Goal: Task Accomplishment & Management: Complete application form

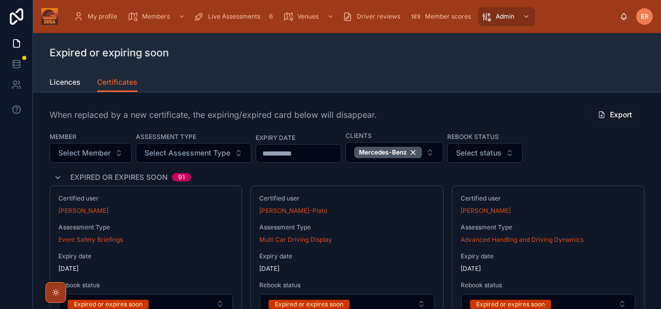
scroll to position [1347, 0]
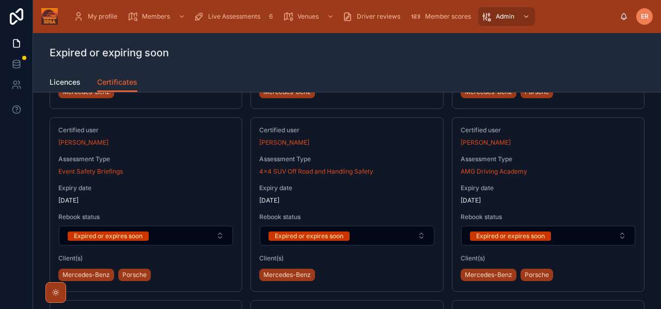
click at [226, 18] on span "Live Assessments" at bounding box center [234, 16] width 52 height 8
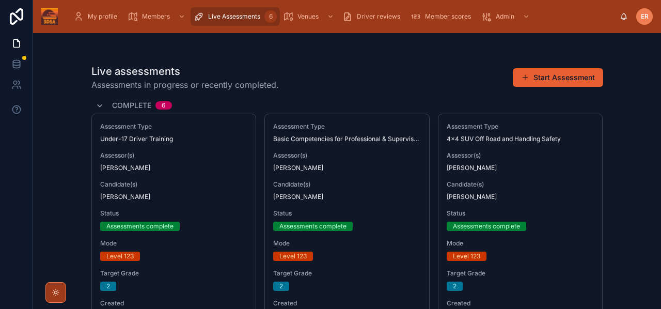
click at [542, 79] on button "Start Assessment" at bounding box center [557, 77] width 90 height 19
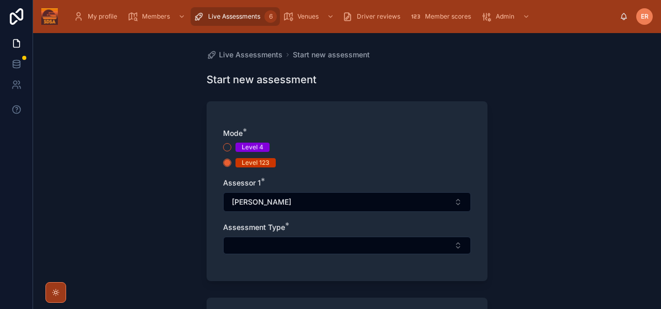
click at [279, 244] on button "Select Button" at bounding box center [347, 245] width 248 height 18
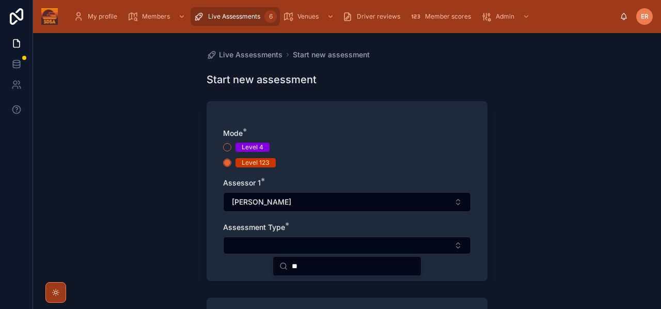
type input "*"
click at [321, 247] on button "Select Button" at bounding box center [347, 245] width 248 height 18
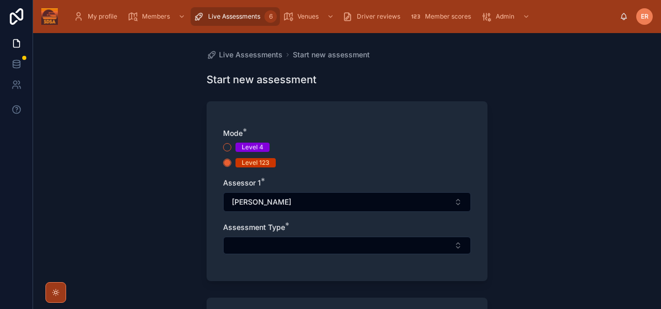
click at [457, 243] on button "Select Button" at bounding box center [347, 245] width 248 height 18
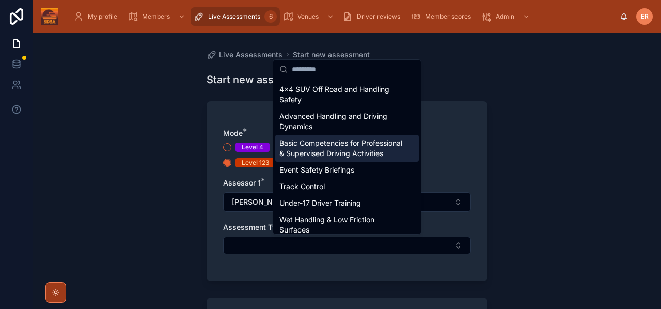
click at [307, 152] on span "Basic Competencies for Professional & Supervised Driving Activities" at bounding box center [340, 148] width 123 height 21
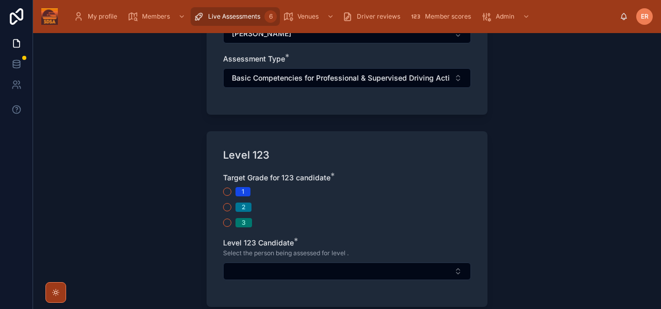
scroll to position [173, 0]
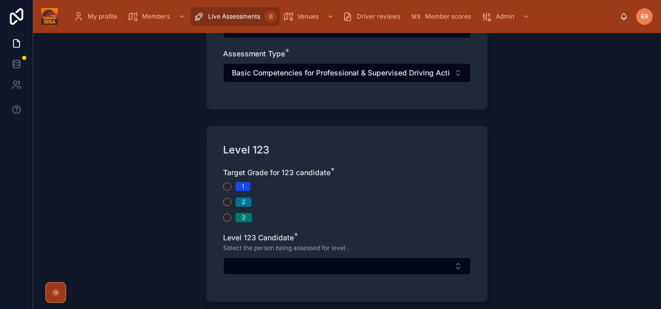
click at [226, 201] on button "2" at bounding box center [227, 202] width 8 height 8
click at [237, 264] on button "Select Button" at bounding box center [347, 266] width 248 height 18
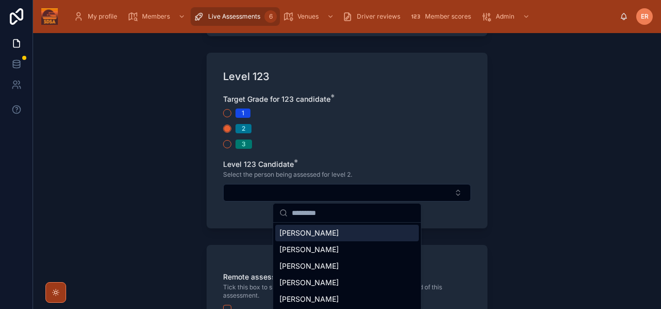
scroll to position [247, 0]
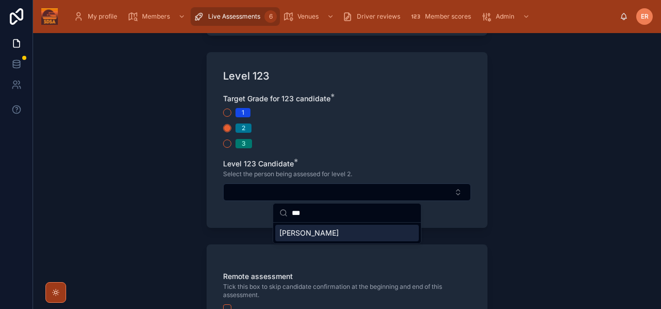
type input "***"
click at [285, 233] on span "[PERSON_NAME]" at bounding box center [308, 233] width 59 height 10
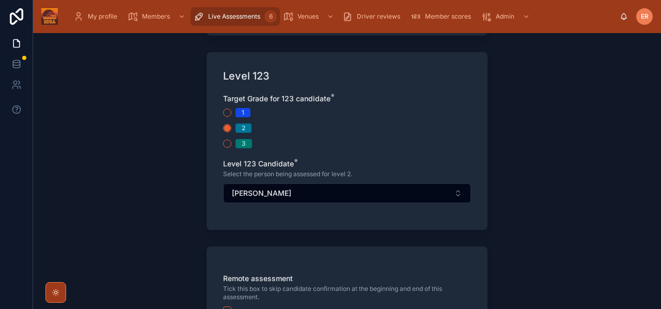
click at [507, 216] on div "Live Assessments Start new assessment Start new assessment Mode * Level 4 Level…" at bounding box center [347, 171] width 628 height 276
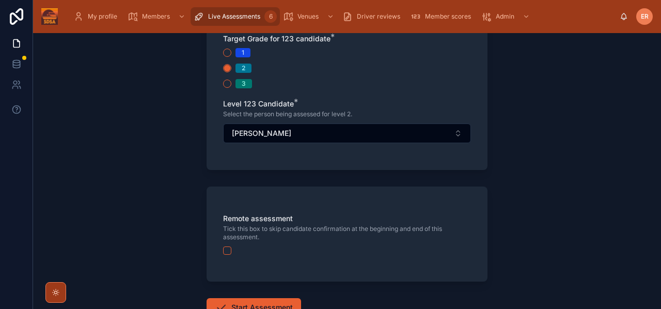
scroll to position [381, 0]
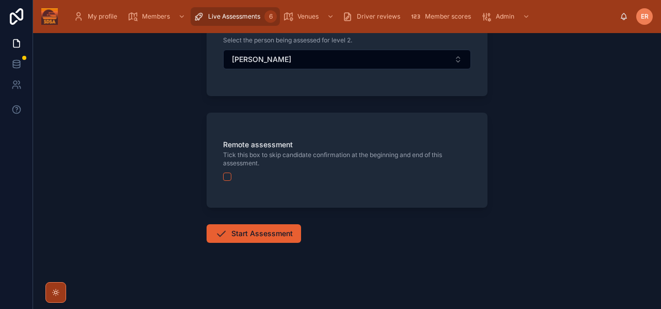
click at [226, 178] on button "button" at bounding box center [227, 176] width 8 height 8
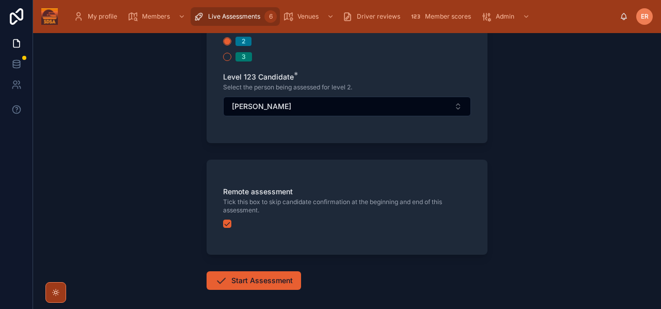
scroll to position [333, 0]
click at [249, 281] on button "Start Assessment" at bounding box center [253, 280] width 94 height 19
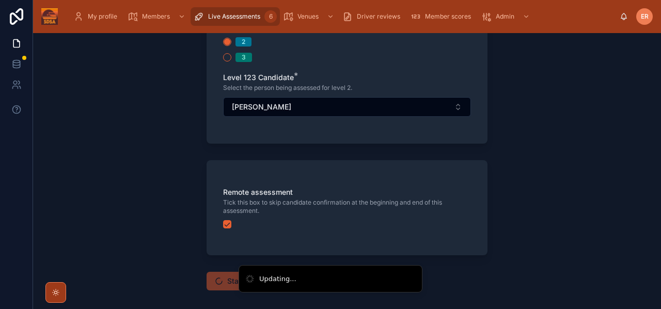
scroll to position [6, 0]
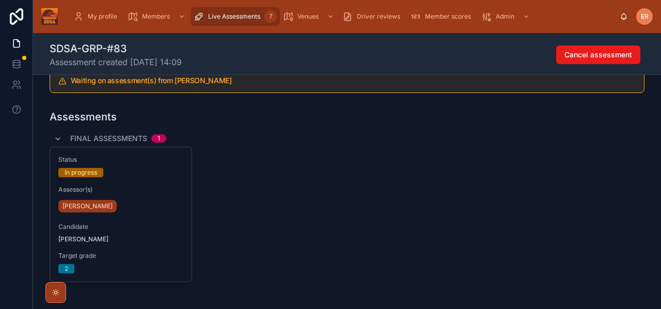
click at [132, 198] on div "[PERSON_NAME]" at bounding box center [120, 206] width 125 height 17
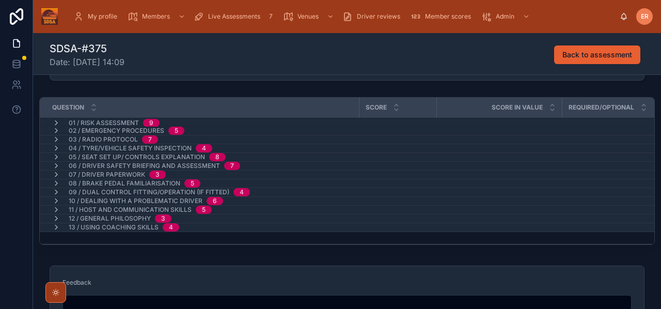
scroll to position [217, 0]
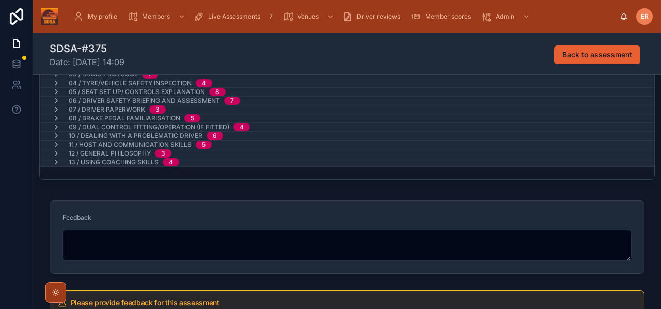
click at [97, 246] on textarea at bounding box center [346, 245] width 569 height 31
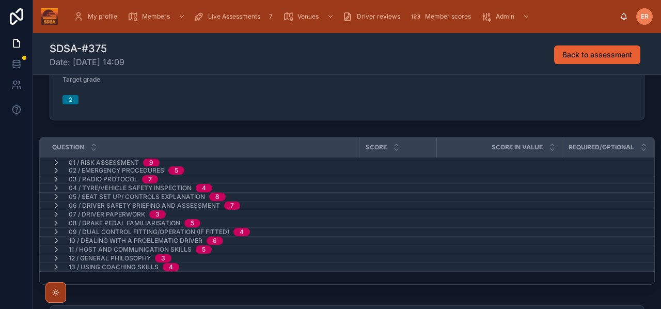
scroll to position [115, 0]
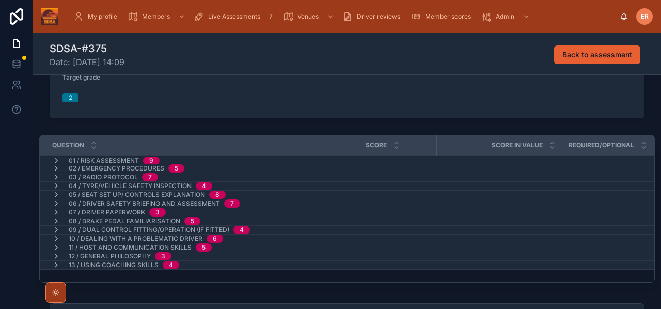
click at [57, 159] on icon at bounding box center [56, 160] width 8 height 8
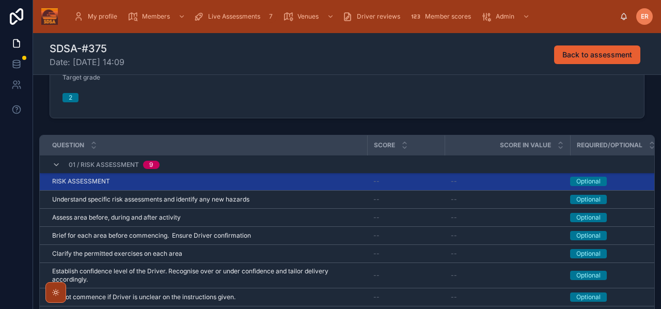
click at [159, 183] on div "RISK ASSESSMENT RISK ASSESSMENT" at bounding box center [206, 181] width 309 height 8
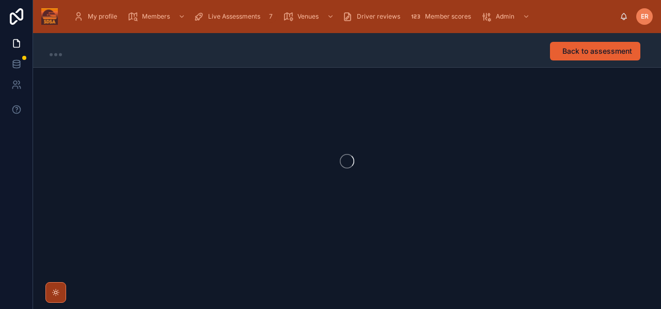
scroll to position [1, 0]
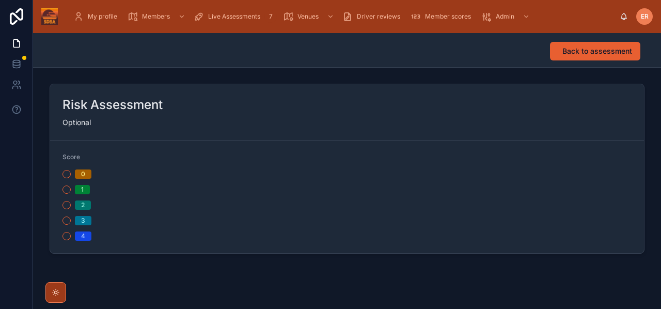
click at [65, 205] on button "2" at bounding box center [66, 205] width 8 height 8
click at [576, 48] on span "Back to assessment" at bounding box center [597, 51] width 70 height 10
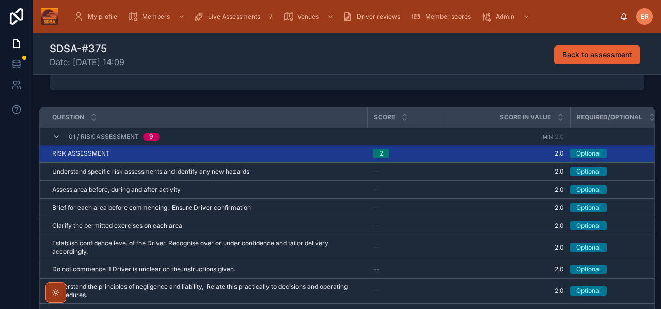
scroll to position [144, 0]
click at [55, 134] on icon at bounding box center [56, 136] width 8 height 8
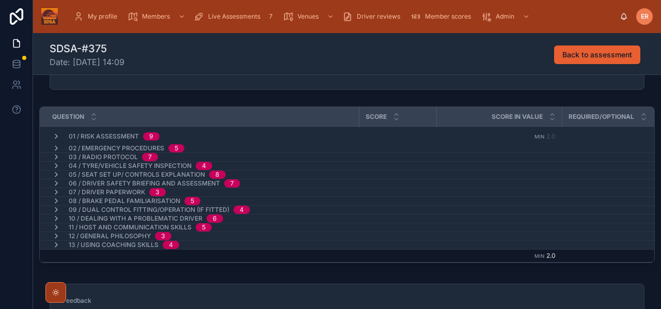
click at [55, 147] on icon at bounding box center [56, 148] width 8 height 8
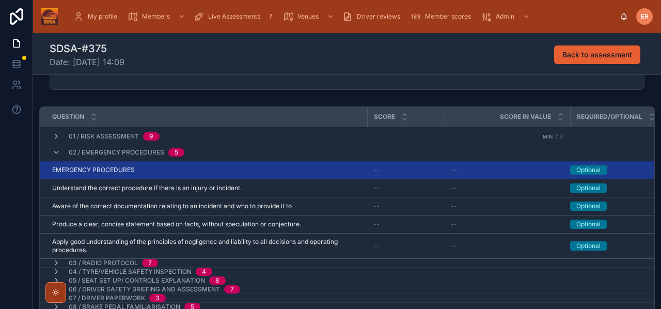
click at [200, 171] on div "EMERGENCY PROCEDURES EMERGENCY PROCEDURES" at bounding box center [206, 170] width 309 height 8
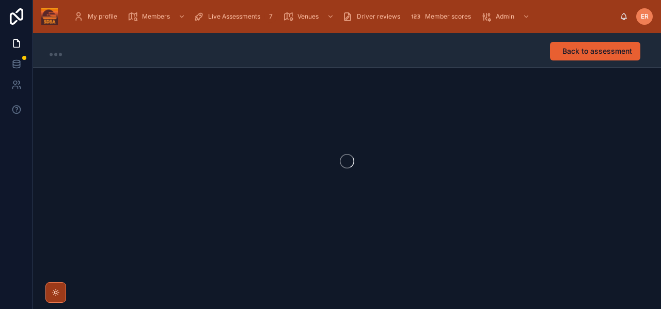
scroll to position [1, 0]
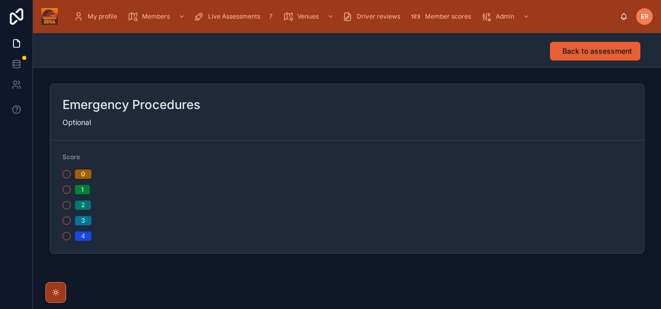
click at [67, 206] on button "2" at bounding box center [66, 205] width 8 height 8
click at [583, 49] on span "Back to assessment" at bounding box center [597, 51] width 70 height 10
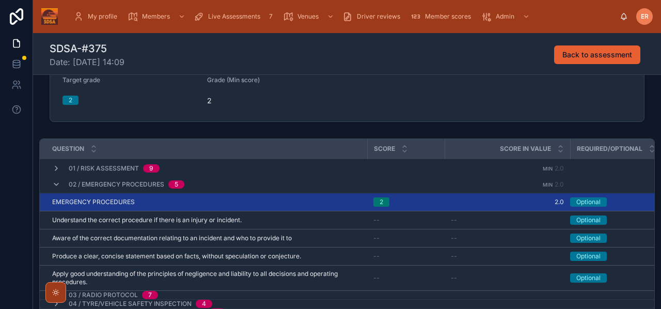
scroll to position [152, 0]
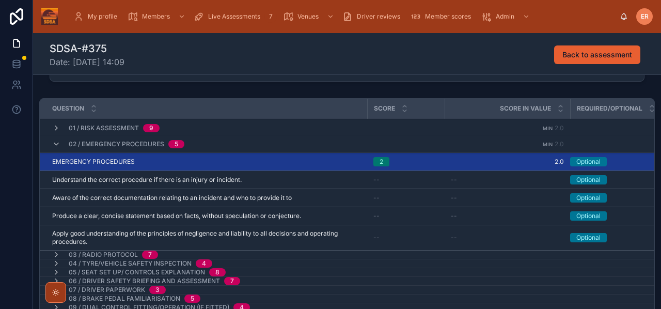
click at [54, 144] on icon at bounding box center [56, 144] width 8 height 8
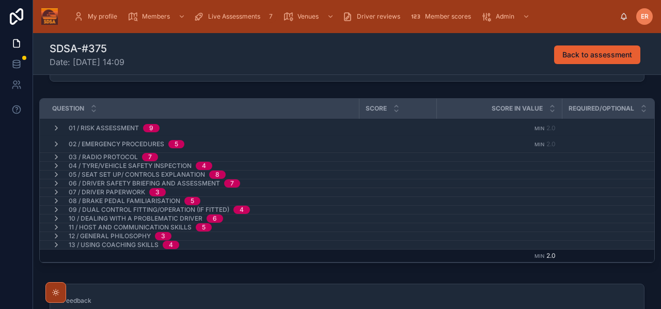
click at [54, 157] on icon at bounding box center [56, 157] width 8 height 8
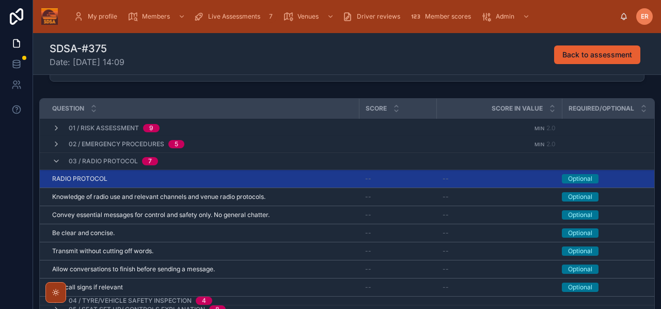
click at [264, 179] on div "RADIO PROTOCOL RADIO PROTOCOL" at bounding box center [202, 178] width 300 height 8
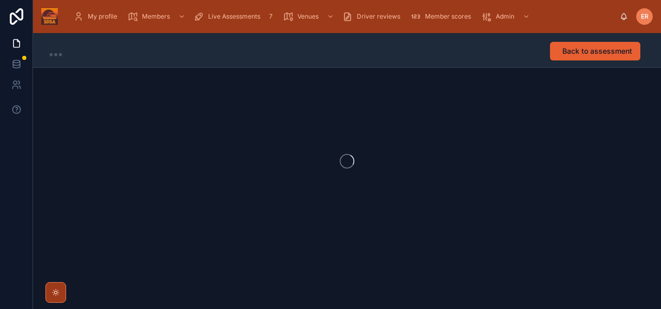
scroll to position [1, 0]
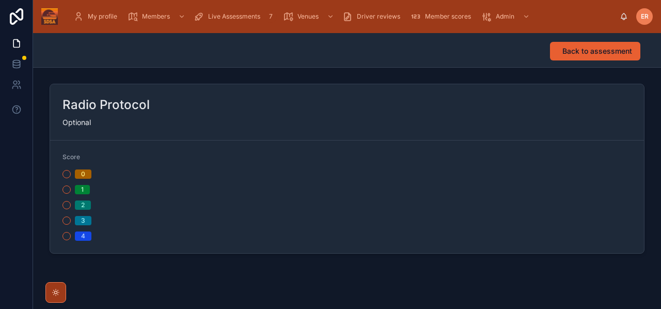
click at [65, 204] on button "2" at bounding box center [66, 205] width 8 height 8
click at [585, 47] on span "Back to assessment" at bounding box center [597, 51] width 70 height 10
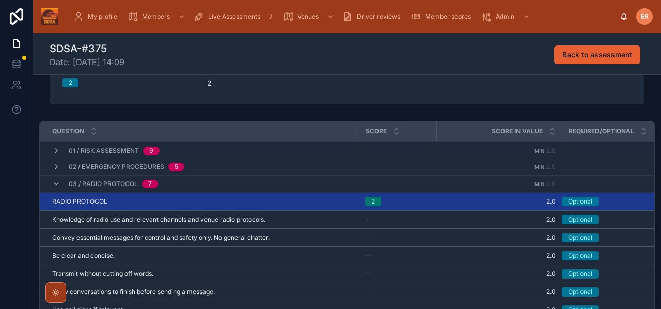
scroll to position [130, 0]
click at [52, 183] on icon at bounding box center [56, 183] width 8 height 8
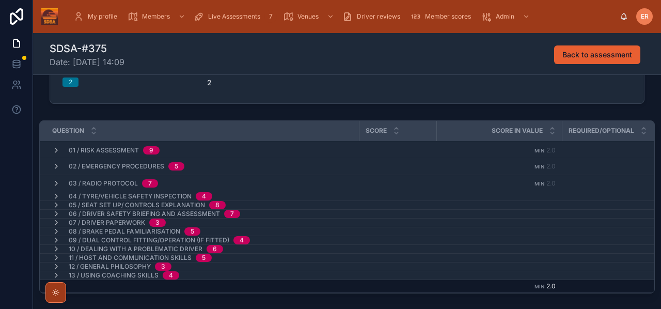
click at [55, 196] on icon at bounding box center [56, 196] width 8 height 8
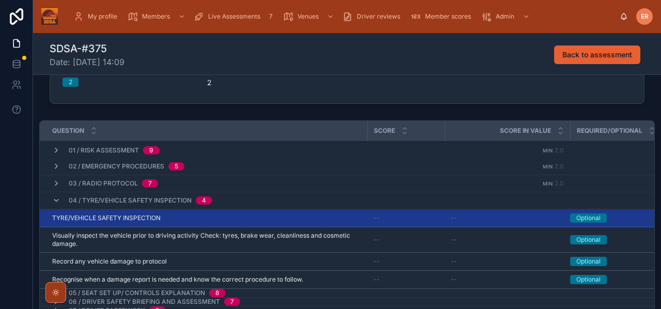
click at [216, 217] on div "TYRE/VEHICLE SAFETY INSPECTION TYRE/VEHICLE SAFETY INSPECTION" at bounding box center [206, 218] width 309 height 8
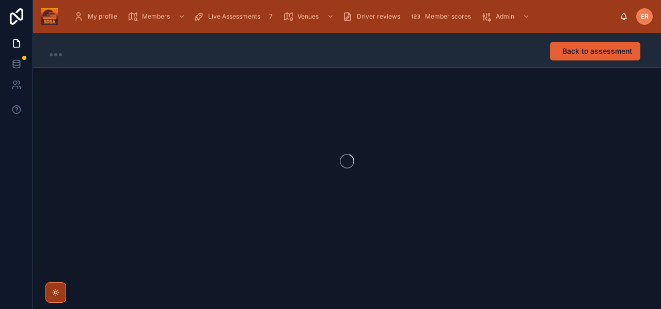
scroll to position [1, 0]
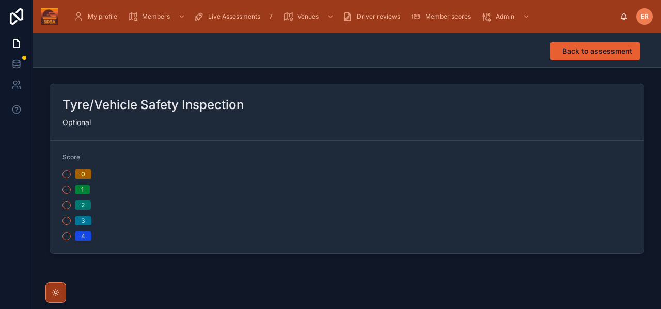
click at [65, 206] on button "2" at bounding box center [66, 205] width 8 height 8
click at [589, 54] on span "Back to assessment" at bounding box center [597, 51] width 70 height 10
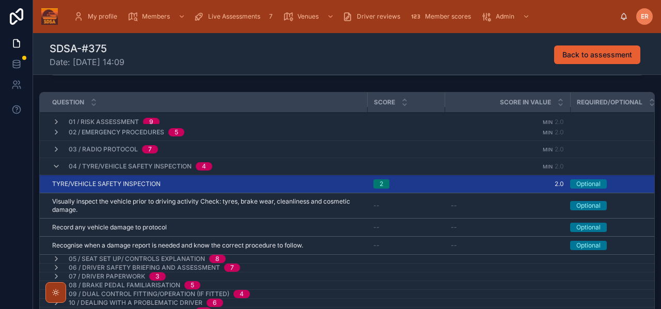
scroll to position [7, 0]
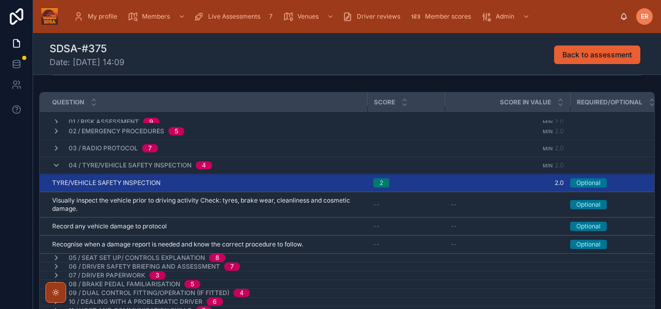
click at [53, 167] on icon at bounding box center [56, 165] width 8 height 8
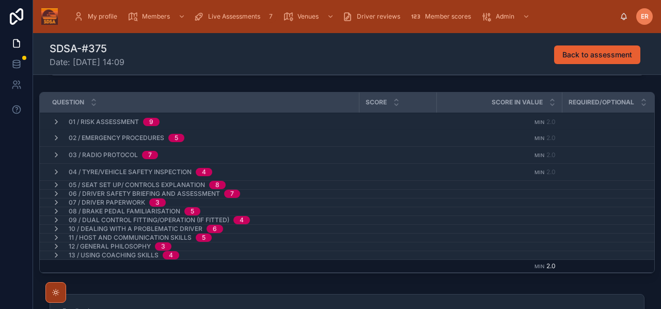
scroll to position [0, 0]
click at [56, 184] on icon at bounding box center [56, 185] width 8 height 8
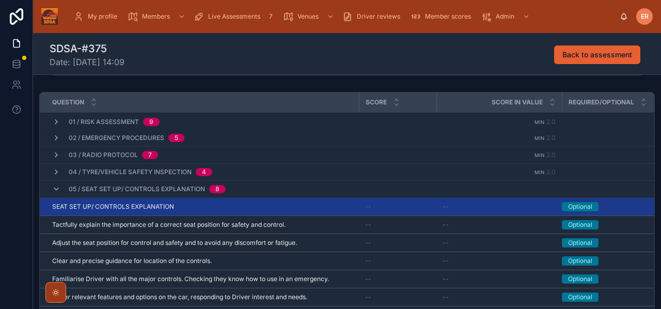
click at [214, 206] on div "SEAT SET UP/ CONTROLS EXPLANATION SEAT SET UP/ CONTROLS EXPLANATION" at bounding box center [202, 206] width 300 height 8
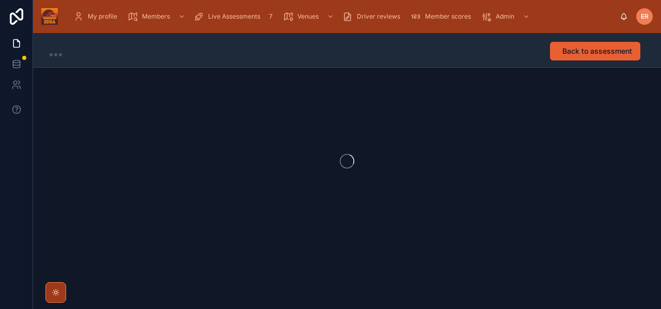
scroll to position [1, 0]
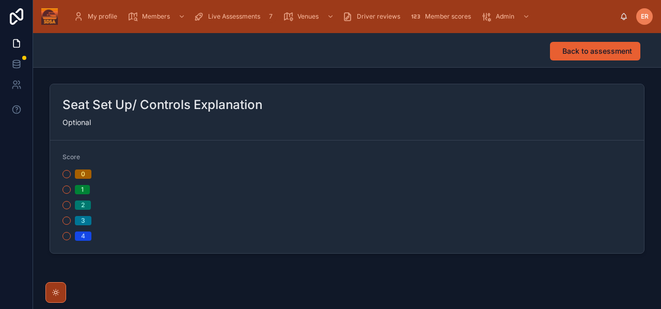
click at [63, 211] on div "0 1 2 3 4" at bounding box center [202, 204] width 280 height 71
click at [65, 208] on button "2" at bounding box center [66, 205] width 8 height 8
click at [596, 56] on button "Back to assessment" at bounding box center [595, 51] width 90 height 19
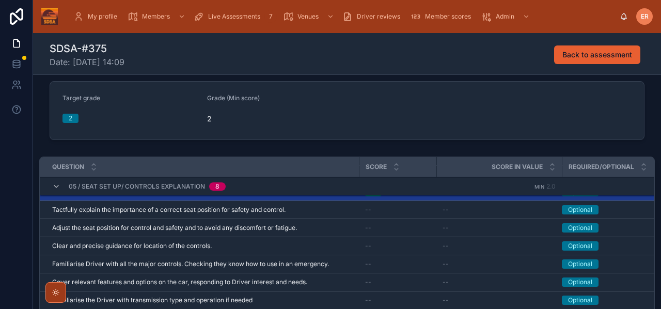
scroll to position [45, 0]
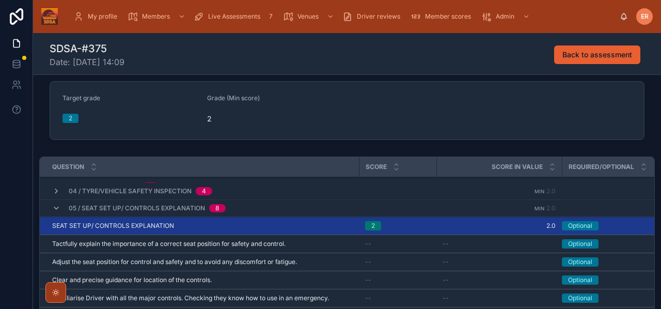
click at [53, 208] on icon at bounding box center [56, 208] width 8 height 8
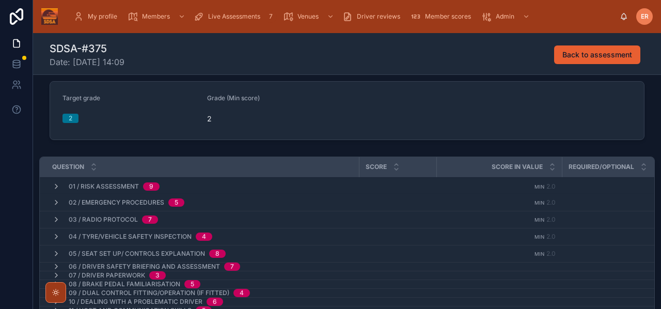
click at [56, 265] on icon at bounding box center [56, 266] width 8 height 8
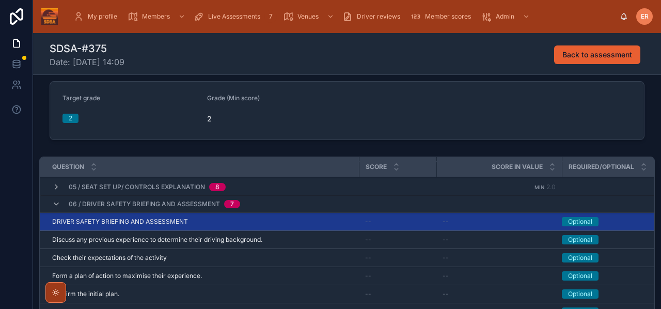
scroll to position [66, 0]
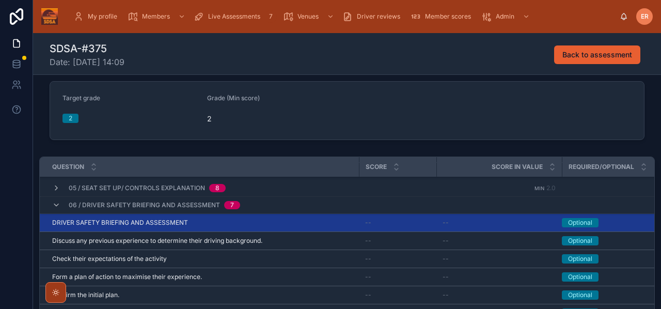
click at [248, 222] on div "DRIVER SAFETY BRIEFING AND ASSESSMENT DRIVER SAFETY BRIEFING AND ASSESSMENT" at bounding box center [202, 222] width 300 height 8
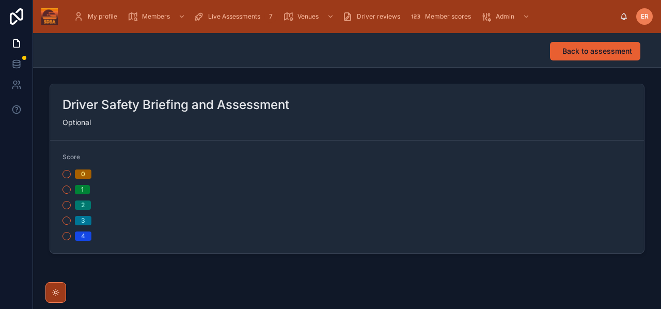
click at [68, 205] on button "2" at bounding box center [66, 205] width 8 height 8
click at [573, 56] on span "Back to assessment" at bounding box center [597, 51] width 70 height 10
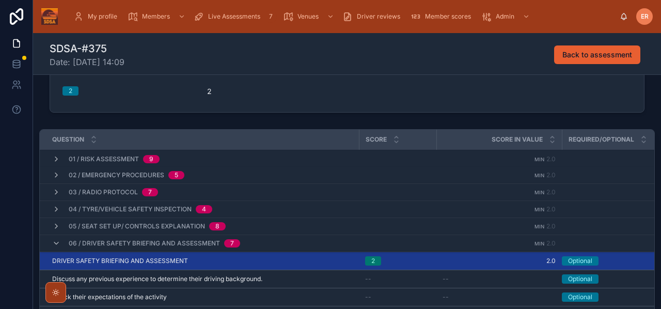
scroll to position [45, 0]
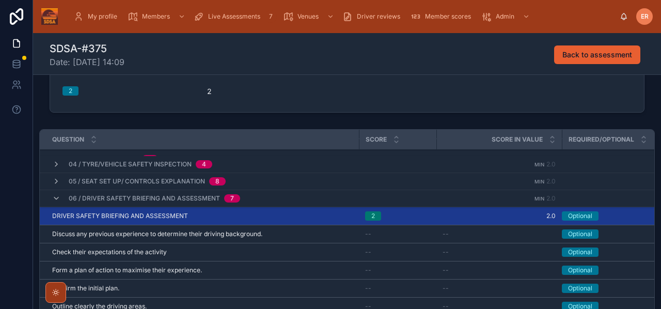
click at [57, 197] on icon at bounding box center [56, 198] width 8 height 8
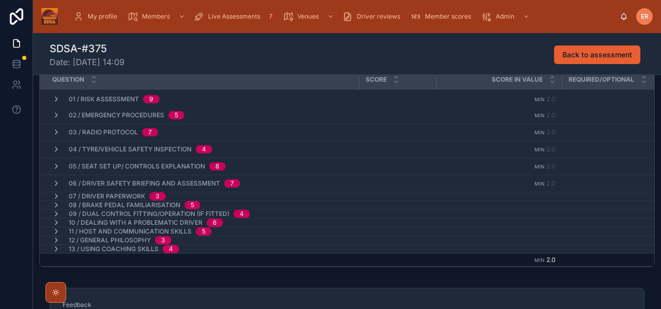
scroll to position [183, 0]
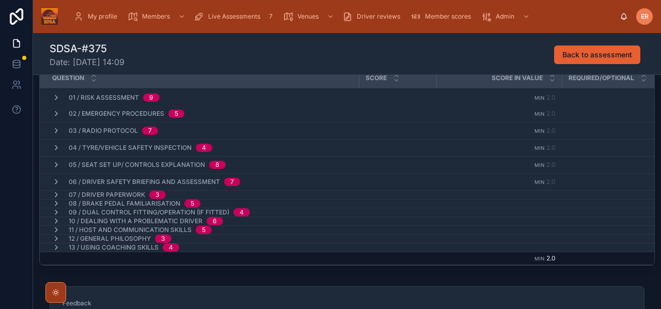
click at [57, 182] on icon at bounding box center [56, 182] width 8 height 8
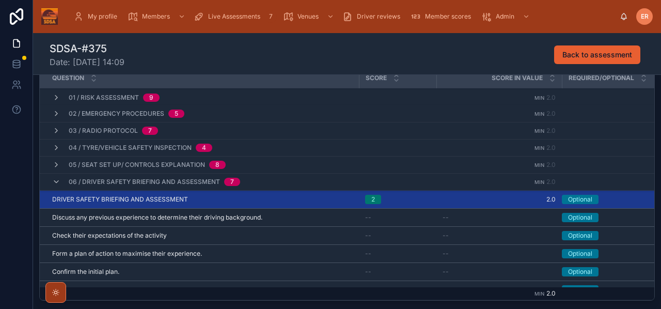
click at [324, 198] on div "DRIVER SAFETY BRIEFING AND ASSESSMENT DRIVER SAFETY BRIEFING AND ASSESSMENT" at bounding box center [202, 199] width 300 height 8
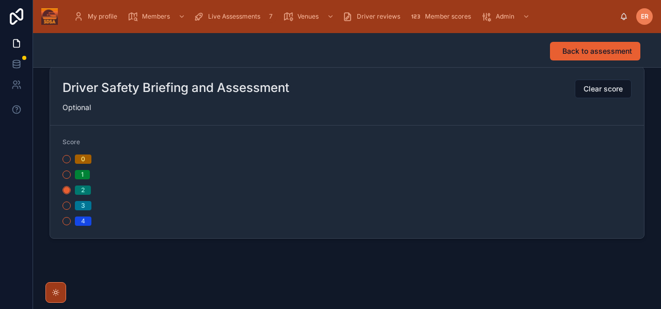
click at [574, 43] on button "Back to assessment" at bounding box center [595, 51] width 90 height 19
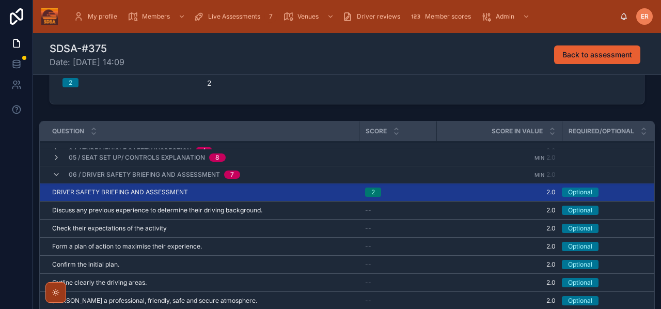
scroll to position [46, 0]
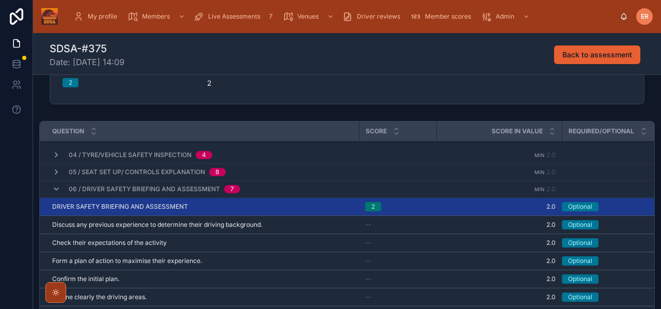
click at [57, 187] on icon at bounding box center [56, 189] width 8 height 8
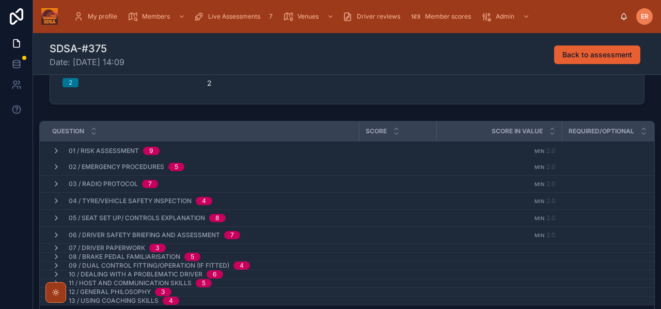
scroll to position [0, 0]
click at [56, 234] on icon at bounding box center [56, 235] width 8 height 8
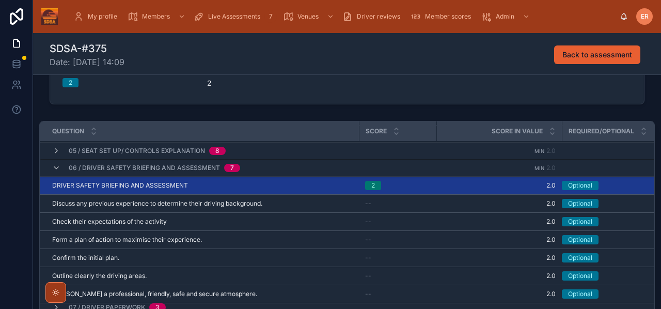
scroll to position [41, 0]
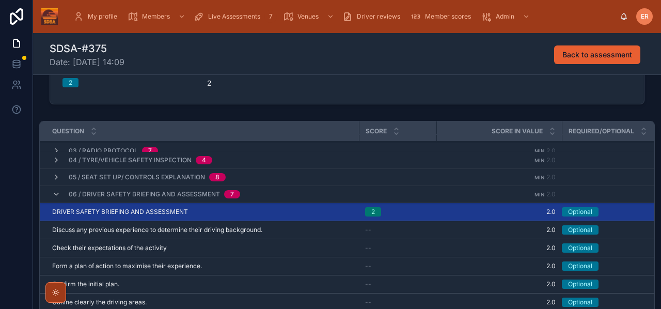
click at [54, 195] on icon at bounding box center [56, 194] width 8 height 8
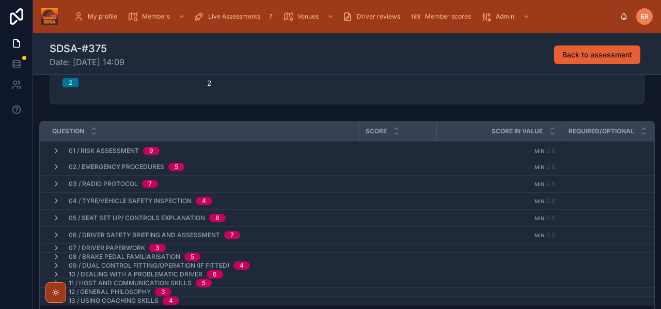
click at [57, 247] on icon at bounding box center [56, 248] width 8 height 8
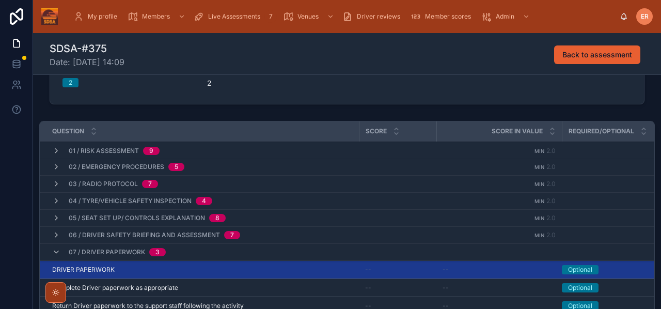
scroll to position [27, 0]
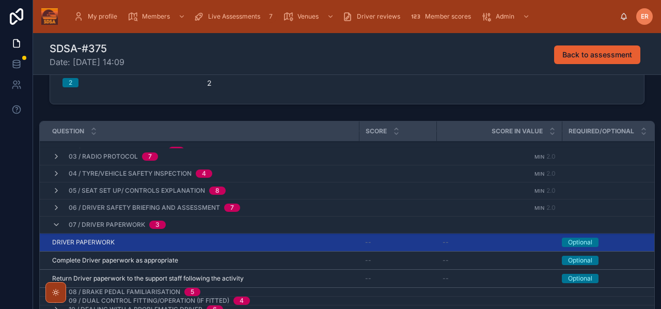
click at [134, 243] on div "DRIVER PAPERWORK DRIVER PAPERWORK" at bounding box center [202, 242] width 300 height 8
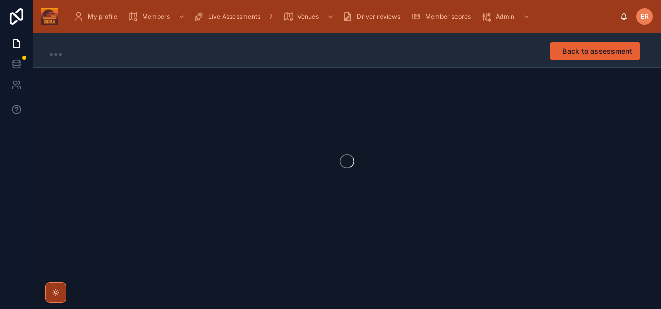
scroll to position [1, 0]
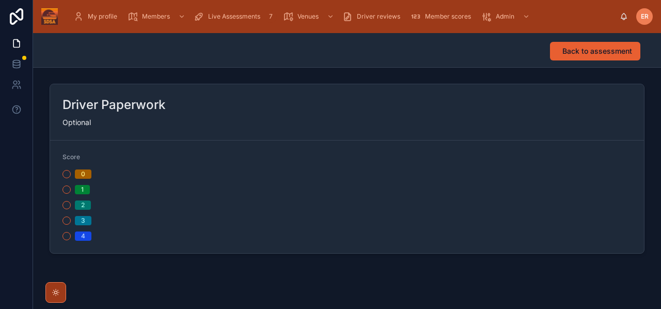
click at [67, 206] on button "2" at bounding box center [66, 205] width 8 height 8
click at [576, 51] on span "Back to assessment" at bounding box center [597, 51] width 70 height 10
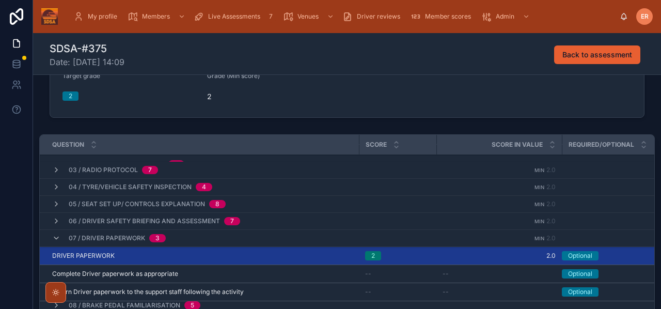
scroll to position [26, 0]
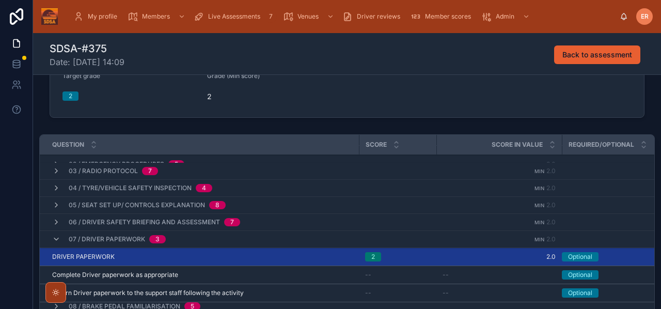
click at [55, 244] on div "07 / Driver Paperwork 3" at bounding box center [109, 239] width 114 height 17
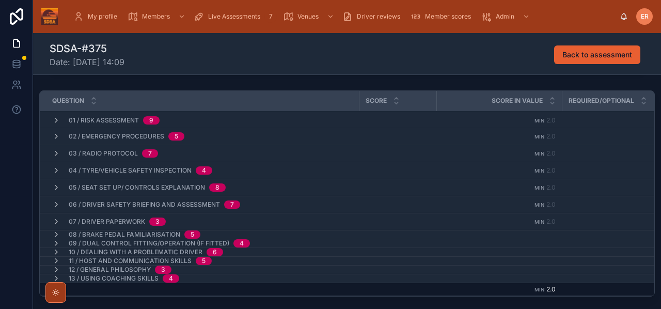
scroll to position [161, 0]
click at [55, 233] on icon at bounding box center [56, 233] width 8 height 8
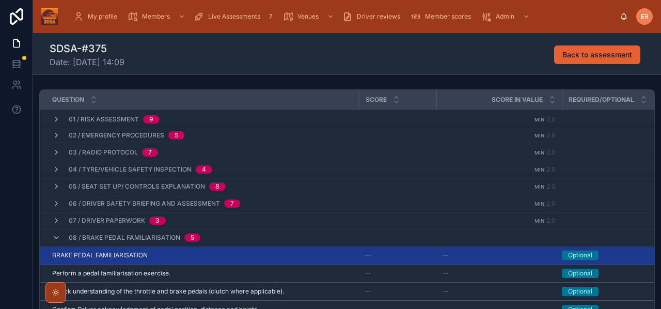
click at [202, 252] on div "BRAKE PEDAL FAMILIARISATION BRAKE PEDAL FAMILIARISATION" at bounding box center [202, 255] width 300 height 8
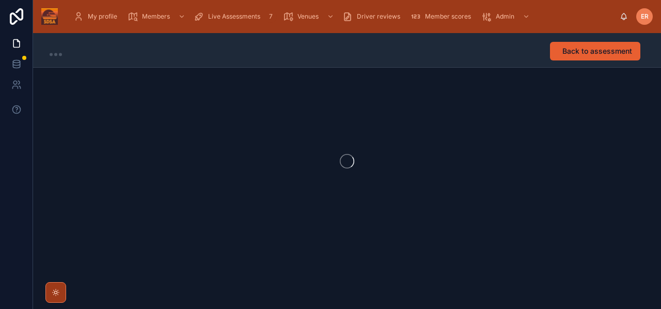
scroll to position [1, 0]
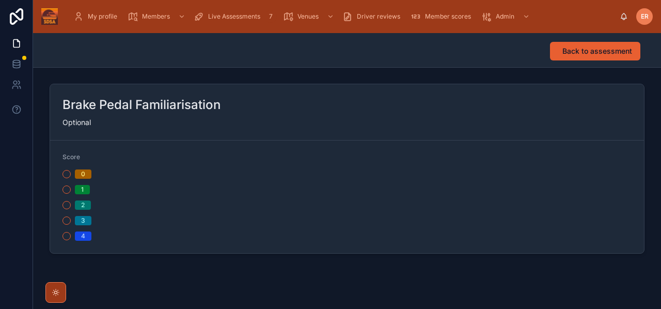
click at [67, 208] on button "2" at bounding box center [66, 205] width 8 height 8
click at [571, 54] on span "Back to assessment" at bounding box center [597, 51] width 70 height 10
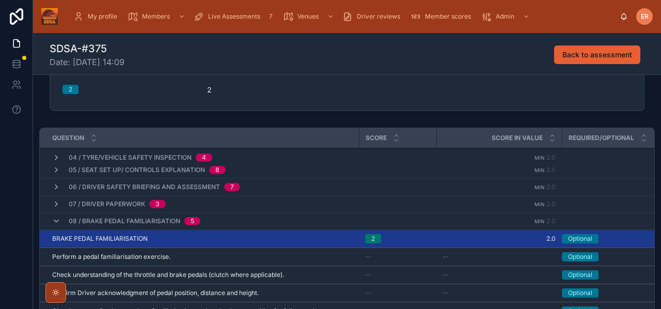
scroll to position [59, 0]
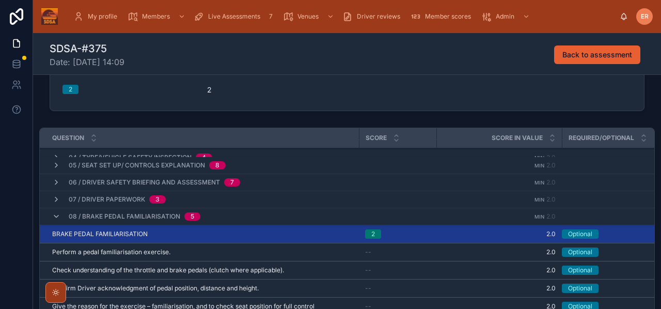
click at [58, 218] on icon at bounding box center [56, 216] width 8 height 8
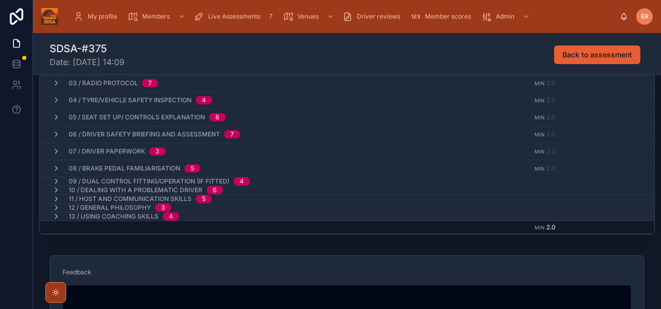
scroll to position [233, 0]
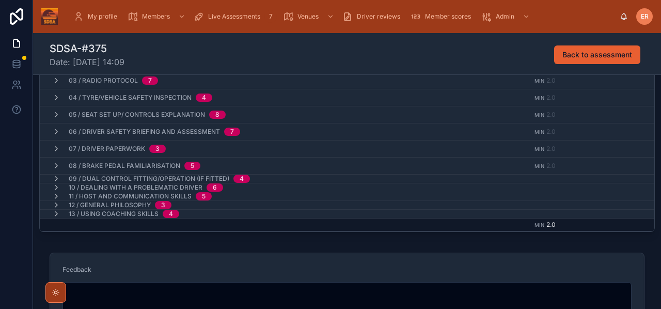
click at [54, 178] on icon at bounding box center [56, 178] width 8 height 8
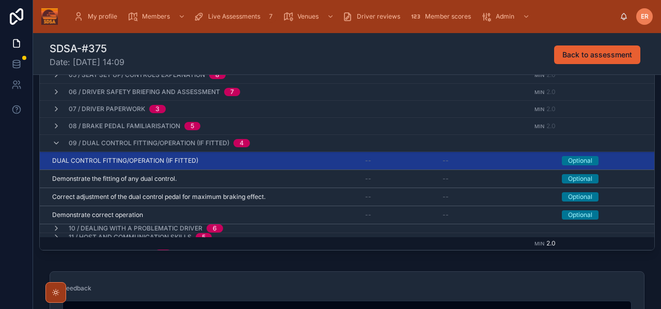
scroll to position [43, 0]
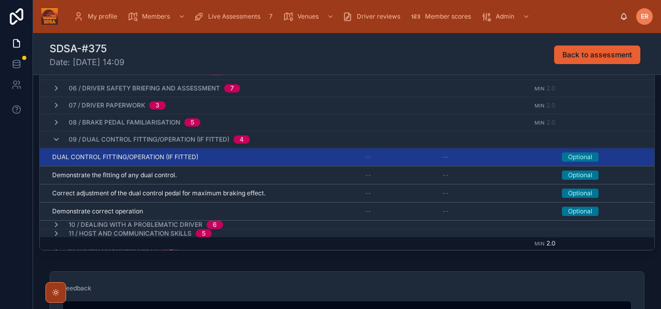
click at [214, 157] on div "DUAL CONTROL FITTING/OPERATION (IF FITTED) DUAL CONTROL FITTING/OPERATION (IF F…" at bounding box center [202, 157] width 300 height 8
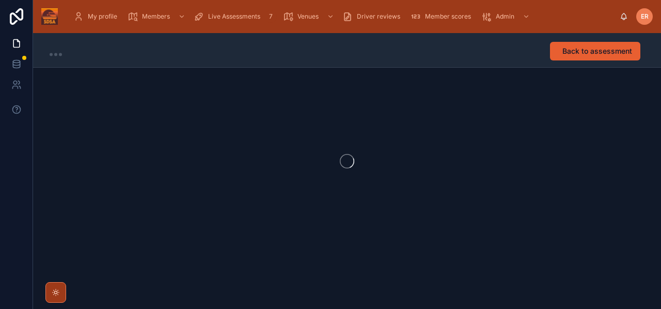
scroll to position [1, 0]
click at [214, 157] on div at bounding box center [347, 160] width 628 height 163
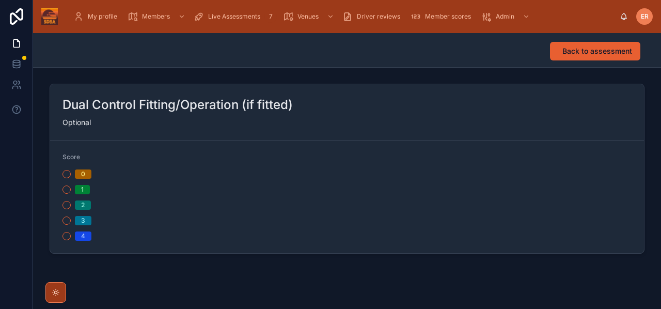
scroll to position [15, 0]
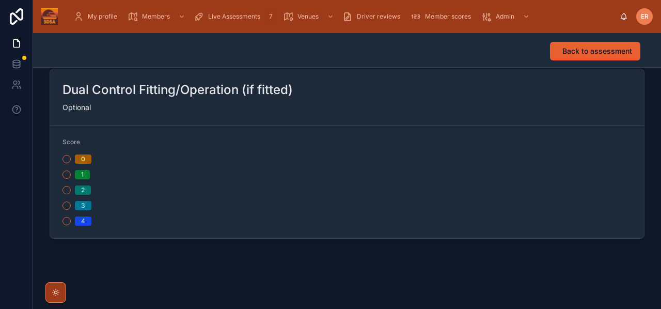
click at [66, 193] on button "2" at bounding box center [66, 190] width 8 height 8
click at [573, 55] on span "Back to assessment" at bounding box center [597, 51] width 70 height 10
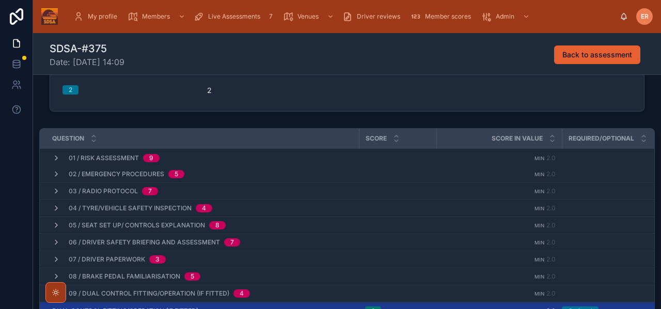
scroll to position [242, 0]
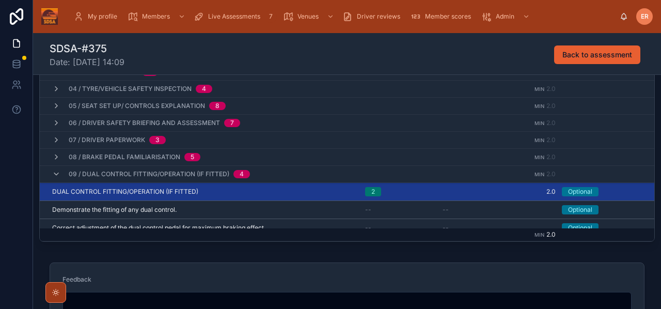
click at [57, 174] on icon at bounding box center [56, 174] width 8 height 8
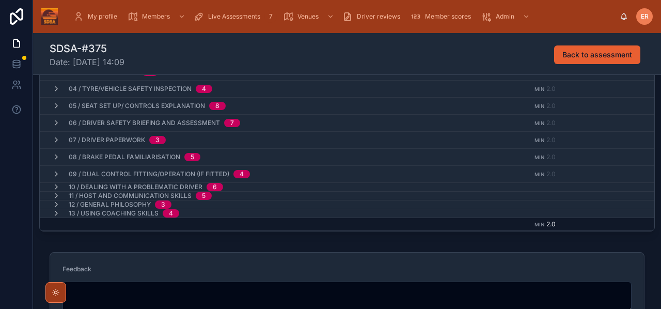
click at [59, 185] on icon at bounding box center [56, 187] width 8 height 8
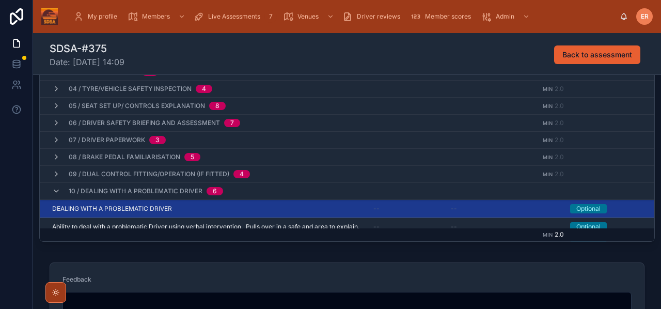
click at [191, 204] on td "DEALING WITH A PROBLEMATIC DRIVER DEALING WITH A PROBLEMATIC DRIVER" at bounding box center [203, 209] width 327 height 18
click at [191, 205] on div "DEALING WITH A PROBLEMATIC DRIVER DEALING WITH A PROBLEMATIC DRIVER" at bounding box center [206, 208] width 309 height 8
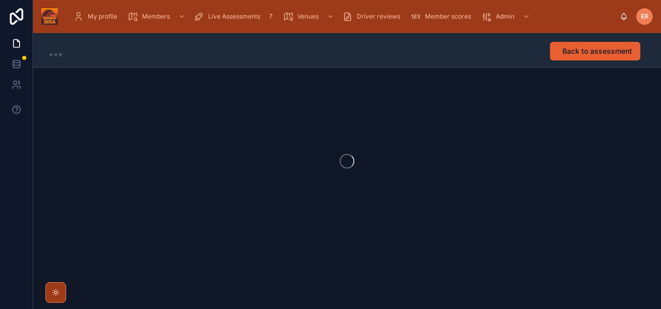
scroll to position [1, 0]
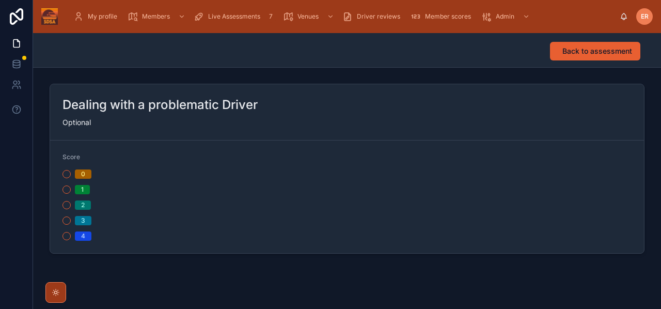
click at [66, 204] on button "2" at bounding box center [66, 205] width 8 height 8
click at [580, 50] on span "Back to assessment" at bounding box center [597, 51] width 70 height 10
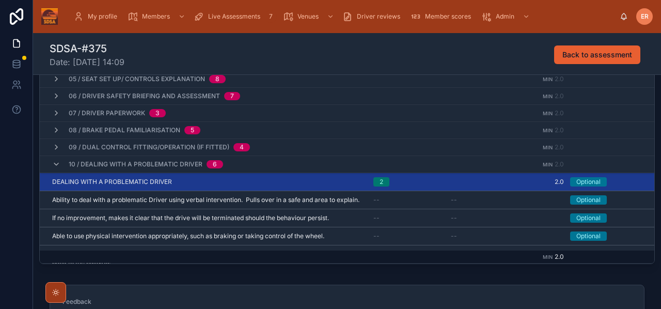
scroll to position [50, 0]
click at [57, 163] on icon at bounding box center [56, 163] width 8 height 8
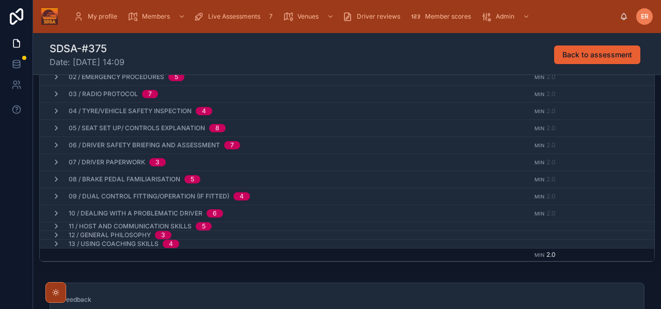
scroll to position [269, 0]
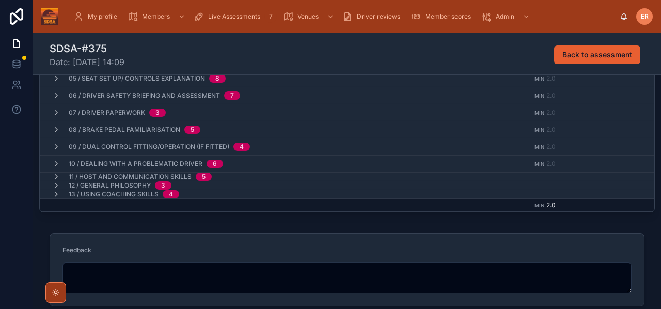
click at [56, 176] on icon at bounding box center [56, 176] width 8 height 8
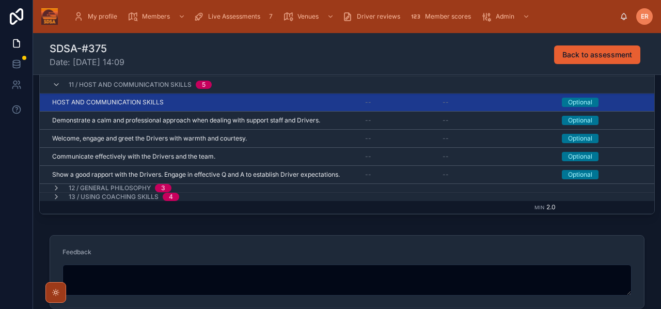
scroll to position [95, 0]
click at [241, 103] on div "HOST AND COMMUNICATION SKILLS HOST AND COMMUNICATION SKILLS" at bounding box center [202, 103] width 300 height 8
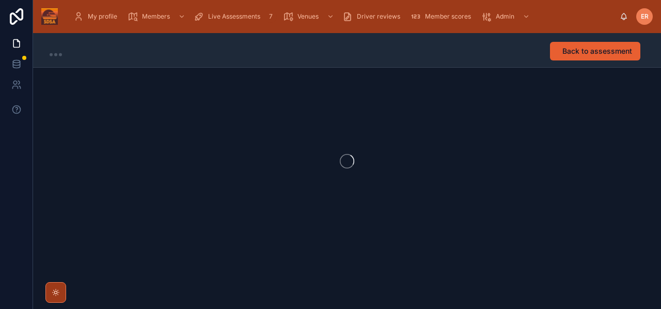
scroll to position [1, 0]
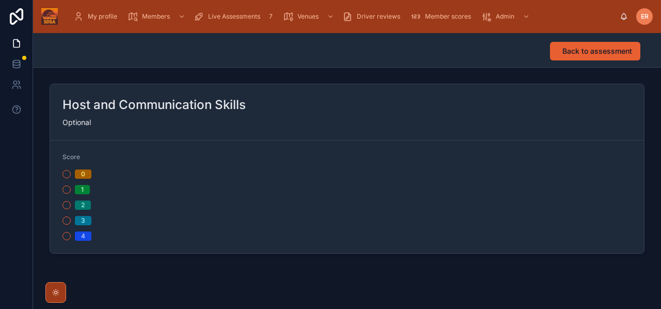
click at [68, 205] on button "2" at bounding box center [66, 205] width 8 height 8
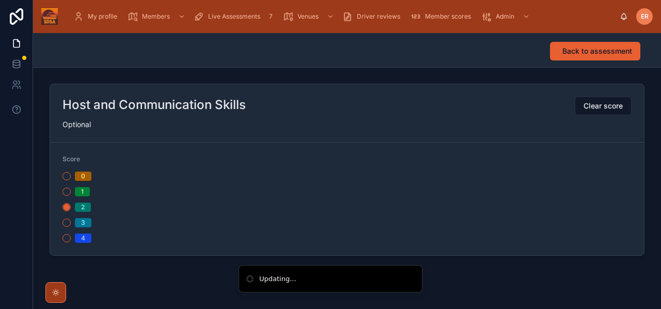
click at [568, 47] on span "Back to assessment" at bounding box center [597, 51] width 70 height 10
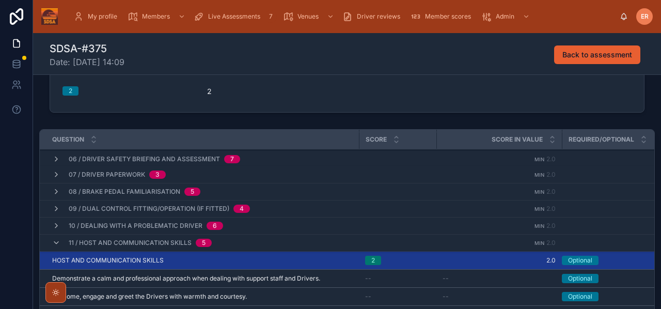
scroll to position [97, 0]
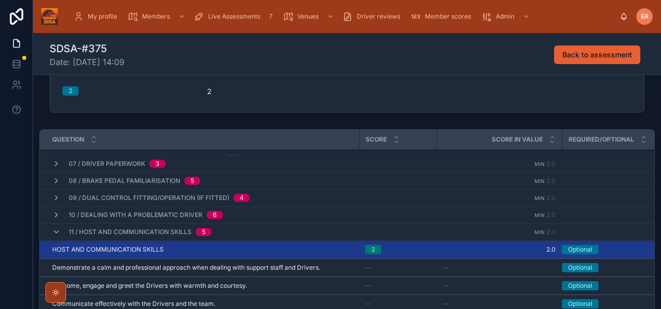
click at [54, 233] on icon at bounding box center [56, 232] width 8 height 8
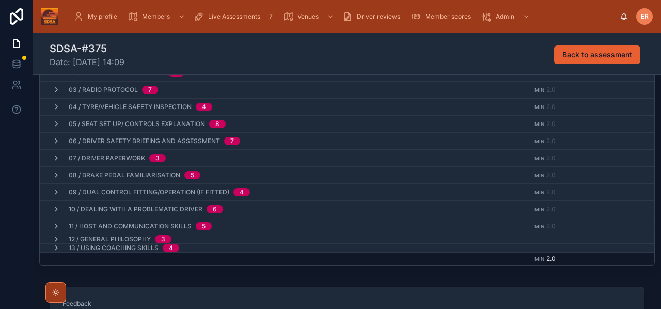
scroll to position [223, 0]
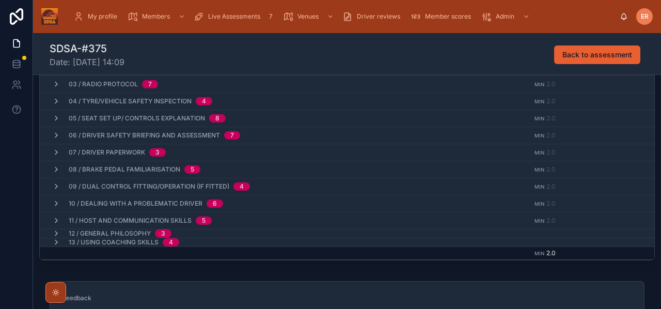
click at [57, 219] on icon at bounding box center [56, 220] width 8 height 8
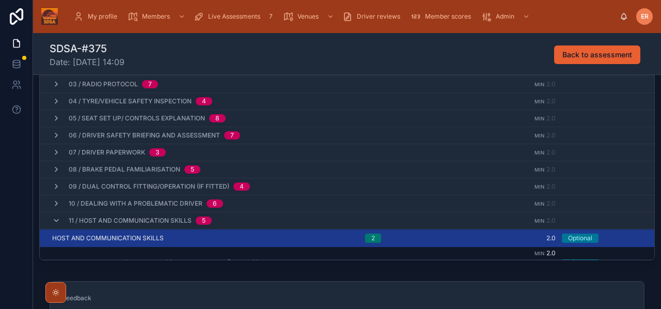
click at [187, 238] on div "HOST AND COMMUNICATION SKILLS HOST AND COMMUNICATION SKILLS" at bounding box center [202, 238] width 300 height 8
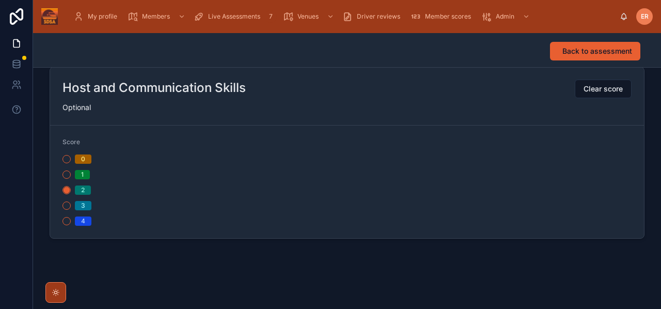
scroll to position [18, 0]
click at [573, 52] on span "Back to assessment" at bounding box center [597, 51] width 70 height 10
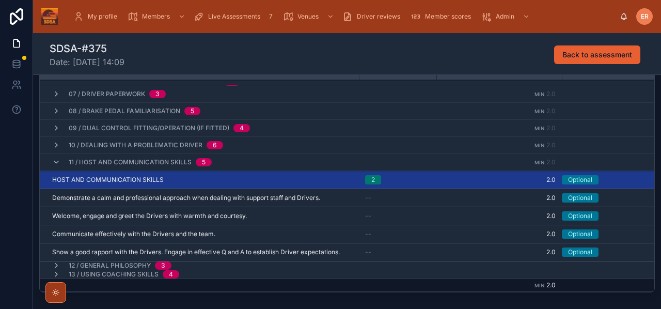
scroll to position [207, 0]
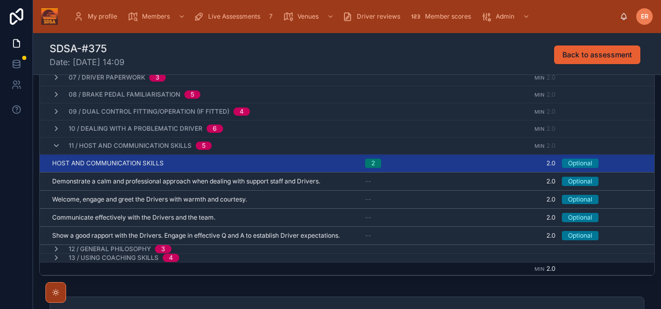
click at [56, 143] on icon at bounding box center [56, 145] width 8 height 8
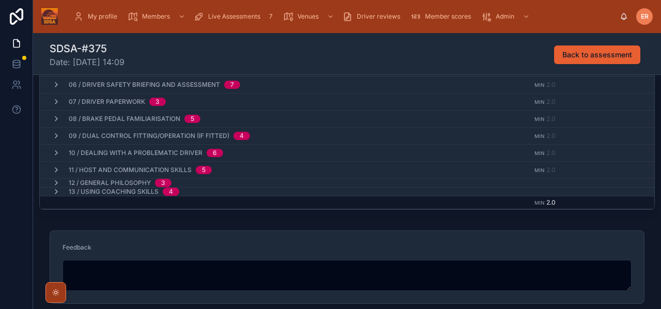
scroll to position [275, 0]
click at [56, 179] on icon at bounding box center [56, 181] width 8 height 8
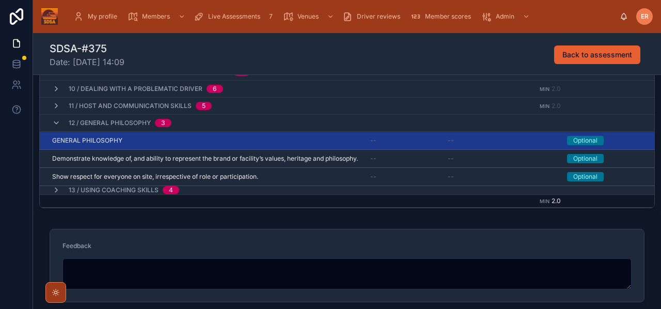
scroll to position [72, 0]
click at [141, 138] on div "GENERAL PHILOSOPHY GENERAL PHILOSOPHY" at bounding box center [205, 140] width 306 height 8
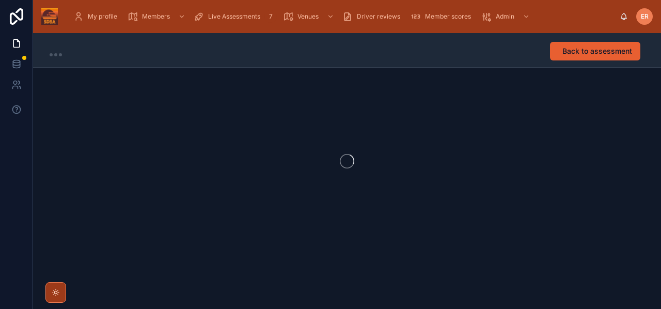
scroll to position [1, 0]
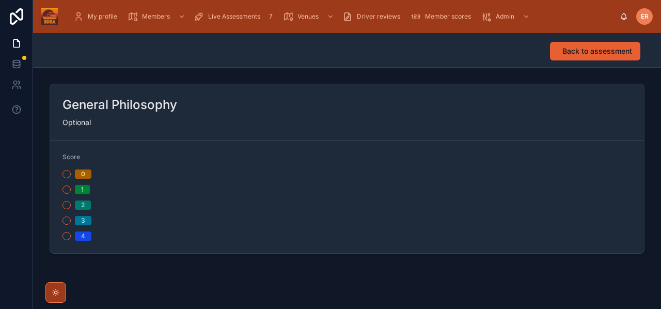
click at [64, 208] on div "2" at bounding box center [202, 204] width 280 height 9
click at [65, 206] on button "2" at bounding box center [66, 205] width 8 height 8
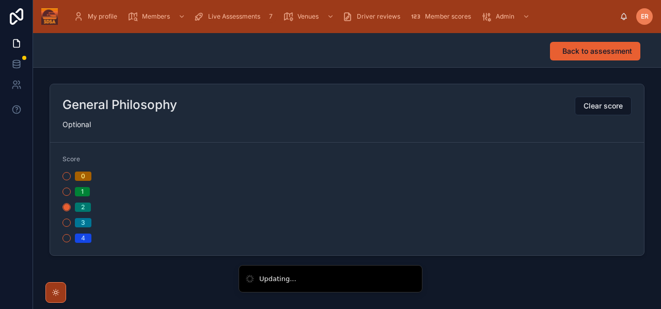
click at [591, 54] on span "Back to assessment" at bounding box center [597, 51] width 70 height 10
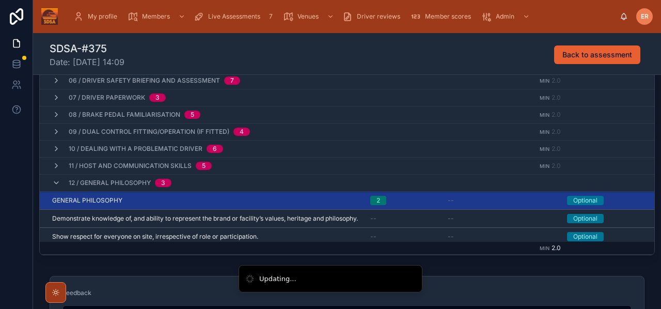
scroll to position [55, 0]
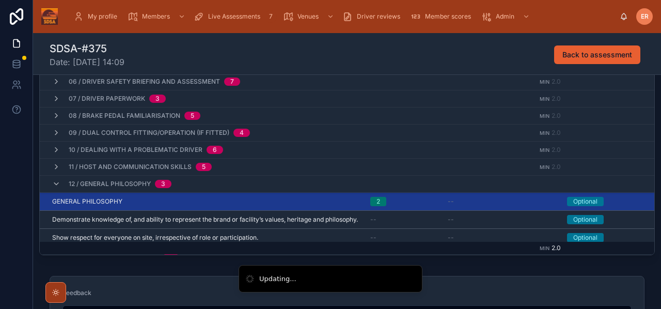
click at [58, 182] on icon at bounding box center [56, 184] width 8 height 8
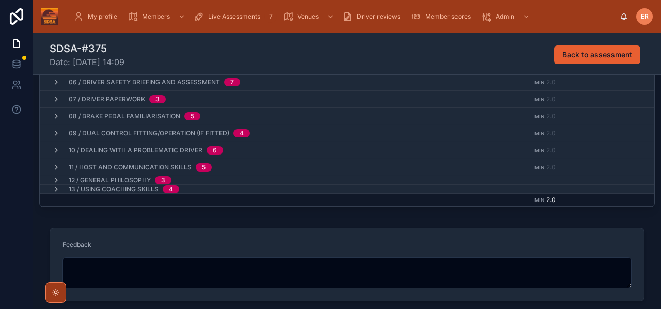
scroll to position [268, 0]
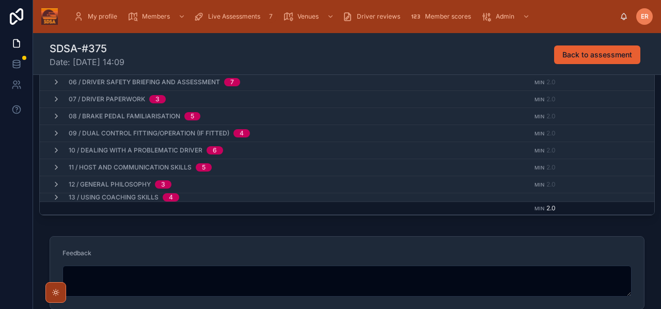
click at [56, 195] on icon at bounding box center [56, 197] width 8 height 8
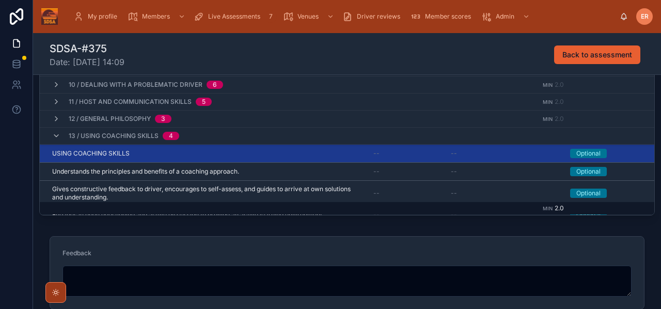
scroll to position [79, 0]
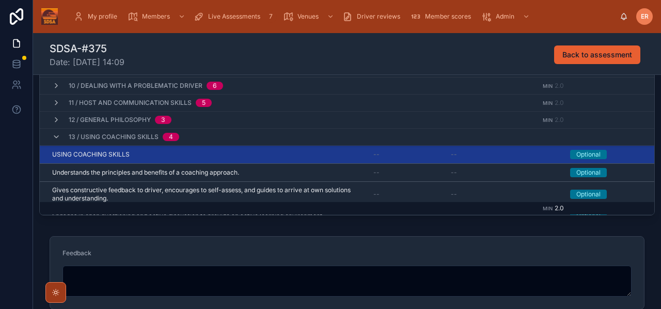
click at [205, 154] on div "USING COACHING SKILLS USING COACHING SKILLS" at bounding box center [206, 154] width 309 height 8
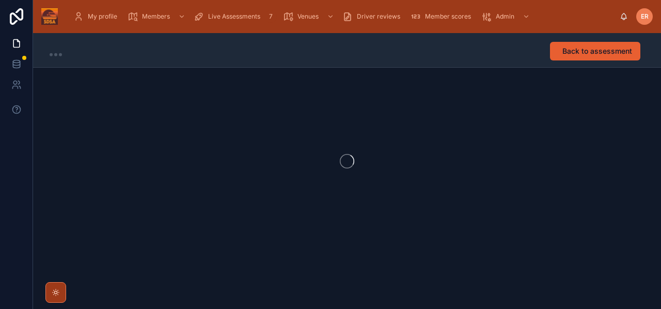
scroll to position [1, 0]
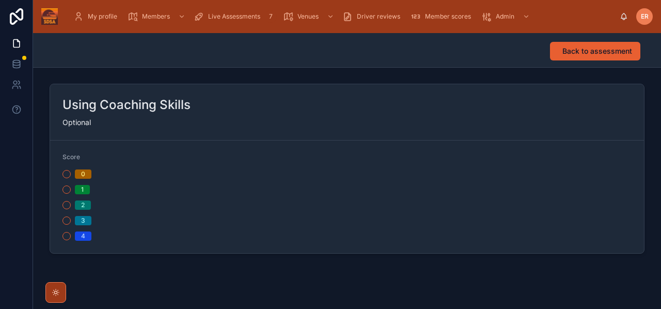
click at [71, 221] on div "3" at bounding box center [202, 220] width 280 height 9
click at [69, 221] on button "3" at bounding box center [66, 220] width 8 height 8
click at [66, 207] on button "2" at bounding box center [66, 207] width 8 height 8
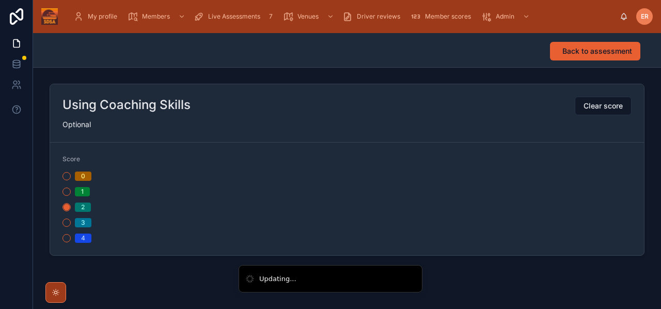
click at [589, 55] on span "Back to assessment" at bounding box center [597, 51] width 70 height 10
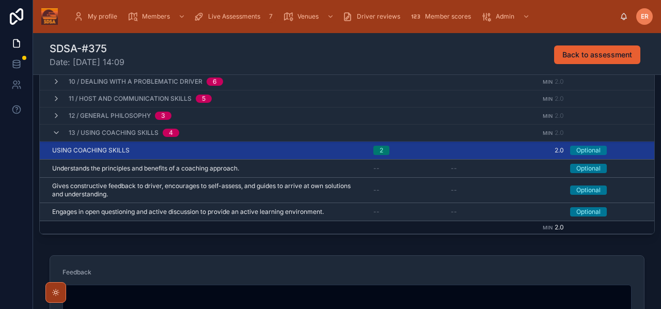
scroll to position [252, 0]
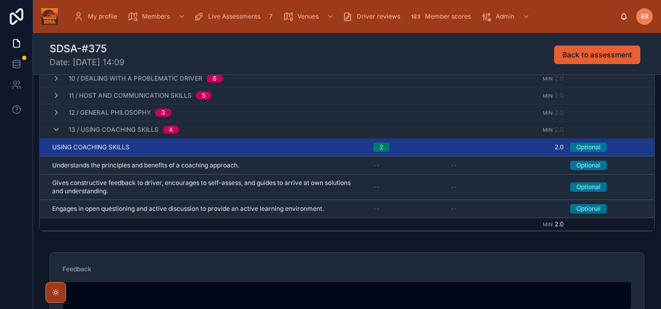
click at [54, 132] on icon at bounding box center [56, 129] width 8 height 8
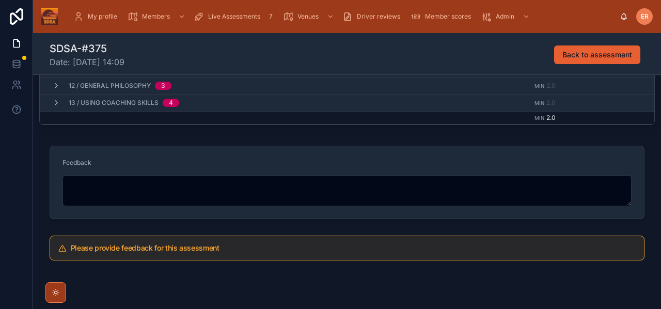
scroll to position [359, 0]
click at [82, 179] on textarea at bounding box center [346, 189] width 569 height 31
click at [261, 177] on textarea at bounding box center [346, 189] width 569 height 31
click at [261, 181] on textarea at bounding box center [346, 189] width 569 height 31
paste textarea "**********"
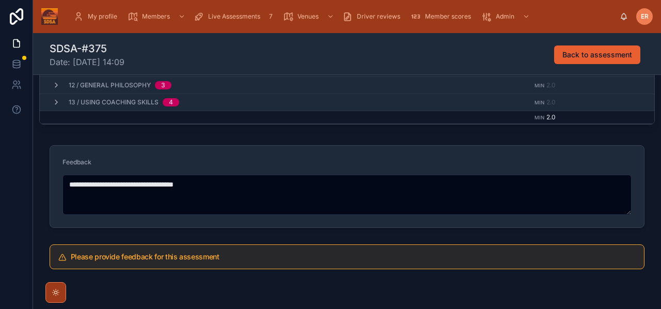
click at [152, 206] on textarea "**********" at bounding box center [346, 194] width 569 height 40
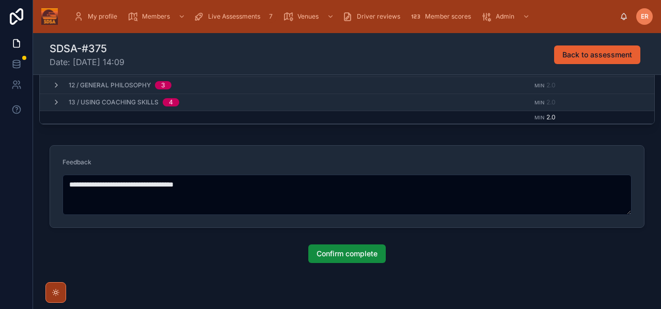
click at [396, 197] on textarea "**********" at bounding box center [346, 194] width 569 height 40
click at [233, 192] on textarea "**********" at bounding box center [346, 194] width 569 height 40
click at [230, 190] on textarea "**********" at bounding box center [346, 194] width 569 height 40
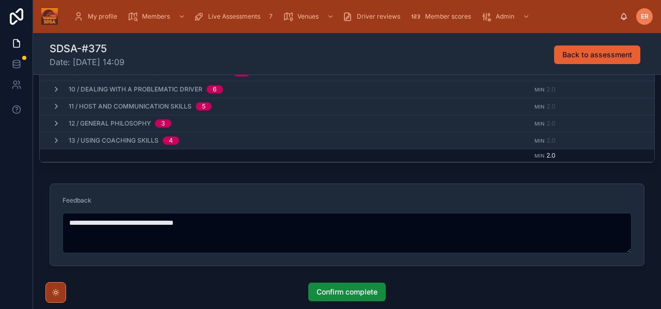
scroll to position [328, 0]
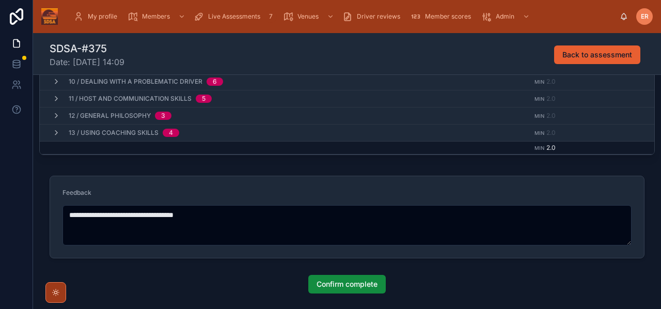
drag, startPoint x: 235, startPoint y: 216, endPoint x: 168, endPoint y: 216, distance: 66.6
click at [168, 216] on textarea "**********" at bounding box center [346, 225] width 569 height 40
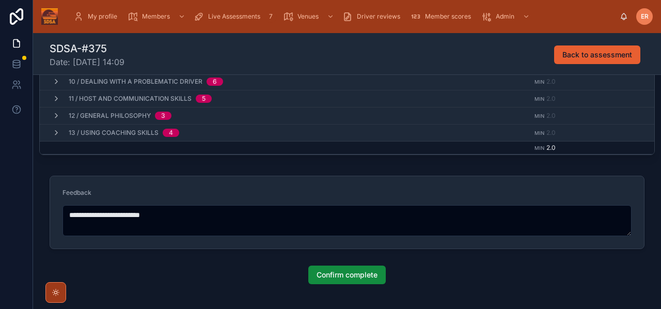
type textarea "**********"
click at [333, 274] on span "Confirm complete" at bounding box center [346, 274] width 61 height 10
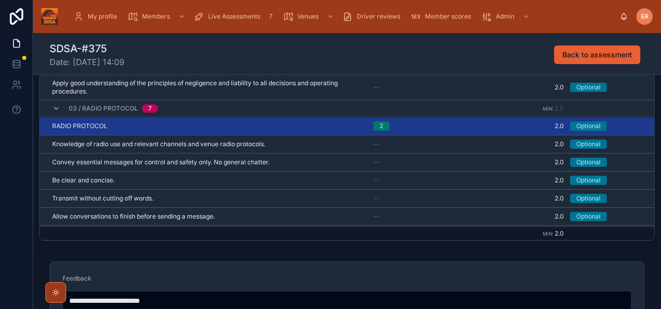
scroll to position [240, 0]
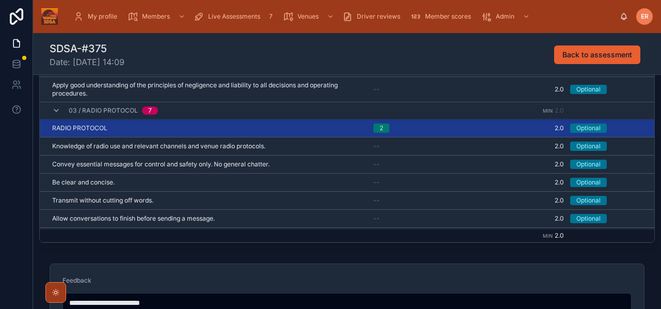
click at [52, 110] on div "03 / Radio Protocol 7" at bounding box center [105, 110] width 131 height 17
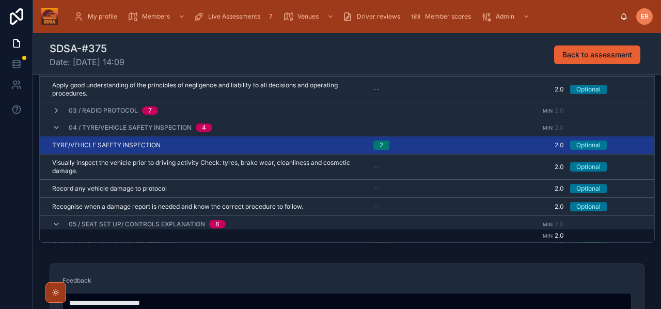
click at [52, 110] on icon at bounding box center [56, 110] width 8 height 8
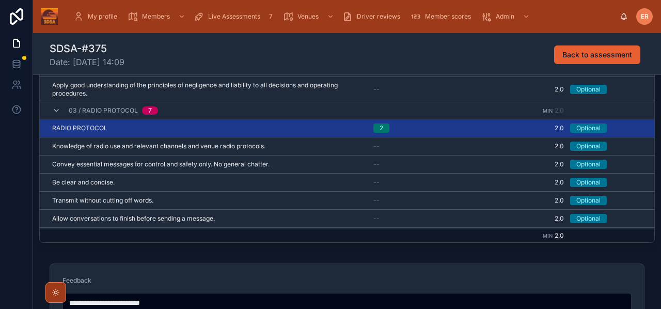
click at [55, 110] on icon at bounding box center [56, 110] width 8 height 8
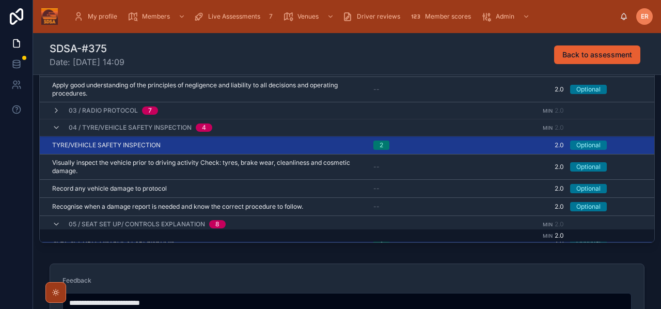
click at [55, 110] on icon at bounding box center [56, 110] width 8 height 8
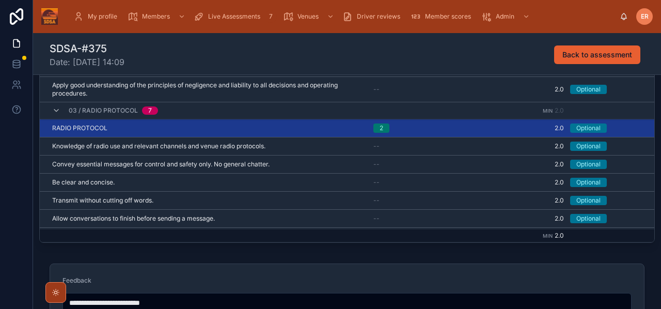
click at [55, 110] on icon at bounding box center [56, 110] width 8 height 8
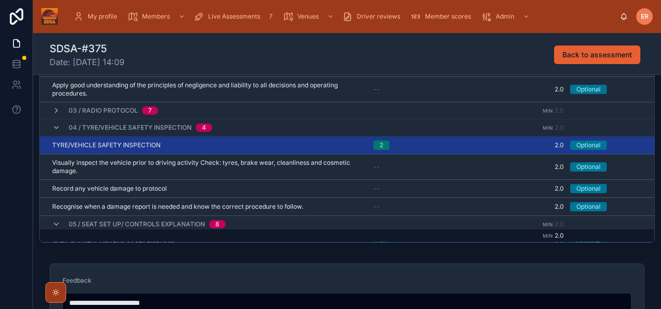
click at [55, 126] on icon at bounding box center [56, 127] width 8 height 8
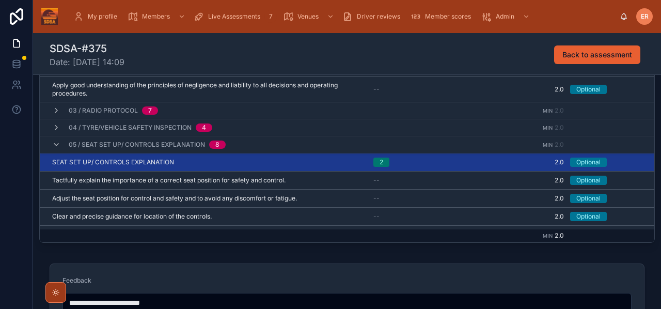
click at [55, 143] on icon at bounding box center [56, 144] width 8 height 8
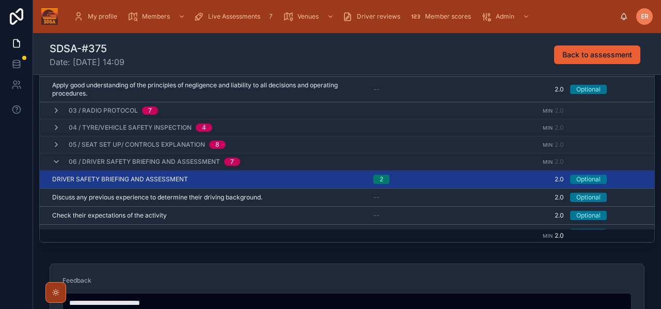
click at [54, 162] on icon at bounding box center [56, 161] width 8 height 8
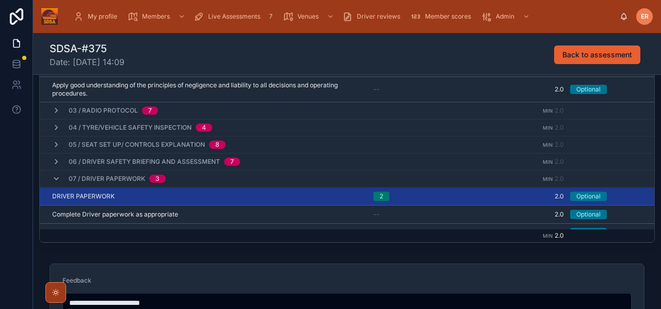
click at [55, 180] on icon at bounding box center [56, 178] width 8 height 8
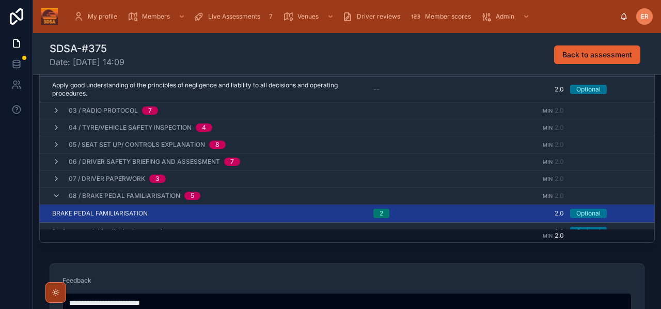
click at [53, 197] on icon at bounding box center [56, 195] width 8 height 8
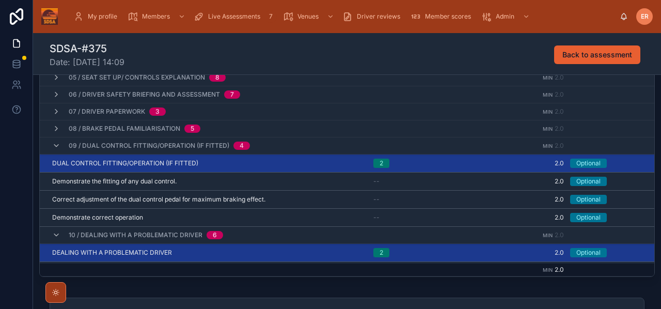
scroll to position [360, 0]
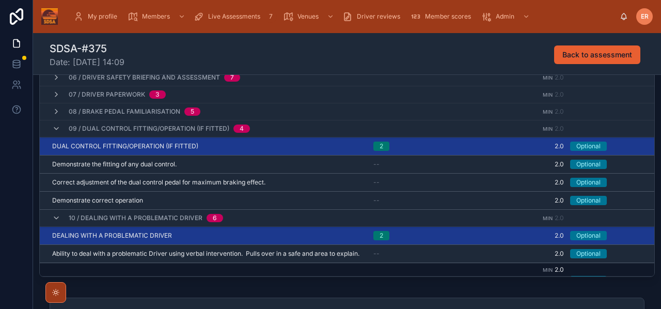
click at [56, 112] on icon at bounding box center [56, 111] width 8 height 8
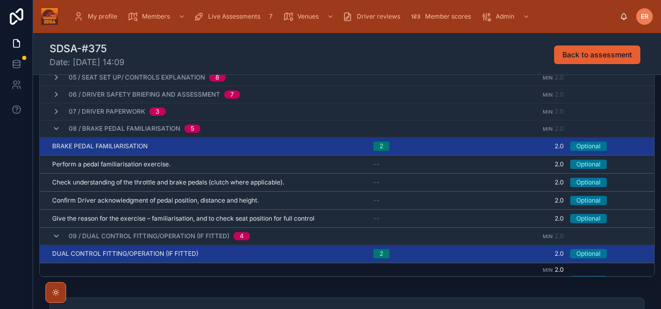
click at [53, 132] on icon at bounding box center [56, 128] width 8 height 8
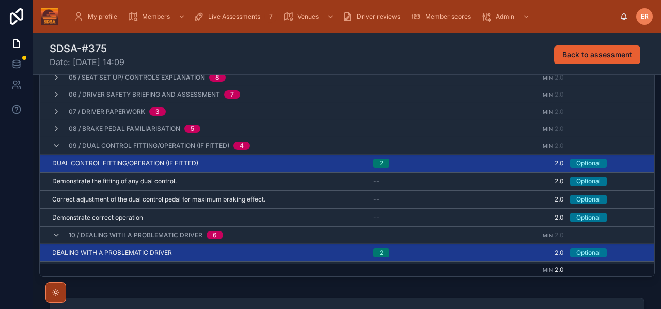
click at [55, 146] on icon at bounding box center [56, 145] width 8 height 8
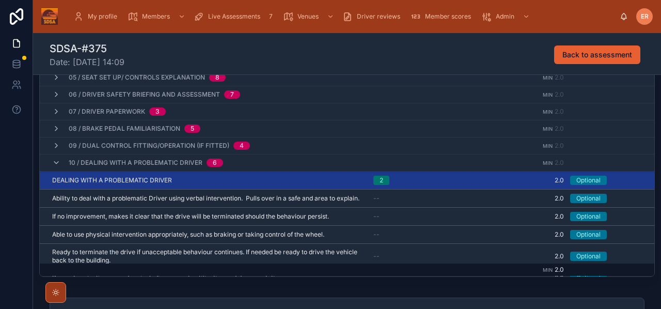
click at [54, 162] on icon at bounding box center [56, 162] width 8 height 8
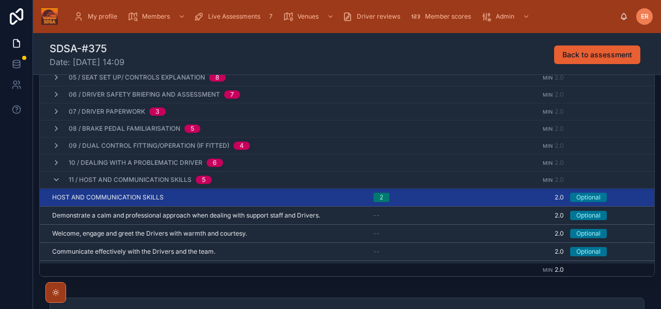
click at [54, 178] on icon at bounding box center [56, 179] width 8 height 8
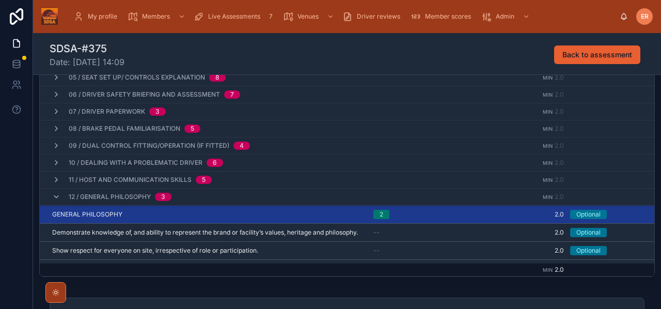
click at [54, 196] on icon at bounding box center [56, 196] width 8 height 8
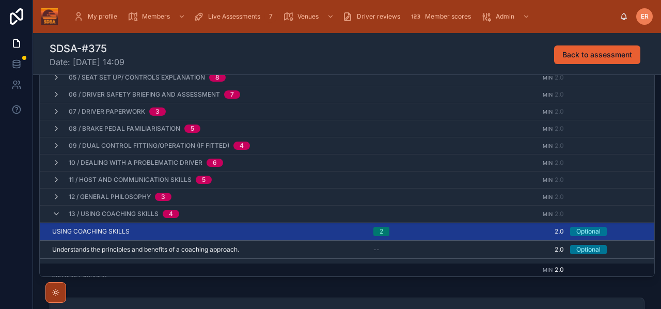
click at [54, 212] on icon at bounding box center [56, 214] width 8 height 8
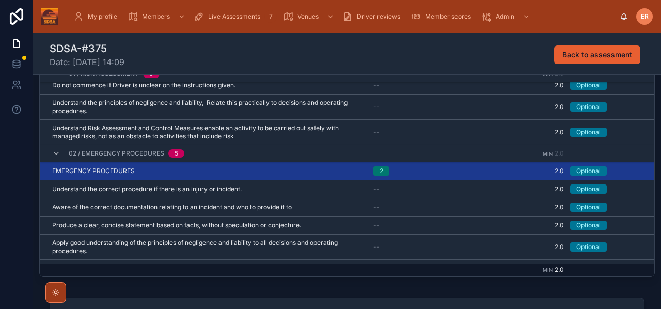
scroll to position [114, 0]
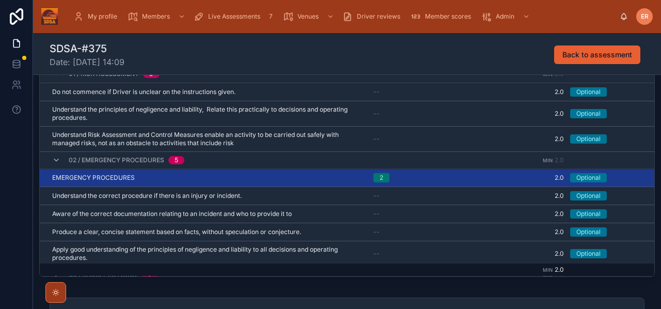
click at [55, 160] on icon at bounding box center [56, 160] width 8 height 8
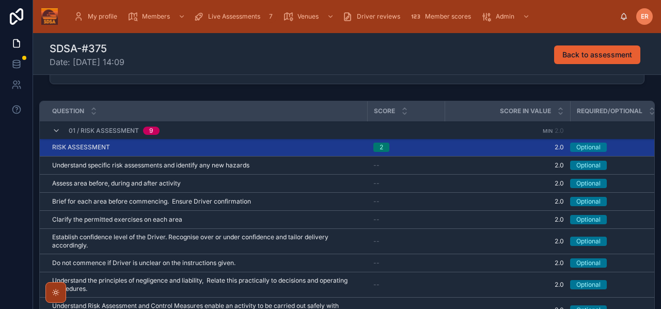
scroll to position [137, 0]
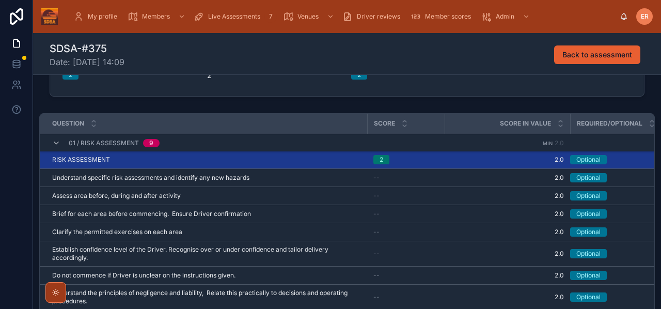
click at [59, 143] on icon at bounding box center [56, 143] width 8 height 8
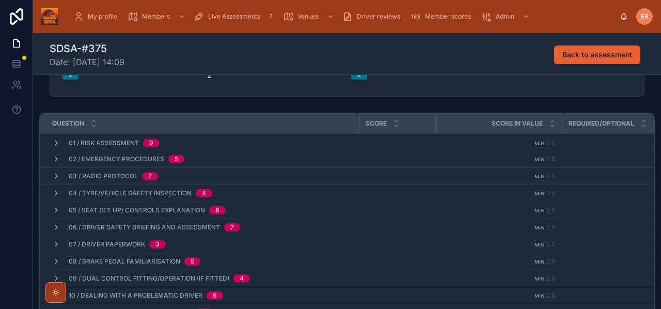
scroll to position [0, 0]
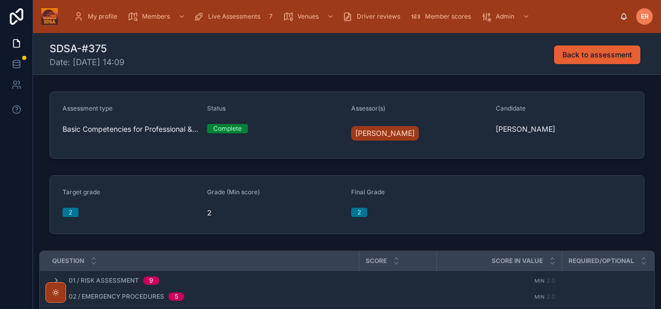
click at [231, 15] on span "Live Assessments" at bounding box center [234, 16] width 52 height 8
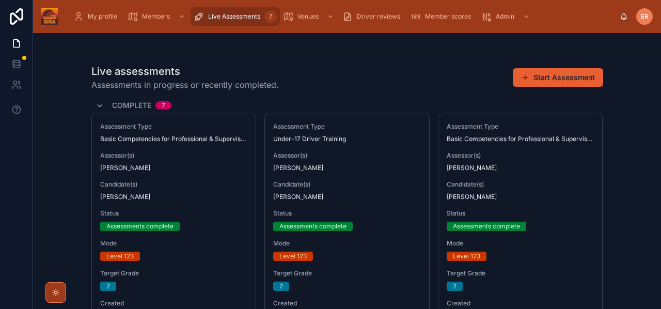
click at [553, 76] on button "Start Assessment" at bounding box center [557, 77] width 90 height 19
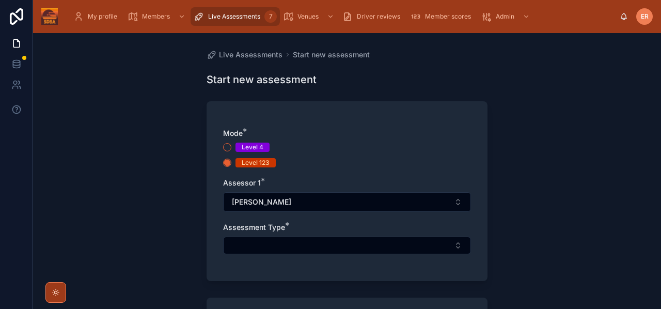
click at [289, 248] on button "Select Button" at bounding box center [347, 245] width 248 height 18
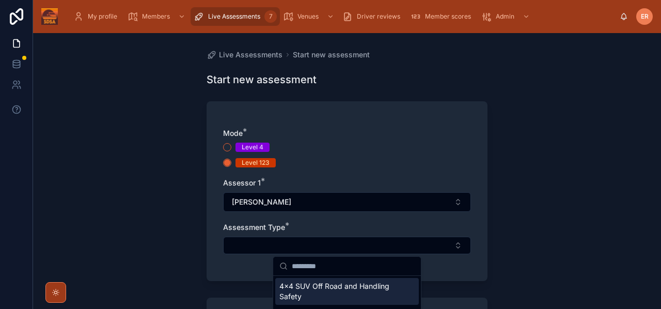
click at [459, 247] on button "Select Button" at bounding box center [347, 245] width 248 height 18
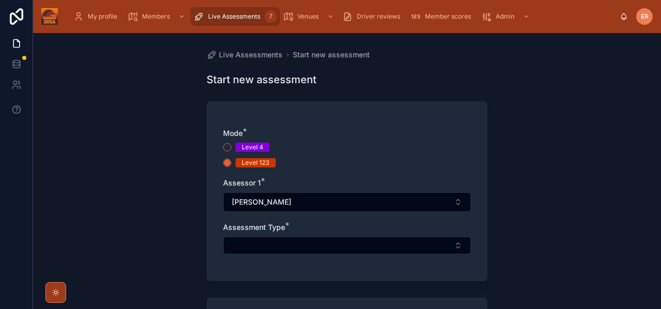
click at [459, 247] on button "Select Button" at bounding box center [347, 245] width 248 height 18
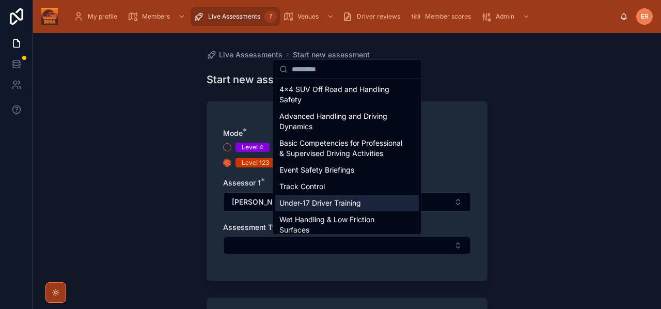
click at [315, 208] on span "Under-17 Driver Training" at bounding box center [320, 203] width 82 height 10
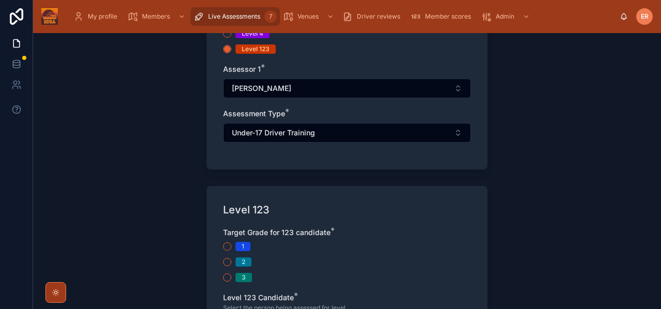
scroll to position [116, 0]
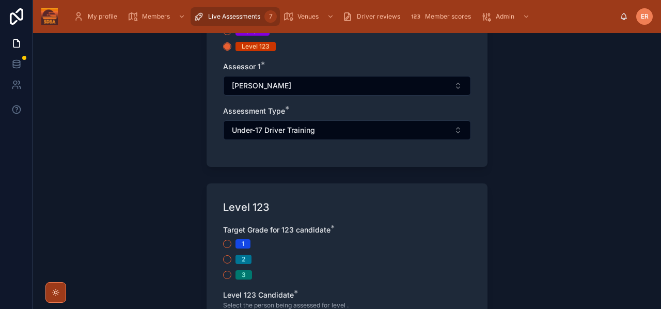
click at [228, 260] on button "2" at bounding box center [227, 259] width 8 height 8
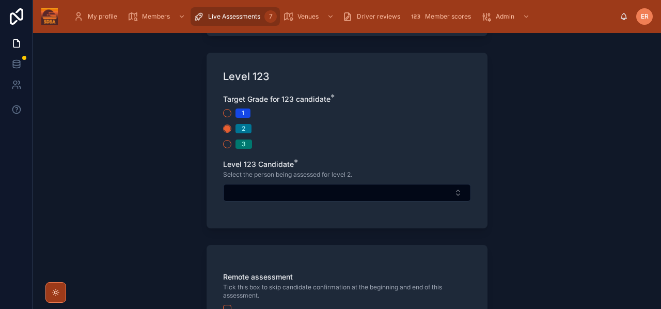
scroll to position [248, 0]
click at [326, 194] on button "Select Button" at bounding box center [347, 192] width 248 height 18
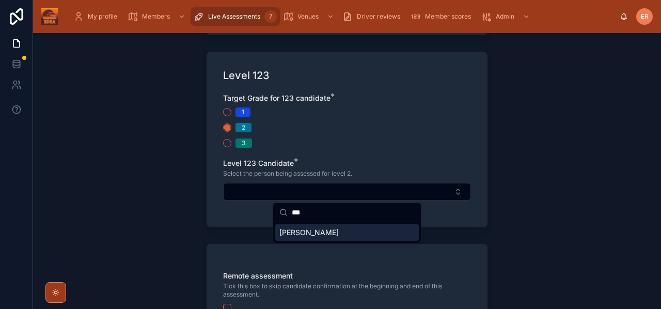
type input "***"
click at [320, 233] on span "[PERSON_NAME]" at bounding box center [308, 232] width 59 height 10
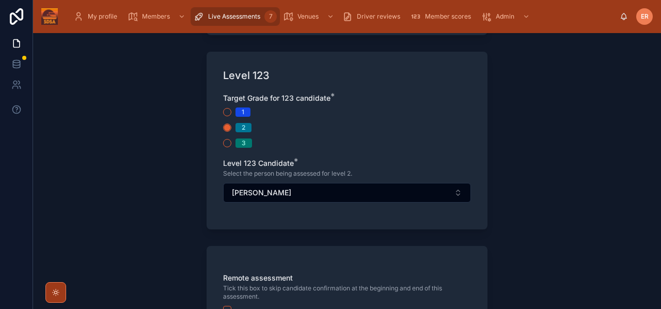
click at [521, 216] on div "Live Assessments Start new assessment Start new assessment Mode * Level 4 Level…" at bounding box center [347, 171] width 628 height 276
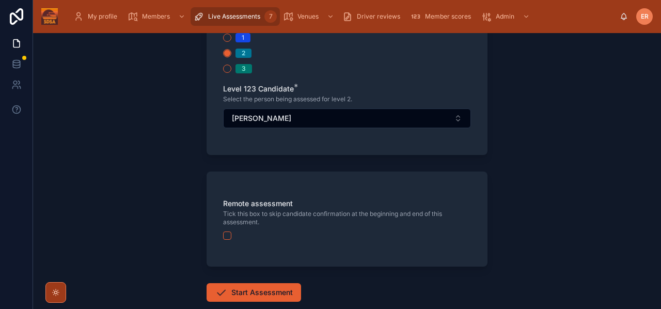
scroll to position [381, 0]
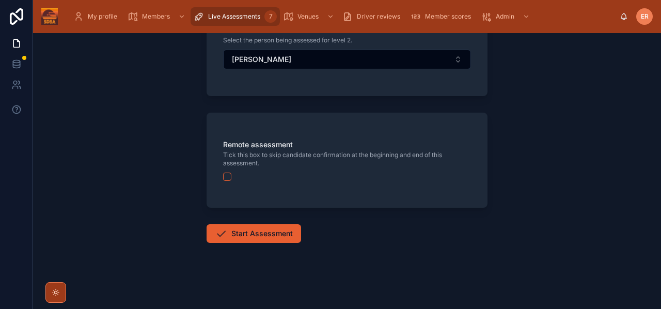
click at [227, 180] on button "button" at bounding box center [227, 176] width 8 height 8
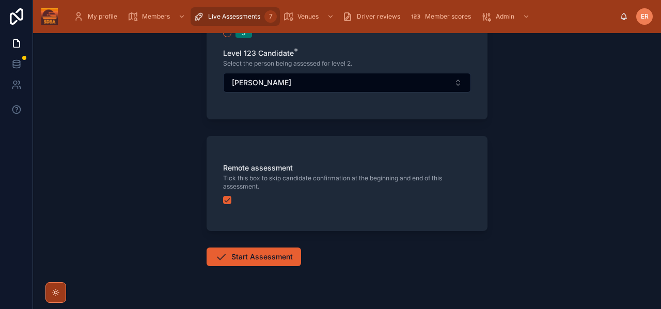
scroll to position [358, 0]
click at [244, 259] on button "Start Assessment" at bounding box center [253, 256] width 94 height 19
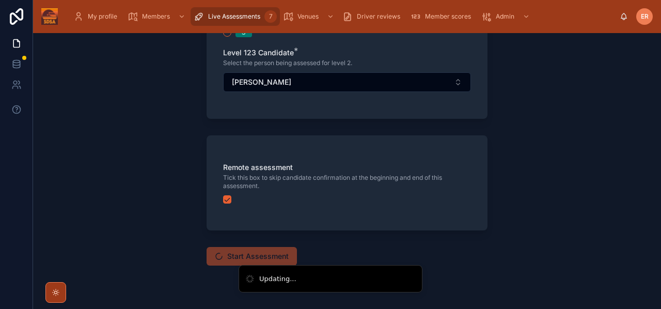
scroll to position [6, 0]
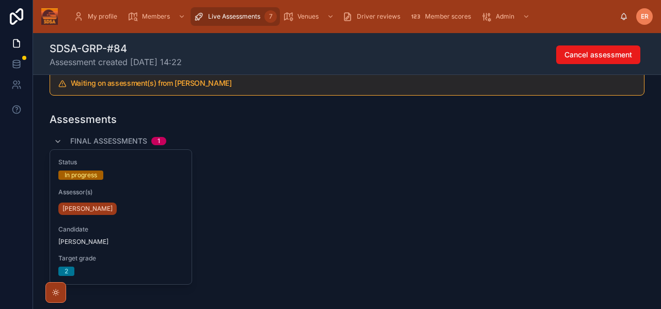
click at [153, 218] on div "Status In progress Assessor(s) [PERSON_NAME] Candidate [PERSON_NAME] Target gra…" at bounding box center [120, 217] width 141 height 134
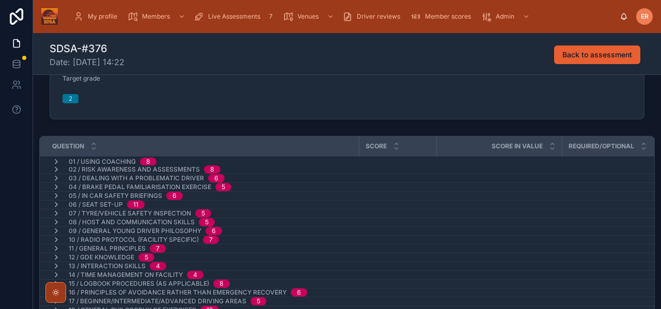
click at [56, 163] on icon at bounding box center [56, 161] width 8 height 8
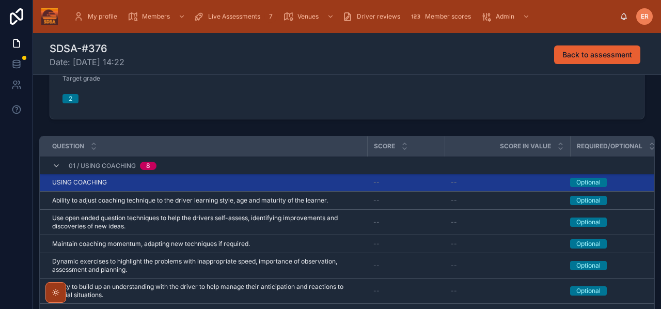
click at [141, 182] on div "USING COACHING USING COACHING" at bounding box center [206, 182] width 309 height 8
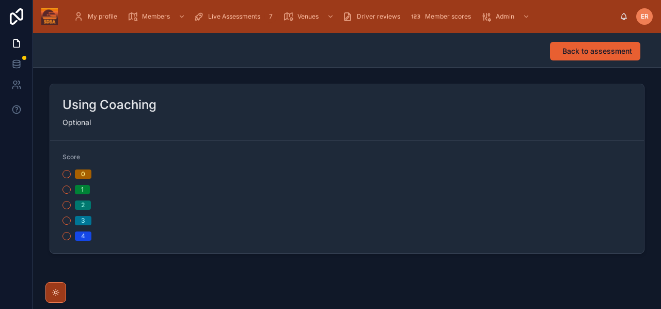
click at [68, 205] on button "2" at bounding box center [66, 205] width 8 height 8
click at [580, 50] on span "Back to assessment" at bounding box center [597, 51] width 70 height 10
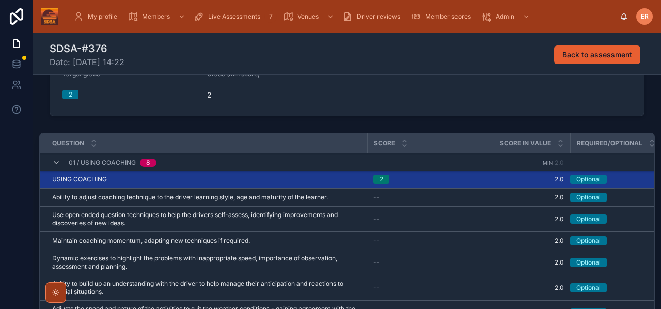
scroll to position [118, 0]
click at [51, 166] on div "01 / Using Coaching 8" at bounding box center [104, 162] width 129 height 17
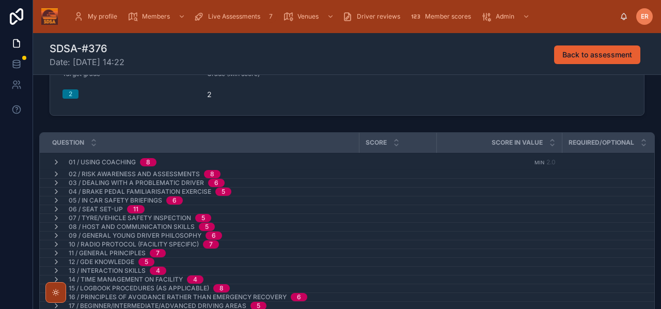
click at [56, 172] on icon at bounding box center [56, 174] width 8 height 8
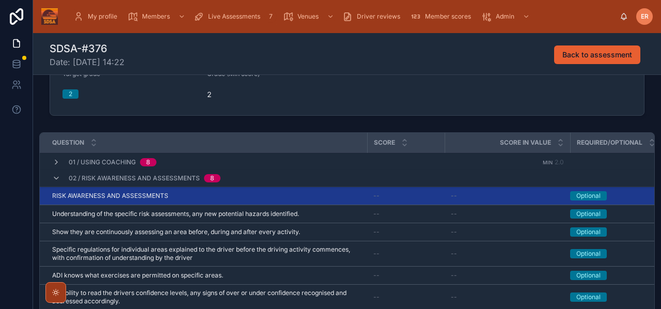
click at [189, 196] on div "RISK AWARENESS AND ASSESSMENTS RISK AWARENESS AND ASSESSMENTS" at bounding box center [206, 195] width 309 height 8
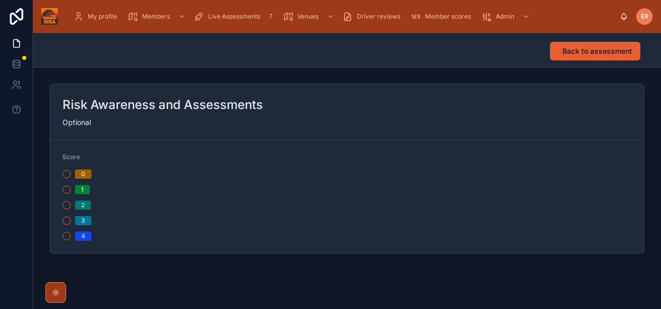
click at [67, 204] on button "2" at bounding box center [66, 205] width 8 height 8
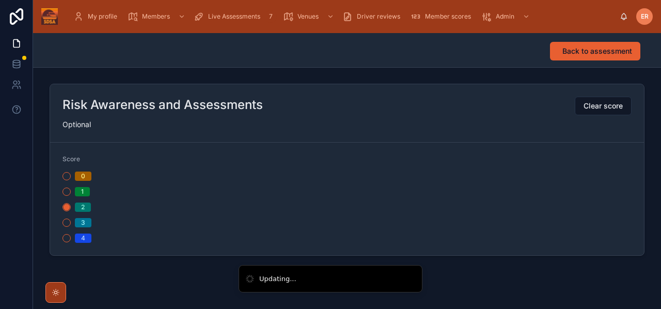
click at [591, 51] on span "Back to assessment" at bounding box center [597, 51] width 70 height 10
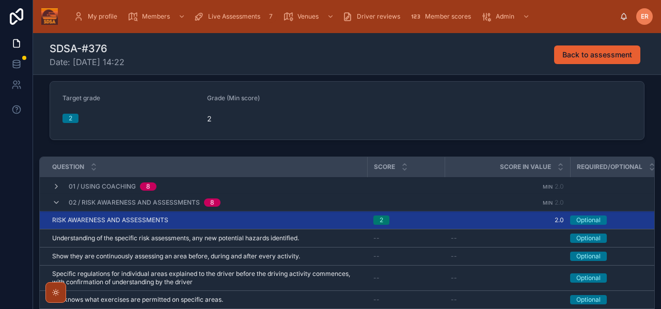
scroll to position [122, 0]
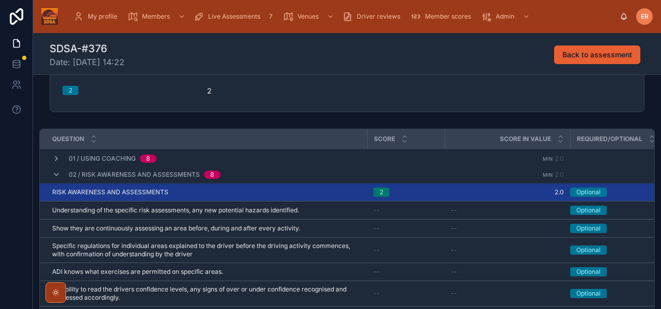
click at [53, 174] on icon at bounding box center [56, 174] width 8 height 8
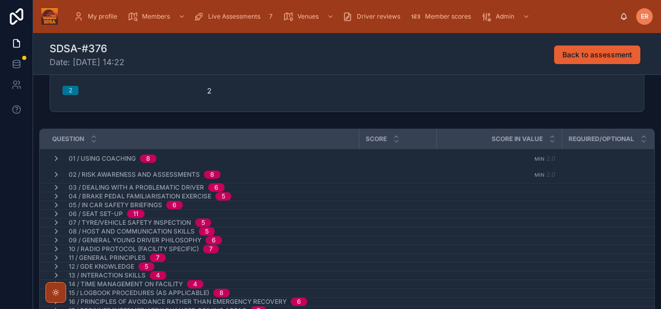
click at [53, 185] on icon at bounding box center [56, 187] width 8 height 8
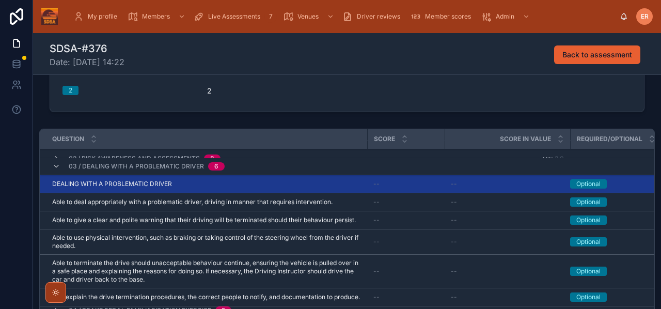
scroll to position [27, 0]
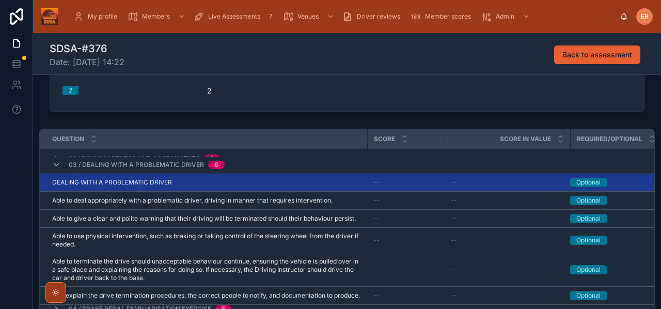
click at [238, 181] on div "DEALING WITH A PROBLEMATIC DRIVER DEALING WITH A PROBLEMATIC DRIVER" at bounding box center [206, 182] width 309 height 8
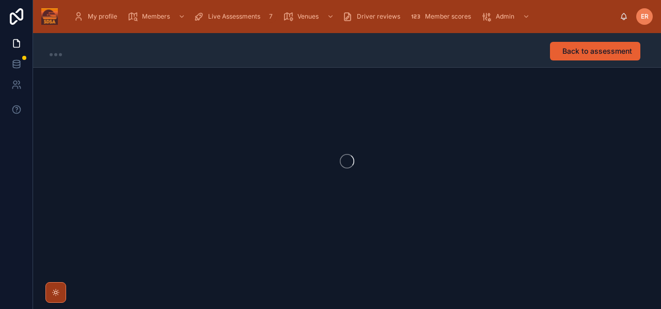
scroll to position [1, 0]
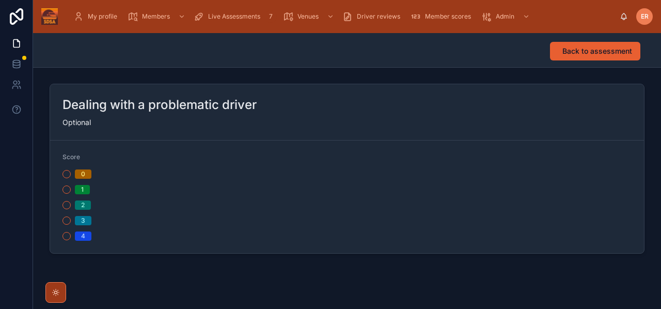
click at [68, 206] on button "2" at bounding box center [66, 205] width 8 height 8
click at [579, 56] on button "Back to assessment" at bounding box center [595, 51] width 90 height 19
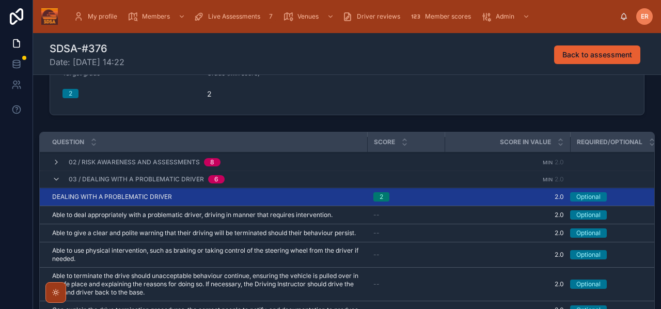
scroll to position [8, 0]
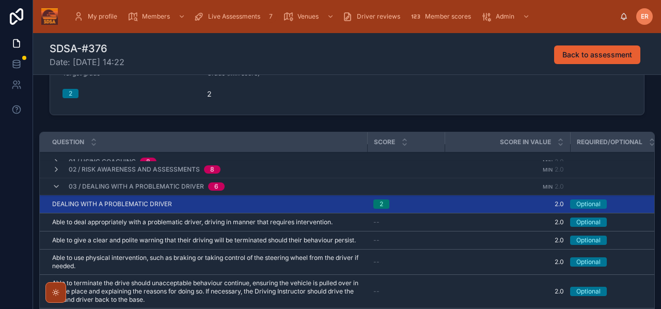
click at [54, 188] on icon at bounding box center [56, 186] width 8 height 8
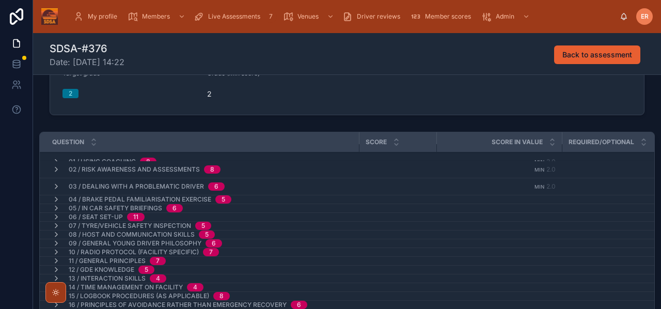
click at [55, 197] on icon at bounding box center [56, 199] width 8 height 8
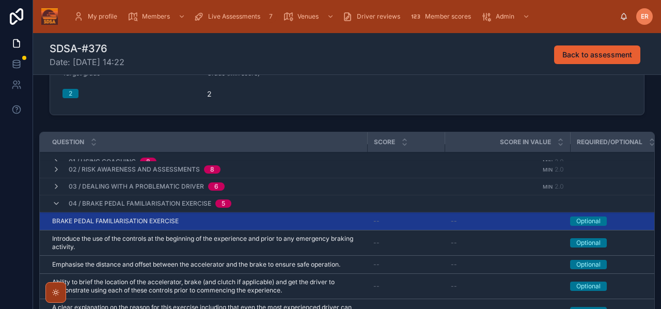
click at [194, 218] on div "BRAKE PEDAL FAMILIARISATION EXERCISE BRAKE PEDAL FAMILIARISATION EXERCISE" at bounding box center [206, 221] width 309 height 8
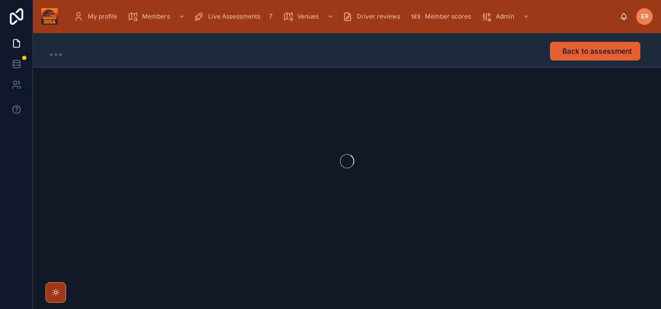
scroll to position [1, 0]
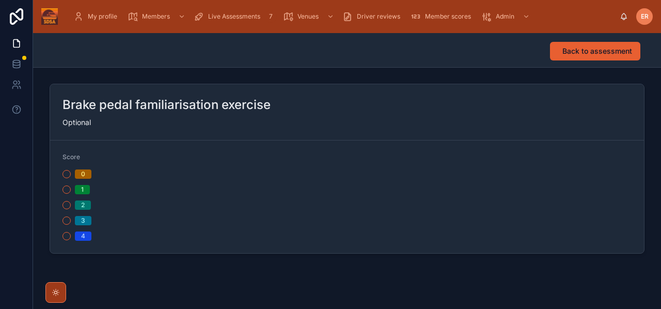
click at [62, 204] on button "2" at bounding box center [66, 205] width 8 height 8
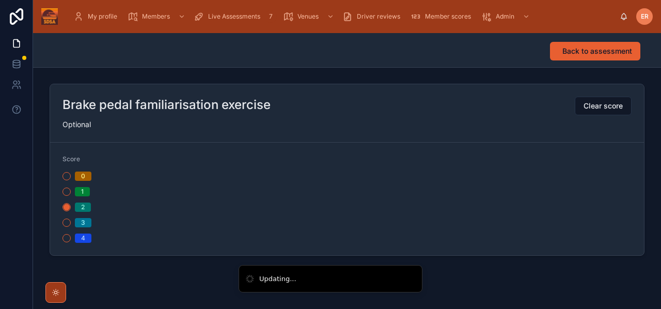
click at [597, 56] on button "Back to assessment" at bounding box center [595, 51] width 90 height 19
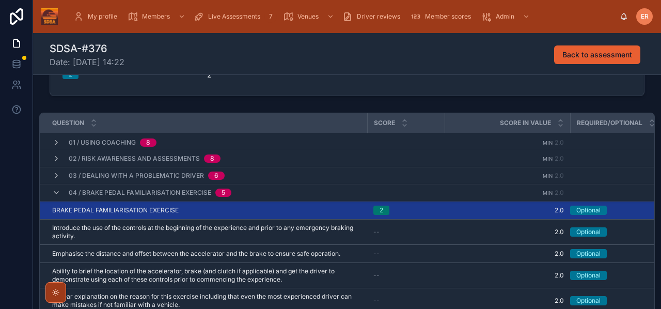
scroll to position [30, 0]
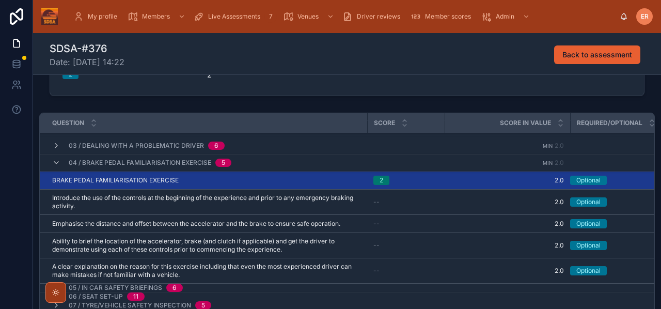
click at [55, 159] on icon at bounding box center [56, 162] width 8 height 8
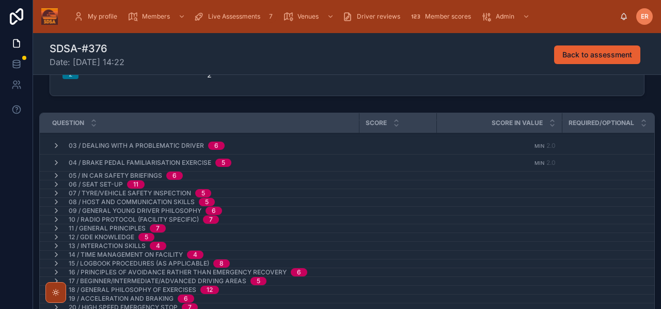
click at [55, 174] on icon at bounding box center [56, 175] width 8 height 8
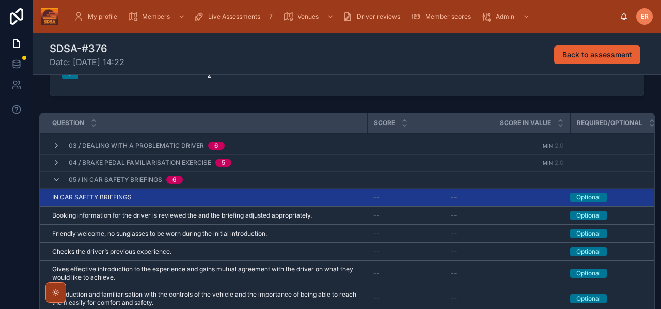
click at [206, 194] on div "IN CAR SAFETY BRIEFINGS IN CAR SAFETY BRIEFINGS" at bounding box center [206, 197] width 309 height 8
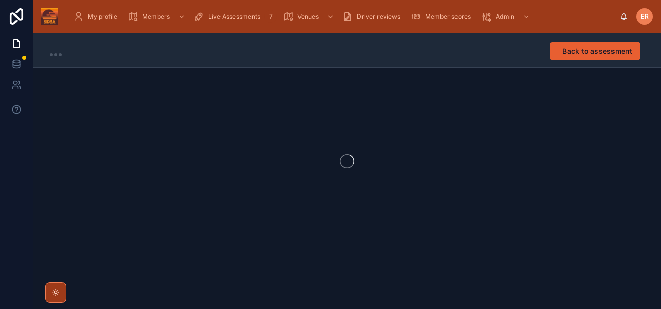
scroll to position [1, 0]
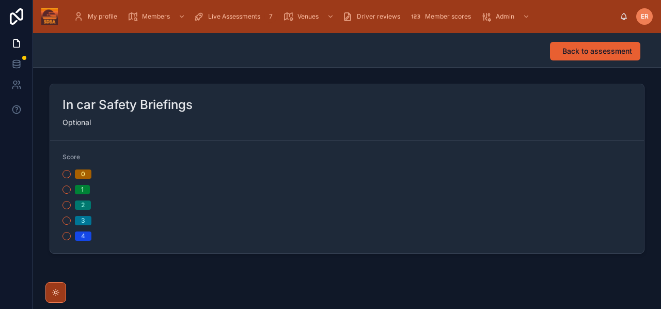
click at [68, 206] on button "2" at bounding box center [66, 205] width 8 height 8
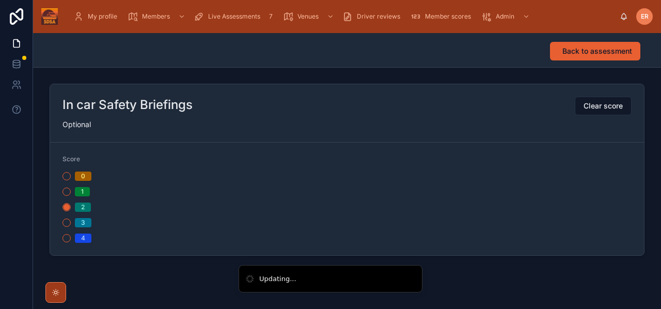
click at [567, 55] on span "Back to assessment" at bounding box center [597, 51] width 70 height 10
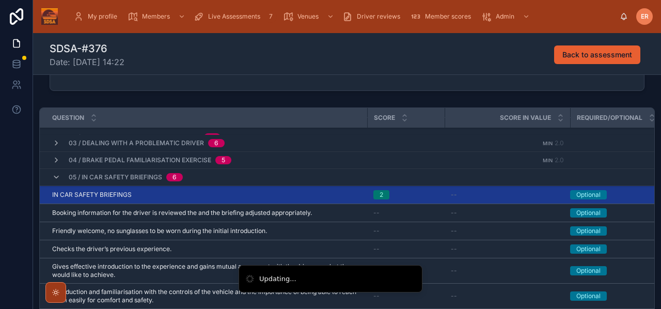
scroll to position [28, 0]
click at [56, 178] on icon at bounding box center [56, 176] width 8 height 8
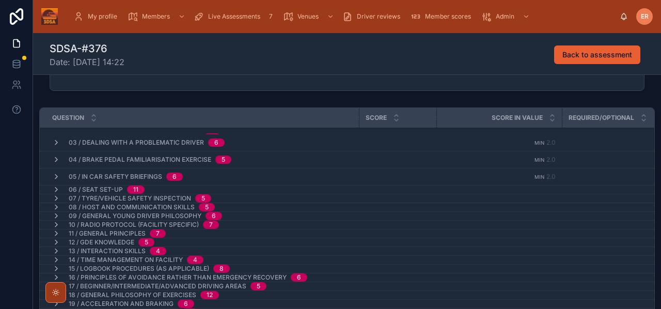
click at [55, 186] on icon at bounding box center [56, 189] width 8 height 8
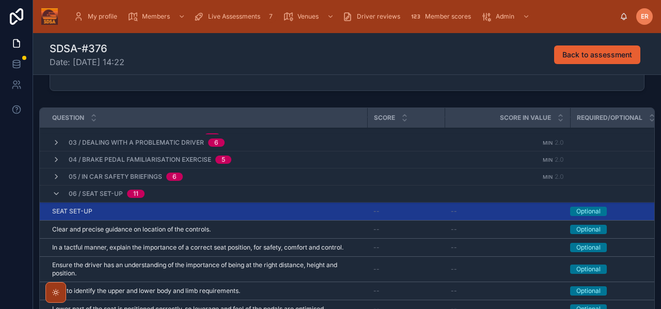
click at [148, 207] on div "SEAT SET-UP SEAT SET-UP" at bounding box center [206, 211] width 309 height 8
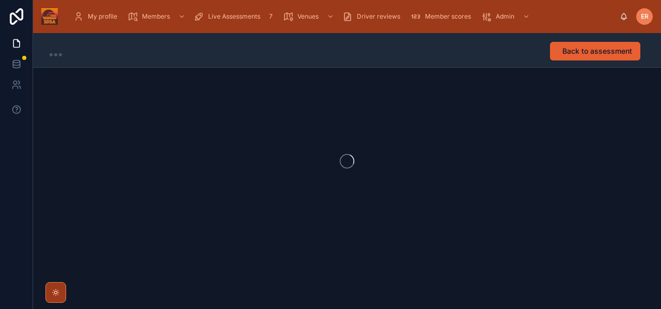
scroll to position [1, 0]
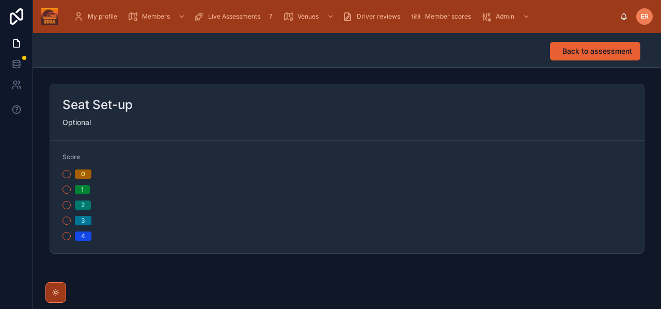
click at [66, 203] on button "2" at bounding box center [66, 205] width 8 height 8
click at [599, 48] on span "Back to assessment" at bounding box center [597, 51] width 70 height 10
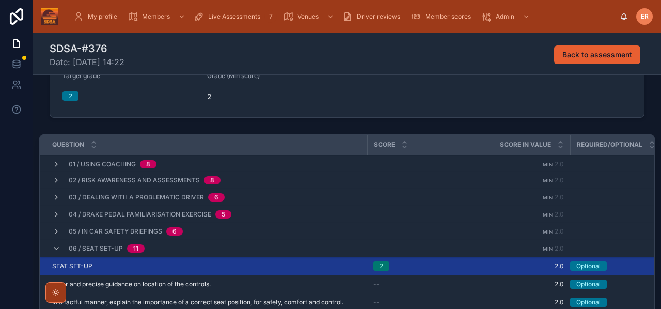
scroll to position [69, 0]
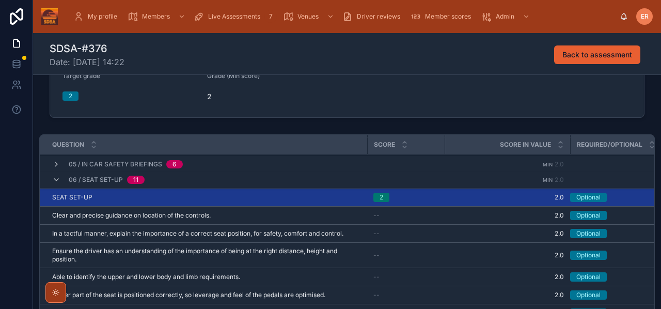
click at [56, 179] on icon at bounding box center [56, 179] width 8 height 8
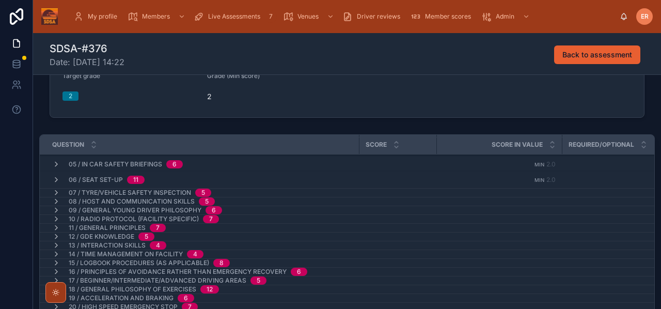
click at [57, 192] on icon at bounding box center [56, 192] width 8 height 8
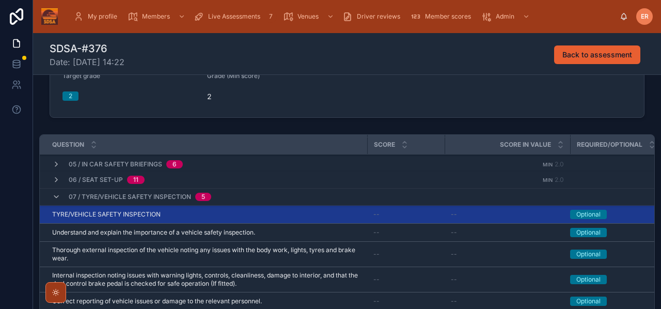
click at [213, 214] on div "TYRE/VEHICLE SAFETY INSPECTION TYRE/VEHICLE SAFETY INSPECTION" at bounding box center [206, 214] width 309 height 8
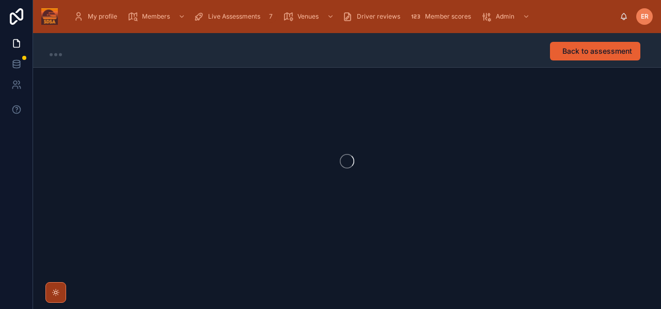
scroll to position [1, 0]
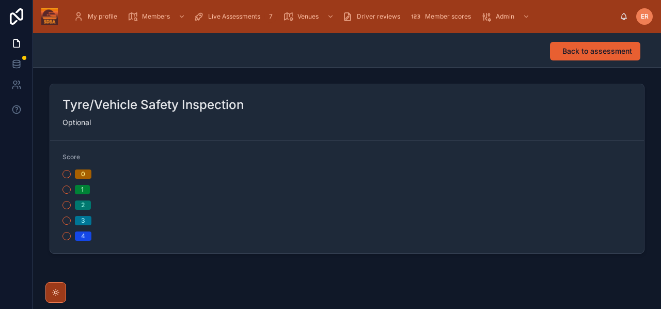
click at [67, 207] on button "2" at bounding box center [66, 205] width 8 height 8
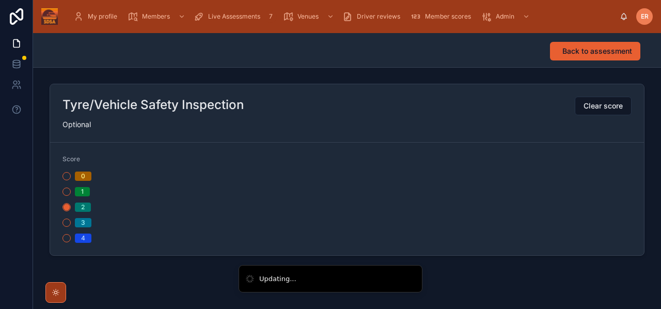
click at [607, 52] on span "Back to assessment" at bounding box center [597, 51] width 70 height 10
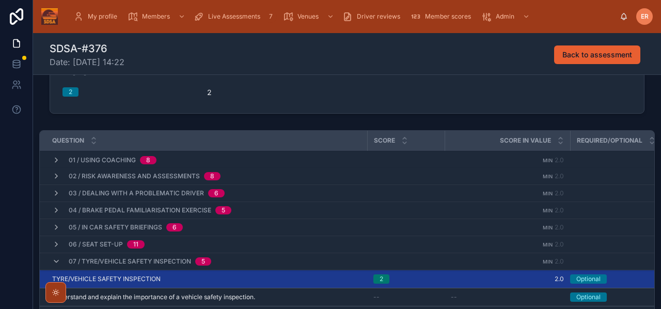
scroll to position [208, 0]
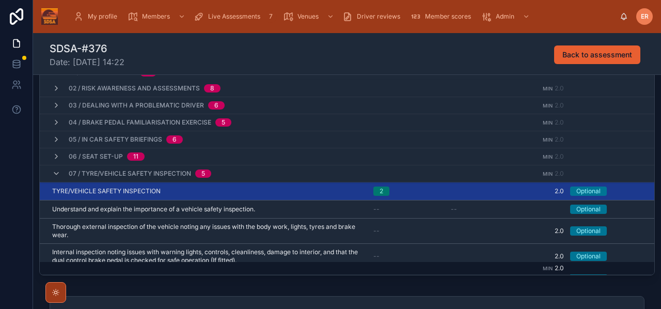
click at [58, 175] on icon at bounding box center [56, 173] width 8 height 8
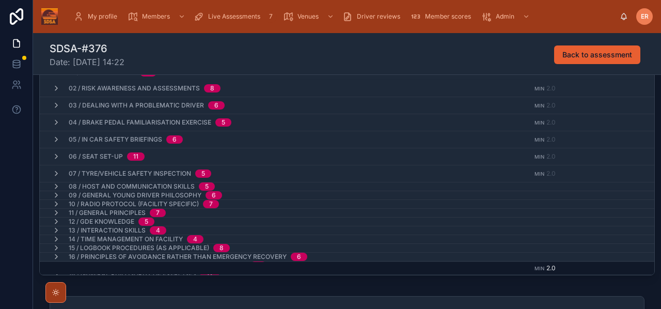
click at [57, 186] on icon at bounding box center [56, 186] width 8 height 8
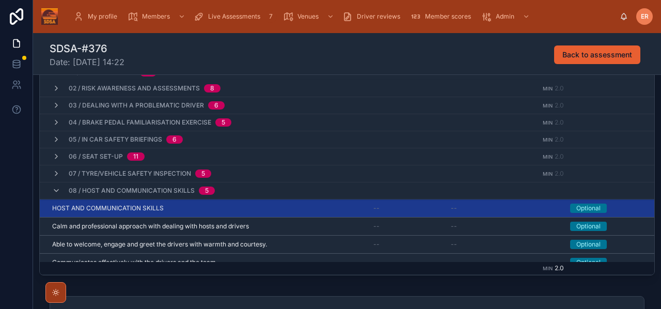
click at [200, 209] on div "HOST AND COMMUNICATION SKILLS HOST AND COMMUNICATION SKILLS" at bounding box center [206, 208] width 309 height 8
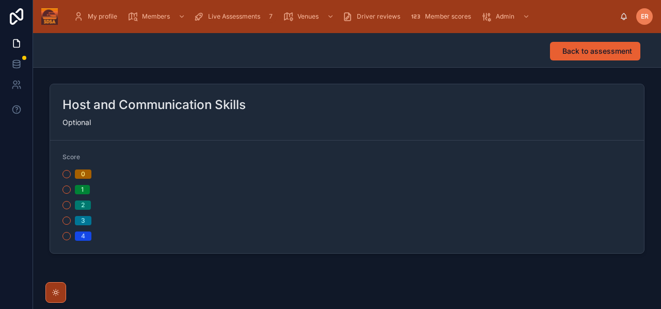
click at [68, 206] on button "2" at bounding box center [66, 205] width 8 height 8
click at [576, 54] on span "Back to assessment" at bounding box center [597, 51] width 70 height 10
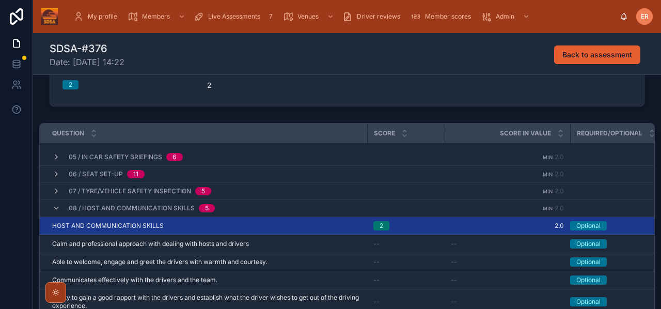
scroll to position [70, 0]
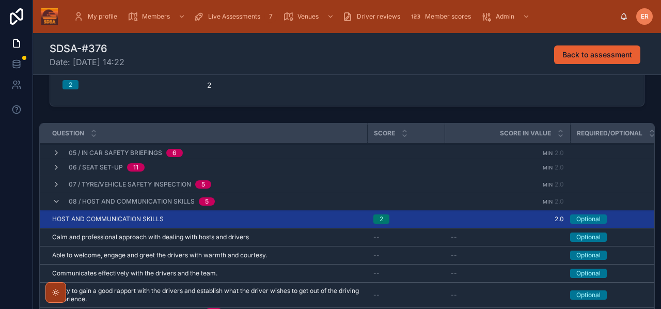
click at [57, 203] on icon at bounding box center [56, 201] width 8 height 8
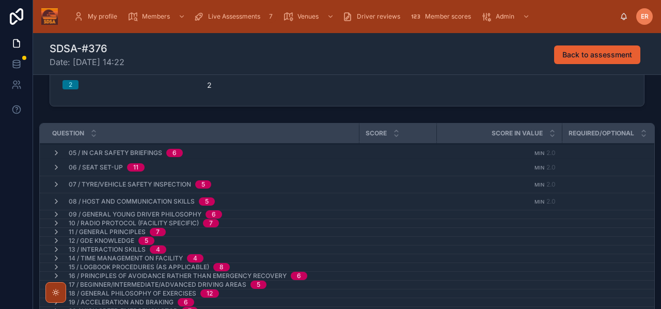
click at [56, 210] on icon at bounding box center [56, 214] width 8 height 8
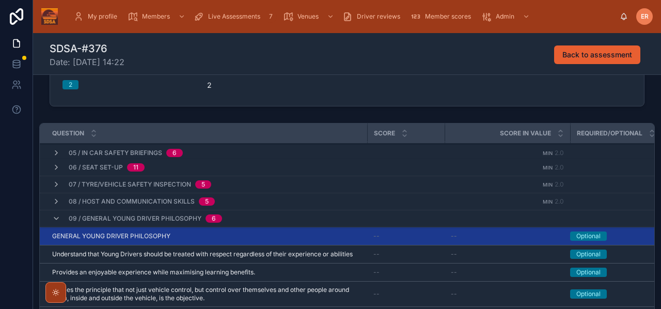
click at [198, 235] on div "GENERAL YOUNG DRIVER PHILOSOPHY GENERAL YOUNG DRIVER PHILOSOPHY" at bounding box center [206, 236] width 309 height 8
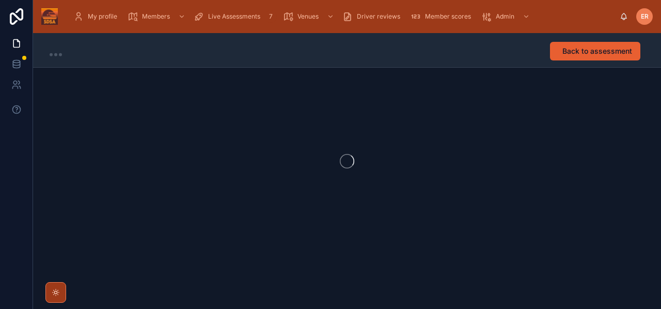
scroll to position [1, 0]
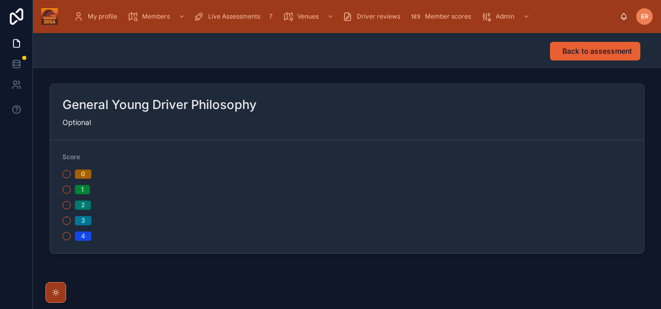
click at [72, 204] on div "2" at bounding box center [202, 204] width 280 height 9
click at [67, 204] on button "2" at bounding box center [66, 205] width 8 height 8
click at [584, 44] on button "Back to assessment" at bounding box center [595, 51] width 90 height 19
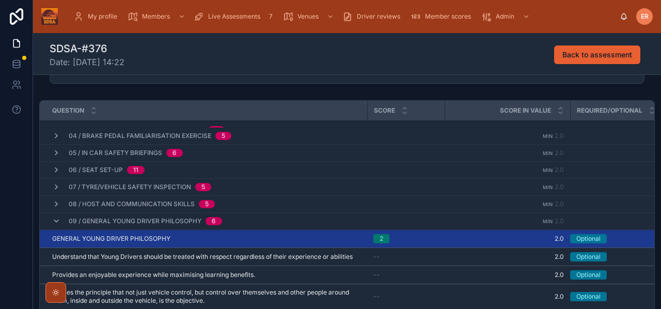
scroll to position [61, 0]
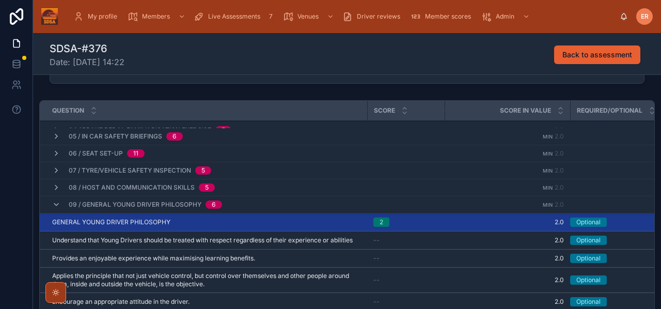
click at [55, 206] on icon at bounding box center [56, 204] width 8 height 8
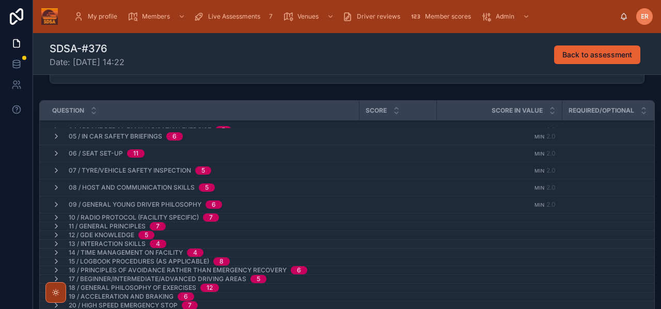
click at [54, 216] on icon at bounding box center [56, 217] width 8 height 8
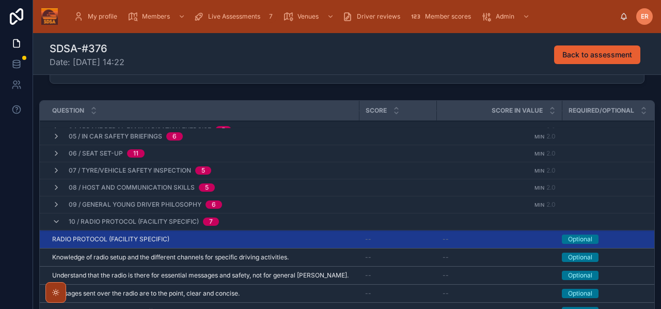
click at [220, 238] on div "RADIO PROTOCOL (FACILITY SPECIFIC) RADIO PROTOCOL (FACILITY SPECIFIC)" at bounding box center [202, 239] width 300 height 8
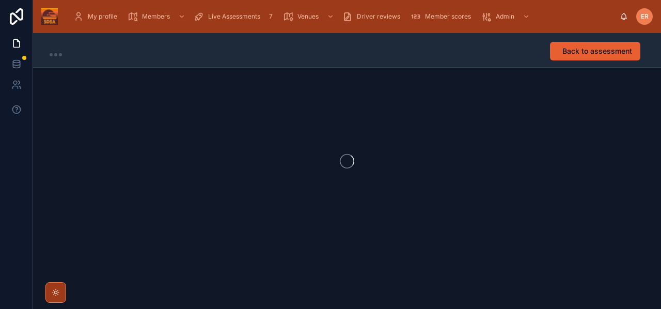
scroll to position [1, 0]
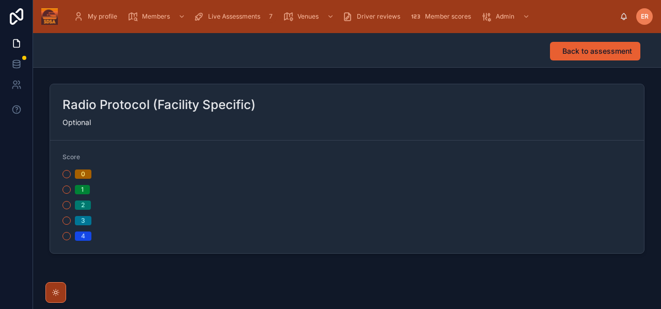
click at [67, 208] on button "2" at bounding box center [66, 205] width 8 height 8
click at [578, 47] on span "Back to assessment" at bounding box center [597, 51] width 70 height 10
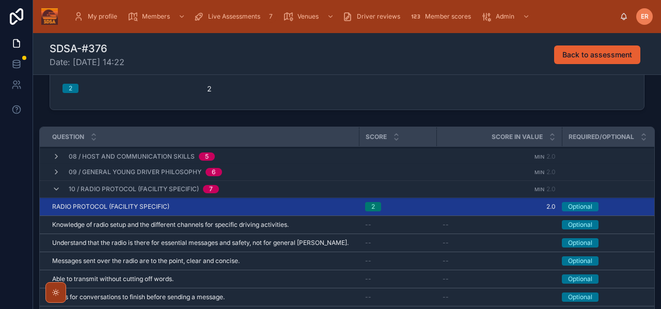
scroll to position [120, 0]
click at [55, 190] on icon at bounding box center [56, 188] width 8 height 8
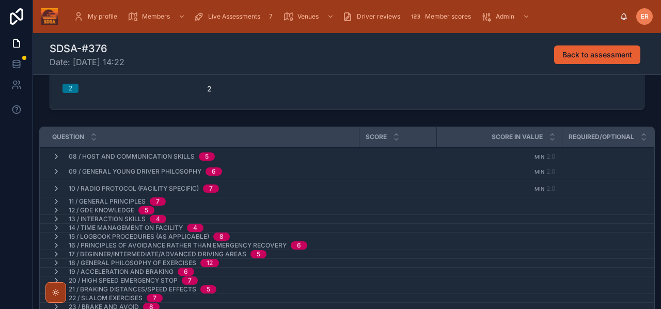
click at [54, 202] on icon at bounding box center [56, 201] width 8 height 8
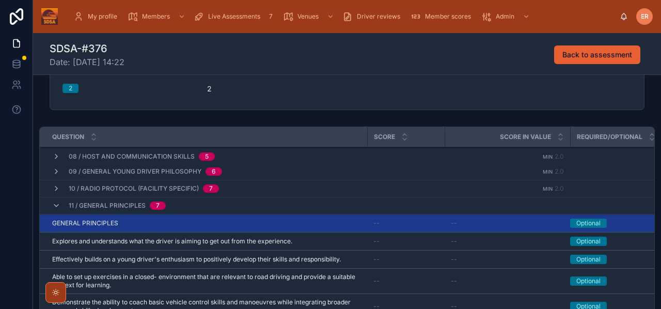
click at [181, 221] on div "GENERAL PRINCIPLES GENERAL PRINCIPLES" at bounding box center [206, 223] width 309 height 8
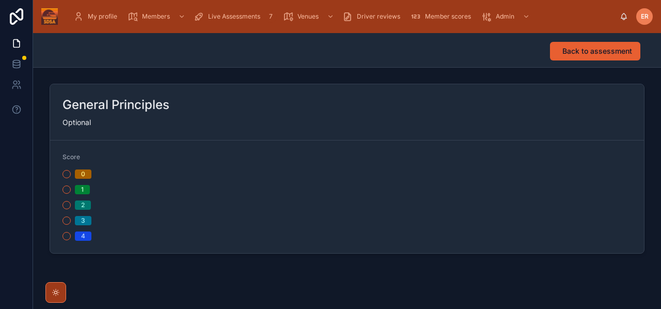
click at [65, 204] on button "2" at bounding box center [66, 205] width 8 height 8
click at [563, 50] on span "Back to assessment" at bounding box center [597, 51] width 70 height 10
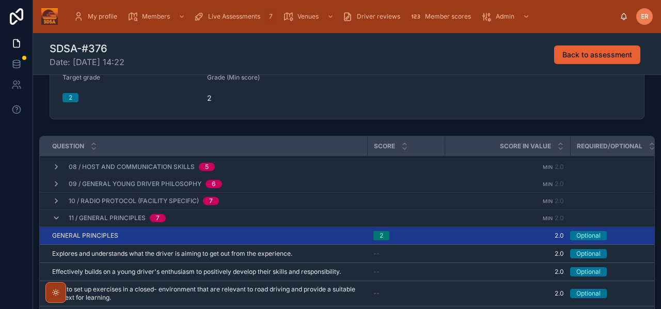
scroll to position [149, 0]
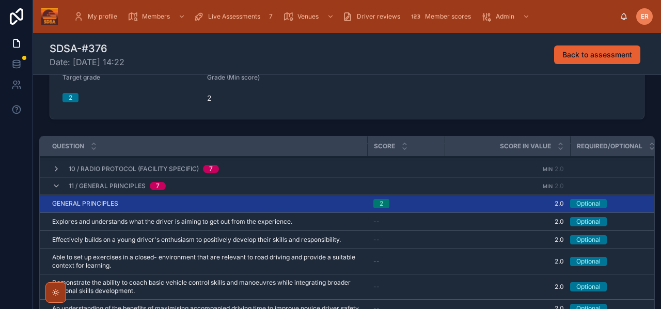
click at [57, 190] on div "11 / General Principles 7" at bounding box center [109, 186] width 114 height 17
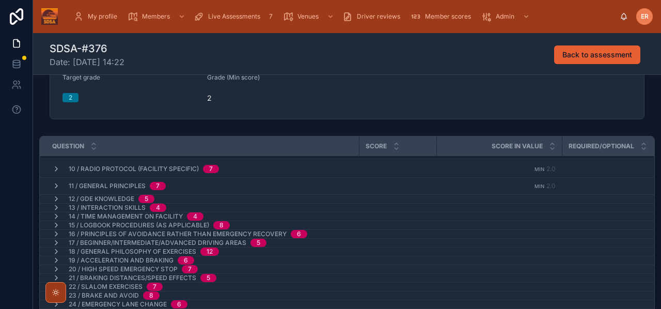
click at [55, 199] on icon at bounding box center [56, 199] width 8 height 8
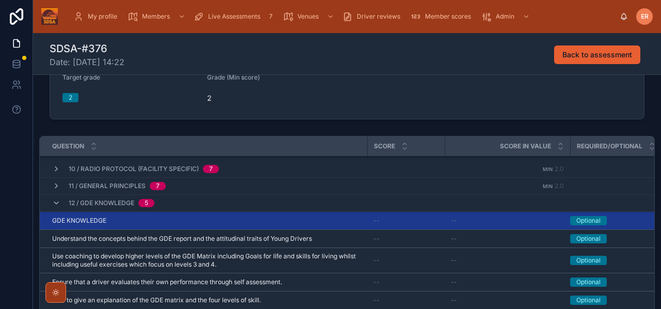
click at [184, 218] on div "GDE KNOWLEDGE GDE KNOWLEDGE" at bounding box center [206, 220] width 309 height 8
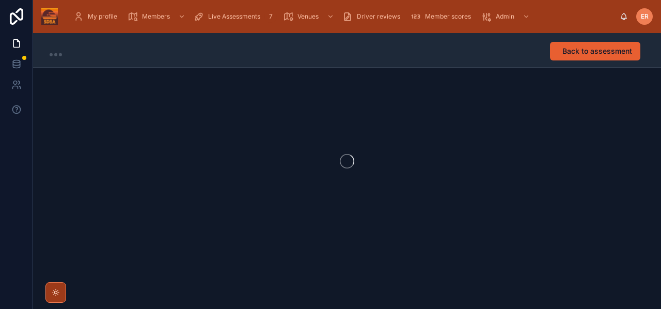
scroll to position [1, 0]
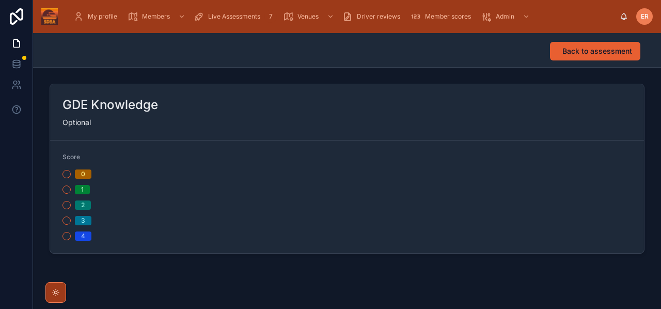
click at [68, 206] on button "2" at bounding box center [66, 205] width 8 height 8
click at [570, 50] on span "Back to assessment" at bounding box center [597, 51] width 70 height 10
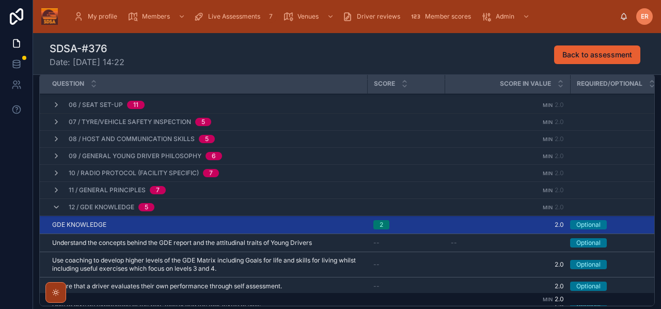
scroll to position [84, 0]
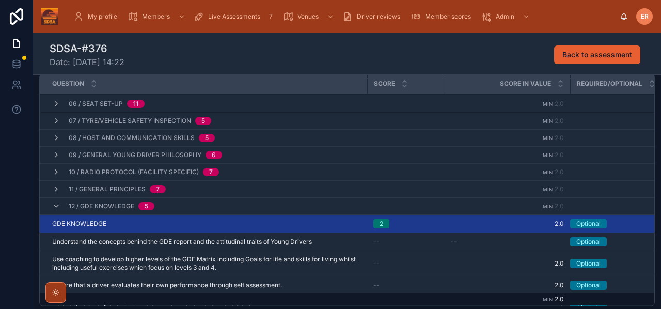
click at [58, 206] on icon at bounding box center [56, 206] width 8 height 8
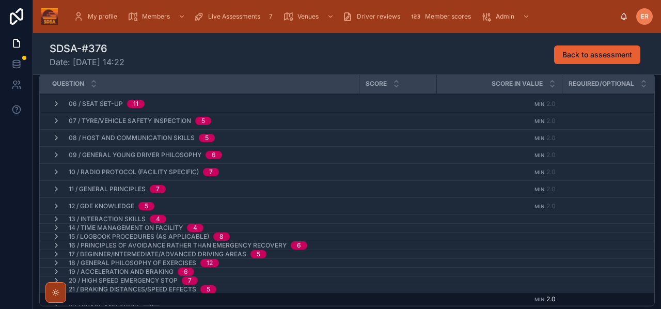
click at [57, 218] on icon at bounding box center [56, 219] width 8 height 8
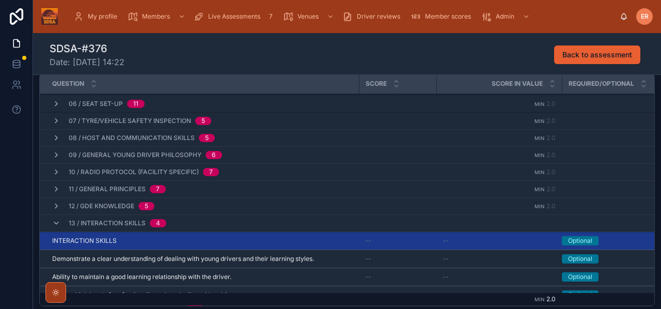
click at [180, 244] on div "INTERACTION SKILLS INTERACTION SKILLS" at bounding box center [202, 240] width 300 height 8
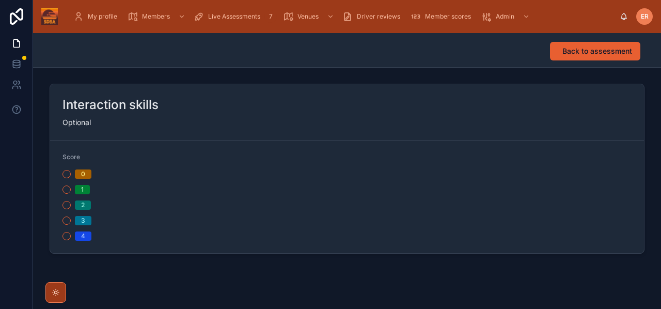
click at [68, 205] on button "2" at bounding box center [66, 205] width 8 height 8
click at [589, 47] on span "Back to assessment" at bounding box center [597, 51] width 70 height 10
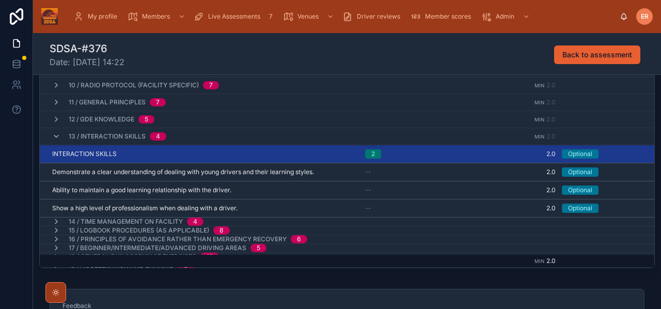
scroll to position [136, 0]
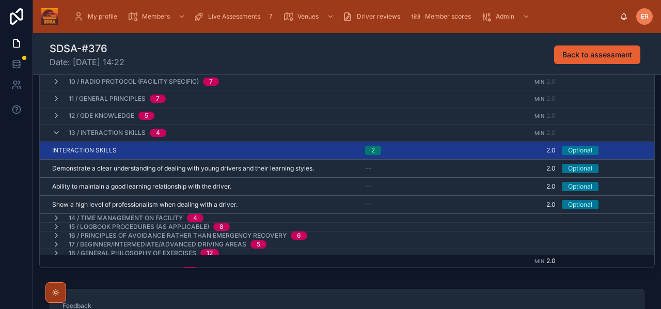
click at [57, 131] on icon at bounding box center [56, 132] width 8 height 8
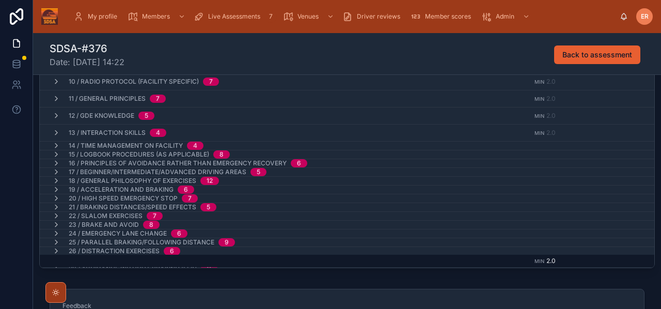
click at [55, 143] on icon at bounding box center [56, 145] width 8 height 8
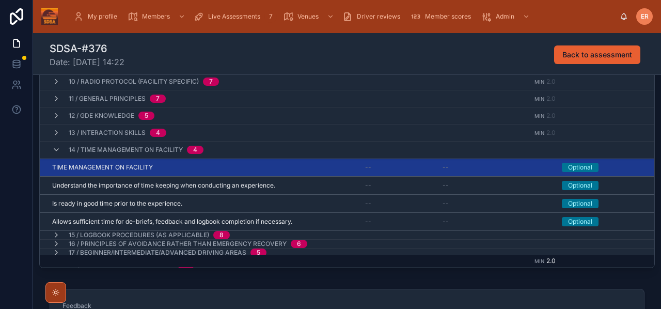
click at [218, 165] on div "TIME MANAGEMENT ON FACILITY TIME MANAGEMENT ON FACILITY" at bounding box center [202, 167] width 300 height 8
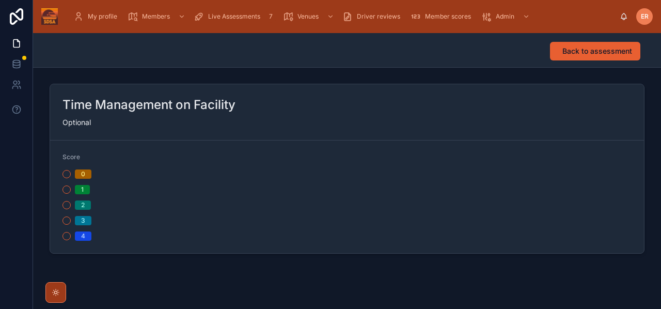
click at [67, 206] on button "2" at bounding box center [66, 205] width 8 height 8
click at [563, 55] on span "Back to assessment" at bounding box center [597, 51] width 70 height 10
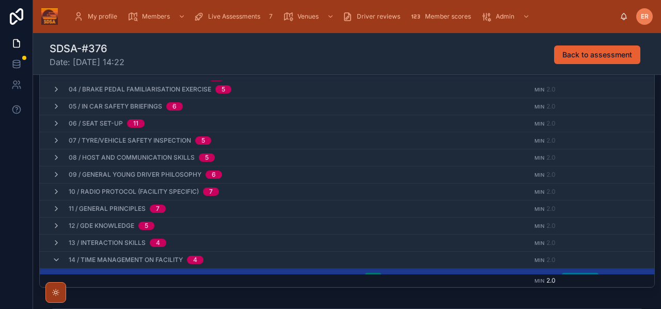
scroll to position [123, 0]
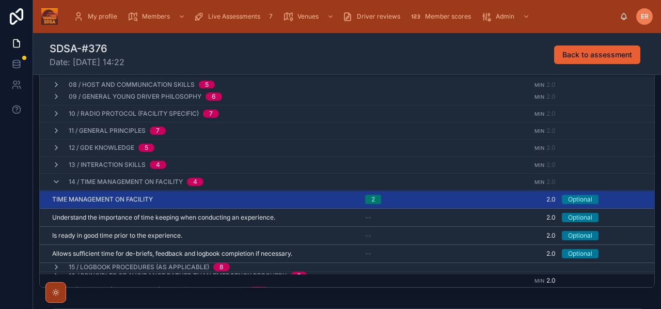
click at [52, 183] on icon at bounding box center [56, 182] width 8 height 8
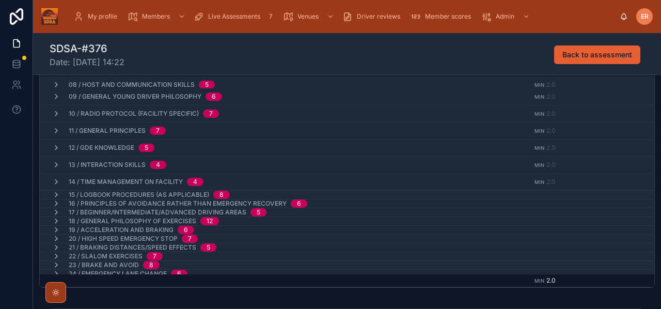
click at [54, 194] on icon at bounding box center [56, 194] width 8 height 8
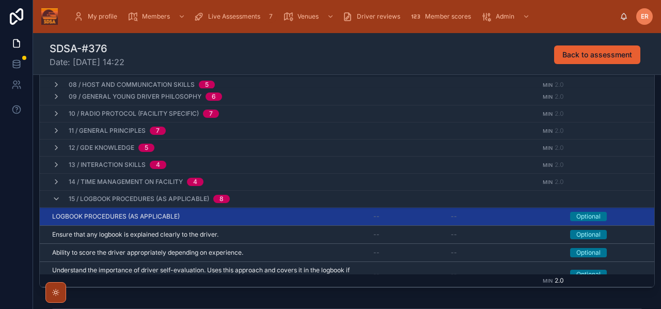
click at [208, 215] on div "LOGBOOK PROCEDURES (AS APPLICABLE) LOGBOOK PROCEDURES (AS APPLICABLE)" at bounding box center [206, 216] width 309 height 8
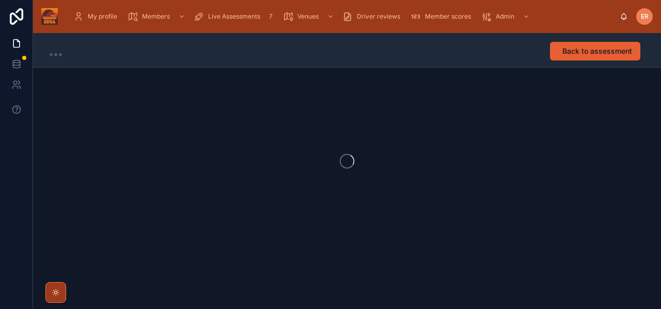
scroll to position [1, 0]
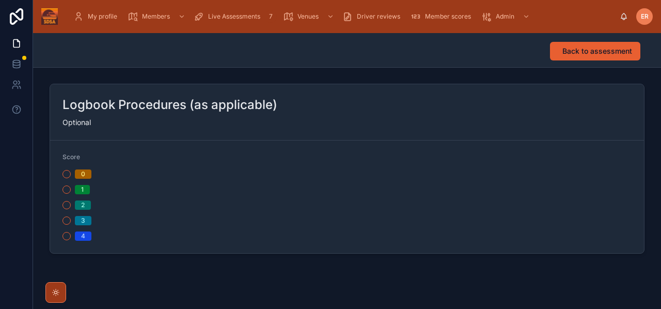
click at [68, 202] on button "2" at bounding box center [66, 205] width 8 height 8
click at [581, 50] on span "Back to assessment" at bounding box center [597, 51] width 70 height 10
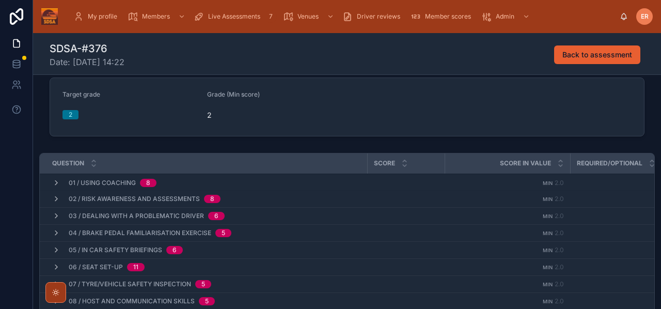
scroll to position [101, 0]
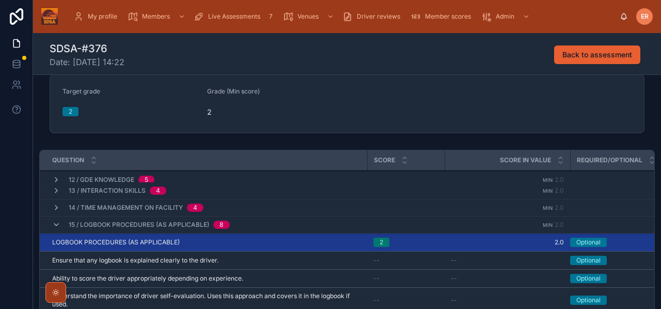
click at [54, 223] on icon at bounding box center [56, 224] width 8 height 8
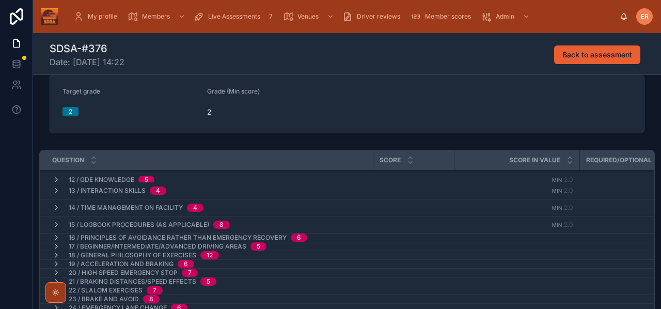
scroll to position [187, 0]
click at [55, 239] on icon at bounding box center [56, 237] width 8 height 8
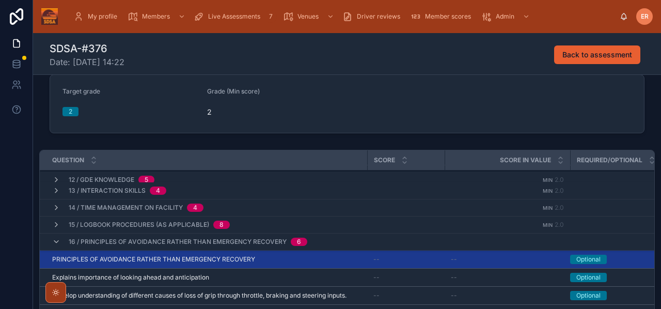
click at [270, 260] on div "PRINCIPLES OF AVOIDANCE RATHER THAN EMERGENCY RECOVERY PRINCIPLES OF AVOIDANCE …" at bounding box center [206, 259] width 309 height 8
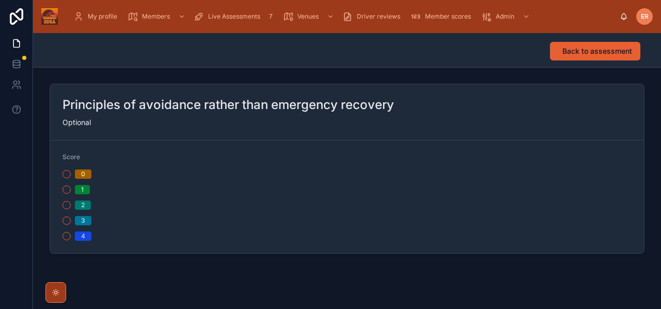
click at [67, 208] on button "2" at bounding box center [66, 205] width 8 height 8
click at [588, 57] on button "Back to assessment" at bounding box center [595, 51] width 90 height 19
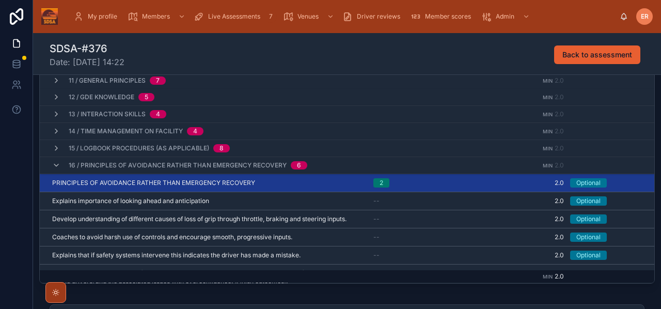
scroll to position [171, 0]
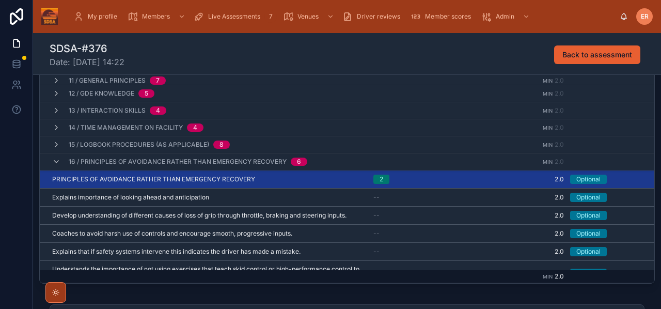
click at [54, 164] on icon at bounding box center [56, 161] width 8 height 8
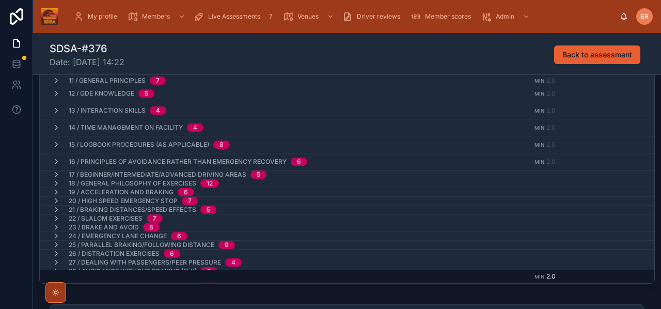
click at [57, 173] on icon at bounding box center [56, 174] width 8 height 8
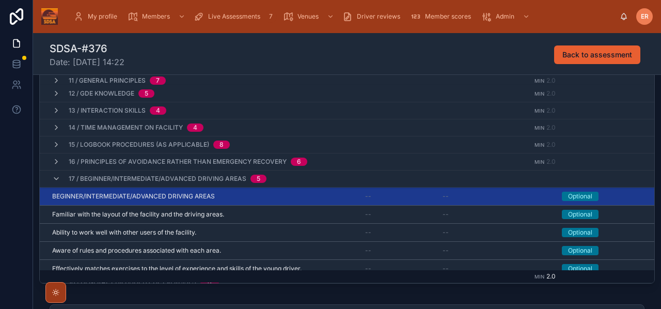
click at [245, 196] on div "BEGINNER/INTERMEDIATE/ADVANCED DRIVING AREAS BEGINNER/INTERMEDIATE/ADVANCED DRI…" at bounding box center [202, 196] width 300 height 8
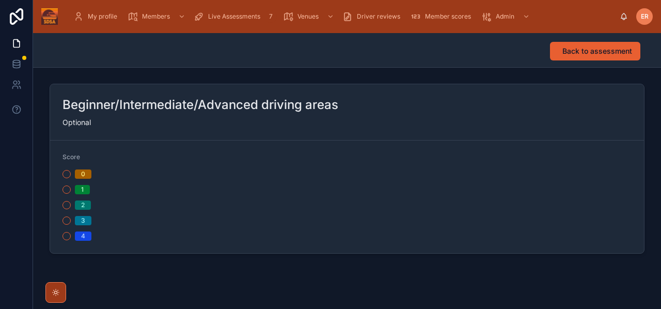
click at [68, 204] on button "2" at bounding box center [66, 205] width 8 height 8
click at [600, 48] on span "Back to assessment" at bounding box center [597, 51] width 70 height 10
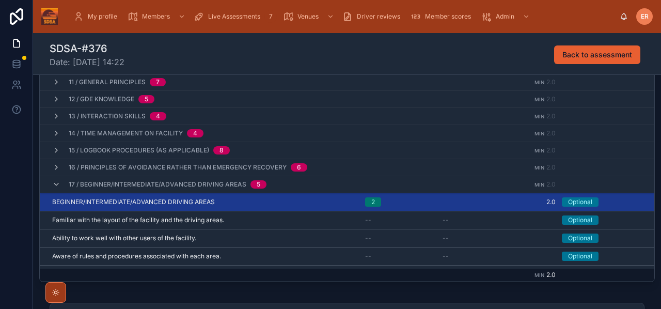
scroll to position [171, 0]
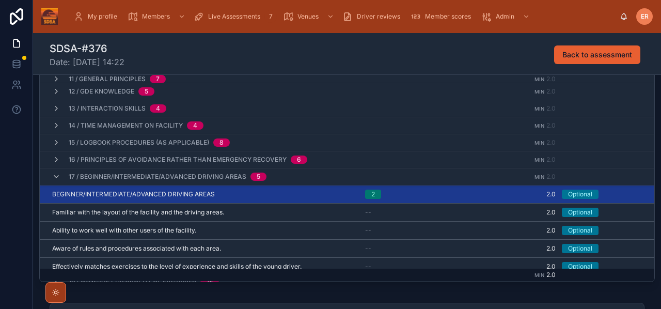
click at [56, 178] on icon at bounding box center [56, 176] width 8 height 8
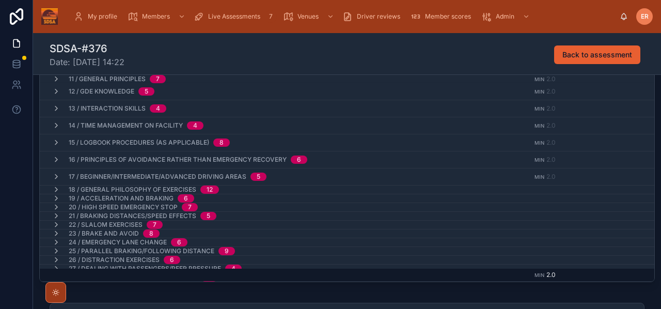
click at [57, 188] on icon at bounding box center [56, 189] width 8 height 8
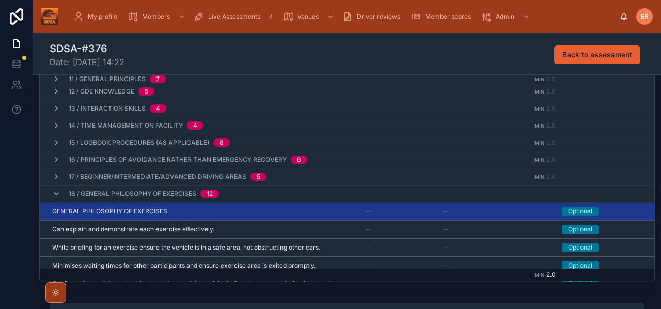
click at [255, 212] on div "GENERAL PHILOSOPHY OF EXERCISES GENERAL PHILOSOPHY OF EXERCISES" at bounding box center [202, 211] width 300 height 8
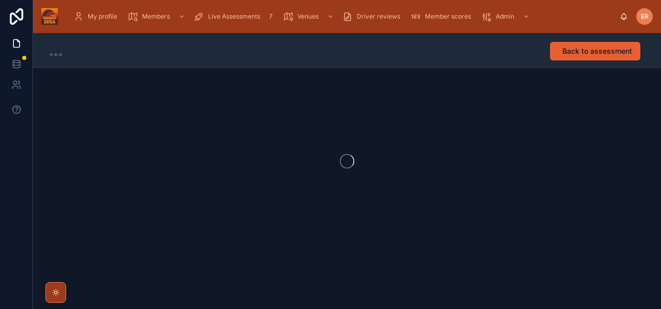
scroll to position [1, 0]
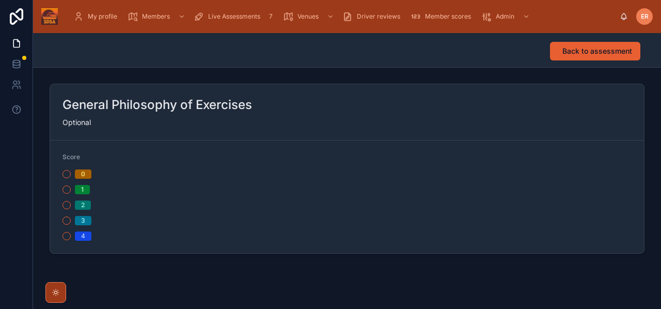
click at [65, 207] on button "2" at bounding box center [66, 205] width 8 height 8
click at [578, 58] on button "Back to assessment" at bounding box center [595, 51] width 90 height 19
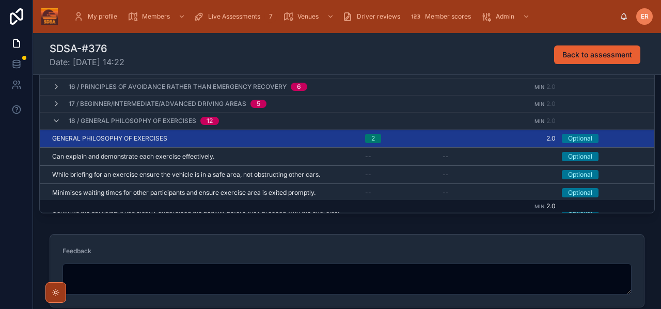
scroll to position [184, 0]
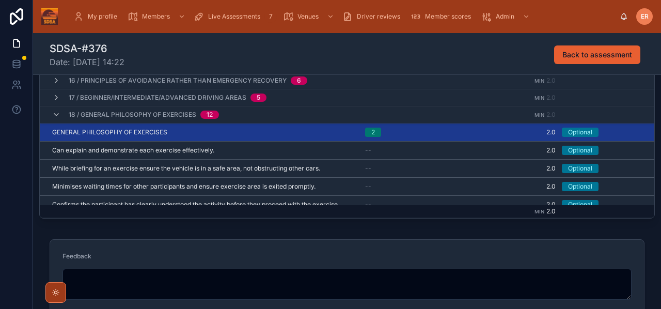
click at [59, 115] on icon at bounding box center [56, 114] width 8 height 8
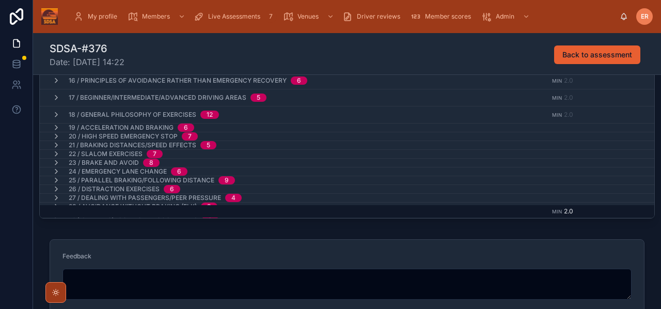
click at [56, 126] on icon at bounding box center [56, 127] width 8 height 8
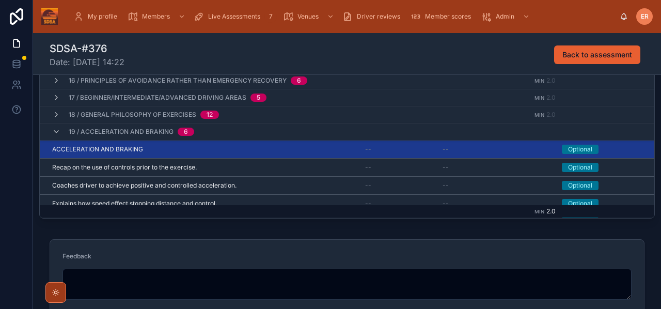
click at [189, 149] on div "ACCELERATION AND BRAKING ACCELERATION AND BRAKING" at bounding box center [202, 149] width 300 height 8
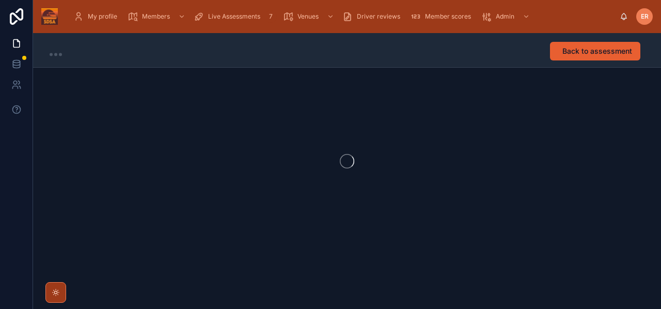
scroll to position [1, 0]
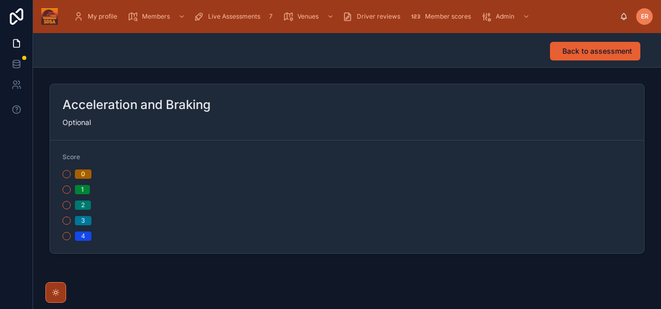
click at [71, 205] on div "2" at bounding box center [202, 204] width 280 height 9
click at [70, 205] on button "2" at bounding box center [66, 205] width 8 height 8
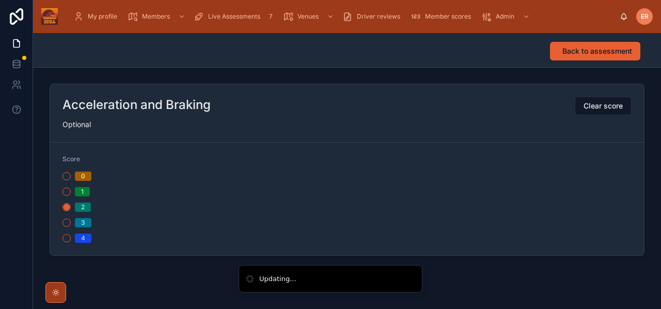
click at [605, 59] on button "Back to assessment" at bounding box center [595, 51] width 90 height 19
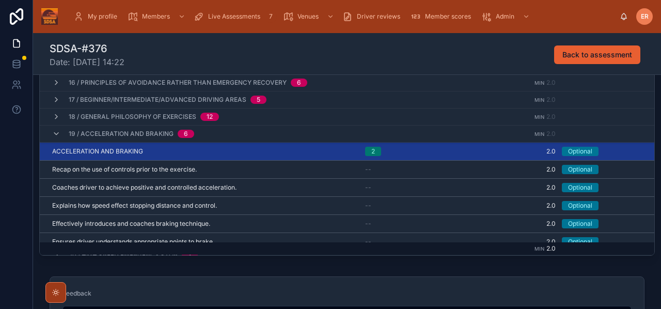
scroll to position [214, 0]
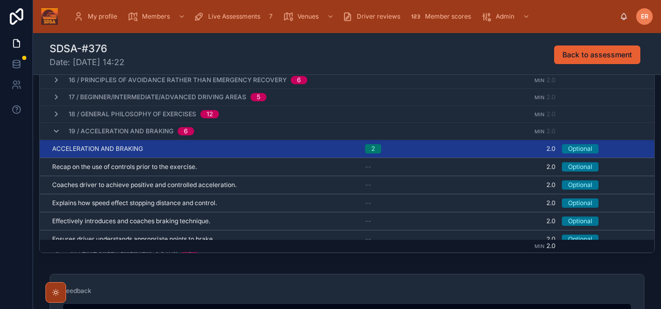
click at [55, 130] on icon at bounding box center [56, 131] width 8 height 8
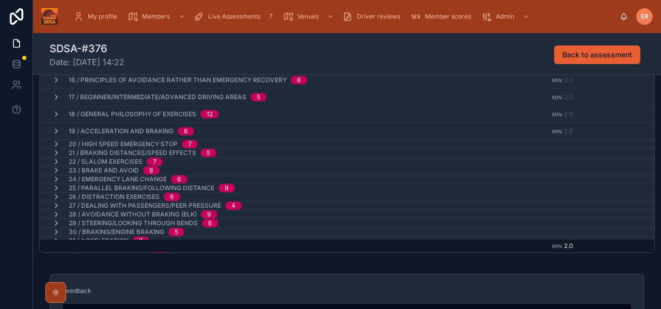
click at [57, 142] on icon at bounding box center [56, 144] width 8 height 8
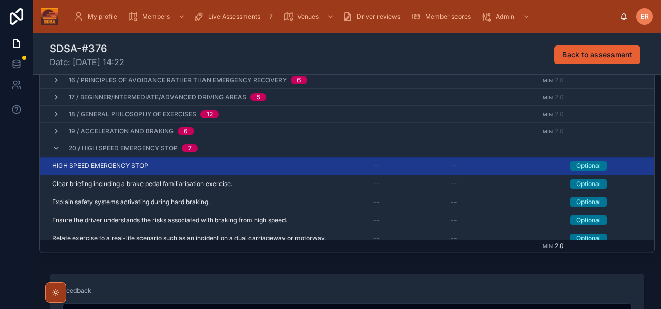
click at [162, 168] on div "HIGH SPEED EMERGENCY STOP HIGH SPEED EMERGENCY STOP" at bounding box center [206, 166] width 309 height 8
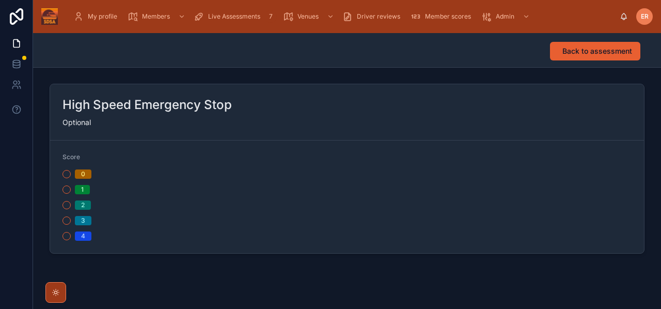
click at [70, 205] on button "2" at bounding box center [66, 205] width 8 height 8
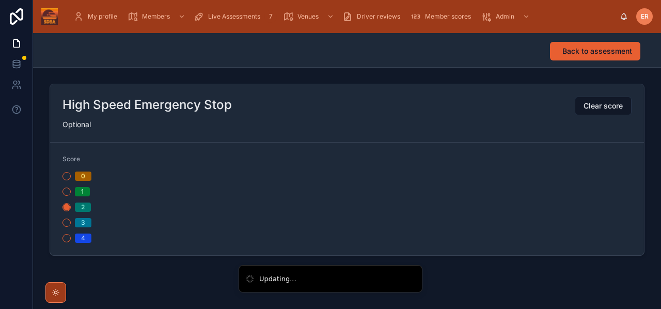
click at [579, 52] on span "Back to assessment" at bounding box center [597, 51] width 70 height 10
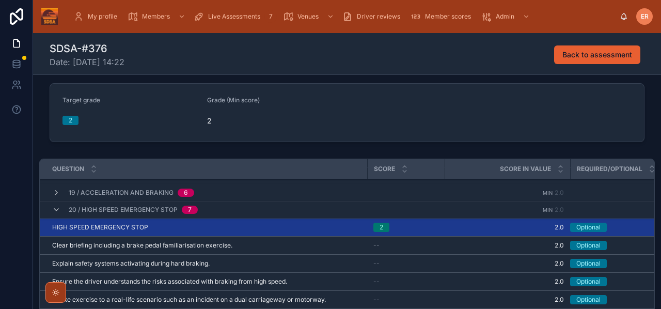
scroll to position [285, 0]
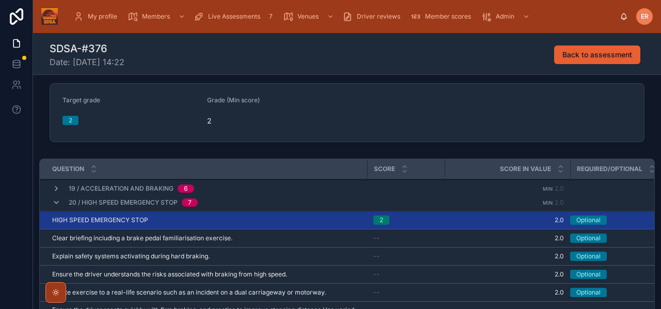
click at [58, 205] on icon at bounding box center [56, 202] width 8 height 8
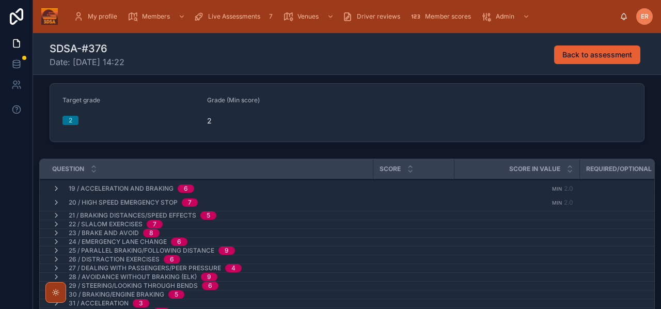
click at [57, 215] on icon at bounding box center [56, 215] width 8 height 8
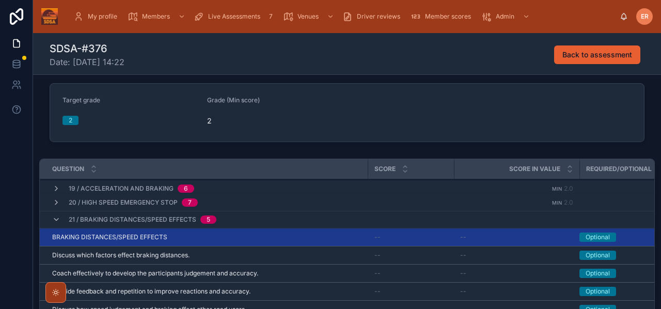
click at [209, 235] on div "BRAKING DISTANCES/SPEED EFFECTS BRAKING DISTANCES/SPEED EFFECTS" at bounding box center [207, 237] width 310 height 8
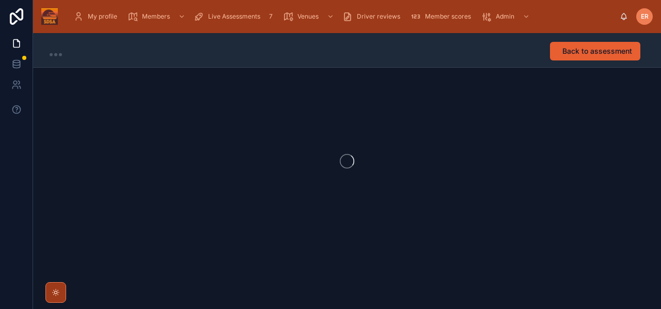
scroll to position [1, 0]
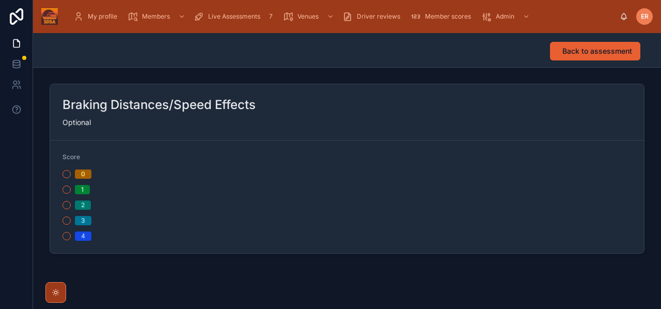
click at [65, 205] on button "2" at bounding box center [66, 205] width 8 height 8
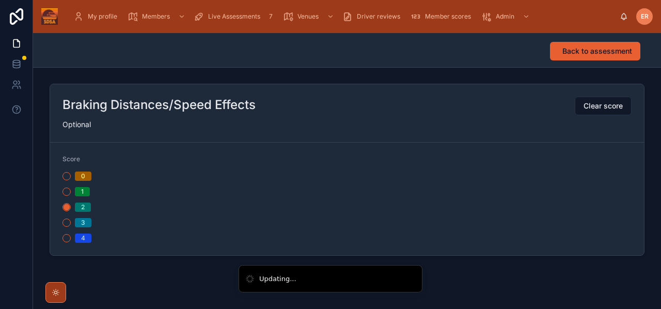
click at [580, 55] on span "Back to assessment" at bounding box center [597, 51] width 70 height 10
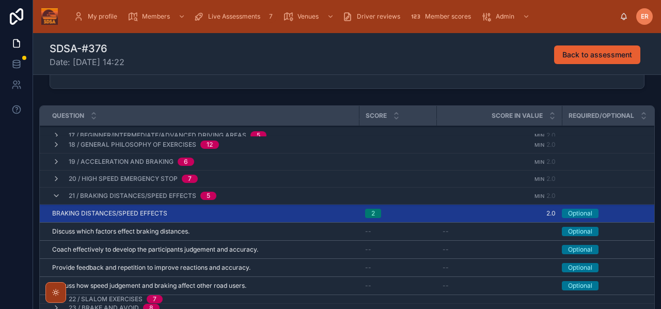
scroll to position [262, 0]
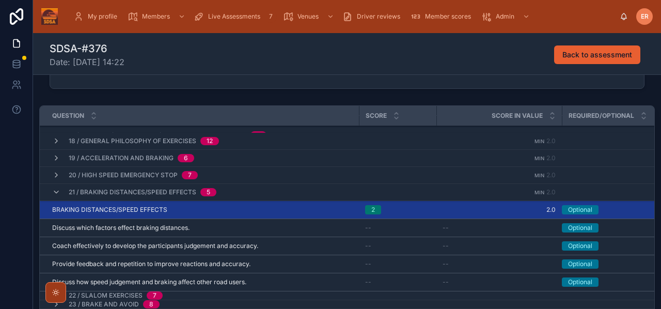
click at [53, 192] on icon at bounding box center [56, 192] width 8 height 8
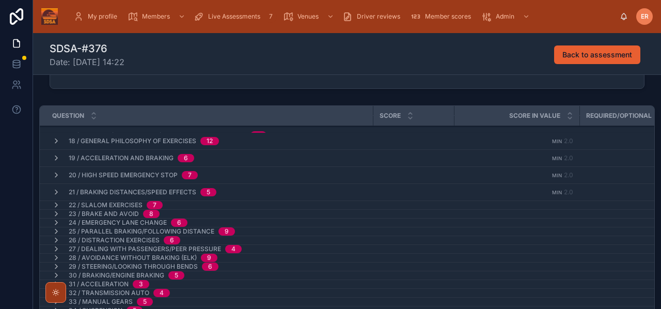
click at [54, 201] on icon at bounding box center [56, 205] width 8 height 8
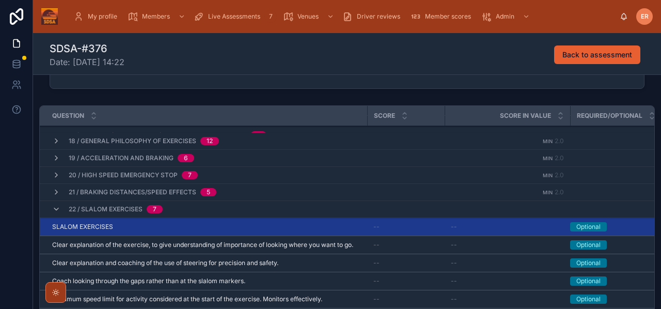
click at [150, 227] on div "SLALOM EXERCISES SLALOM EXERCISES" at bounding box center [206, 226] width 309 height 8
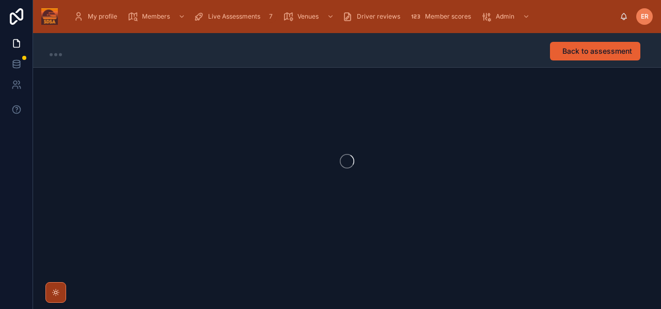
scroll to position [1, 0]
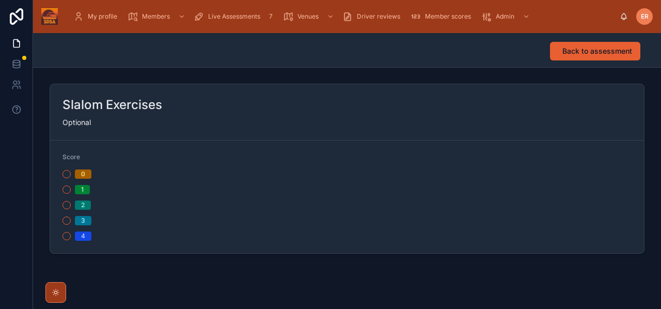
click at [66, 209] on div "2" at bounding box center [202, 204] width 280 height 9
click at [66, 208] on button "2" at bounding box center [66, 205] width 8 height 8
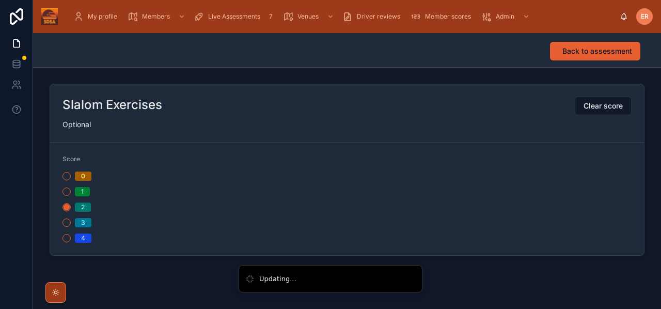
click at [576, 48] on span "Back to assessment" at bounding box center [597, 51] width 70 height 10
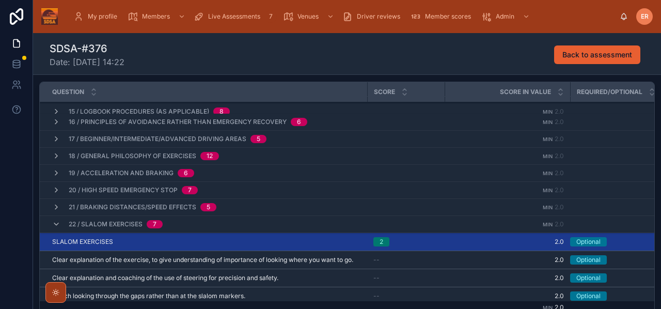
scroll to position [235, 0]
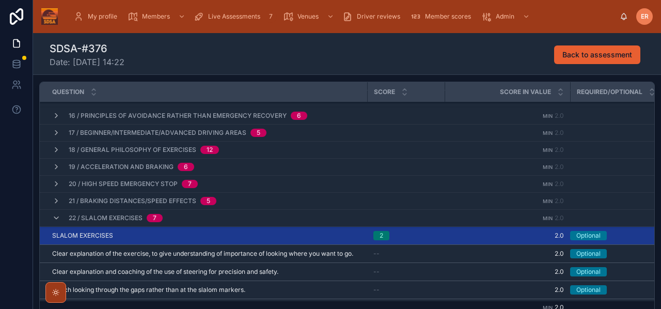
click at [55, 220] on icon at bounding box center [56, 218] width 8 height 8
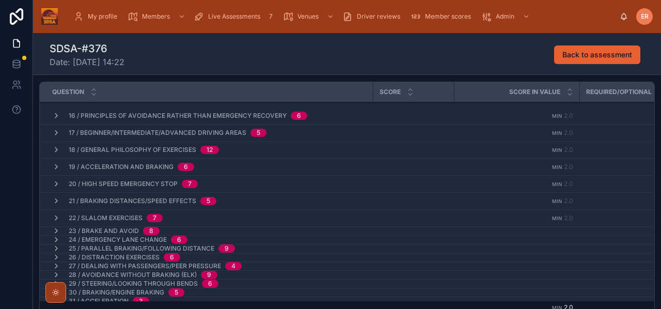
click at [55, 230] on icon at bounding box center [56, 231] width 8 height 8
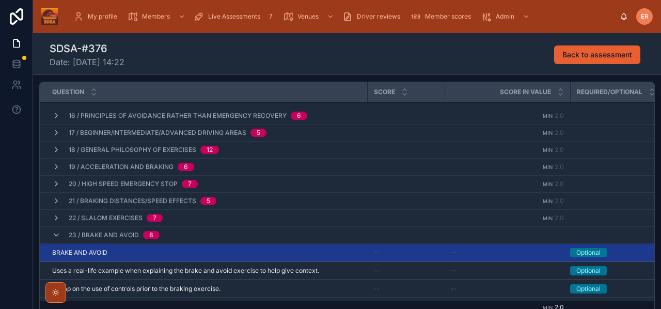
click at [211, 250] on div "BRAKE AND AVOID BRAKE AND AVOID" at bounding box center [206, 252] width 309 height 8
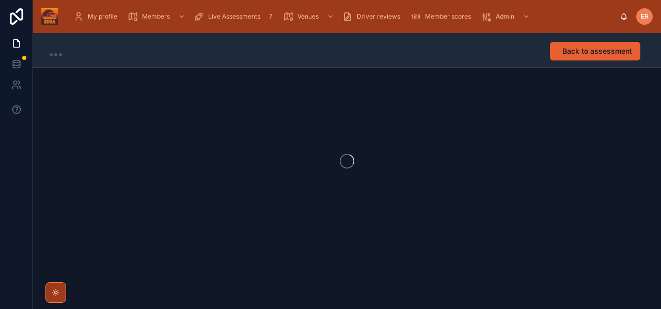
scroll to position [1, 0]
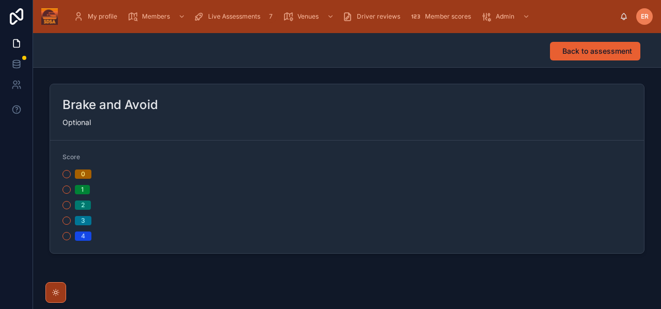
click at [67, 207] on button "2" at bounding box center [66, 205] width 8 height 8
click at [566, 59] on button "Back to assessment" at bounding box center [595, 51] width 90 height 19
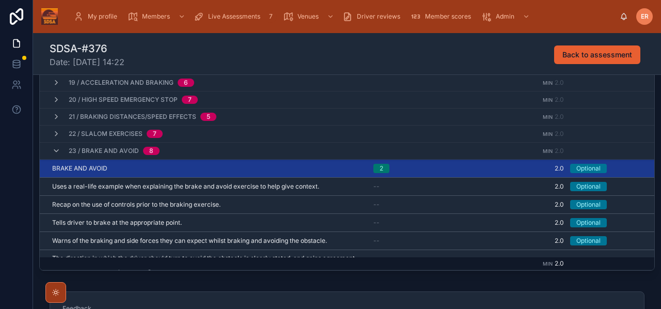
scroll to position [272, 0]
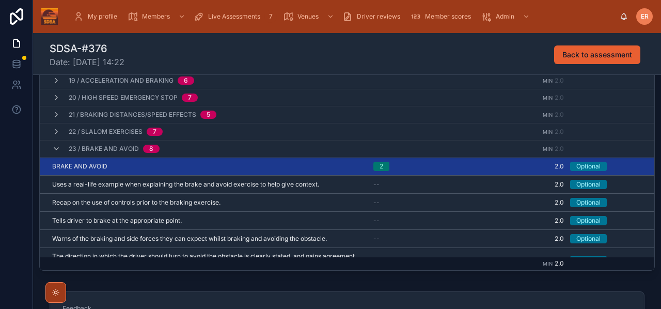
click at [59, 148] on icon at bounding box center [56, 148] width 8 height 8
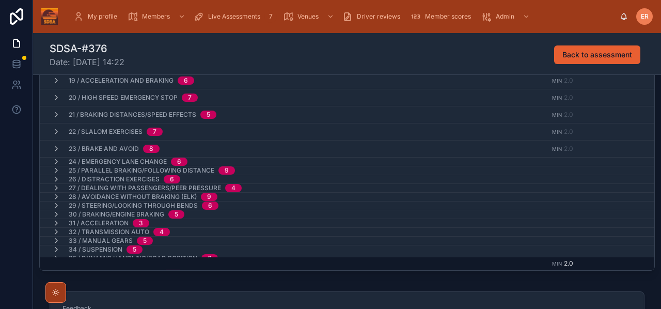
click at [57, 160] on icon at bounding box center [56, 161] width 8 height 8
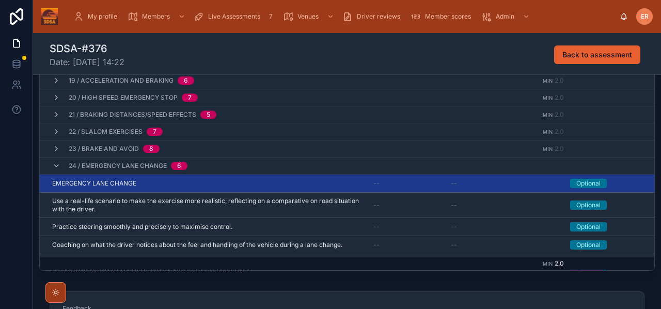
click at [224, 185] on div "EMERGENCY LANE CHANGE EMERGENCY LANE CHANGE" at bounding box center [206, 183] width 309 height 8
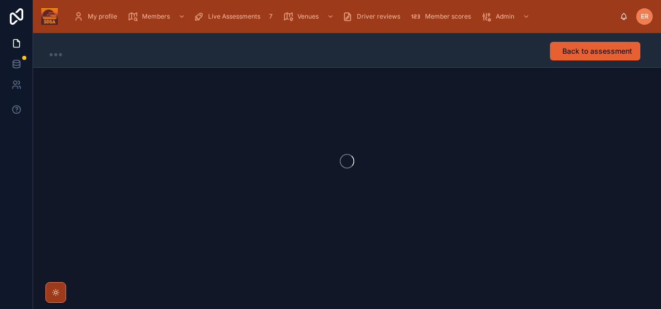
scroll to position [1, 0]
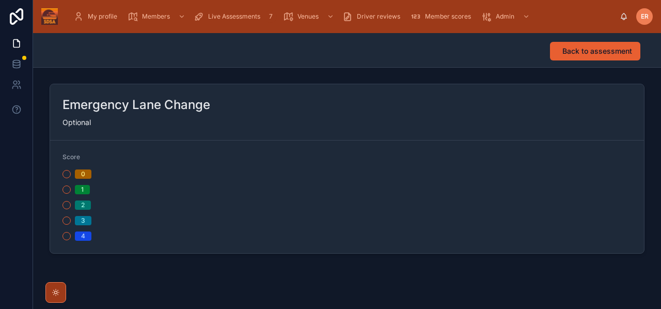
click at [68, 207] on button "2" at bounding box center [66, 205] width 8 height 8
click at [593, 53] on span "Back to assessment" at bounding box center [597, 51] width 70 height 10
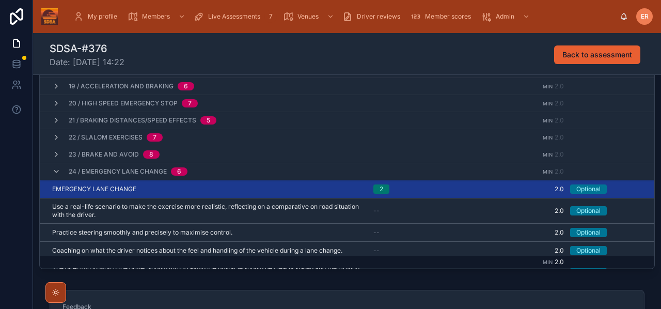
scroll to position [288, 0]
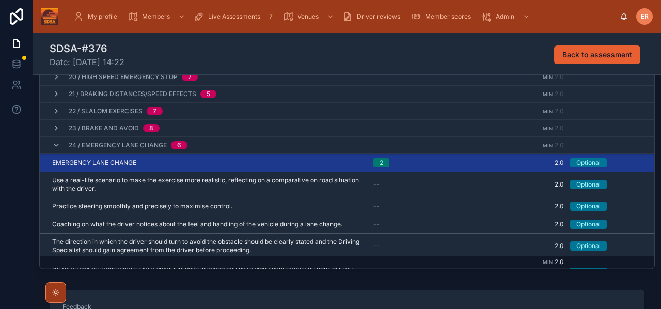
click at [55, 146] on icon at bounding box center [56, 145] width 8 height 8
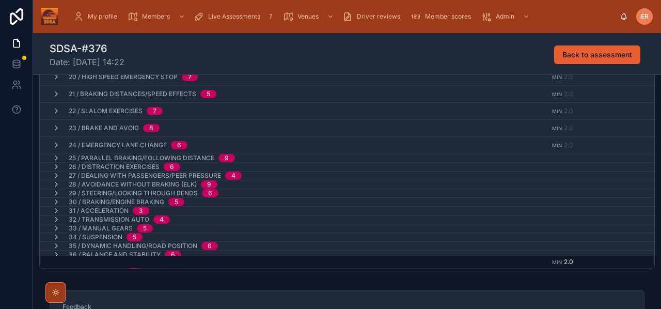
click at [56, 157] on icon at bounding box center [56, 158] width 8 height 8
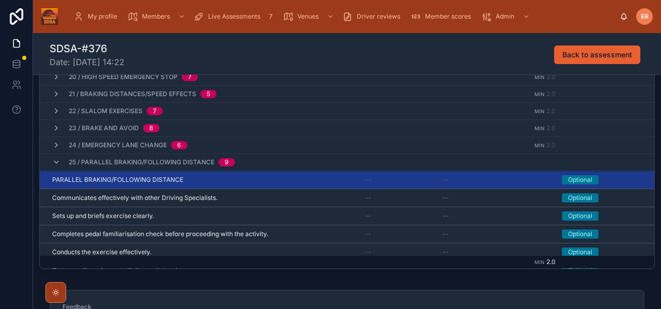
click at [52, 160] on div "25 / Parallel Braking/Following Distance 9" at bounding box center [143, 162] width 207 height 17
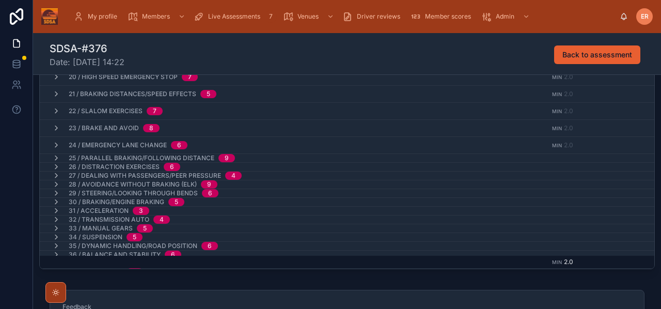
click at [53, 167] on icon at bounding box center [56, 167] width 8 height 8
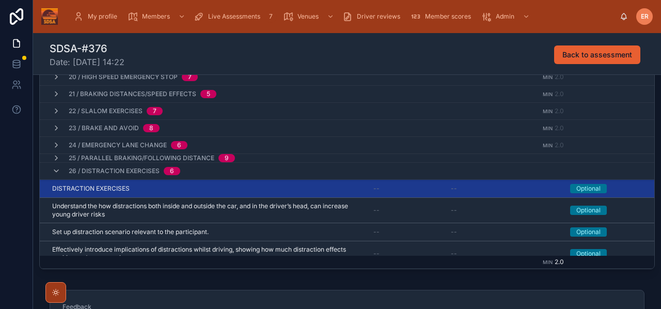
click at [216, 190] on div "DISTRACTION EXERCISES DISTRACTION EXERCISES" at bounding box center [206, 188] width 309 height 8
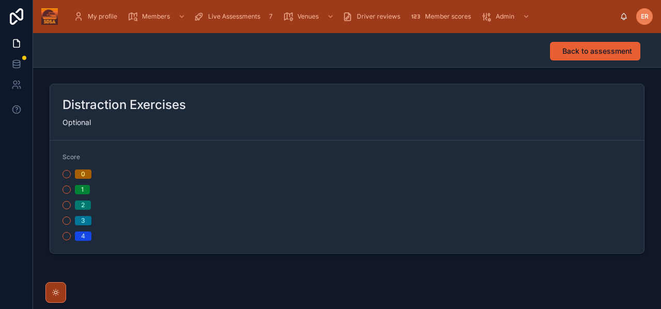
click at [70, 207] on button "2" at bounding box center [66, 205] width 8 height 8
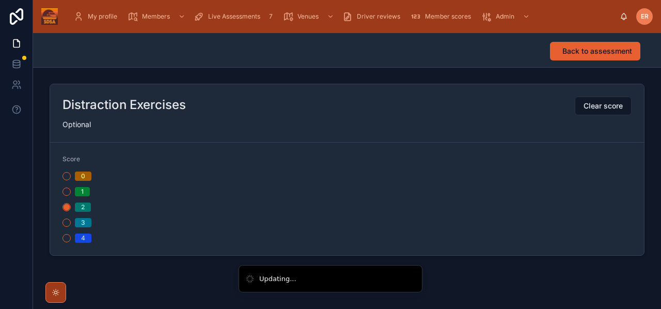
click at [574, 57] on button "Back to assessment" at bounding box center [595, 51] width 90 height 19
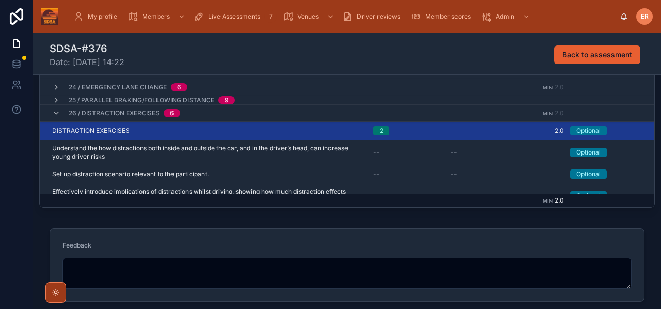
scroll to position [275, 0]
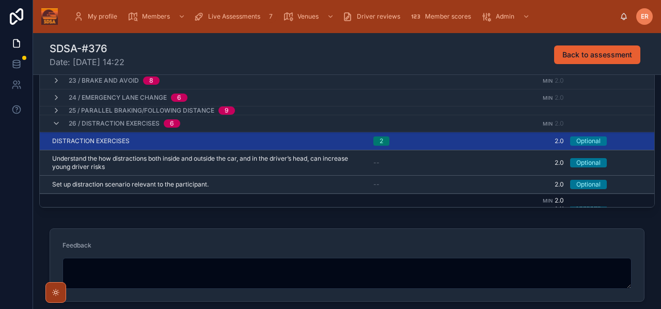
click at [58, 123] on icon at bounding box center [56, 123] width 8 height 8
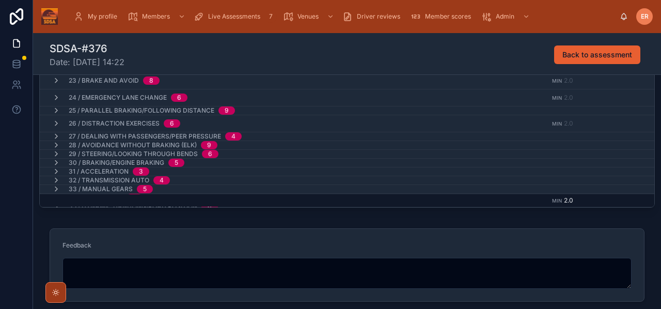
click at [55, 137] on icon at bounding box center [56, 136] width 8 height 8
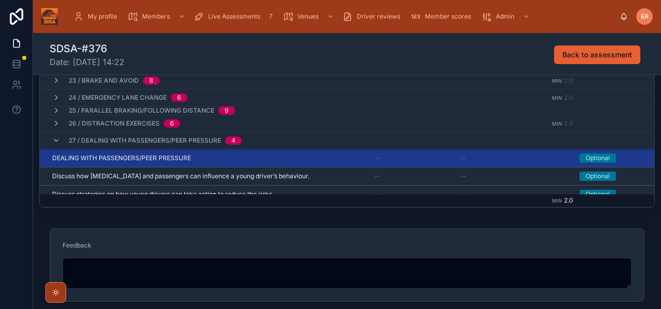
click at [253, 156] on div "DEALING WITH PASSENGERS/PEER PRESSURE DEALING WITH PASSENGERS/PEER PRESSURE" at bounding box center [207, 158] width 310 height 8
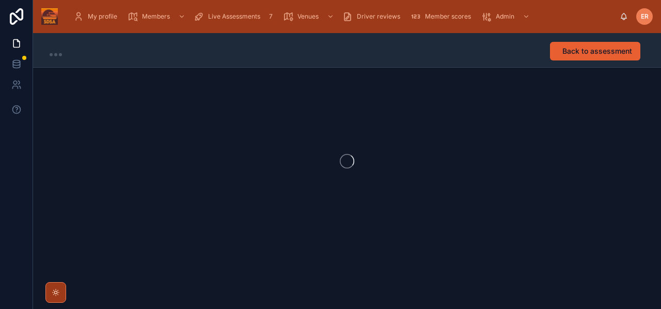
scroll to position [1, 0]
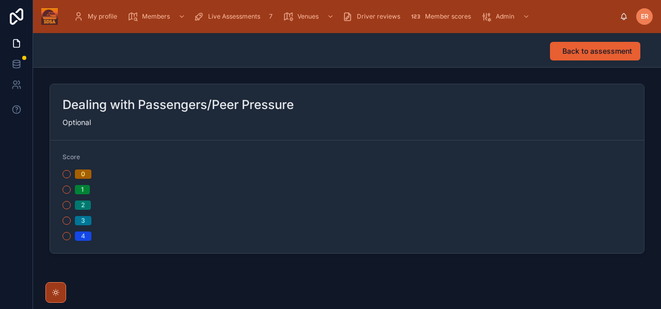
click at [67, 206] on button "2" at bounding box center [66, 205] width 8 height 8
click at [582, 47] on span "Back to assessment" at bounding box center [597, 51] width 70 height 10
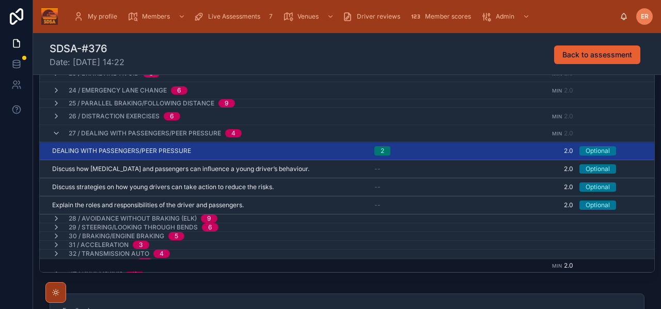
scroll to position [335, 0]
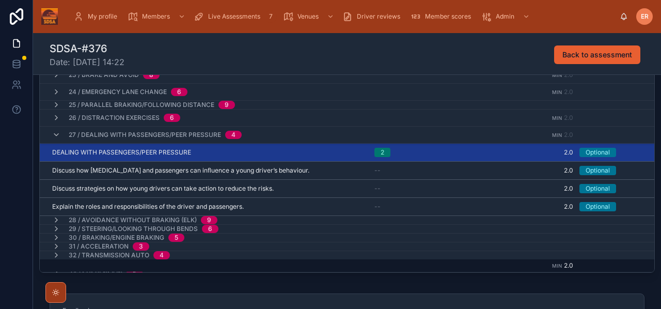
click at [58, 134] on icon at bounding box center [56, 135] width 8 height 8
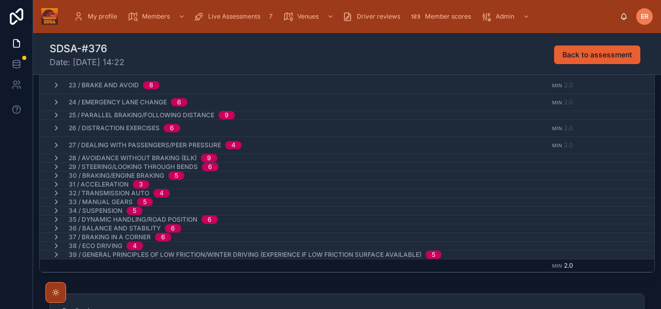
scroll to position [327, 0]
click at [58, 158] on icon at bounding box center [56, 158] width 8 height 8
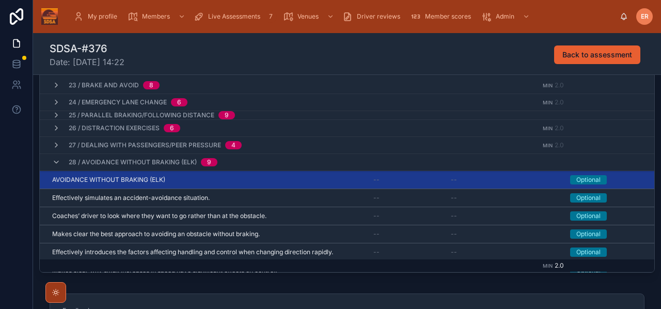
click at [187, 183] on div "AVOIDANCE WITHOUT BRAKING (ELK) AVOIDANCE WITHOUT BRAKING (ELK)" at bounding box center [206, 179] width 309 height 8
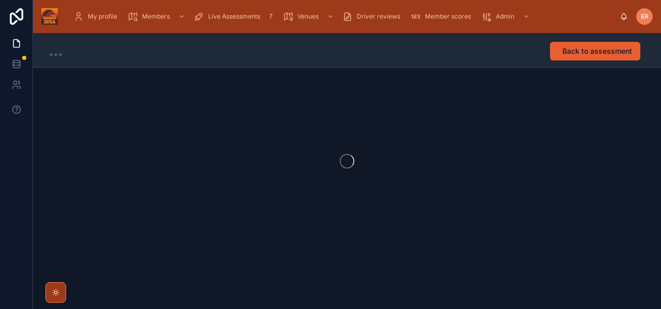
scroll to position [1, 0]
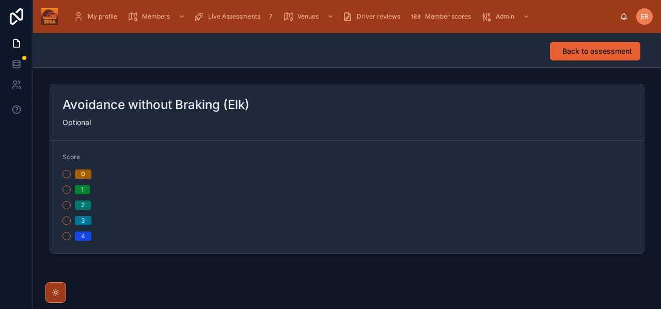
click at [67, 204] on button "2" at bounding box center [66, 205] width 8 height 8
click at [571, 50] on span "Back to assessment" at bounding box center [597, 51] width 70 height 10
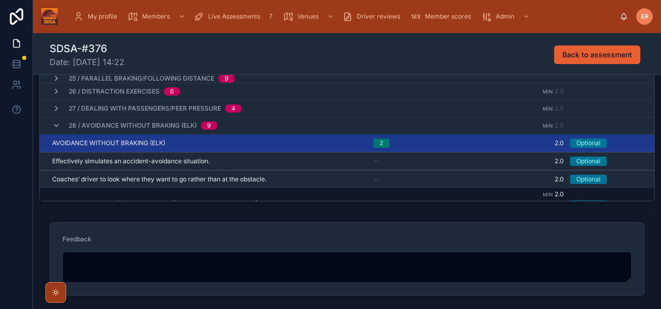
scroll to position [302, 1]
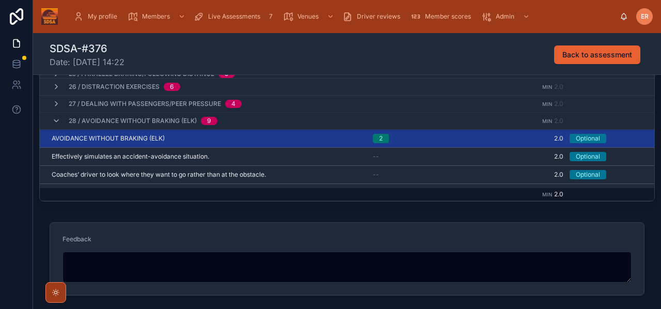
click at [56, 123] on icon at bounding box center [56, 121] width 8 height 8
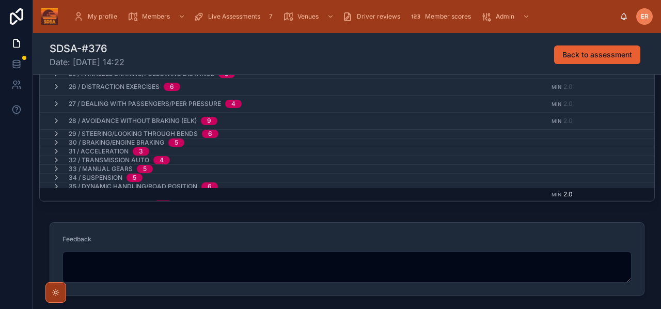
click at [56, 134] on icon at bounding box center [56, 134] width 8 height 8
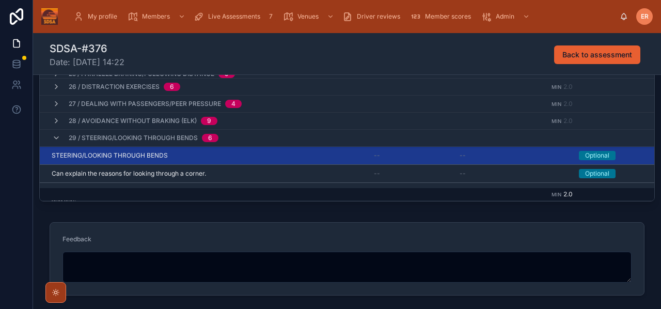
click at [230, 152] on div "STEERING/LOOKING THROUGH BENDS STEERING/LOOKING THROUGH BENDS" at bounding box center [207, 155] width 310 height 8
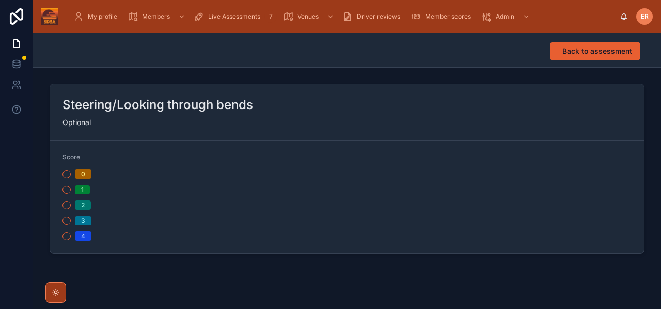
click at [65, 204] on button "2" at bounding box center [66, 205] width 8 height 8
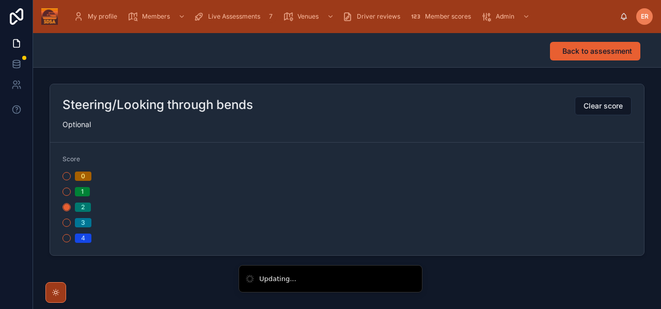
click at [563, 56] on span "Back to assessment" at bounding box center [597, 51] width 70 height 10
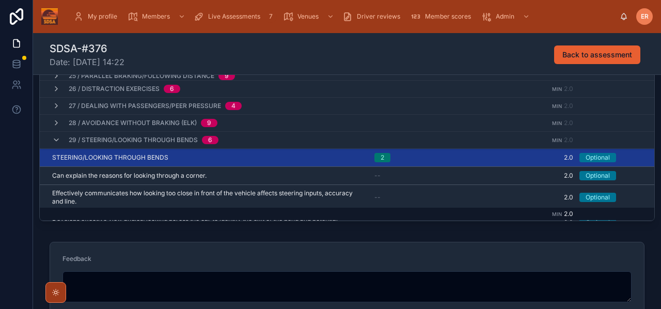
scroll to position [260, 0]
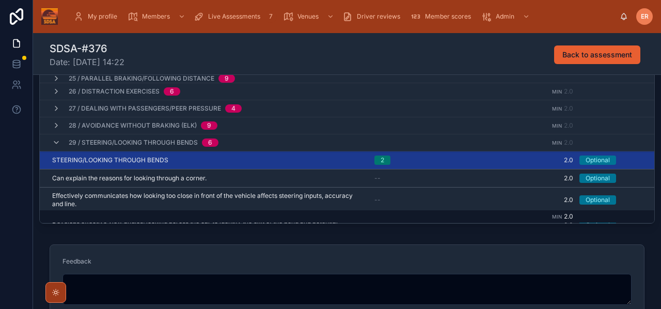
click at [54, 143] on icon at bounding box center [56, 142] width 8 height 8
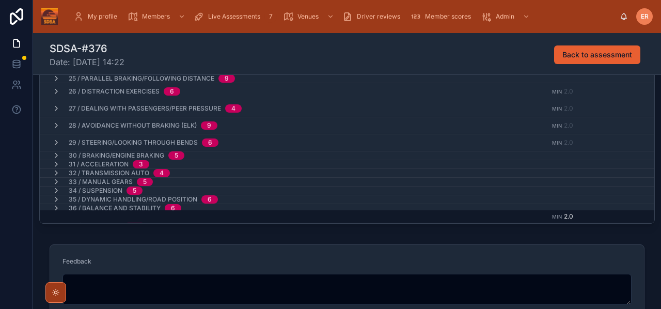
click at [57, 155] on icon at bounding box center [56, 155] width 8 height 8
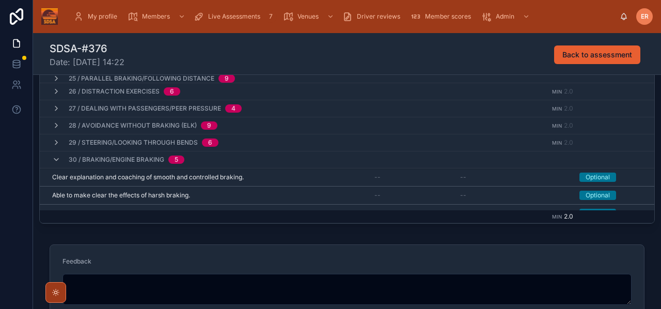
click at [237, 160] on div "30 / Braking/Engine Braking 5" at bounding box center [247, 159] width 414 height 17
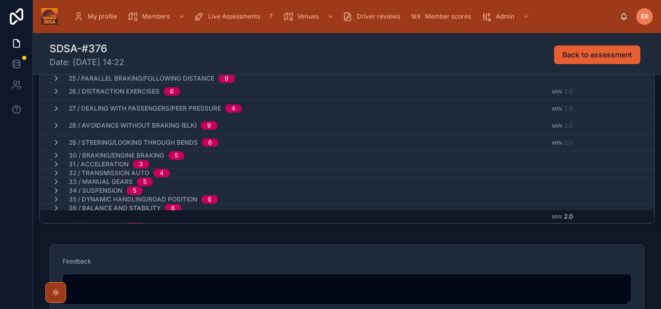
click at [237, 160] on div "31 / Acceleration 3" at bounding box center [247, 164] width 414 height 8
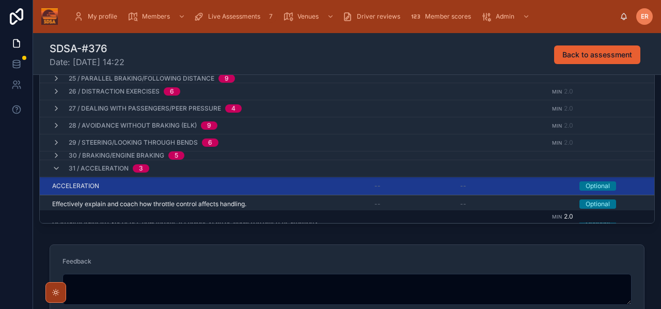
click at [214, 152] on div "30 / Braking/Engine Braking 5" at bounding box center [247, 155] width 414 height 8
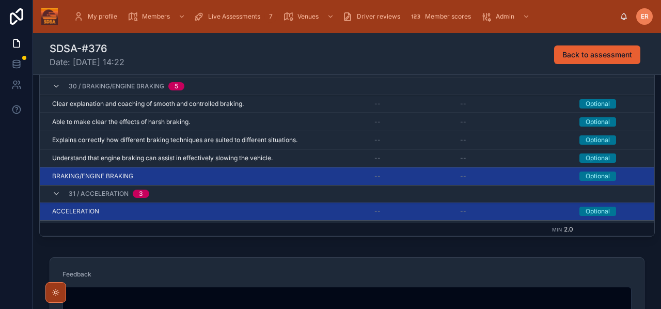
scroll to position [244, 0]
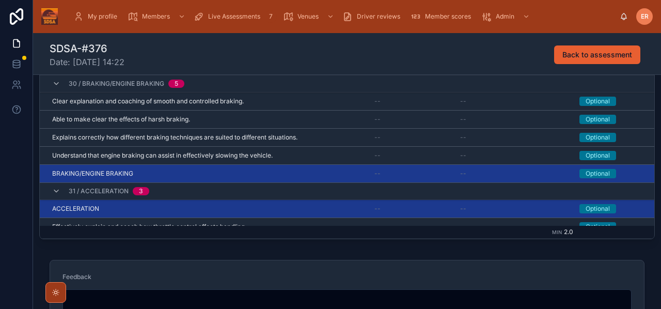
click at [232, 175] on div "BRAKING/ENGINE BRAKING BRAKING/ENGINE BRAKING" at bounding box center [207, 173] width 310 height 8
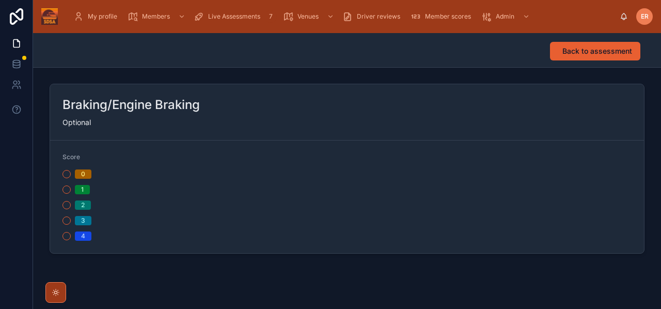
click at [64, 206] on button "2" at bounding box center [66, 205] width 8 height 8
click at [568, 59] on button "Back to assessment" at bounding box center [595, 51] width 90 height 19
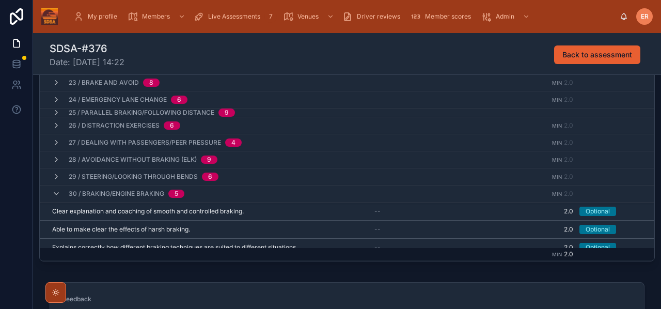
scroll to position [200, 0]
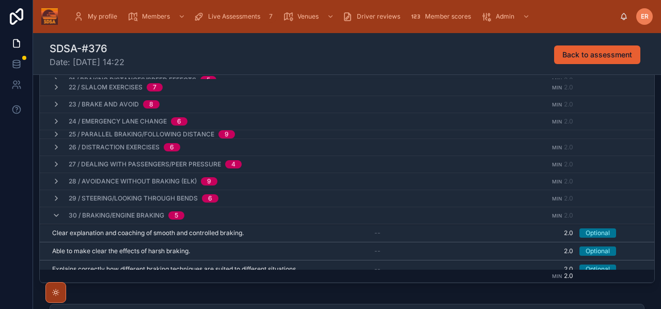
click at [59, 217] on icon at bounding box center [56, 215] width 8 height 8
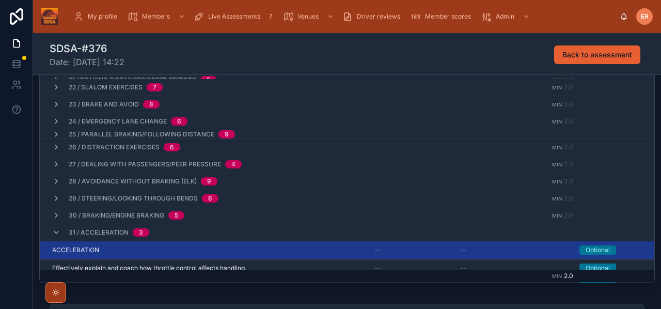
click at [56, 234] on icon at bounding box center [56, 232] width 8 height 8
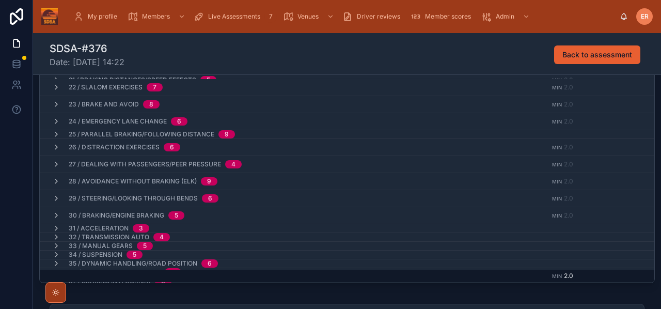
click at [56, 229] on icon at bounding box center [56, 228] width 8 height 8
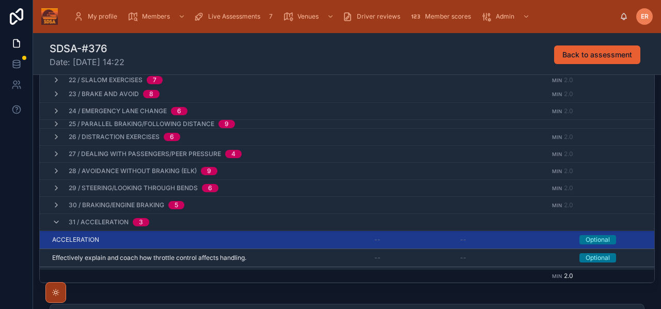
scroll to position [392, 0]
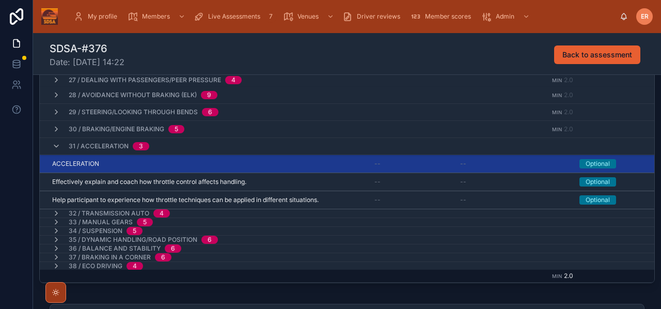
click at [219, 166] on div "ACCELERATION ACCELERATION" at bounding box center [207, 163] width 310 height 8
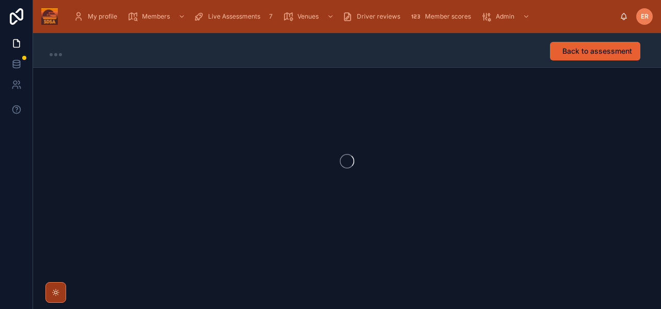
scroll to position [1, 0]
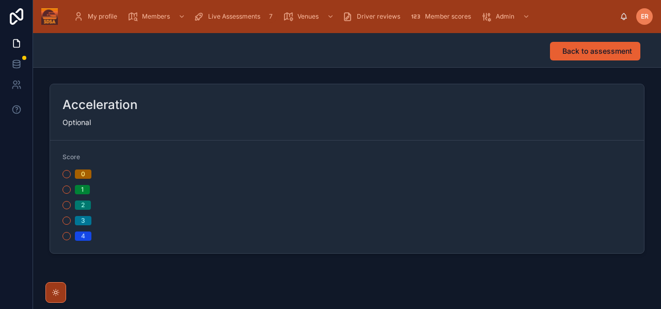
click at [65, 206] on button "2" at bounding box center [66, 205] width 8 height 8
click at [576, 45] on button "Back to assessment" at bounding box center [595, 51] width 90 height 19
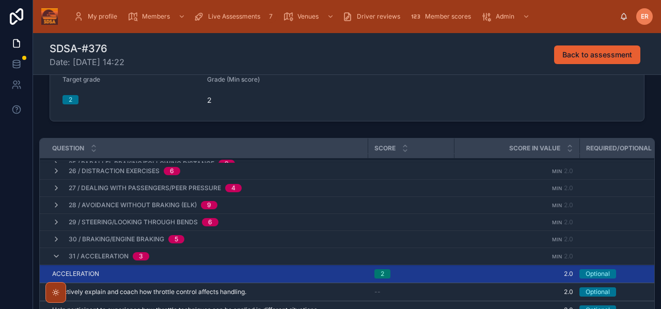
scroll to position [401, 0]
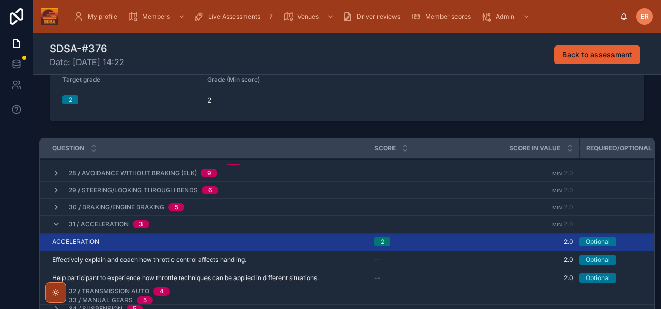
click at [53, 221] on icon at bounding box center [56, 224] width 8 height 8
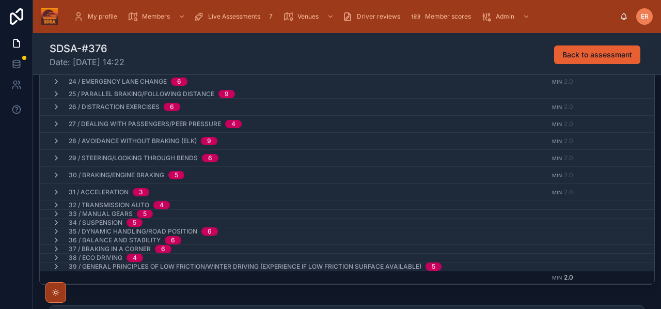
scroll to position [203, 0]
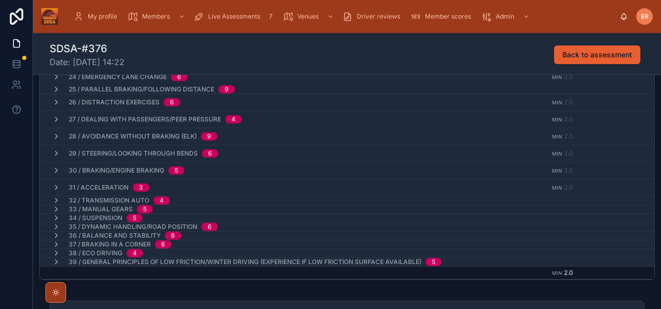
click at [58, 199] on icon at bounding box center [56, 200] width 8 height 8
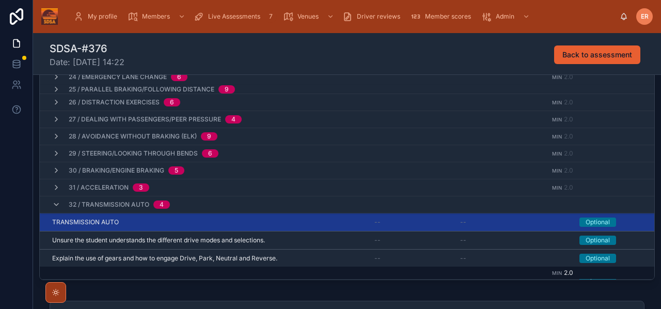
click at [144, 218] on div "TRANSMISSION AUTO TRANSMISSION AUTO" at bounding box center [207, 222] width 310 height 8
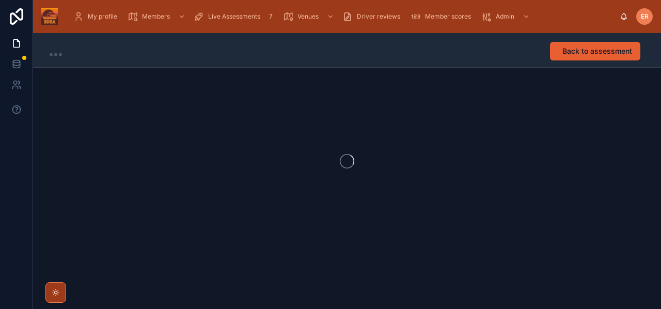
scroll to position [1, 0]
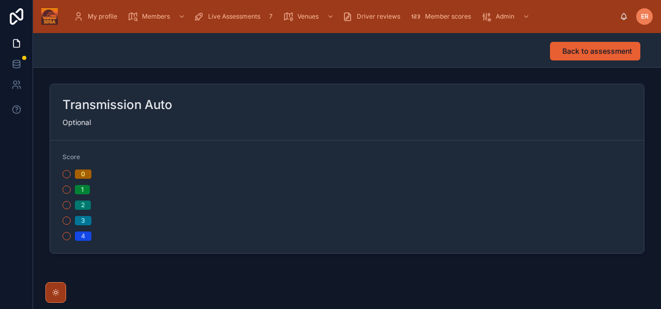
click at [67, 204] on button "2" at bounding box center [66, 205] width 8 height 8
click at [587, 57] on button "Back to assessment" at bounding box center [595, 51] width 90 height 19
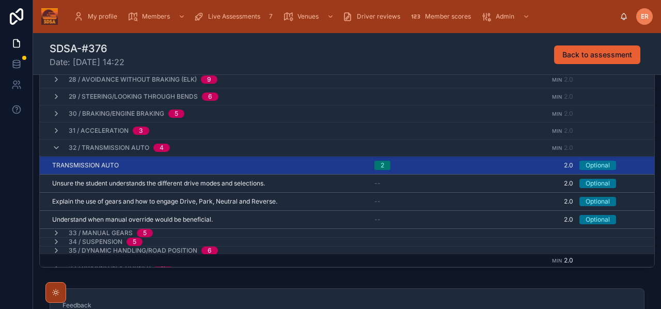
scroll to position [398, 0]
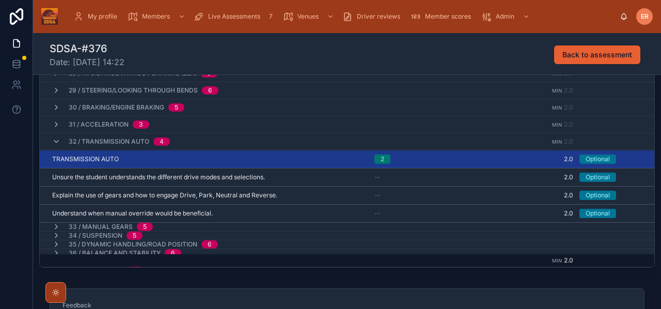
click at [56, 137] on div "32 / Transmission Auto 4" at bounding box center [111, 141] width 118 height 17
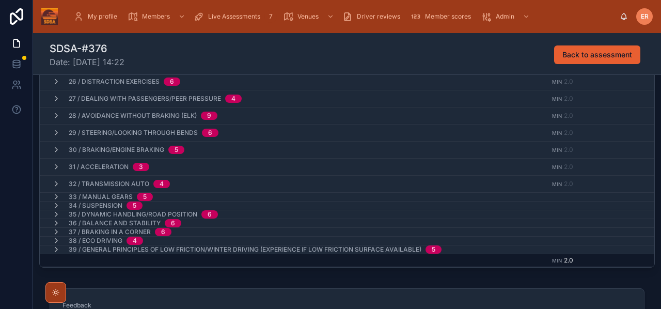
click at [92, 194] on span "33 / Manual Gears" at bounding box center [101, 196] width 64 height 8
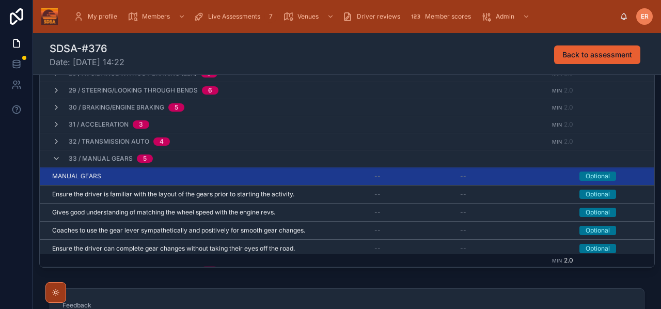
click at [135, 179] on div "MANUAL GEARS MANUAL GEARS" at bounding box center [207, 176] width 310 height 8
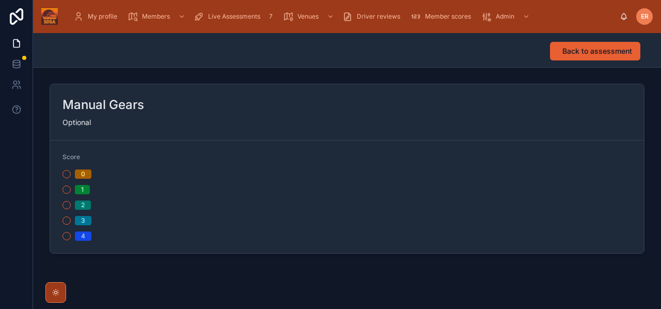
click at [67, 206] on button "2" at bounding box center [66, 205] width 8 height 8
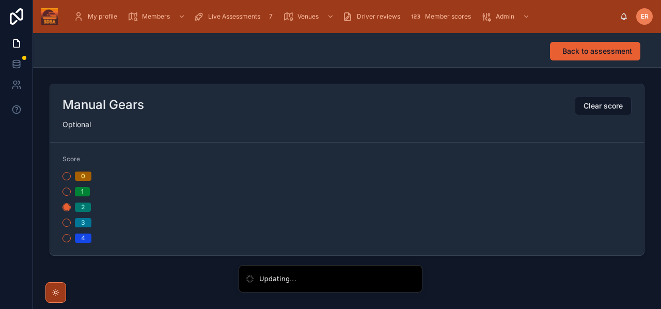
click at [569, 47] on span "Back to assessment" at bounding box center [597, 51] width 70 height 10
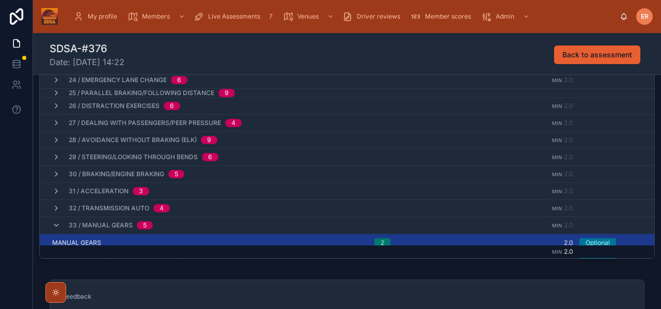
scroll to position [402, 0]
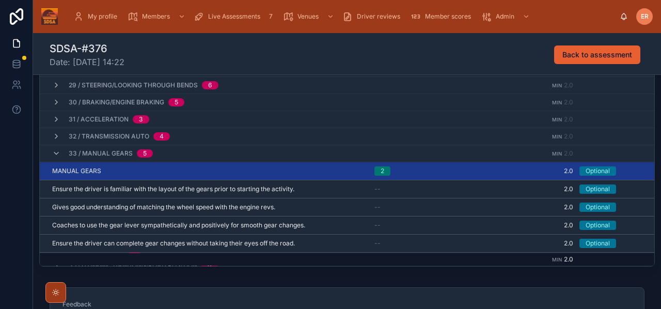
click at [56, 155] on icon at bounding box center [56, 153] width 8 height 8
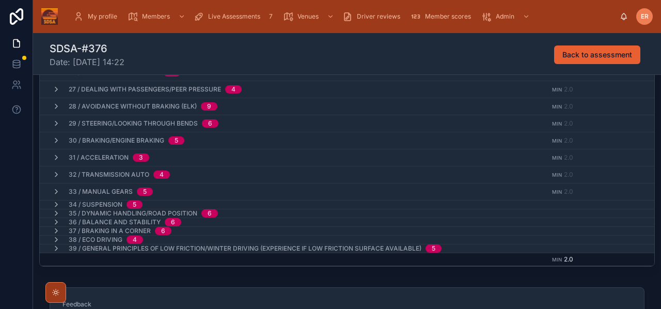
click at [55, 203] on icon at bounding box center [56, 204] width 8 height 8
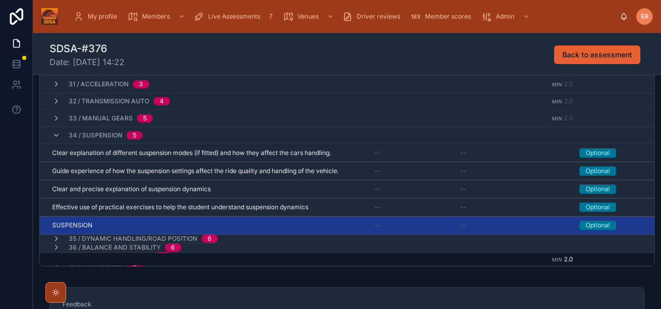
scroll to position [434, 0]
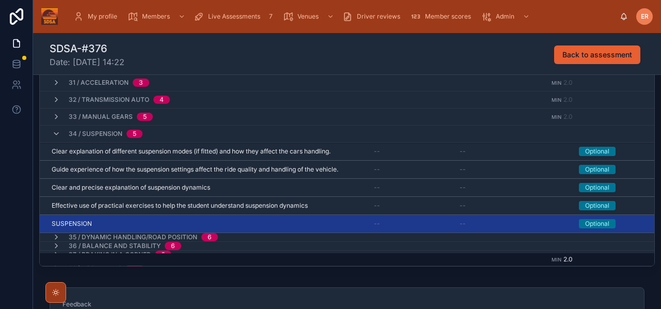
click at [182, 221] on div "SUSPENSION SUSPENSION" at bounding box center [207, 223] width 310 height 8
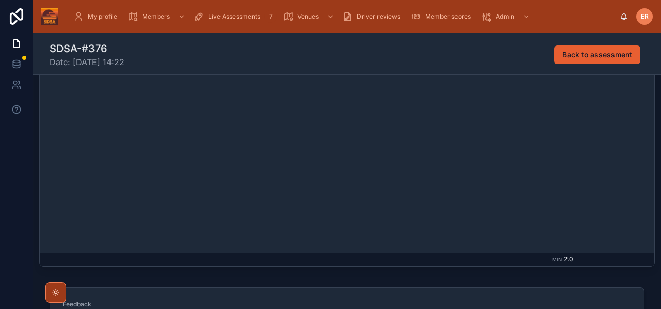
scroll to position [1, 0]
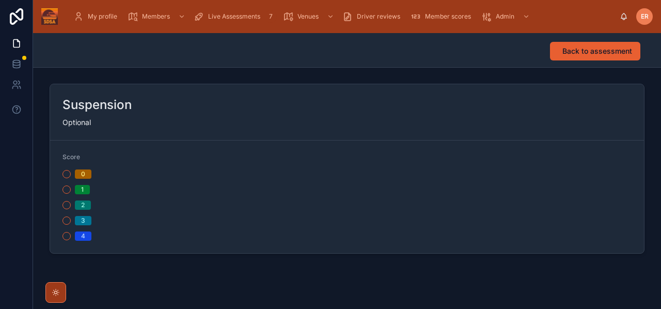
click at [66, 205] on button "2" at bounding box center [66, 205] width 8 height 8
click at [591, 50] on span "Back to assessment" at bounding box center [597, 51] width 70 height 10
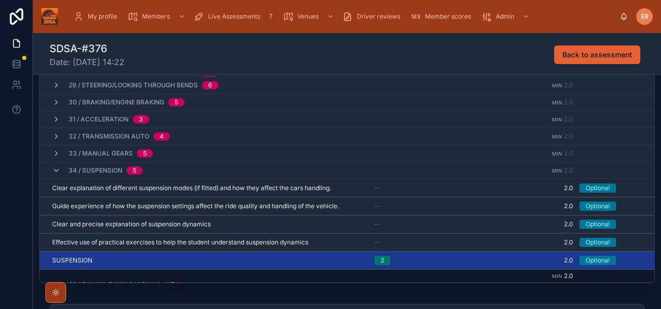
scroll to position [425, 0]
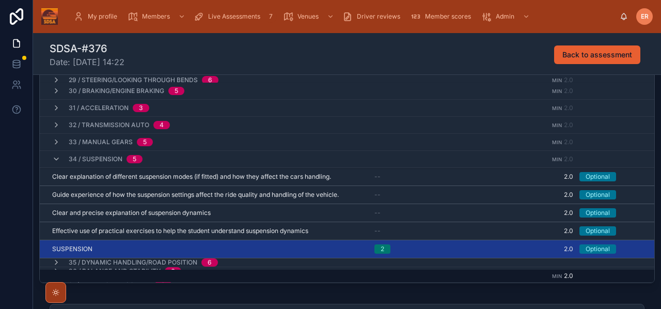
click at [57, 161] on icon at bounding box center [56, 159] width 8 height 8
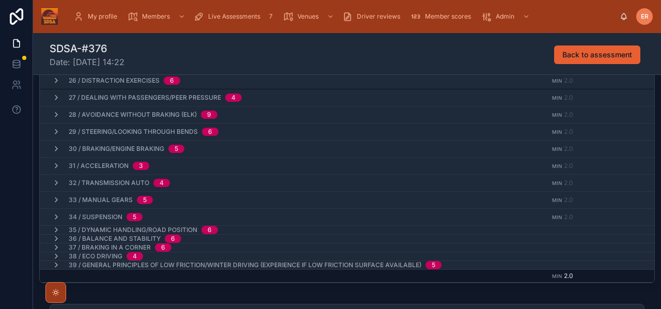
click at [57, 230] on icon at bounding box center [56, 230] width 8 height 8
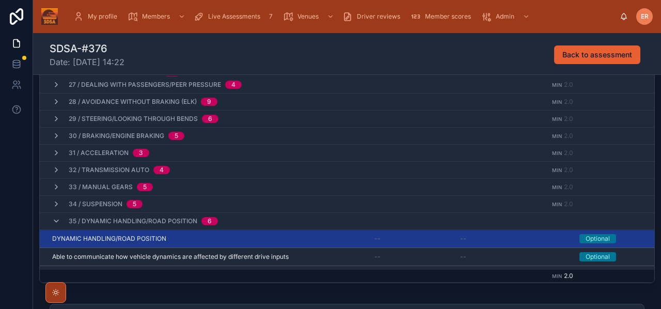
scroll to position [444, 0]
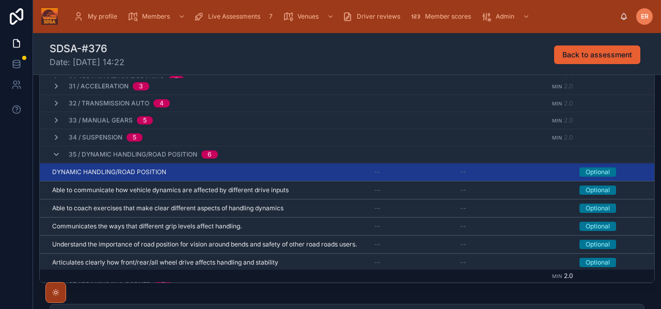
click at [180, 174] on div "DYNAMIC HANDLING/ROAD POSITION DYNAMIC HANDLING/ROAD POSITION" at bounding box center [207, 172] width 310 height 8
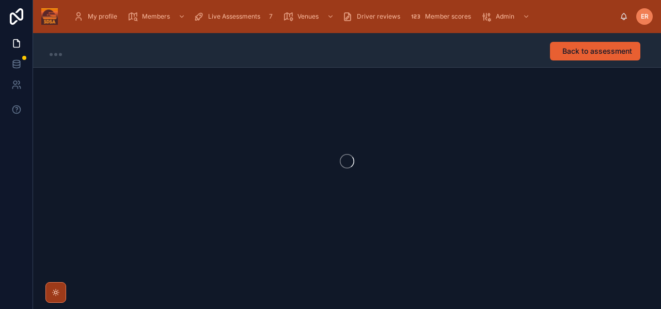
scroll to position [1, 0]
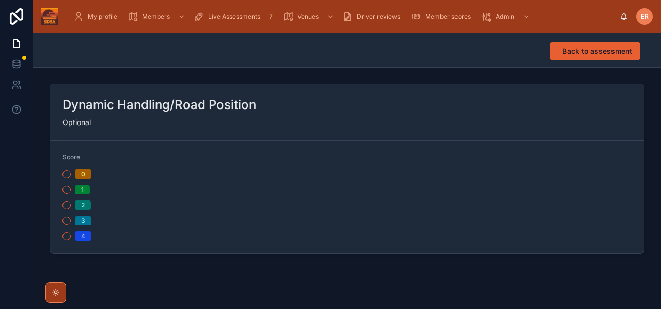
click at [64, 204] on button "2" at bounding box center [66, 205] width 8 height 8
click at [566, 56] on span "Back to assessment" at bounding box center [597, 51] width 70 height 10
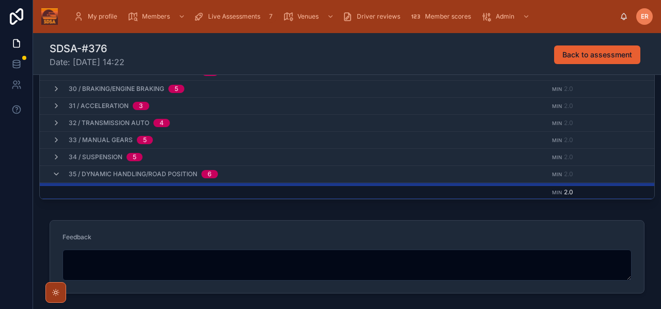
scroll to position [416, 0]
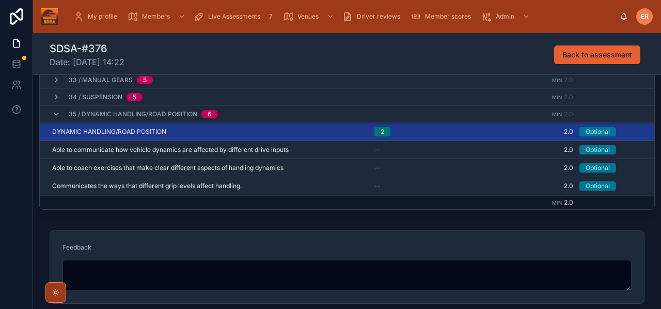
click at [56, 116] on icon at bounding box center [56, 114] width 8 height 8
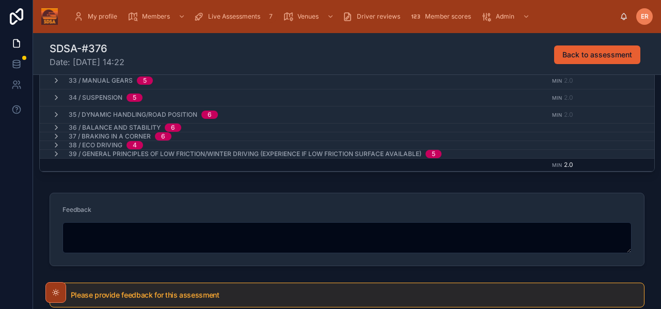
scroll to position [306, 0]
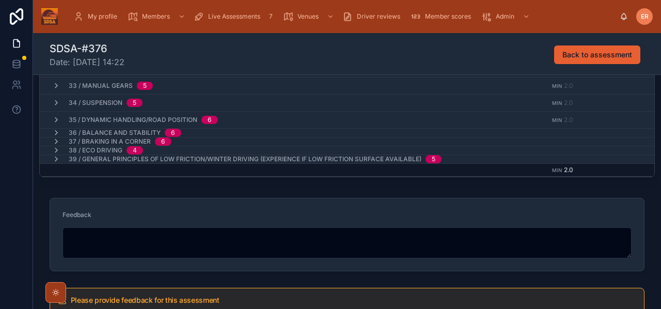
click at [55, 131] on icon at bounding box center [56, 132] width 8 height 8
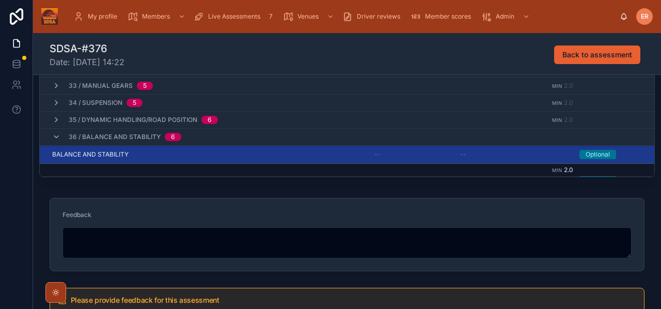
click at [166, 152] on div "BALANCE AND STABILITY BALANCE AND STABILITY" at bounding box center [207, 154] width 310 height 8
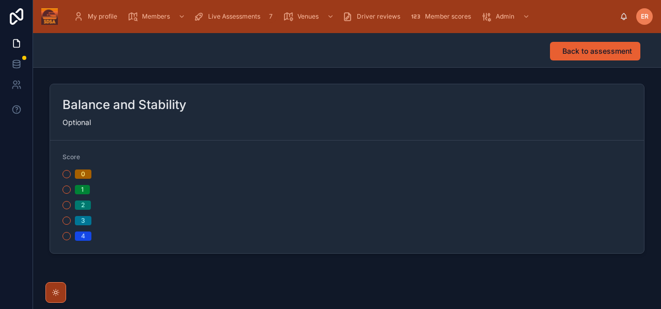
click at [66, 207] on button "2" at bounding box center [66, 205] width 8 height 8
click at [587, 58] on button "Back to assessment" at bounding box center [595, 51] width 90 height 19
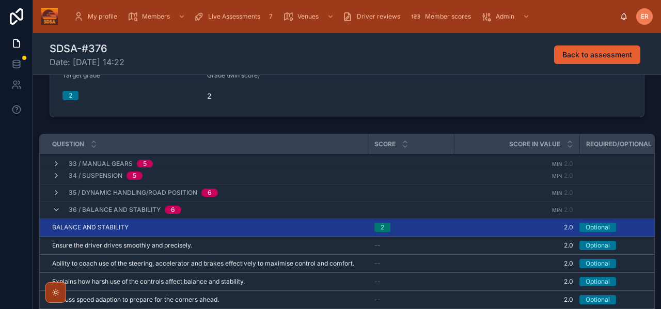
scroll to position [118, 0]
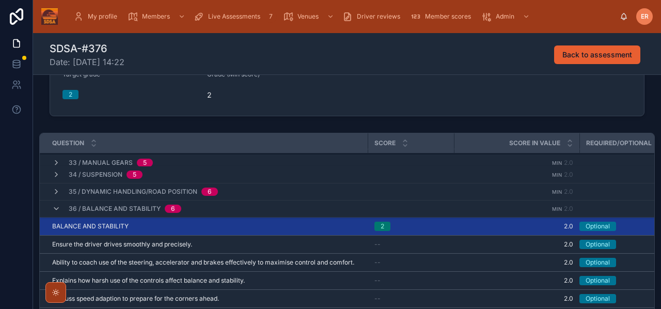
click at [54, 210] on icon at bounding box center [56, 208] width 8 height 8
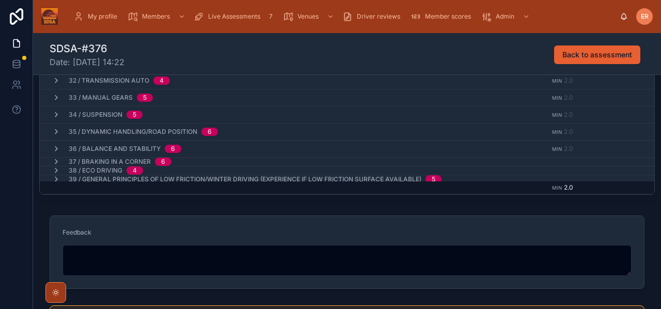
scroll to position [287, 0]
click at [54, 160] on icon at bounding box center [56, 162] width 8 height 8
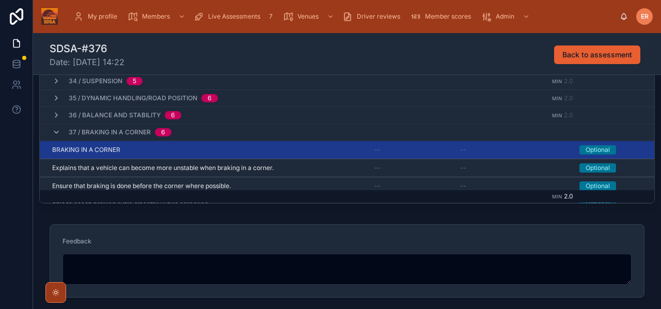
scroll to position [426, 0]
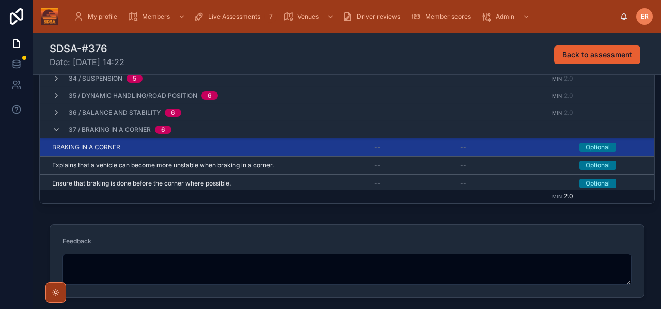
click at [166, 141] on td "BRAKING IN A CORNER BRAKING IN A CORNER" at bounding box center [204, 147] width 328 height 18
click at [166, 146] on div "BRAKING IN A CORNER BRAKING IN A CORNER" at bounding box center [207, 147] width 310 height 8
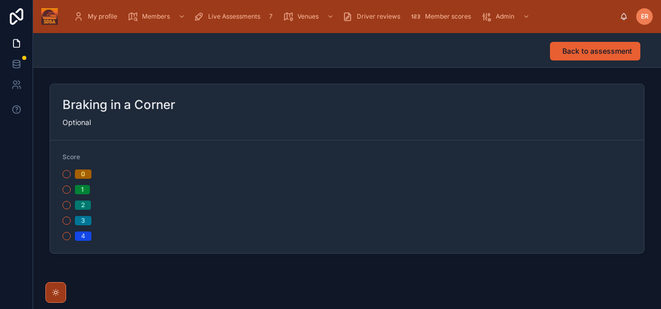
click at [68, 205] on button "2" at bounding box center [66, 205] width 8 height 8
click at [576, 54] on span "Back to assessment" at bounding box center [597, 51] width 70 height 10
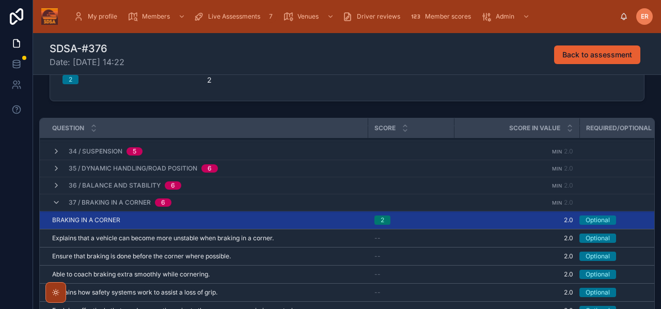
scroll to position [138, 0]
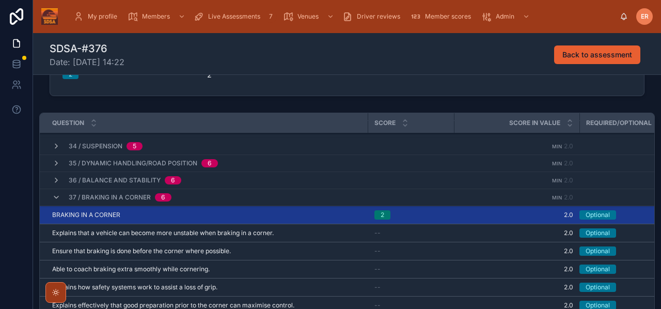
click at [54, 199] on icon at bounding box center [56, 197] width 8 height 8
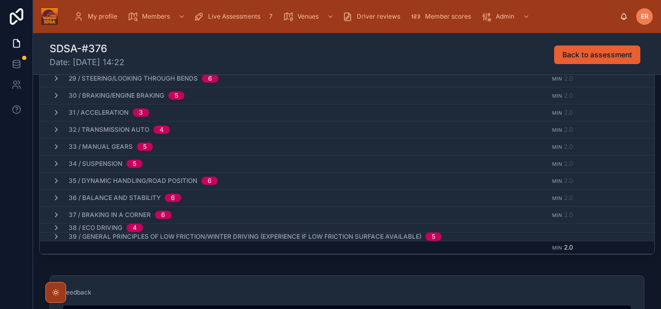
scroll to position [231, 0]
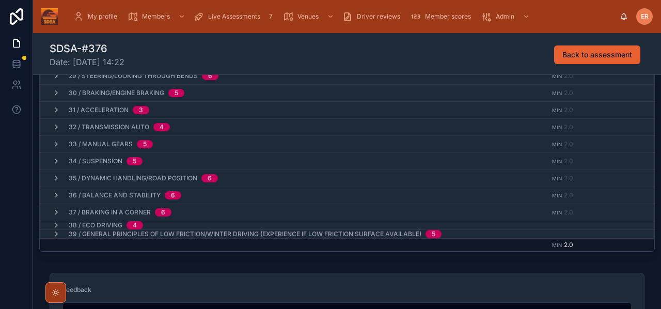
click at [56, 226] on icon at bounding box center [56, 225] width 8 height 8
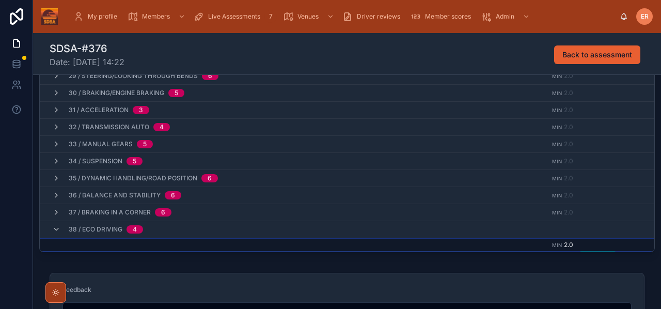
click at [162, 226] on div "38 / Eco Driving 4" at bounding box center [247, 229] width 414 height 17
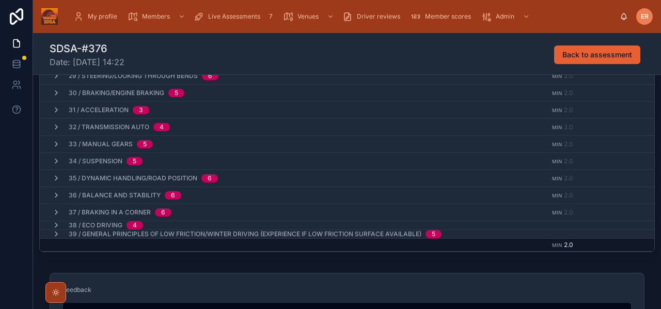
click at [152, 222] on div "38 / Eco Driving 4" at bounding box center [98, 225] width 116 height 8
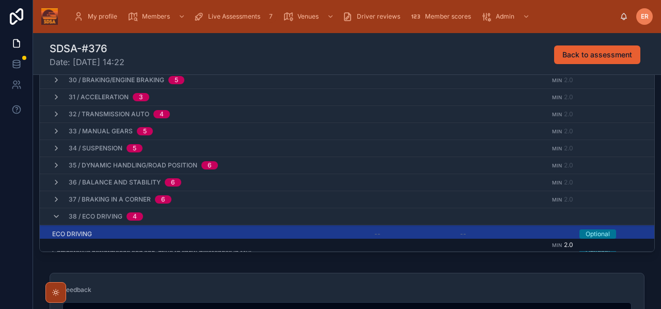
scroll to position [218, 0]
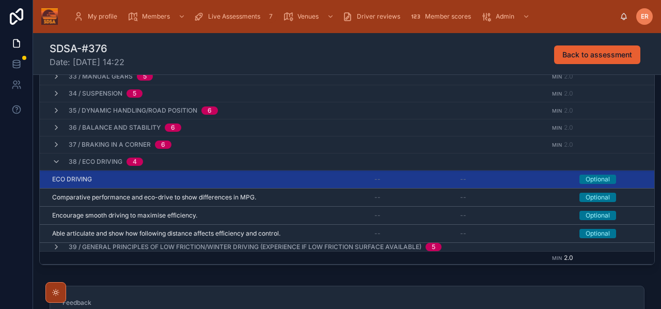
click at [155, 179] on div "ECO DRIVING ECO DRIVING" at bounding box center [207, 179] width 310 height 8
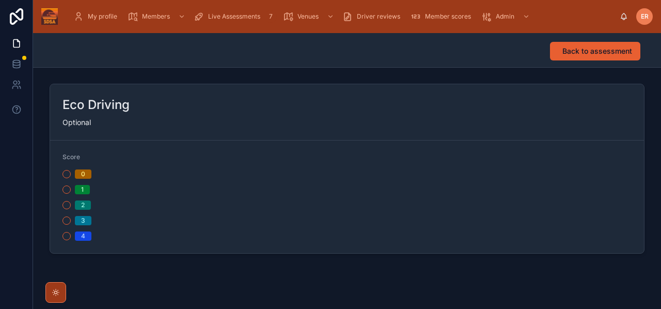
click at [67, 206] on button "2" at bounding box center [66, 205] width 8 height 8
click at [612, 54] on span "Back to assessment" at bounding box center [597, 51] width 70 height 10
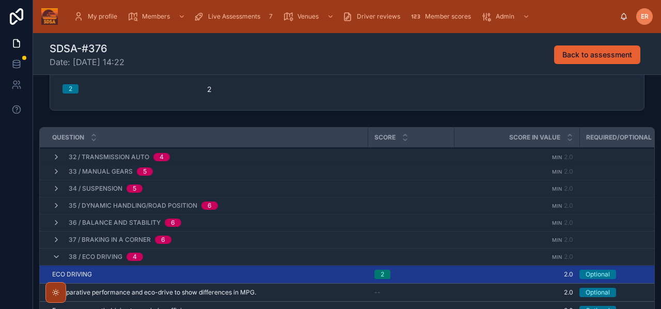
click at [55, 255] on icon at bounding box center [56, 256] width 8 height 8
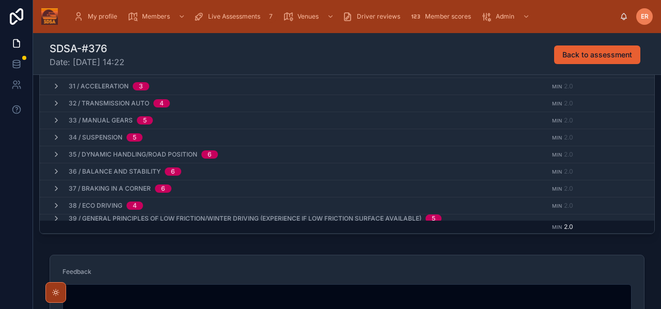
click at [54, 215] on icon at bounding box center [56, 218] width 8 height 8
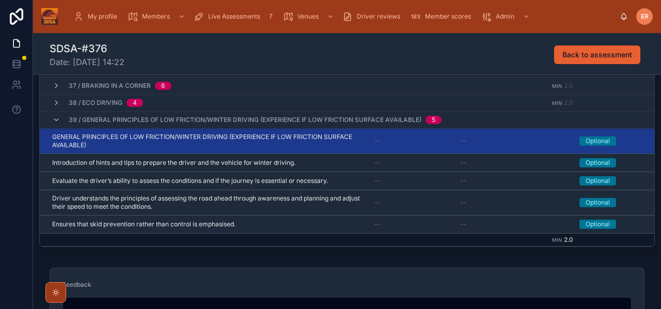
click at [125, 134] on span "GENERAL PRINCIPLES OF LOW FRICTION/WINTER DRIVING (EXPERIENCE IF LOW FRICTION S…" at bounding box center [207, 141] width 310 height 17
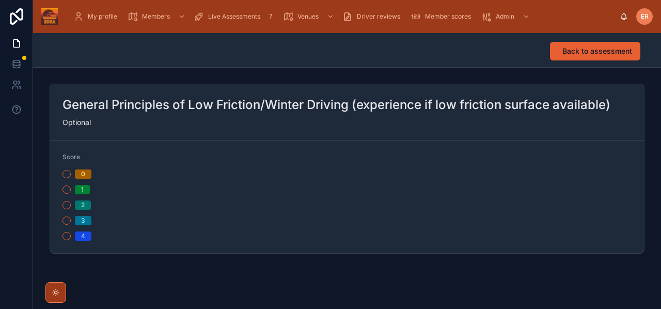
click at [68, 205] on button "2" at bounding box center [66, 205] width 8 height 8
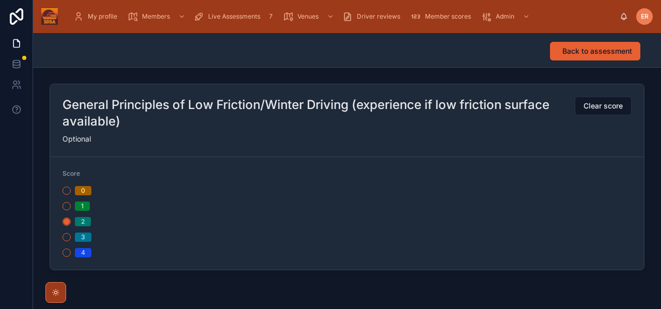
click at [610, 53] on span "Back to assessment" at bounding box center [597, 51] width 70 height 10
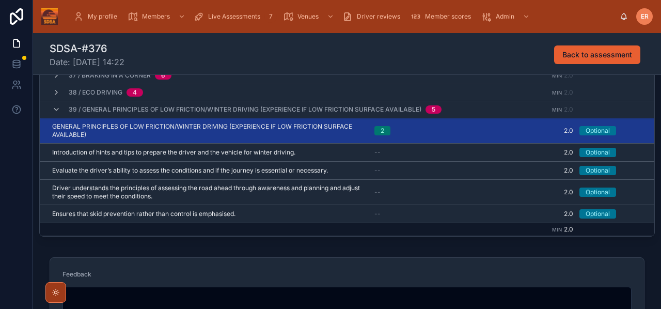
scroll to position [258, 0]
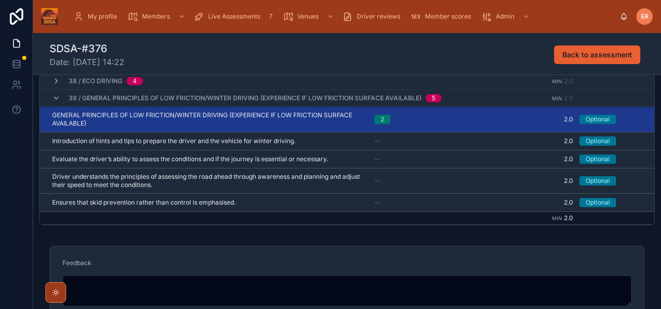
click at [57, 97] on icon at bounding box center [56, 98] width 8 height 8
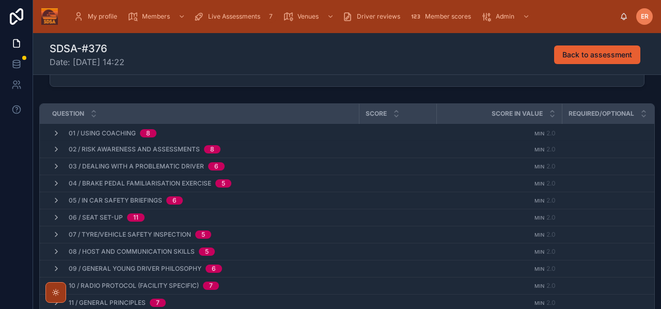
click at [92, 116] on icon at bounding box center [93, 116] width 7 height 7
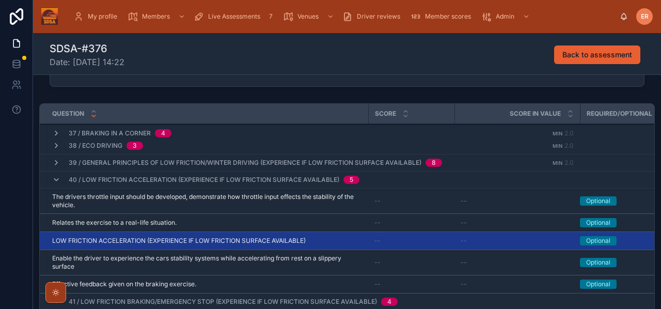
click at [54, 179] on icon at bounding box center [56, 179] width 8 height 8
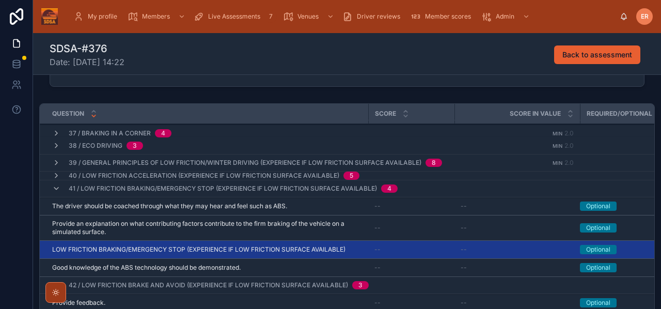
click at [89, 188] on span "41 / Low Friction Braking/Emergency Stop (experience if low friction surface av…" at bounding box center [223, 188] width 308 height 8
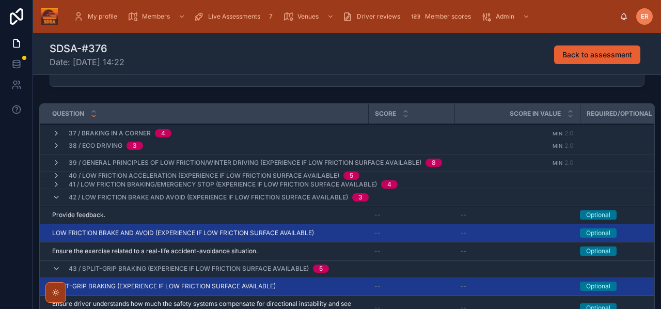
click at [91, 174] on span "40 / Low Friction Acceleration (experience if low friction surface available)" at bounding box center [204, 175] width 270 height 8
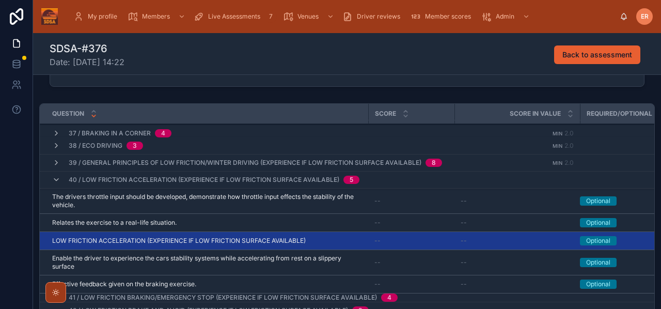
click at [199, 239] on span "LOW FRICTION ACCELERATION (EXPERIENCE IF LOW FRICTION SURFACE AVAILABLE)" at bounding box center [178, 240] width 253 height 8
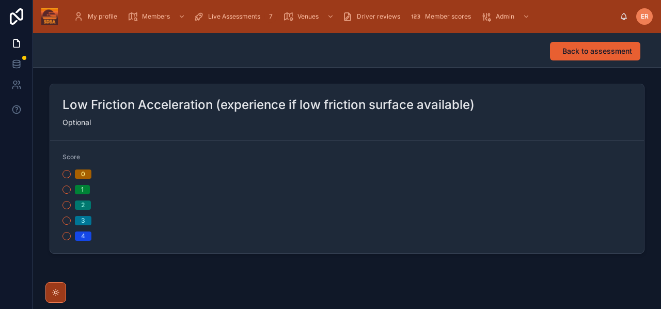
click at [68, 205] on button "2" at bounding box center [66, 205] width 8 height 8
click at [599, 56] on span "Back to assessment" at bounding box center [597, 51] width 70 height 10
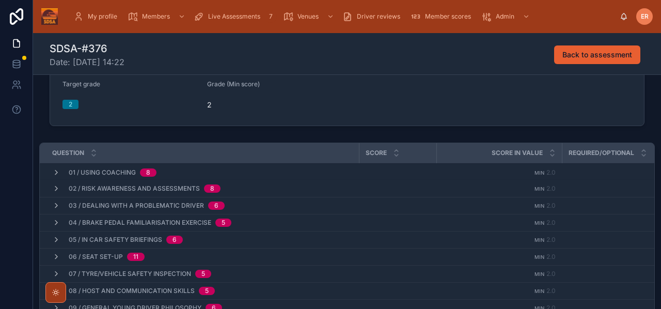
scroll to position [109, 0]
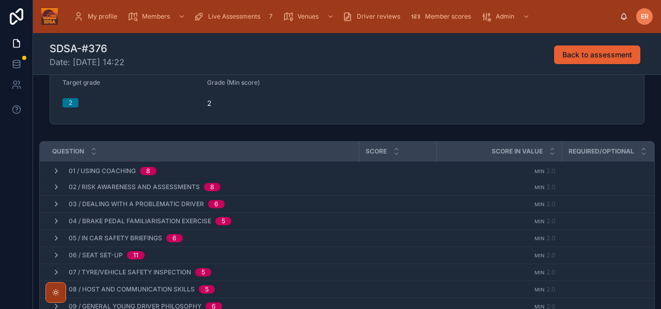
click at [94, 153] on icon at bounding box center [94, 154] width 4 height 2
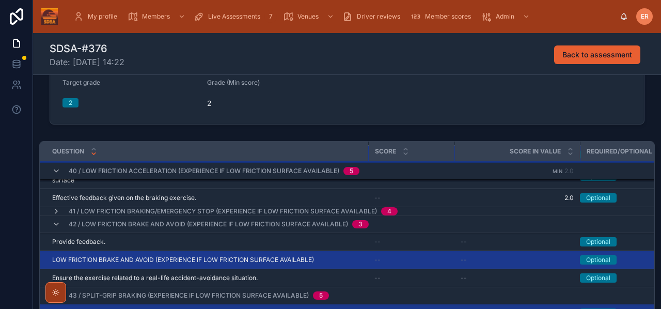
scroll to position [657, 0]
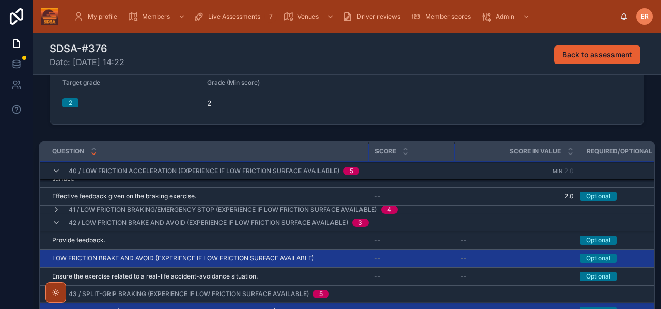
click at [55, 222] on icon at bounding box center [56, 222] width 8 height 8
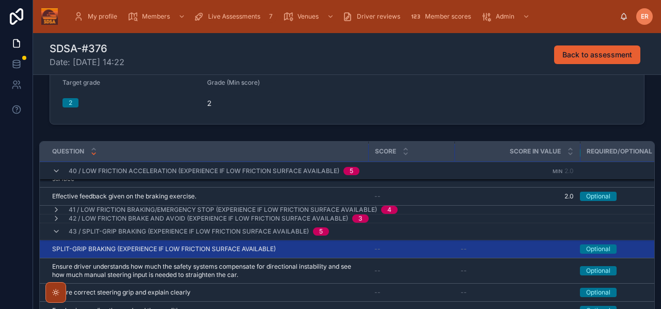
click at [53, 232] on icon at bounding box center [56, 231] width 8 height 8
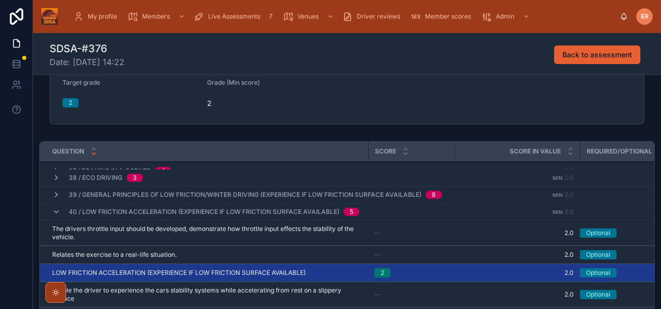
scroll to position [545, 0]
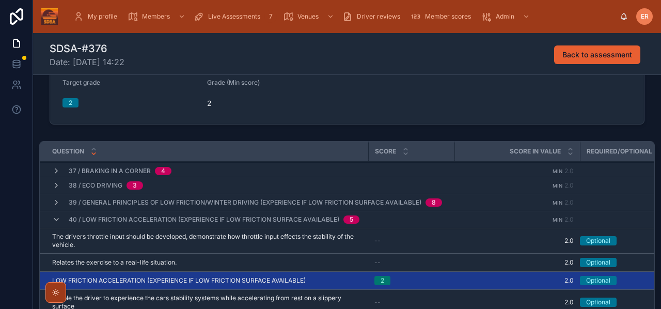
click at [54, 220] on icon at bounding box center [56, 219] width 8 height 8
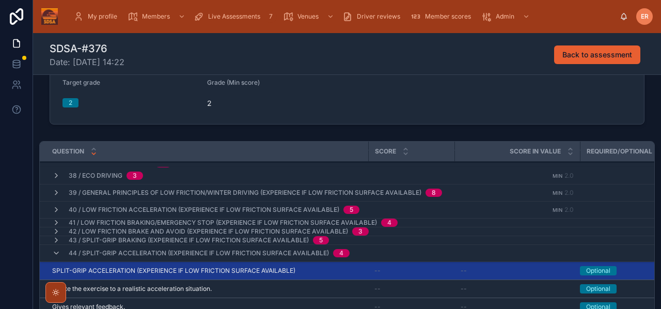
scroll to position [559, 0]
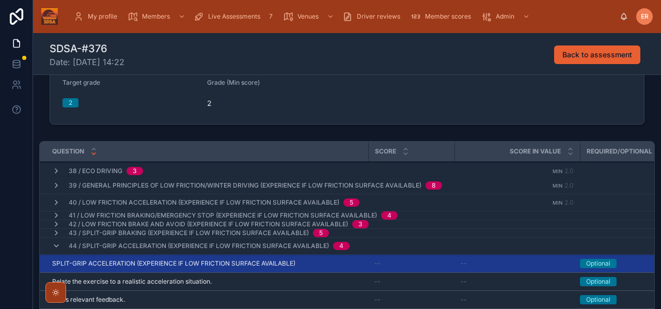
click at [55, 215] on icon at bounding box center [56, 215] width 8 height 8
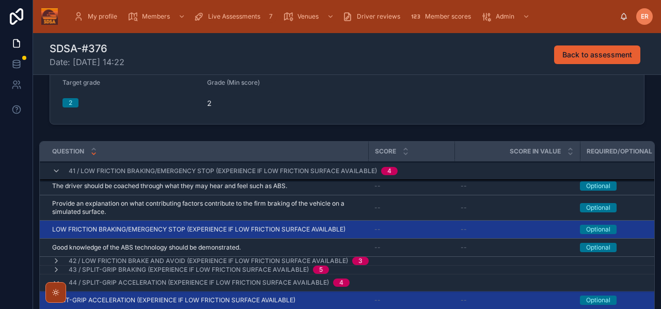
scroll to position [603, 0]
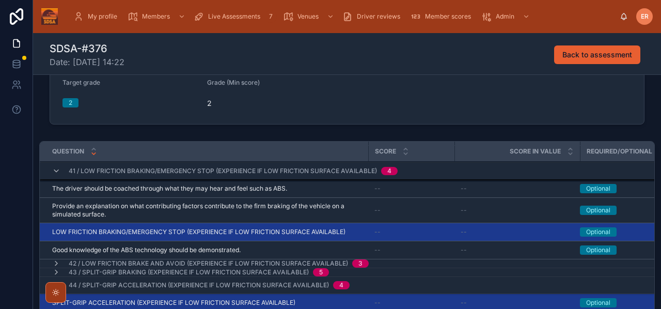
click at [193, 231] on span "LOW FRICTION BRAKING/EMERGENCY STOP (EXPERIENCE IF LOW FRICTION SURFACE AVAILAB…" at bounding box center [198, 232] width 293 height 8
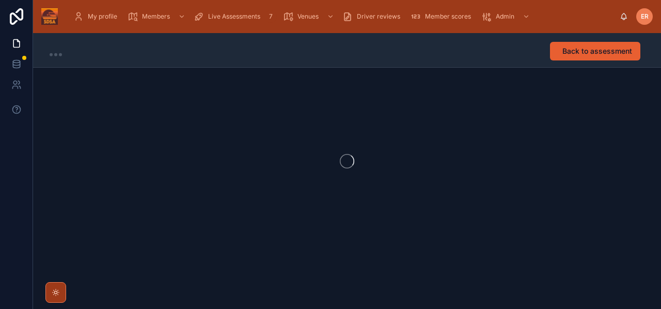
scroll to position [1, 0]
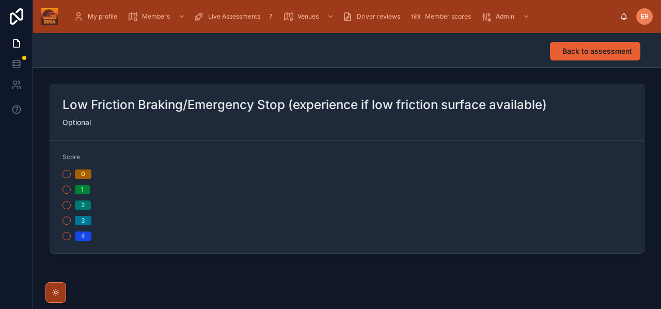
click at [70, 204] on button "2" at bounding box center [66, 205] width 8 height 8
click at [585, 55] on span "Back to assessment" at bounding box center [597, 51] width 70 height 10
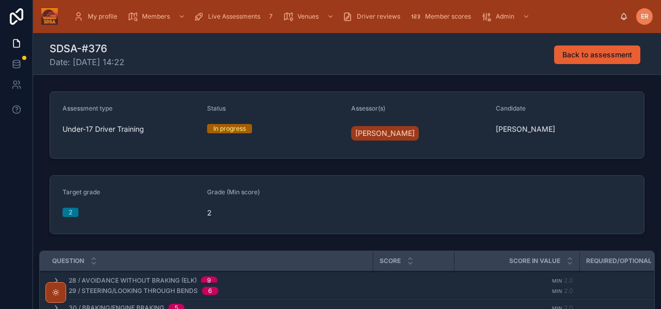
click at [93, 265] on icon at bounding box center [93, 263] width 7 height 7
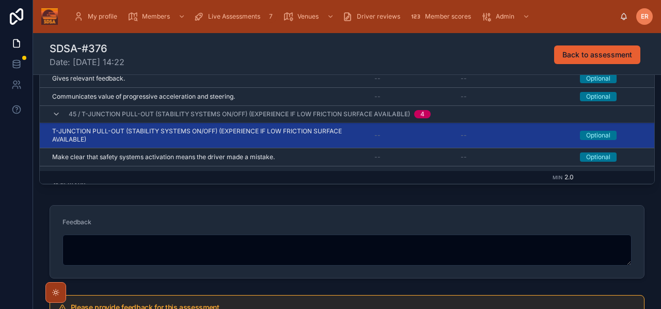
scroll to position [663, 0]
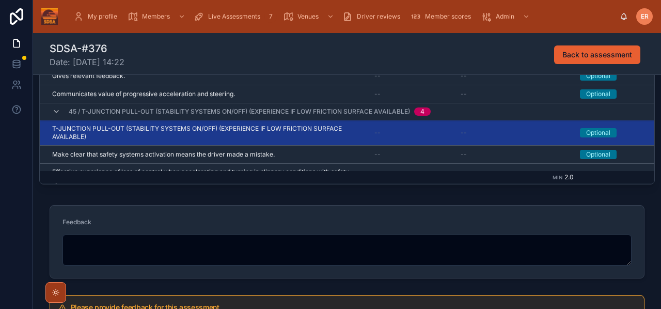
click at [56, 116] on div "45 / T-Junction Pull-Out (Stability Systems on/off) (experience if low friction…" at bounding box center [241, 111] width 378 height 17
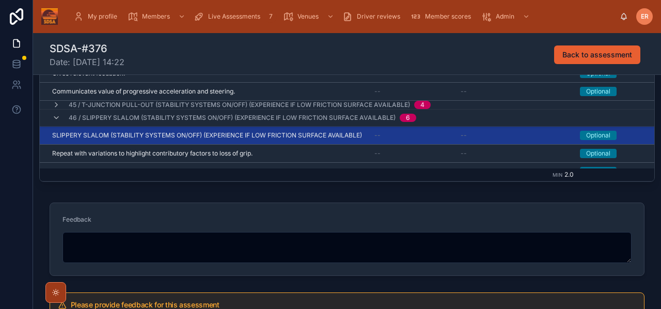
click at [56, 118] on icon at bounding box center [56, 118] width 8 height 8
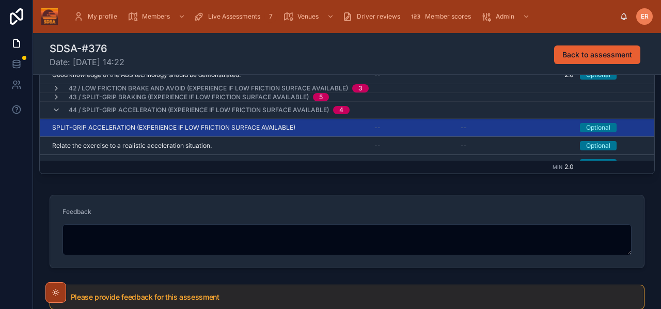
click at [53, 111] on icon at bounding box center [56, 110] width 8 height 8
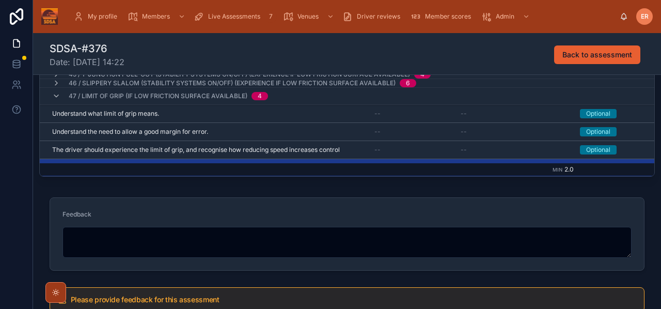
click at [57, 100] on div "47 / Limit of Grip (if low friction surface available) 4" at bounding box center [160, 96] width 216 height 17
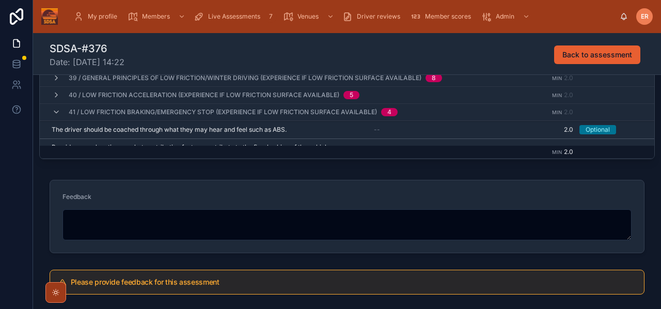
click at [52, 112] on icon at bounding box center [56, 112] width 8 height 8
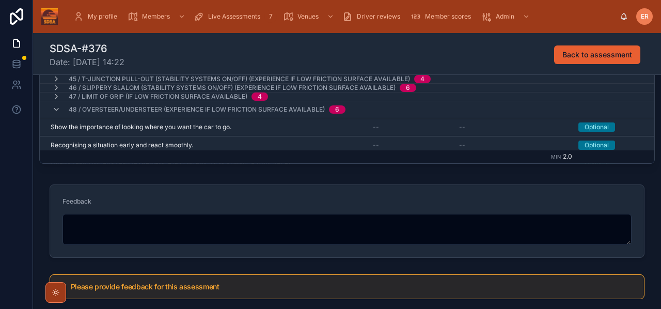
click at [56, 108] on icon at bounding box center [56, 109] width 8 height 8
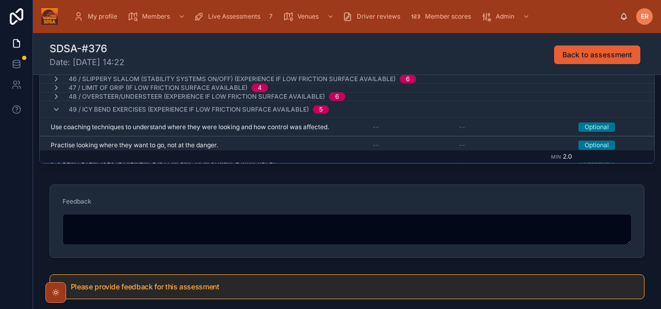
click at [104, 130] on span "Use coaching techniques to understand where they were looking and how control w…" at bounding box center [190, 127] width 278 height 8
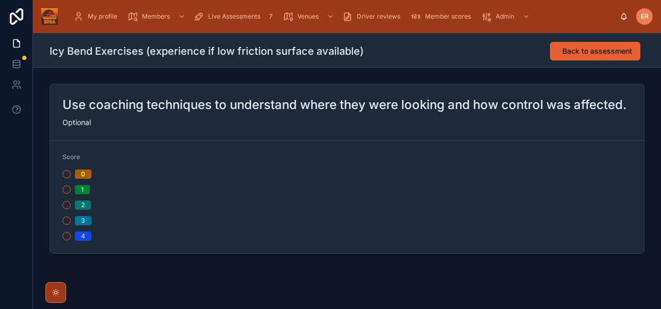
click at [570, 50] on span "Back to assessment" at bounding box center [597, 51] width 70 height 10
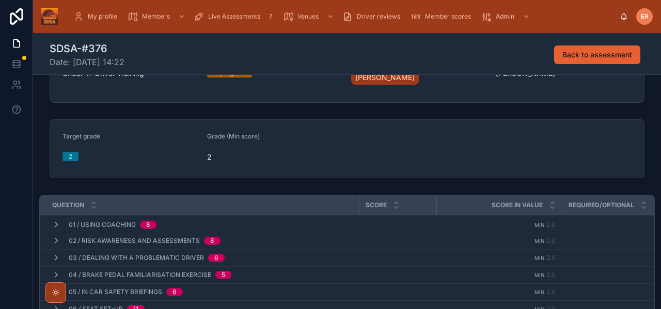
click at [91, 208] on icon at bounding box center [93, 207] width 7 height 7
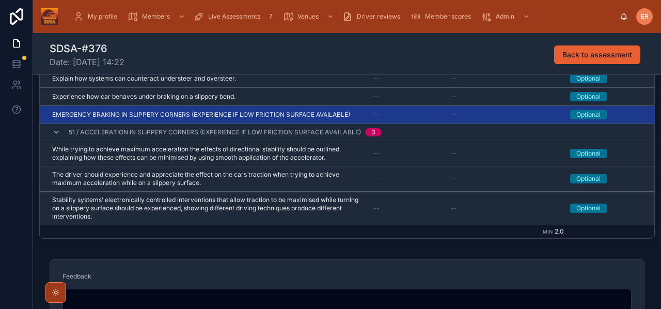
click at [59, 133] on icon at bounding box center [56, 132] width 8 height 8
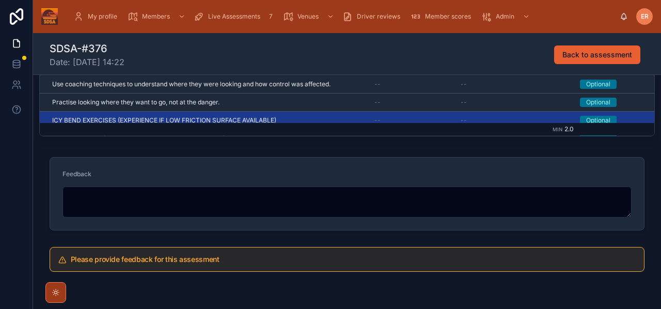
click at [148, 202] on textarea at bounding box center [346, 201] width 569 height 31
click at [111, 147] on div "Assessment type Under-17 Driver Training Status In progress Assessor(s) [PERSON…" at bounding box center [347, 7] width 628 height 535
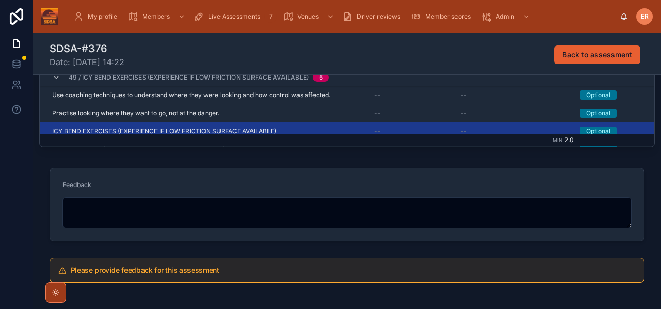
click at [107, 213] on textarea at bounding box center [346, 212] width 569 height 31
paste textarea "**********"
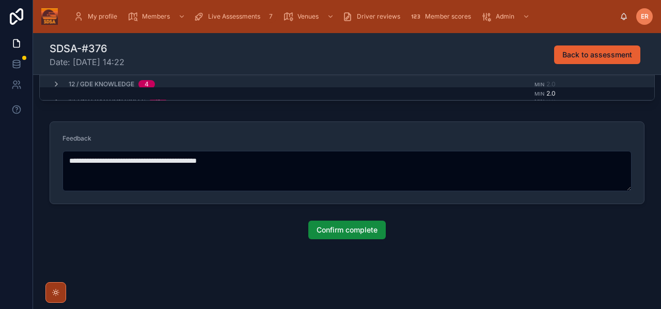
type textarea "**********"
click at [335, 231] on span "Confirm complete" at bounding box center [346, 229] width 61 height 10
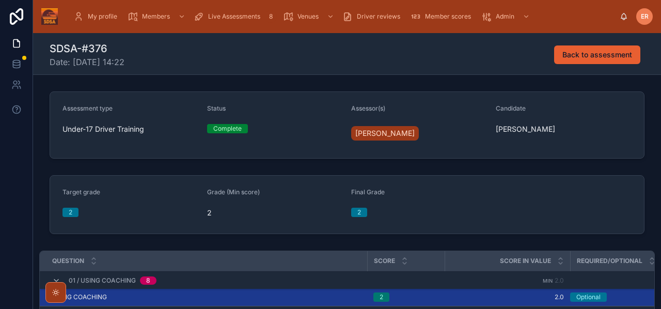
click at [245, 23] on div "Live Assessments 8" at bounding box center [235, 16] width 83 height 17
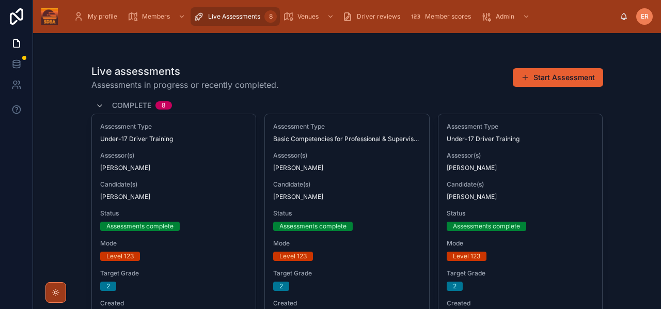
click at [426, 103] on div "Complete 8" at bounding box center [346, 105] width 511 height 17
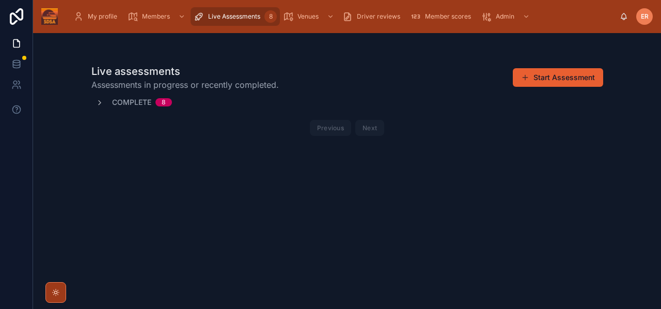
click at [101, 103] on icon at bounding box center [99, 103] width 8 height 8
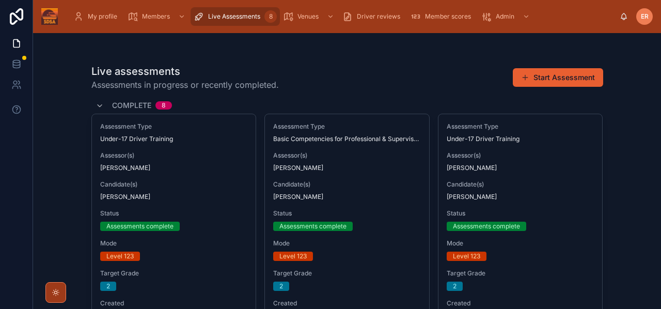
click at [336, 79] on div "Live assessments Assessments in progress or recently completed. Start Assessment" at bounding box center [346, 77] width 511 height 27
click at [403, 71] on div "Live assessments Assessments in progress or recently completed. Start Assessment" at bounding box center [346, 77] width 511 height 27
click at [620, 115] on div "Live assessments Assessments in progress or recently completed. Start Assessmen…" at bounding box center [347, 171] width 628 height 276
click at [451, 81] on div "Live assessments Assessments in progress or recently completed. Start Assessment" at bounding box center [346, 77] width 511 height 27
click at [636, 96] on div "Live assessments Assessments in progress or recently completed. Start Assessmen…" at bounding box center [347, 171] width 628 height 276
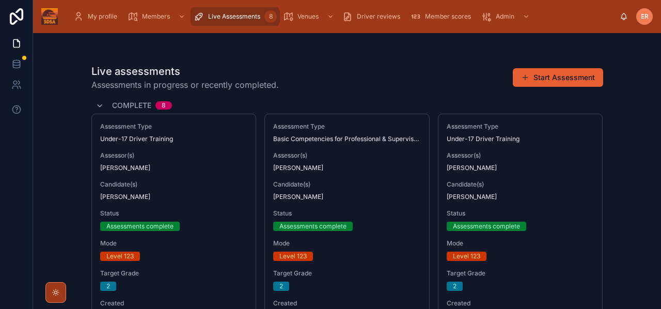
click at [448, 89] on div "Live assessments Assessments in progress or recently completed. Start Assessment" at bounding box center [346, 77] width 511 height 27
click at [627, 104] on div "Live assessments Assessments in progress or recently completed. Start Assessmen…" at bounding box center [347, 171] width 628 height 276
click at [614, 104] on div "Live assessments Assessments in progress or recently completed. Start Assessmen…" at bounding box center [347, 171] width 628 height 276
click at [444, 79] on div "Live assessments Assessments in progress or recently completed. Start Assessment" at bounding box center [346, 77] width 511 height 27
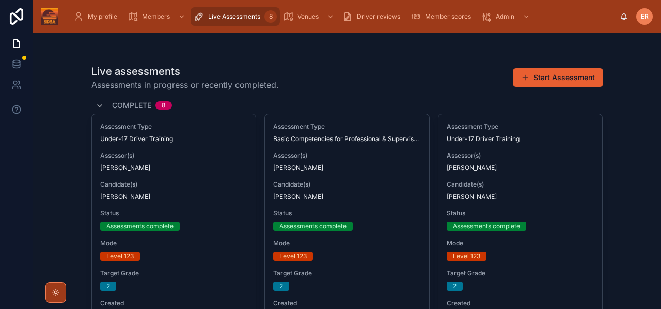
click at [420, 86] on div "Live assessments Assessments in progress or recently completed. Start Assessment" at bounding box center [346, 77] width 511 height 27
click at [331, 73] on div "Live assessments Assessments in progress or recently completed. Start Assessment" at bounding box center [346, 77] width 511 height 27
click at [633, 103] on div "Live assessments Assessments in progress or recently completed. Start Assessmen…" at bounding box center [347, 171] width 628 height 276
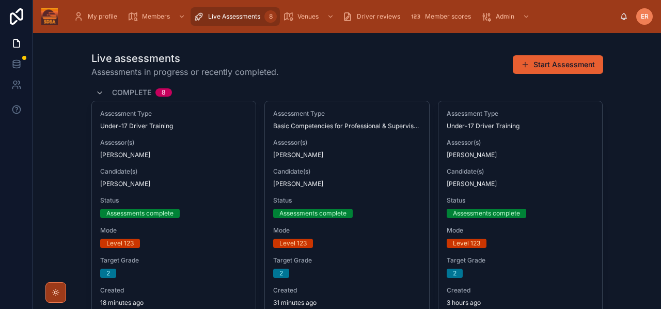
scroll to position [14, 0]
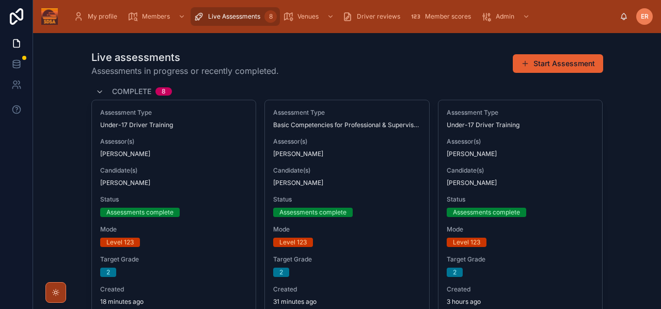
click at [317, 67] on div "Live assessments Assessments in progress or recently completed. Start Assessment" at bounding box center [346, 63] width 511 height 27
click at [540, 63] on button "Start Assessment" at bounding box center [557, 63] width 90 height 19
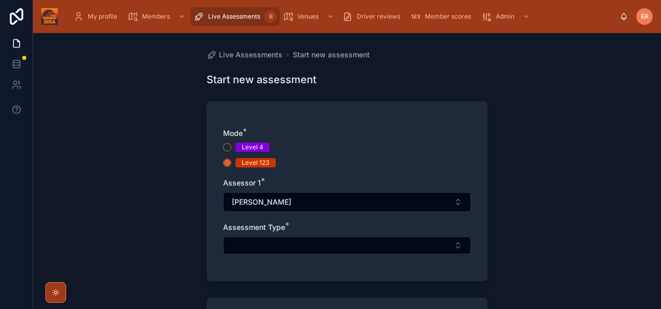
click at [259, 241] on button "Select Button" at bounding box center [347, 245] width 248 height 18
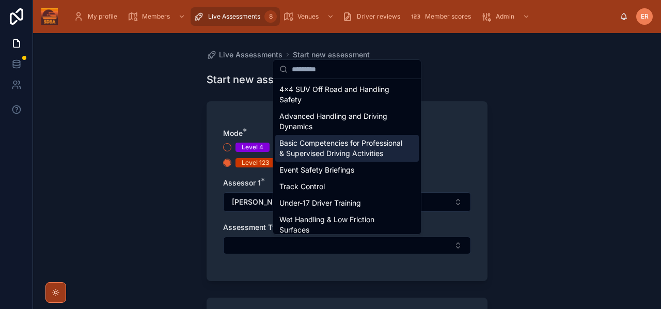
click at [295, 156] on span "Basic Competencies for Professional & Supervised Driving Activities" at bounding box center [340, 148] width 123 height 21
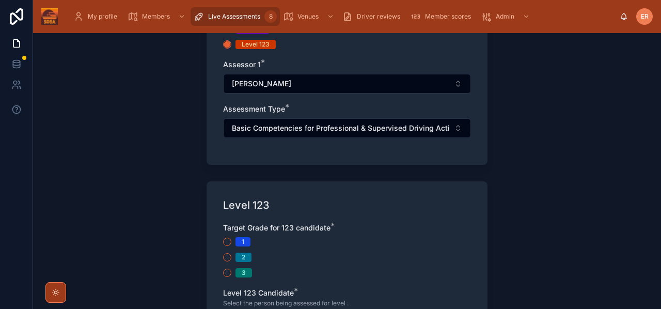
scroll to position [119, 0]
click at [226, 254] on button "2" at bounding box center [227, 256] width 8 height 8
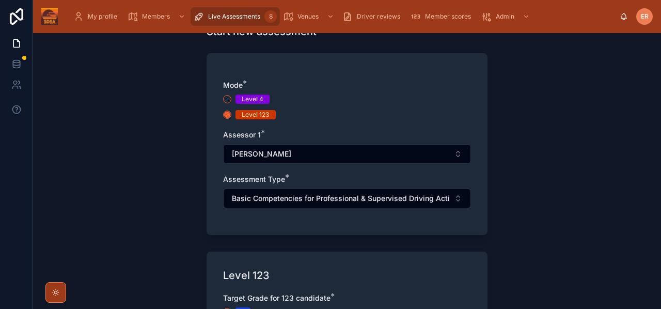
scroll to position [41, 0]
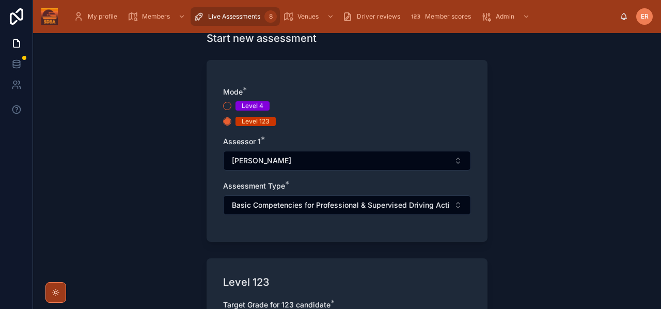
click at [458, 204] on button "Basic Competencies for Professional & Supervised Driving Activities" at bounding box center [347, 205] width 248 height 20
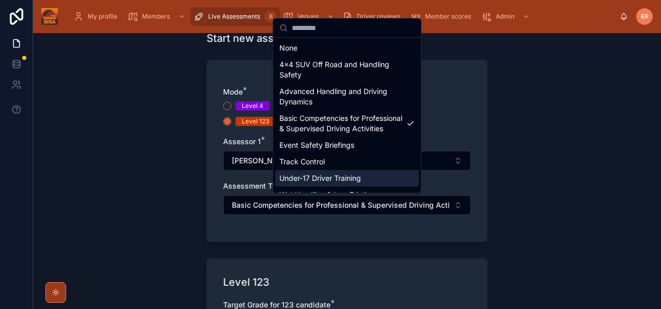
click at [335, 183] on span "Under-17 Driver Training" at bounding box center [320, 178] width 82 height 10
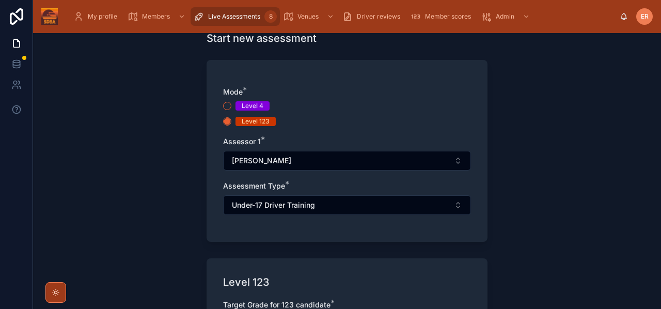
click at [533, 195] on div "Live Assessments Start new assessment Start new assessment Mode * Level 4 Level…" at bounding box center [347, 171] width 628 height 276
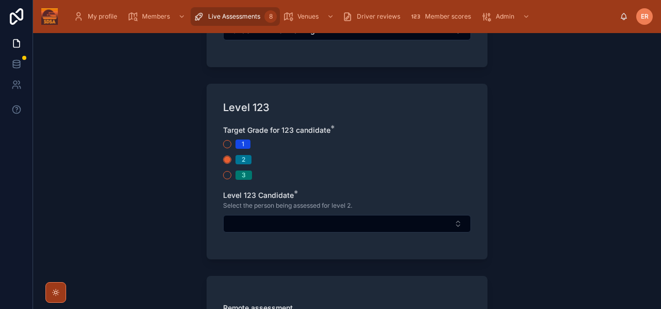
scroll to position [218, 0]
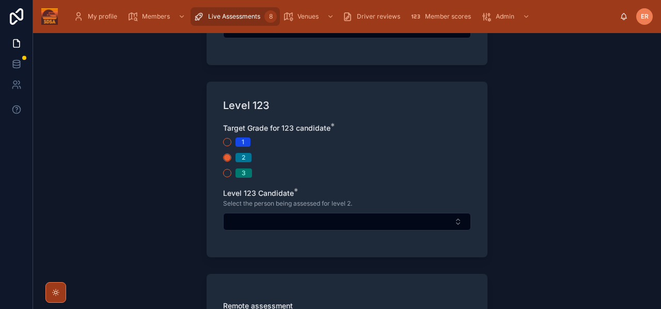
click at [267, 220] on button "Select Button" at bounding box center [347, 222] width 248 height 18
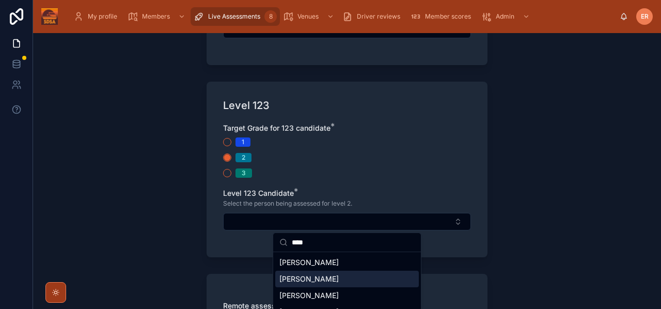
type input "****"
click at [287, 279] on span "[PERSON_NAME]" at bounding box center [308, 279] width 59 height 10
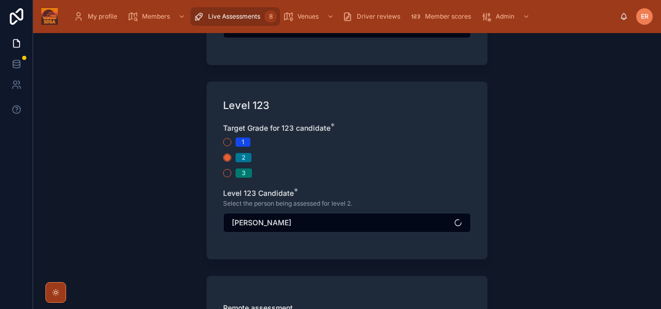
click at [465, 172] on div "3" at bounding box center [347, 172] width 248 height 9
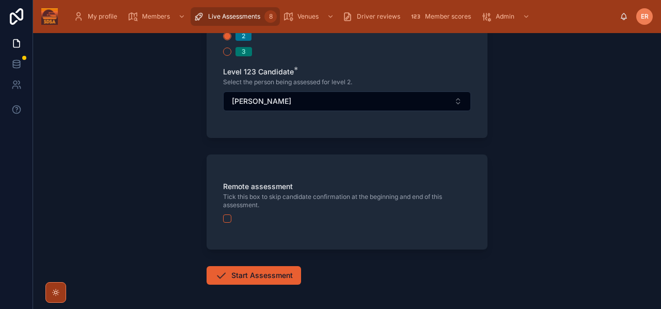
scroll to position [340, 0]
click at [226, 218] on button "button" at bounding box center [227, 218] width 8 height 8
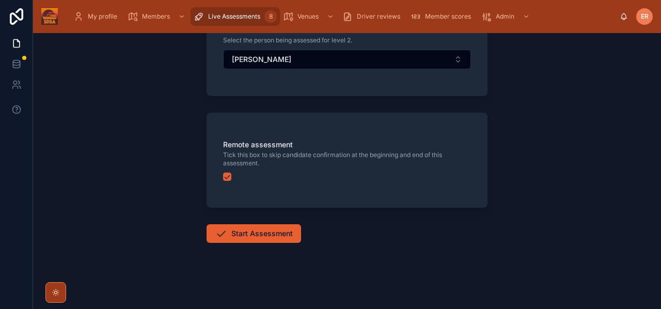
click at [271, 227] on button "Start Assessment" at bounding box center [253, 233] width 94 height 19
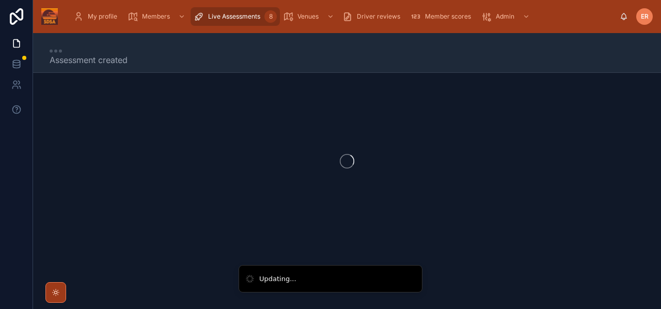
scroll to position [6, 0]
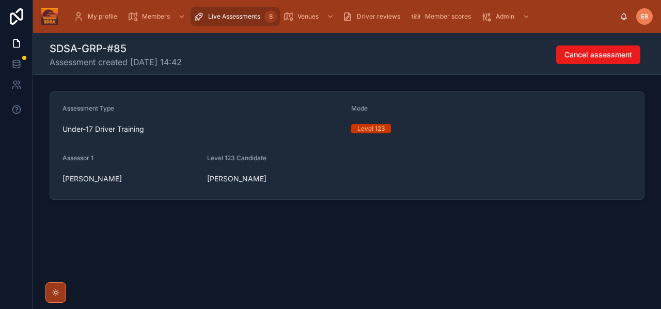
click at [648, 195] on div "Assessment Type Under-17 Driver Training Mode Level 123 Assessor 1 [PERSON_NAME…" at bounding box center [347, 145] width 628 height 117
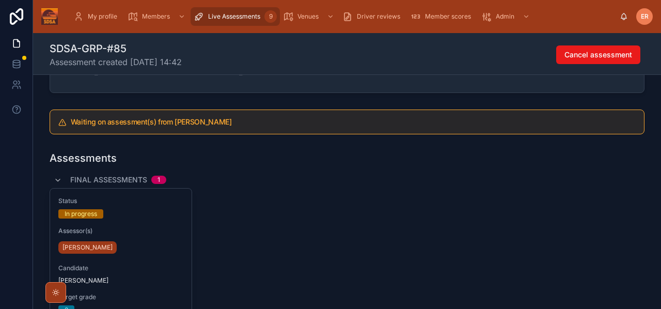
click at [101, 238] on div "Assessor(s) [PERSON_NAME]" at bounding box center [120, 241] width 125 height 29
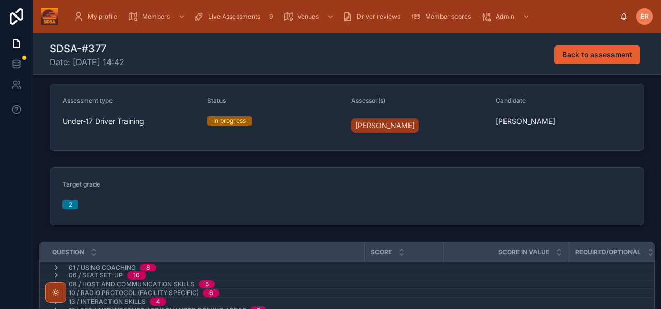
click at [290, 218] on form "Target grade 2" at bounding box center [346, 196] width 593 height 57
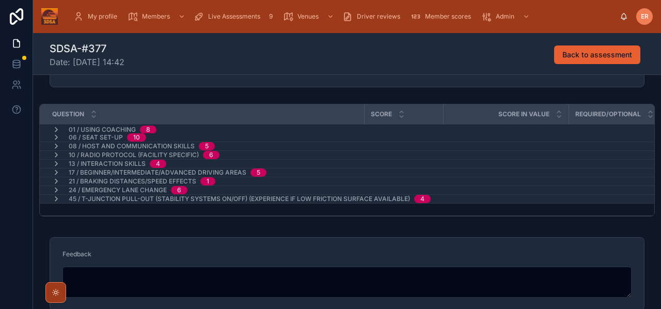
scroll to position [144, 0]
click at [14, 174] on div at bounding box center [16, 154] width 33 height 309
click at [55, 130] on icon at bounding box center [56, 130] width 8 height 8
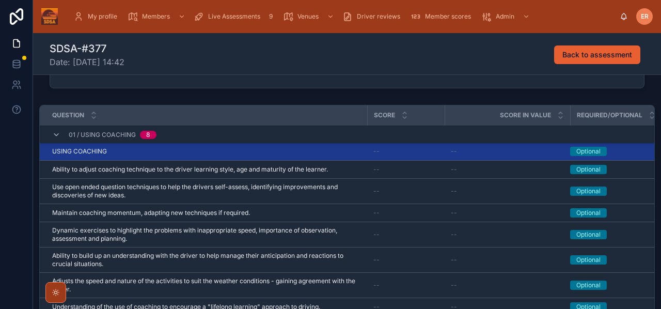
click at [23, 143] on div at bounding box center [16, 154] width 33 height 309
click at [132, 151] on div "USING COACHING USING COACHING" at bounding box center [206, 151] width 309 height 8
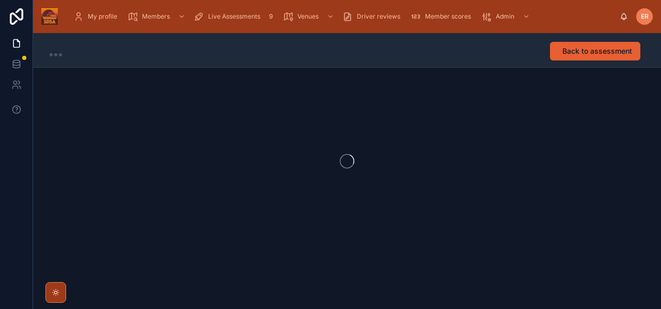
scroll to position [1, 0]
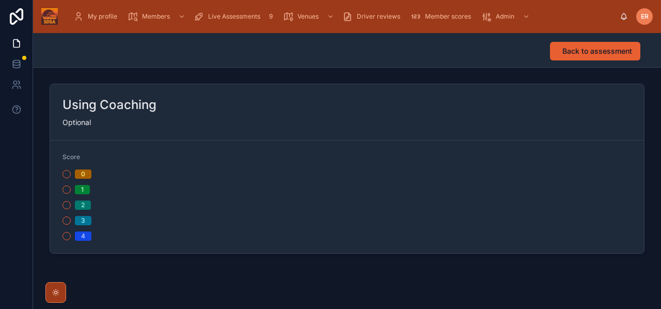
click at [68, 205] on button "2" at bounding box center [66, 205] width 8 height 8
click at [583, 48] on span "Back to assessment" at bounding box center [597, 51] width 70 height 10
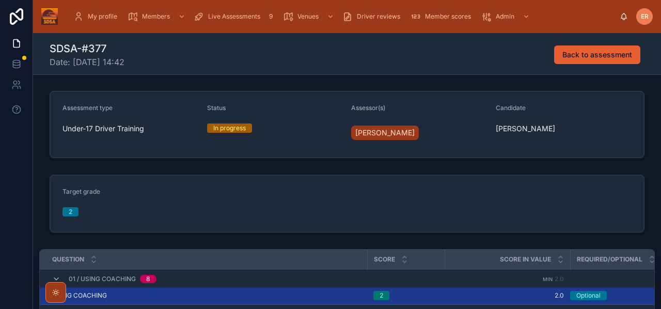
scroll to position [83, 0]
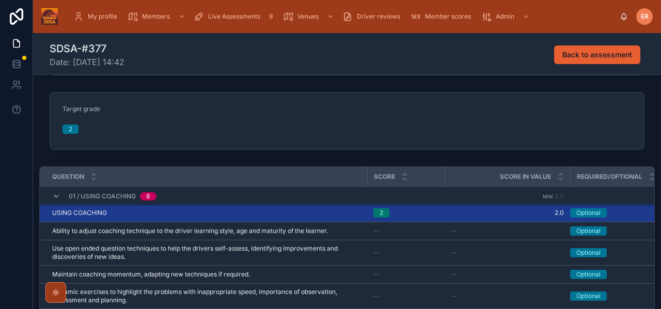
click at [56, 197] on icon at bounding box center [56, 196] width 8 height 8
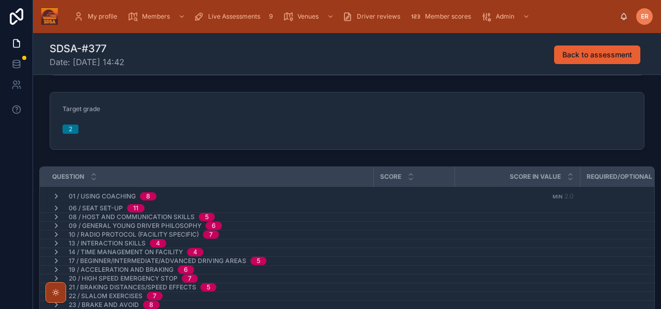
click at [57, 210] on icon at bounding box center [56, 208] width 8 height 8
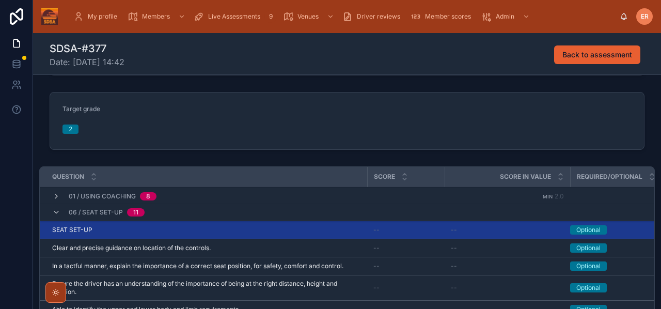
click at [57, 210] on icon at bounding box center [56, 212] width 8 height 8
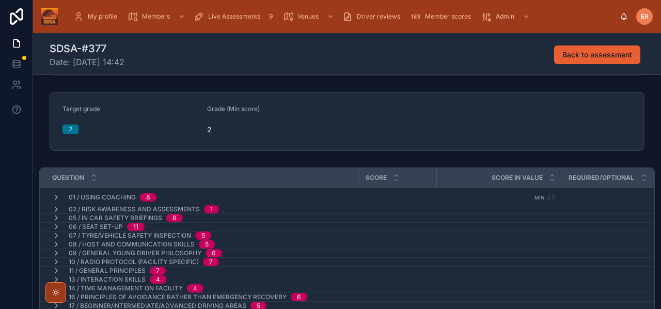
click at [56, 211] on icon at bounding box center [56, 209] width 8 height 8
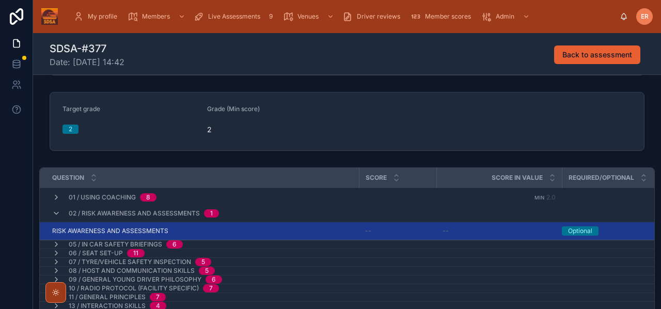
click at [125, 229] on span "RISK AWARENESS AND ASSESSMENTS" at bounding box center [110, 231] width 116 height 8
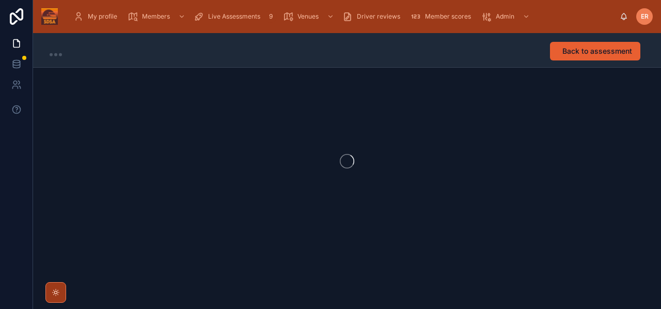
scroll to position [1, 0]
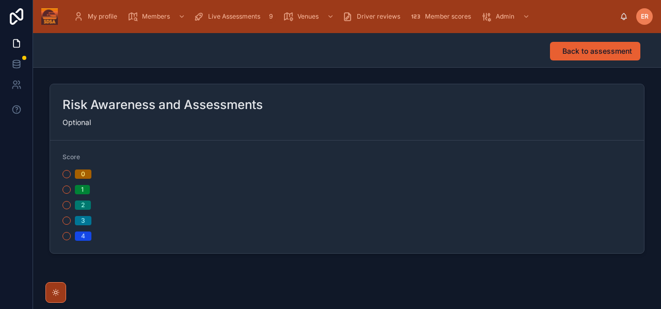
click at [67, 206] on button "2" at bounding box center [66, 205] width 8 height 8
click at [566, 54] on span "Back to assessment" at bounding box center [597, 51] width 70 height 10
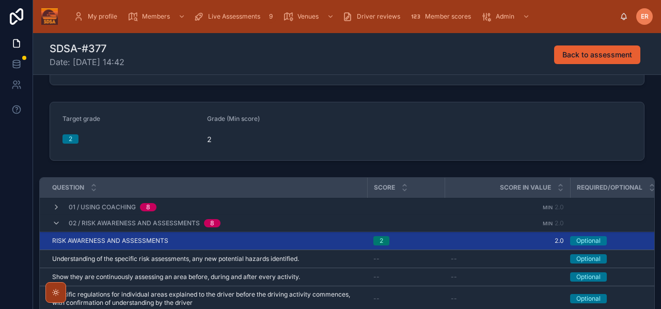
scroll to position [76, 0]
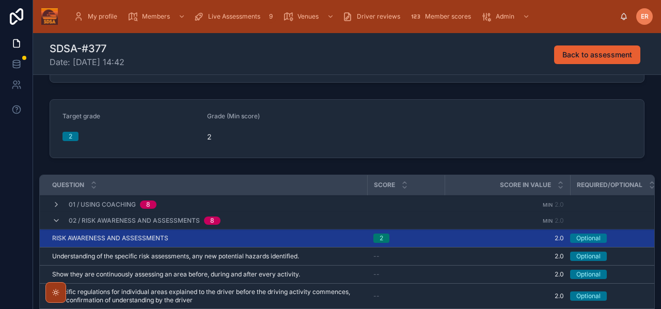
click at [57, 219] on icon at bounding box center [56, 220] width 8 height 8
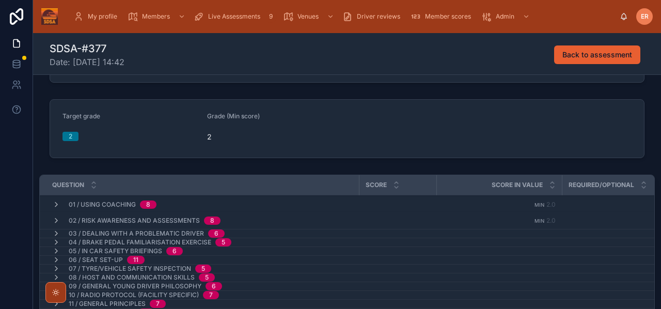
click at [55, 228] on td "02 / Risk Awareness and Assessments 8" at bounding box center [238, 220] width 396 height 17
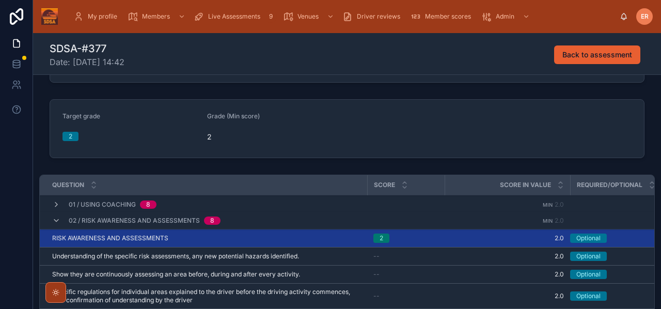
click at [58, 220] on icon at bounding box center [56, 220] width 8 height 8
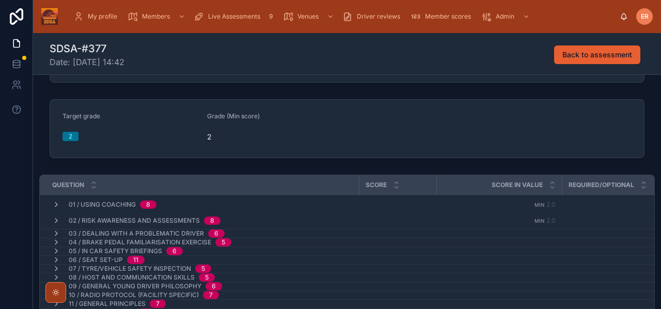
click at [55, 233] on icon at bounding box center [56, 233] width 8 height 8
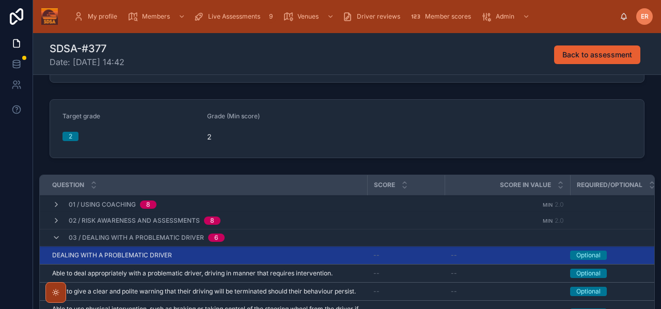
click at [187, 249] on td "DEALING WITH A PROBLEMATIC DRIVER DEALING WITH A PROBLEMATIC DRIVER" at bounding box center [203, 255] width 327 height 18
click at [187, 255] on div "DEALING WITH A PROBLEMATIC DRIVER DEALING WITH A PROBLEMATIC DRIVER" at bounding box center [206, 255] width 309 height 8
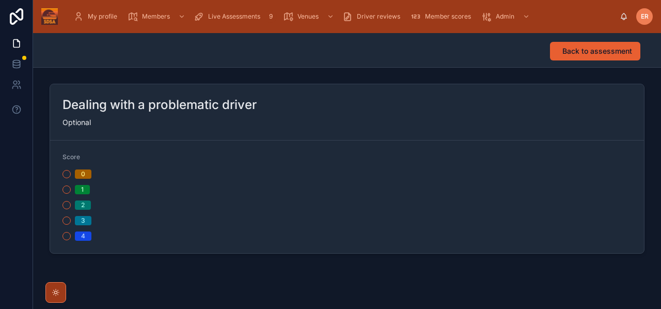
click at [66, 204] on button "2" at bounding box center [66, 205] width 8 height 8
click at [577, 53] on span "Back to assessment" at bounding box center [597, 51] width 70 height 10
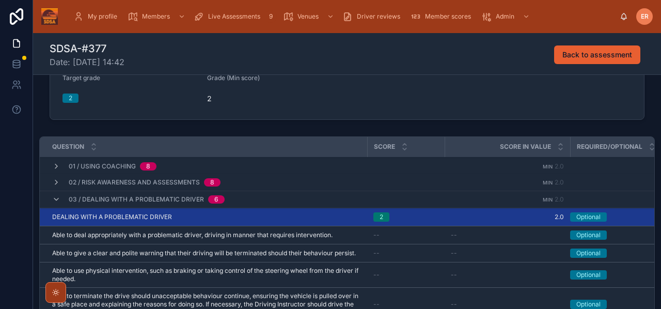
scroll to position [116, 0]
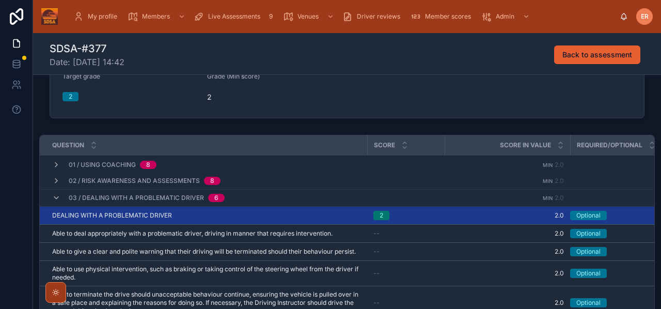
click at [54, 199] on icon at bounding box center [56, 198] width 8 height 8
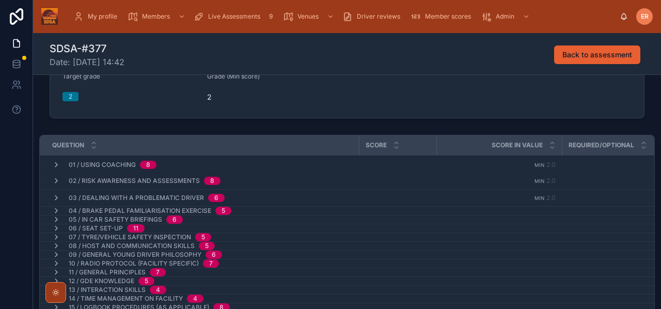
click at [55, 210] on icon at bounding box center [56, 210] width 8 height 8
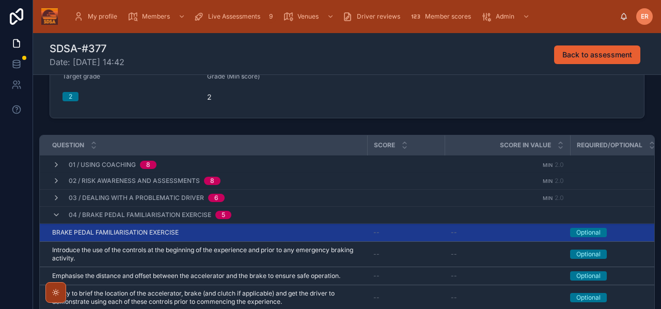
click at [203, 233] on div "BRAKE PEDAL FAMILIARISATION EXERCISE BRAKE PEDAL FAMILIARISATION EXERCISE" at bounding box center [206, 232] width 309 height 8
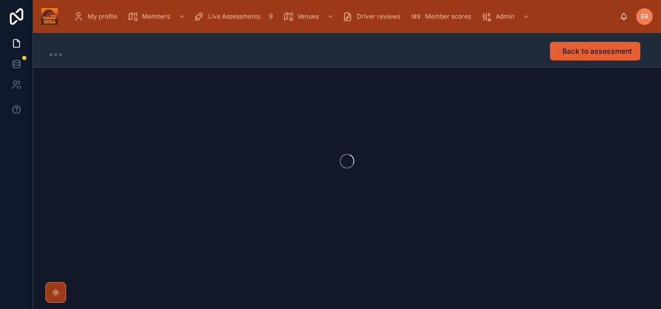
scroll to position [1, 0]
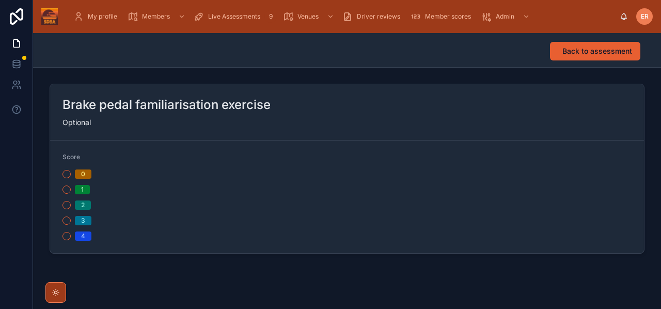
click at [65, 207] on button "2" at bounding box center [66, 205] width 8 height 8
click at [574, 53] on span "Back to assessment" at bounding box center [597, 51] width 70 height 10
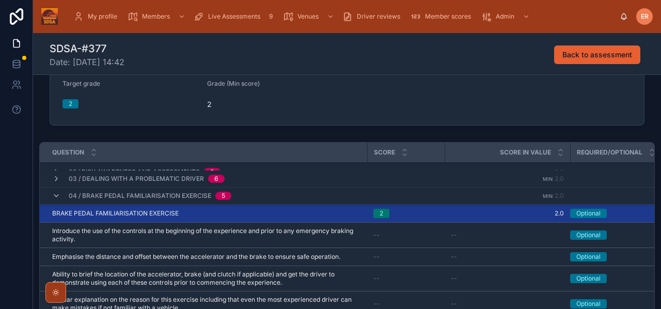
scroll to position [28, 0]
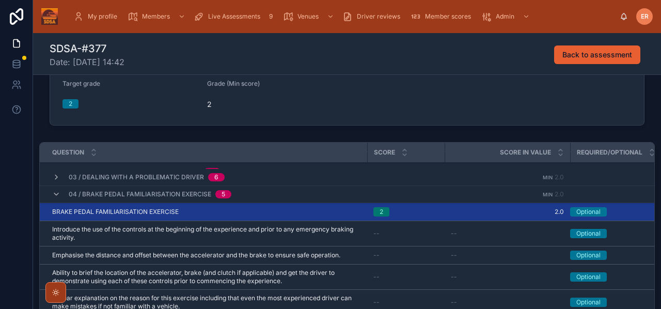
click at [51, 196] on div "04 / Brake pedal familiarisation exercise 5" at bounding box center [142, 194] width 204 height 17
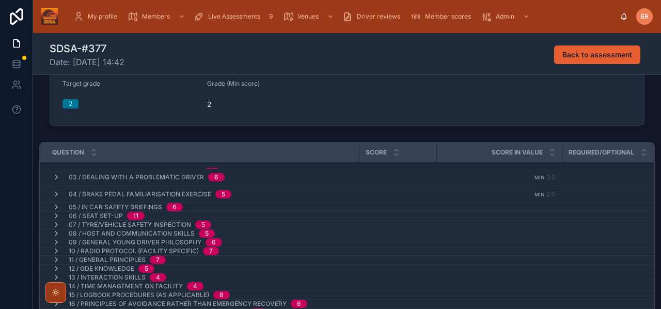
click at [53, 208] on icon at bounding box center [56, 207] width 8 height 8
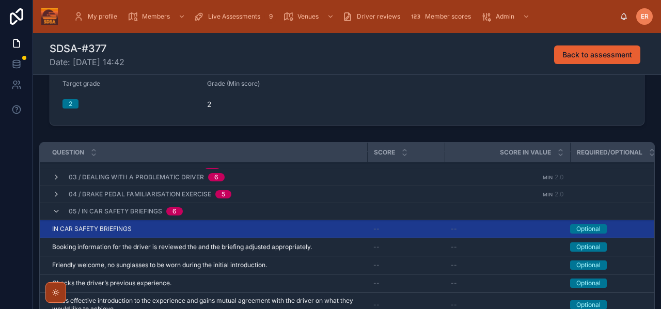
click at [160, 229] on div "IN CAR SAFETY BRIEFINGS IN CAR SAFETY BRIEFINGS" at bounding box center [206, 228] width 309 height 8
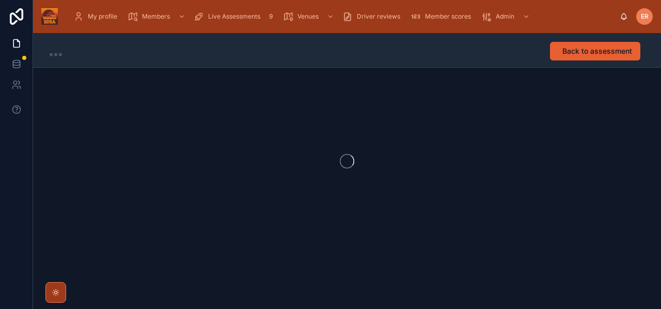
scroll to position [1, 0]
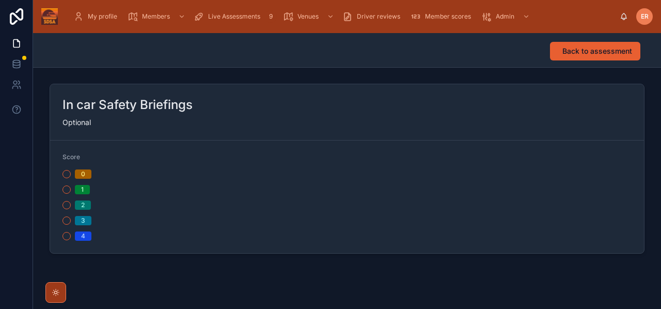
click at [67, 207] on button "2" at bounding box center [66, 205] width 8 height 8
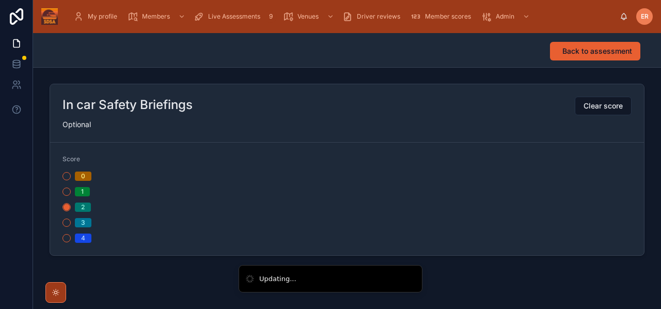
click at [575, 50] on span "Back to assessment" at bounding box center [597, 51] width 70 height 10
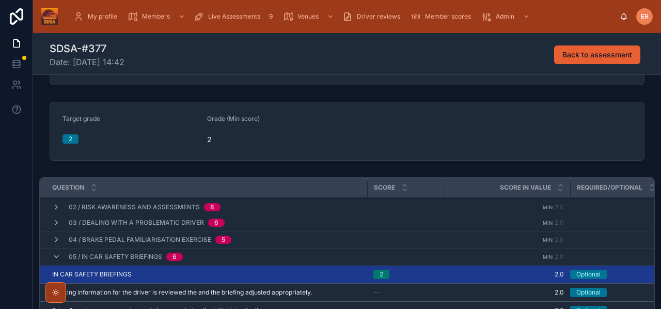
scroll to position [17, 0]
click at [57, 256] on icon at bounding box center [56, 257] width 8 height 8
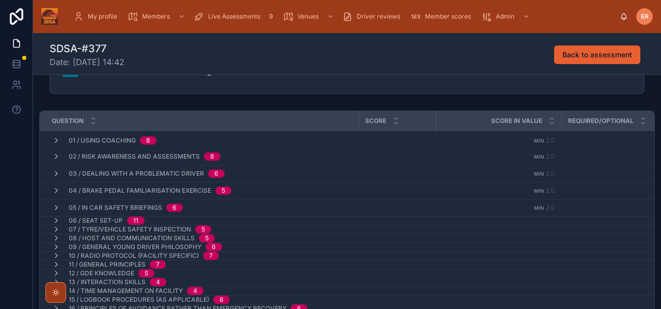
scroll to position [136, 0]
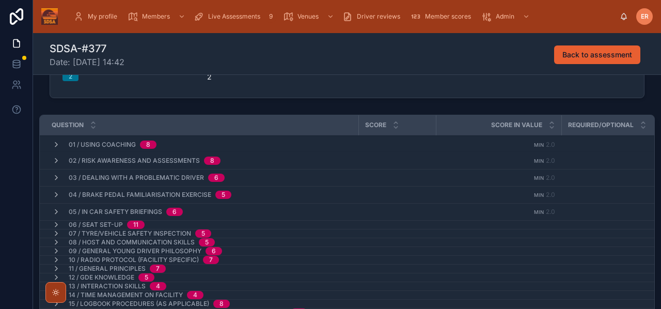
click at [93, 128] on icon at bounding box center [93, 127] width 7 height 7
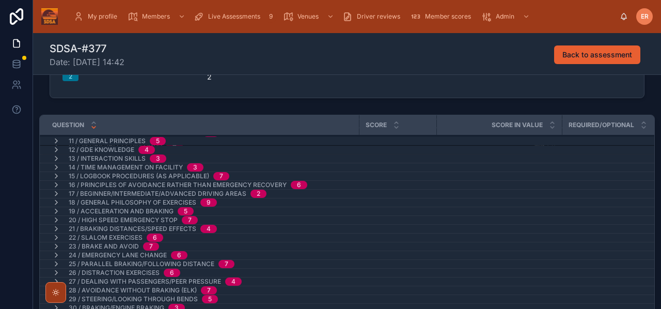
scroll to position [121, 0]
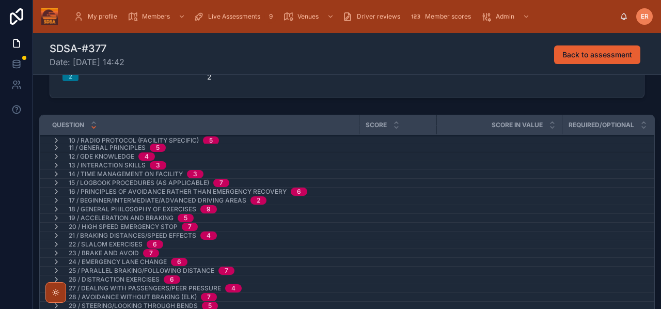
click at [93, 123] on icon at bounding box center [93, 122] width 7 height 7
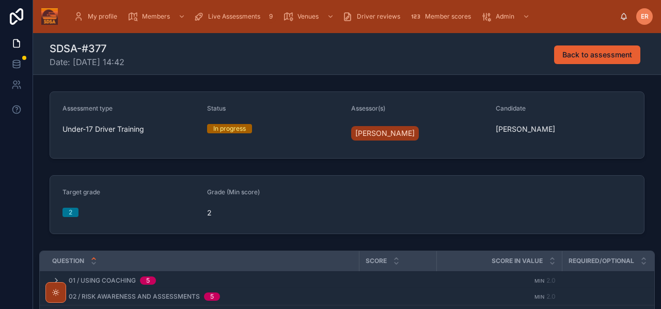
click at [93, 264] on icon at bounding box center [93, 263] width 7 height 7
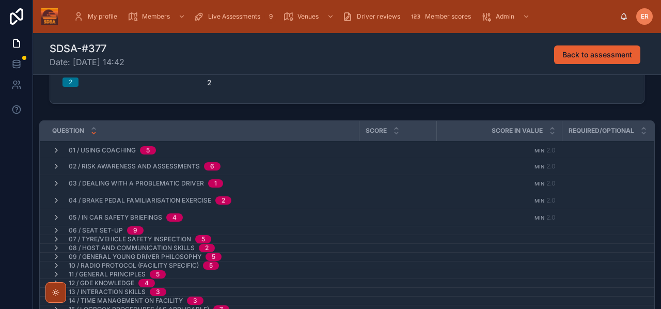
click at [56, 229] on icon at bounding box center [56, 230] width 8 height 8
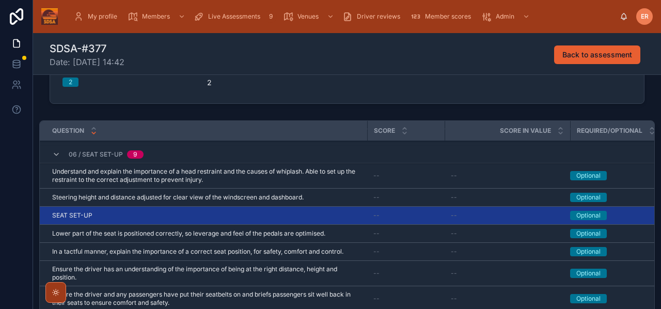
scroll to position [40, 0]
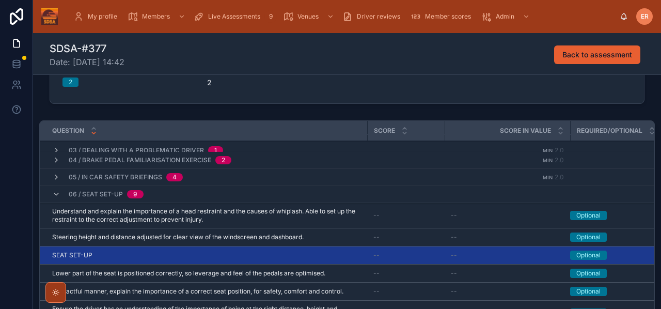
click at [179, 192] on div "06 / Seat Set-up 9" at bounding box center [242, 194] width 405 height 17
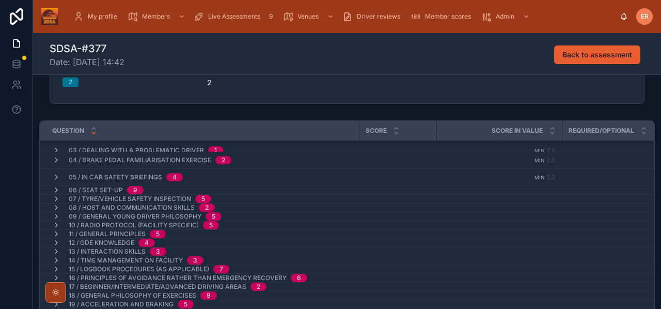
click at [88, 190] on span "06 / Seat Set-up" at bounding box center [96, 190] width 54 height 8
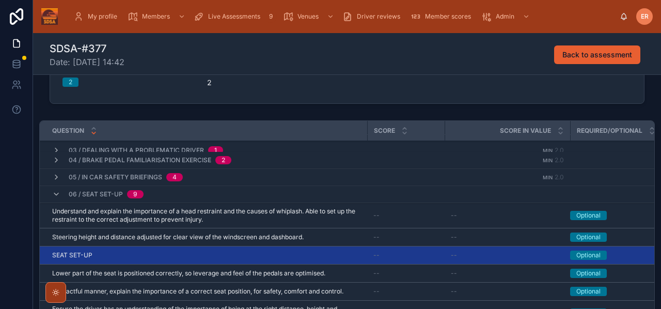
click at [123, 254] on div "SEAT SET-UP SEAT SET-UP" at bounding box center [206, 255] width 309 height 8
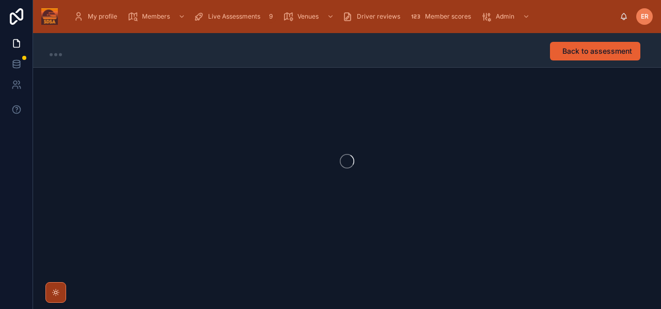
scroll to position [1, 0]
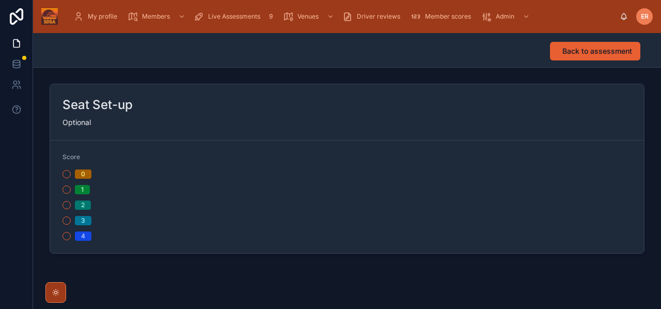
click at [62, 205] on form "Score 0 1 2 3 4" at bounding box center [346, 196] width 593 height 113
click at [63, 206] on button "2" at bounding box center [66, 205] width 8 height 8
click at [573, 51] on span "Back to assessment" at bounding box center [597, 51] width 70 height 10
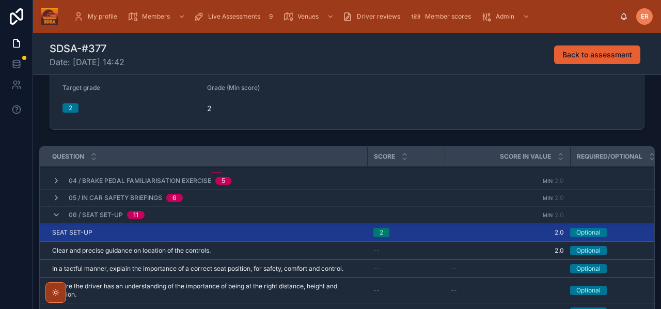
scroll to position [49, 0]
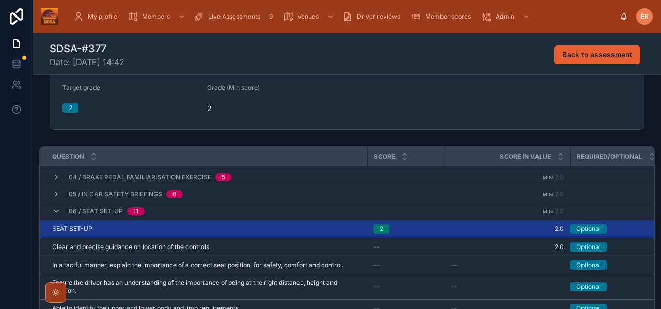
click at [55, 212] on icon at bounding box center [56, 211] width 8 height 8
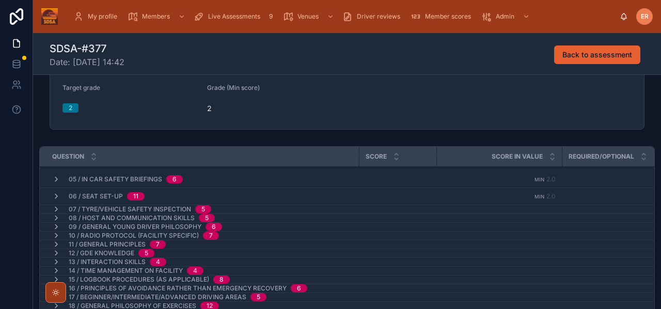
scroll to position [61, 0]
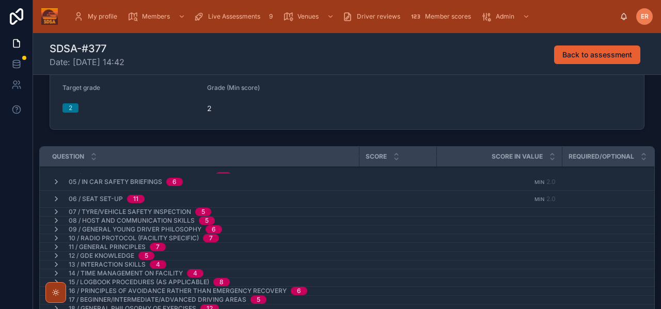
click at [56, 211] on icon at bounding box center [56, 211] width 8 height 8
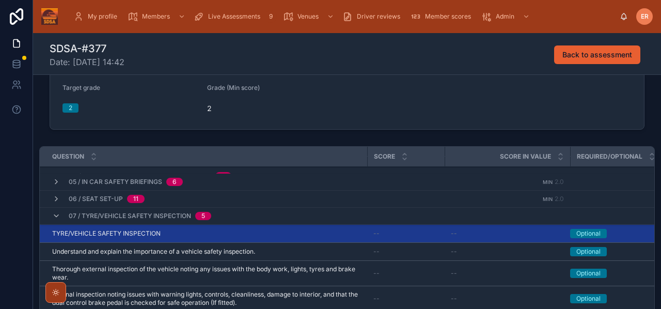
click at [202, 232] on div "TYRE/VEHICLE SAFETY INSPECTION TYRE/VEHICLE SAFETY INSPECTION" at bounding box center [206, 233] width 309 height 8
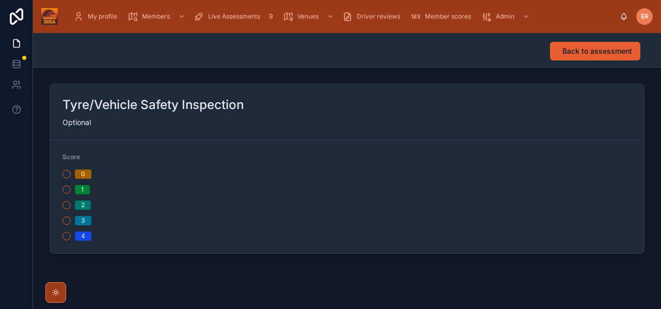
click at [66, 206] on button "2" at bounding box center [66, 205] width 8 height 8
click at [585, 49] on span "Back to assessment" at bounding box center [597, 51] width 70 height 10
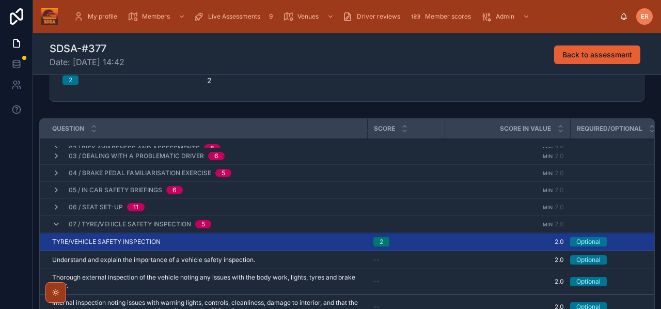
scroll to position [31, 0]
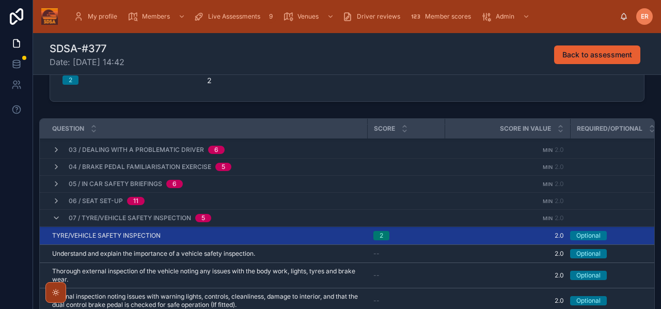
click at [53, 221] on icon at bounding box center [56, 218] width 8 height 8
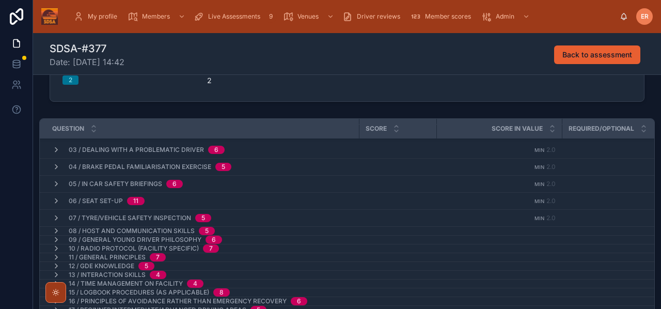
click at [55, 234] on icon at bounding box center [56, 231] width 8 height 8
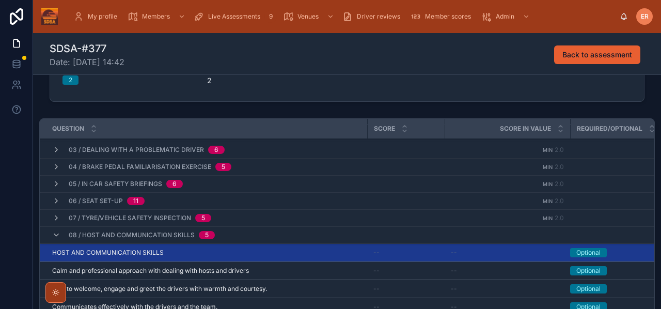
click at [279, 250] on div "HOST AND COMMUNICATION SKILLS HOST AND COMMUNICATION SKILLS" at bounding box center [206, 252] width 309 height 8
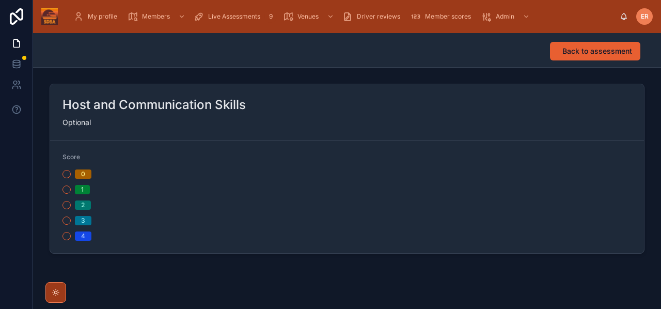
click at [68, 207] on button "2" at bounding box center [66, 205] width 8 height 8
click at [570, 56] on span "Back to assessment" at bounding box center [597, 51] width 70 height 10
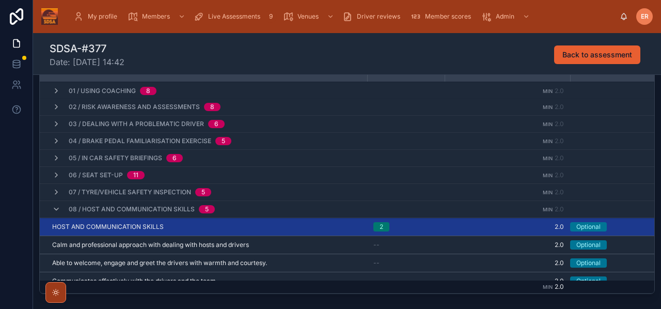
scroll to position [56, 0]
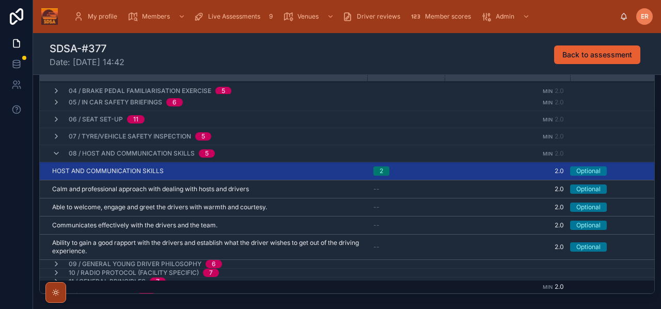
click at [55, 153] on icon at bounding box center [56, 153] width 8 height 8
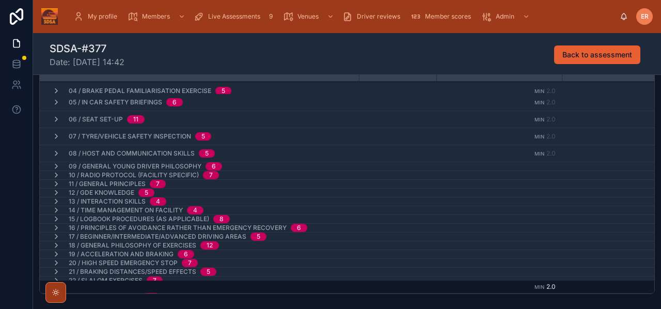
click at [55, 162] on icon at bounding box center [56, 166] width 8 height 8
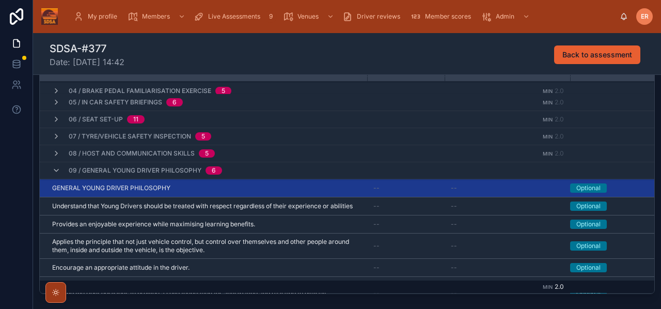
click at [200, 187] on div "GENERAL YOUNG DRIVER PHILOSOPHY GENERAL YOUNG DRIVER PHILOSOPHY" at bounding box center [206, 188] width 309 height 8
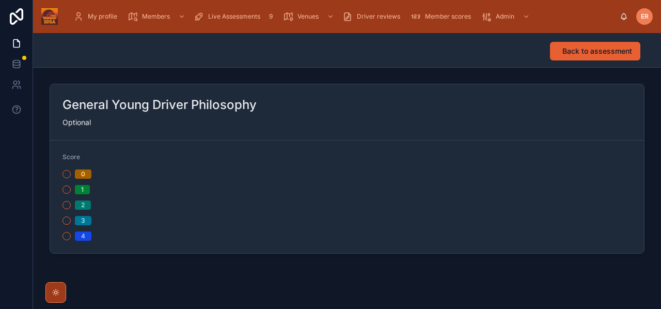
click at [63, 207] on button "2" at bounding box center [66, 205] width 8 height 8
click at [602, 46] on span "Back to assessment" at bounding box center [597, 51] width 70 height 10
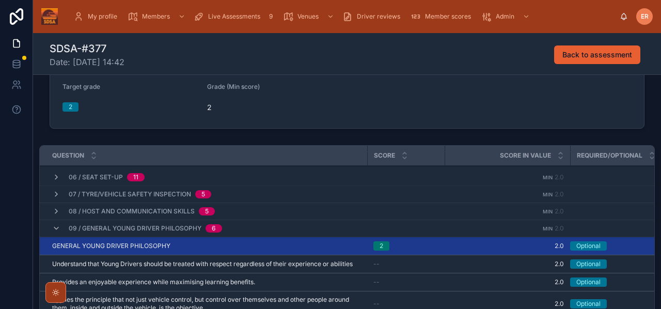
scroll to position [107, 0]
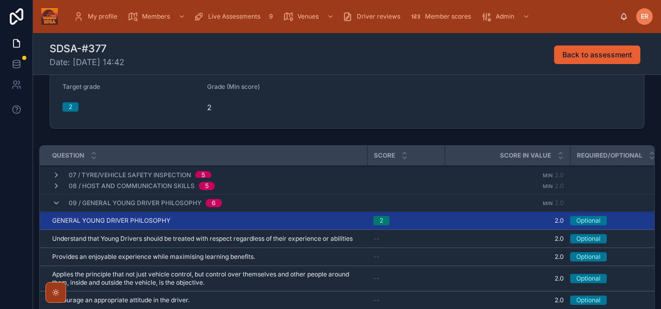
click at [54, 204] on icon at bounding box center [56, 203] width 8 height 8
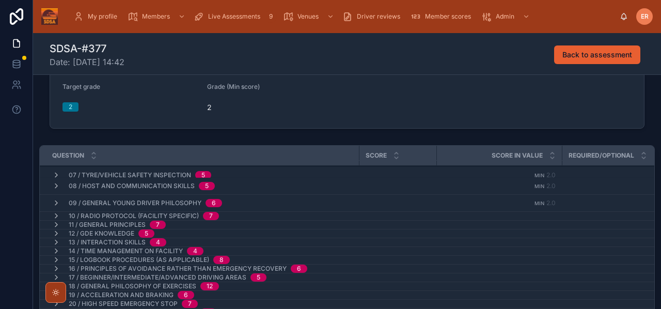
click at [55, 216] on icon at bounding box center [56, 216] width 8 height 8
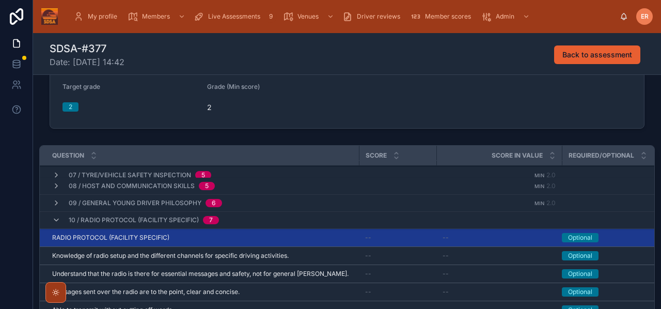
click at [194, 239] on div "RADIO PROTOCOL (FACILITY SPECIFIC) RADIO PROTOCOL (FACILITY SPECIFIC)" at bounding box center [202, 237] width 300 height 8
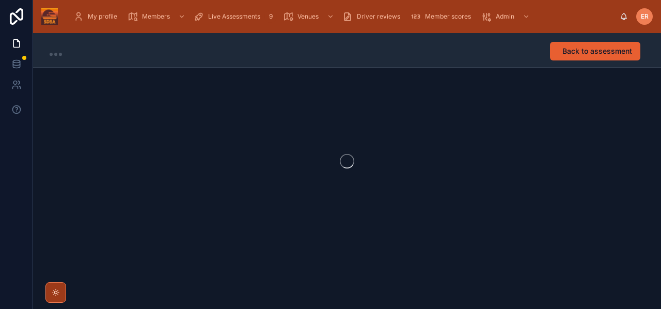
scroll to position [1, 0]
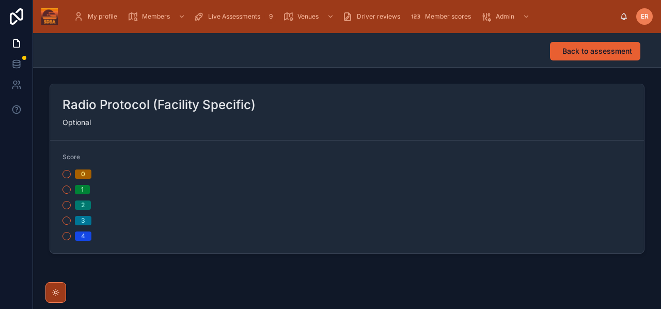
click at [67, 206] on button "2" at bounding box center [66, 205] width 8 height 8
click at [570, 54] on span "Back to assessment" at bounding box center [597, 51] width 70 height 10
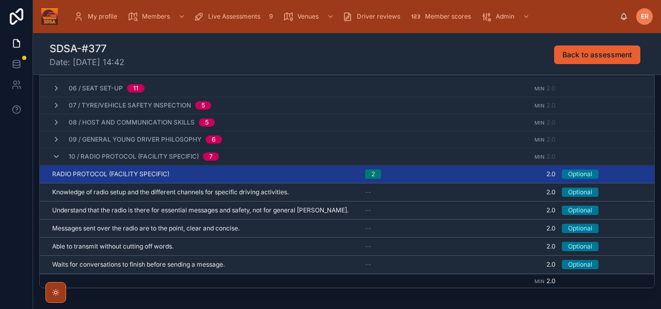
scroll to position [85, 0]
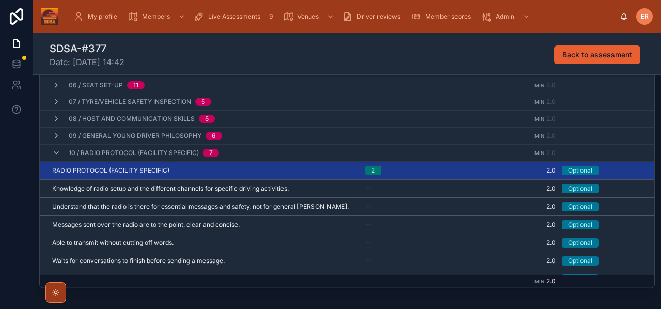
click at [55, 153] on icon at bounding box center [56, 153] width 8 height 8
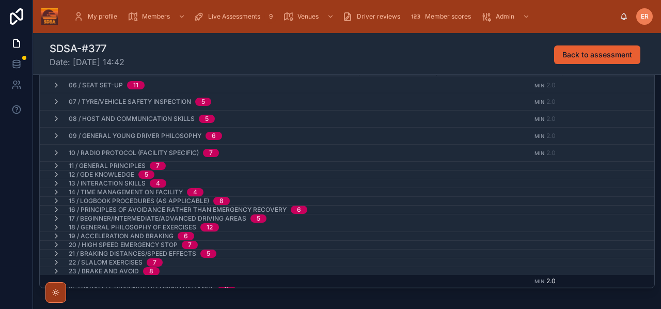
click at [55, 166] on icon at bounding box center [56, 166] width 8 height 8
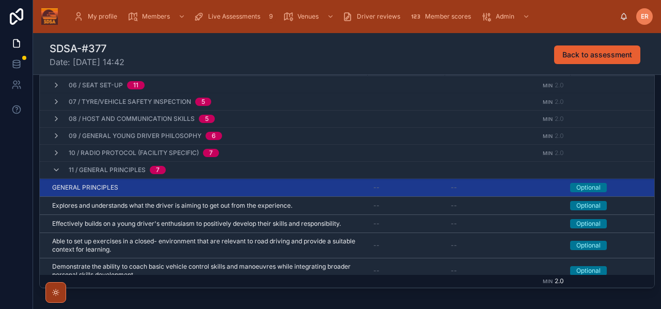
click at [162, 185] on div "GENERAL PRINCIPLES GENERAL PRINCIPLES" at bounding box center [206, 187] width 309 height 8
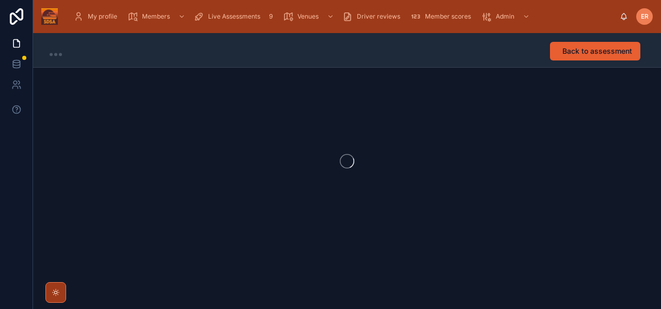
scroll to position [1, 0]
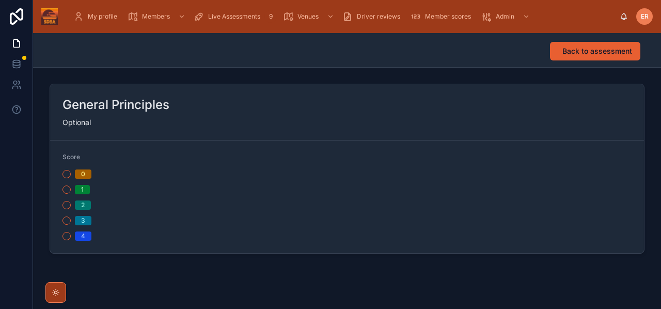
click at [63, 206] on button "2" at bounding box center [66, 205] width 8 height 8
click at [579, 47] on span "Back to assessment" at bounding box center [597, 51] width 70 height 10
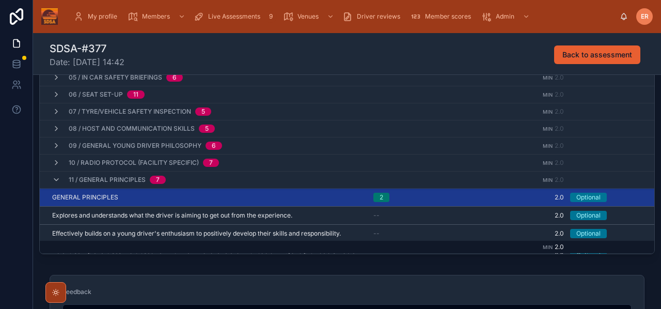
scroll to position [110, 0]
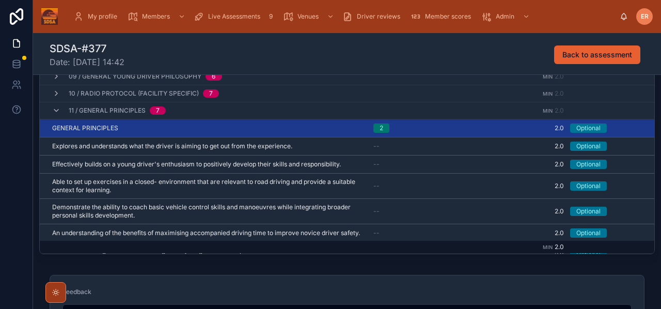
click at [54, 109] on icon at bounding box center [56, 110] width 8 height 8
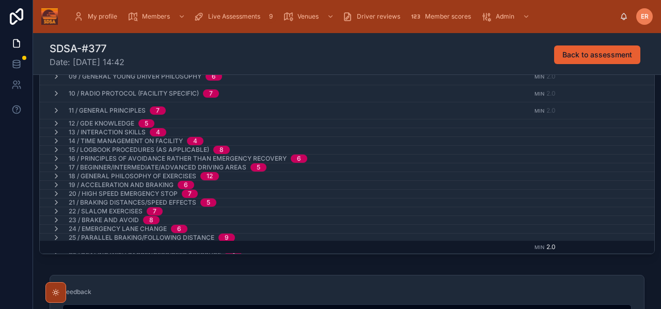
click at [58, 124] on icon at bounding box center [56, 123] width 8 height 8
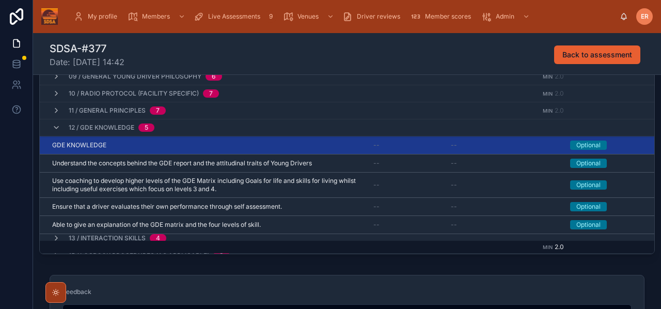
click at [134, 148] on div "GDE KNOWLEDGE GDE KNOWLEDGE" at bounding box center [206, 145] width 309 height 8
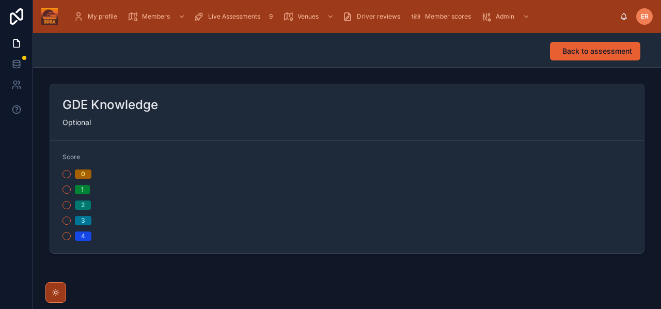
click at [67, 205] on button "2" at bounding box center [66, 205] width 8 height 8
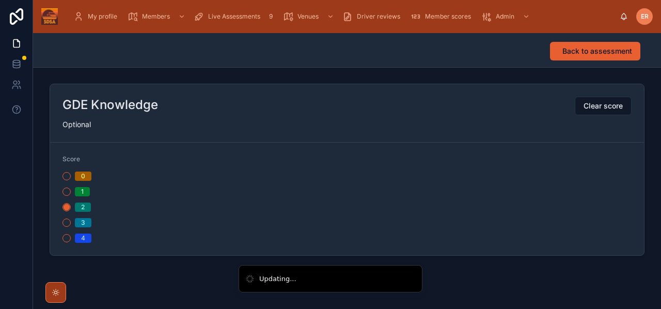
click at [571, 53] on span "Back to assessment" at bounding box center [597, 51] width 70 height 10
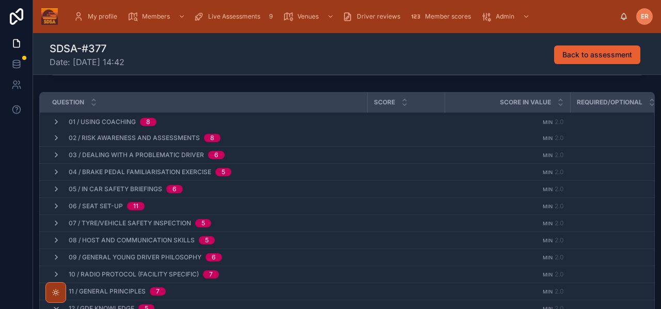
scroll to position [164, 0]
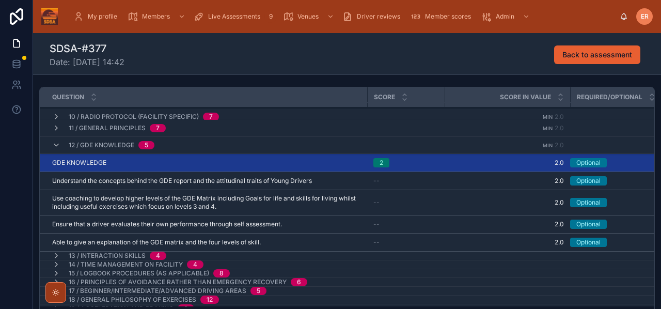
click at [56, 143] on icon at bounding box center [56, 145] width 8 height 8
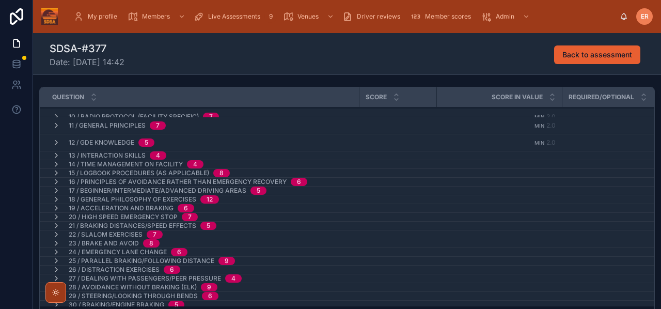
scroll to position [160, 0]
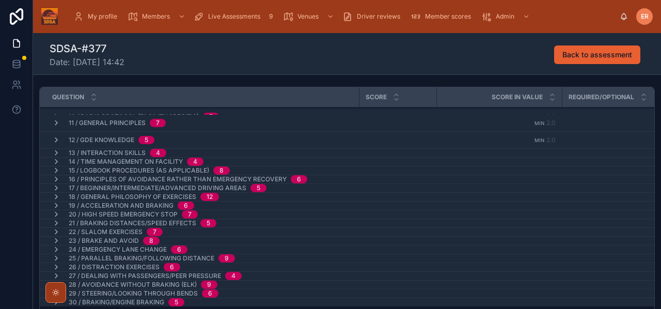
click at [55, 151] on icon at bounding box center [56, 153] width 8 height 8
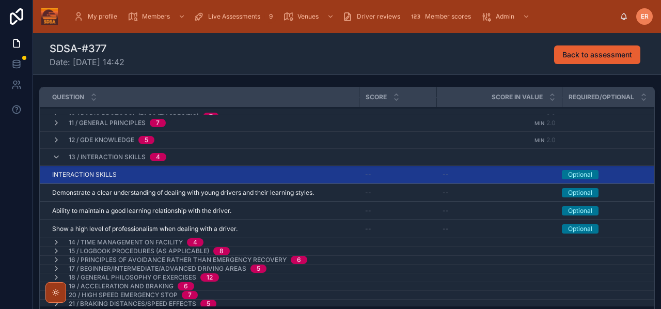
click at [164, 175] on div "INTERACTION SKILLS INTERACTION SKILLS" at bounding box center [202, 174] width 300 height 8
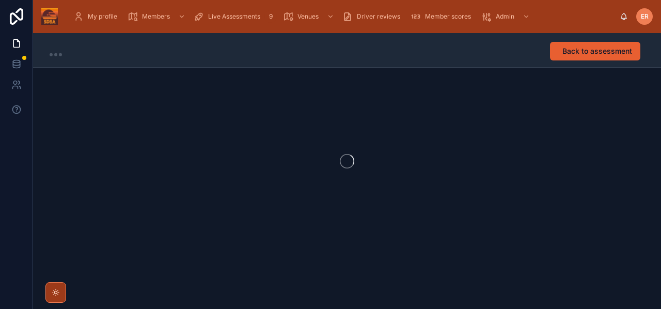
scroll to position [1, 0]
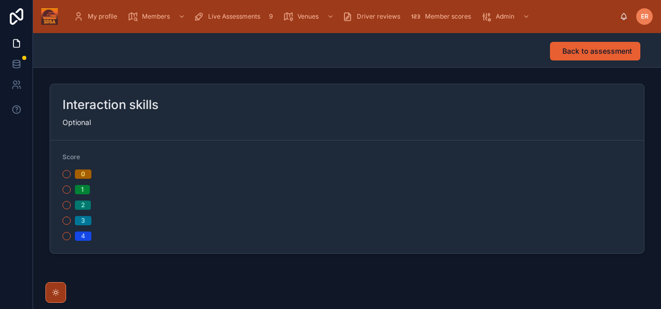
click at [68, 207] on button "2" at bounding box center [66, 205] width 8 height 8
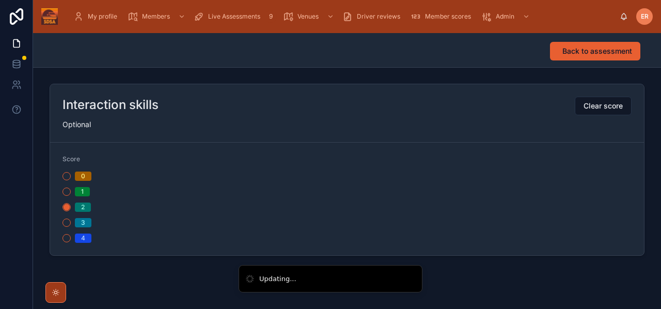
click at [592, 50] on span "Back to assessment" at bounding box center [597, 51] width 70 height 10
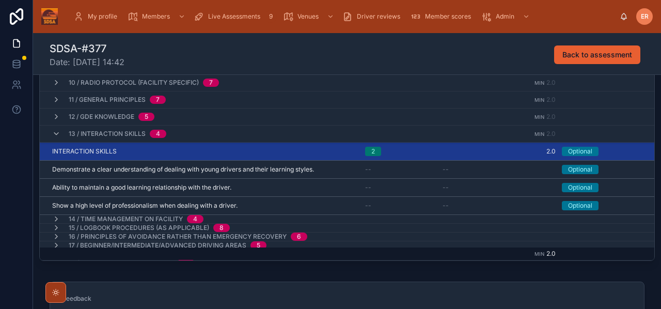
scroll to position [132, 0]
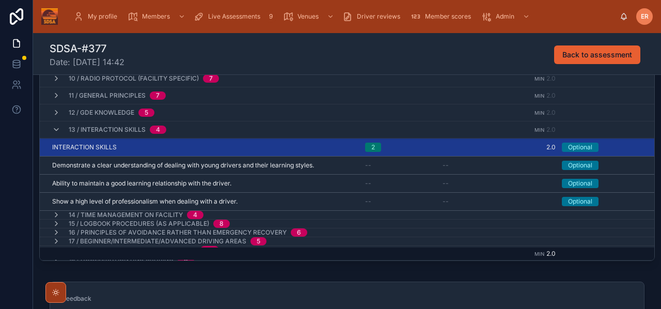
click at [57, 127] on icon at bounding box center [56, 129] width 8 height 8
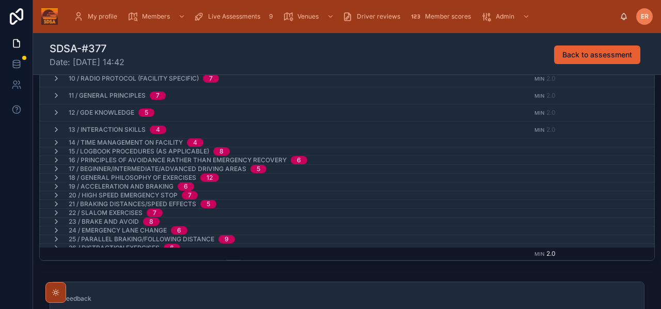
click at [56, 144] on icon at bounding box center [56, 142] width 8 height 8
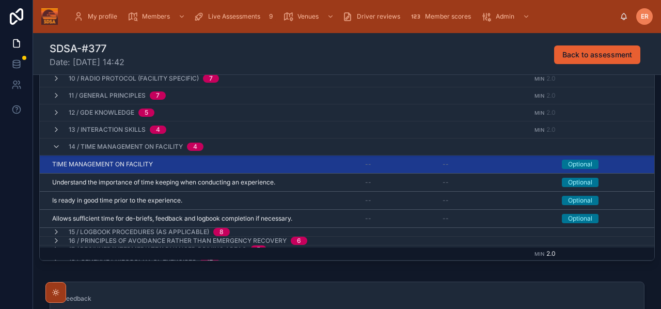
click at [177, 166] on div "TIME MANAGEMENT ON FACILITY TIME MANAGEMENT ON FACILITY" at bounding box center [202, 164] width 300 height 8
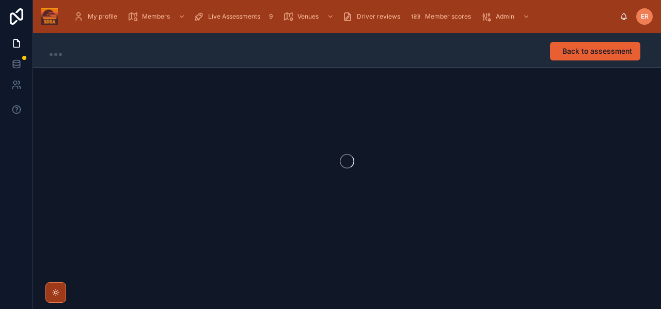
scroll to position [1, 0]
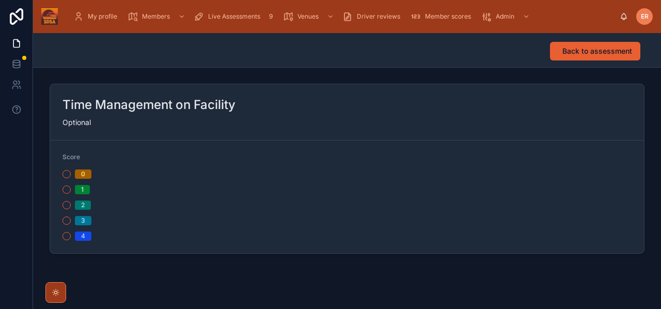
click at [69, 207] on button "2" at bounding box center [66, 205] width 8 height 8
click at [573, 51] on span "Back to assessment" at bounding box center [597, 51] width 70 height 10
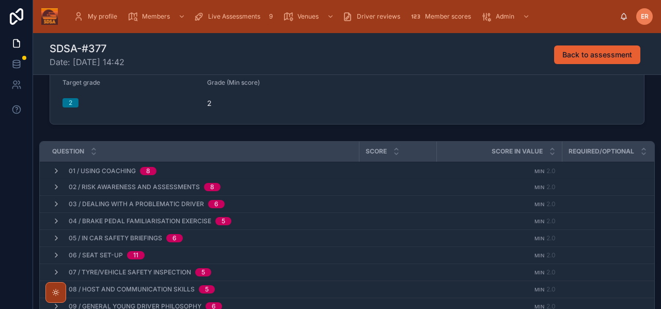
scroll to position [127, 0]
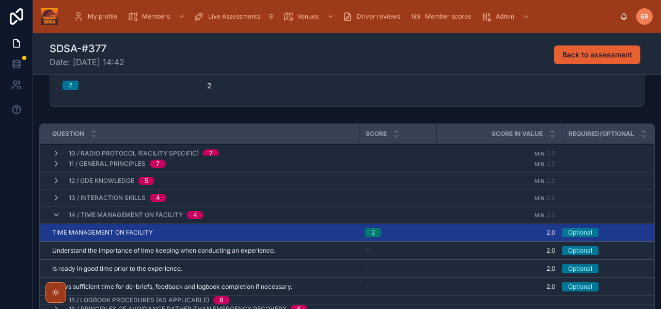
click at [52, 217] on icon at bounding box center [56, 215] width 8 height 8
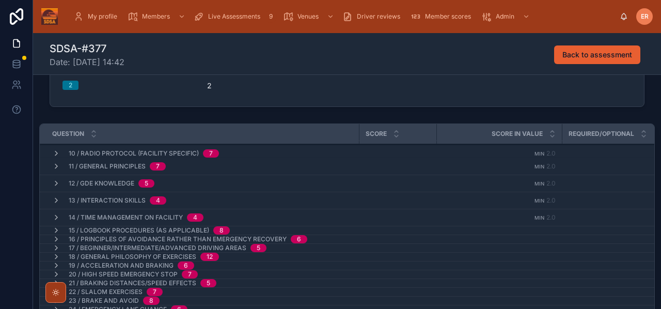
click at [55, 228] on icon at bounding box center [56, 230] width 8 height 8
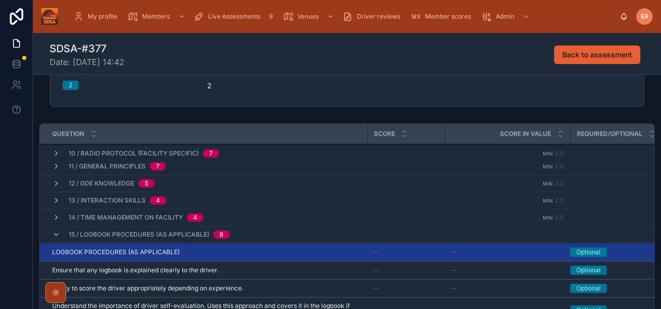
click at [202, 252] on div "LOGBOOK PROCEDURES (AS APPLICABLE) LOGBOOK PROCEDURES (AS APPLICABLE)" at bounding box center [206, 252] width 309 height 8
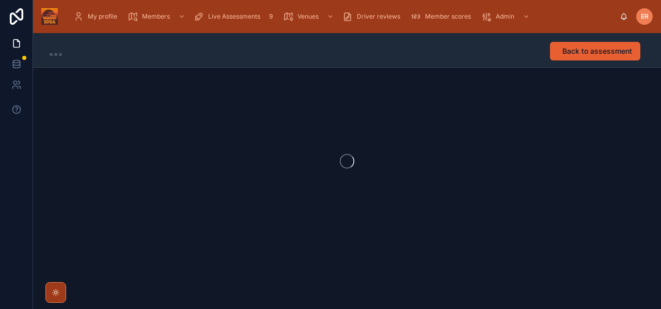
scroll to position [1, 0]
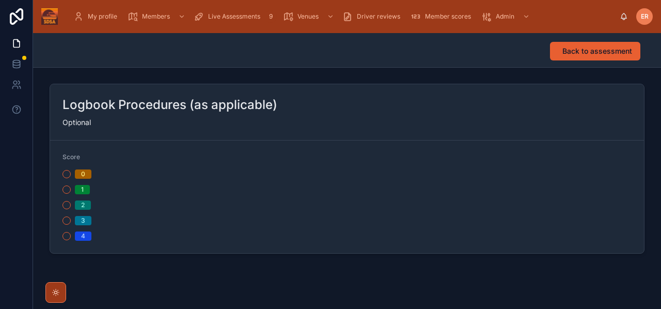
click at [62, 204] on button "2" at bounding box center [66, 205] width 8 height 8
click at [558, 54] on button "Back to assessment" at bounding box center [595, 51] width 90 height 19
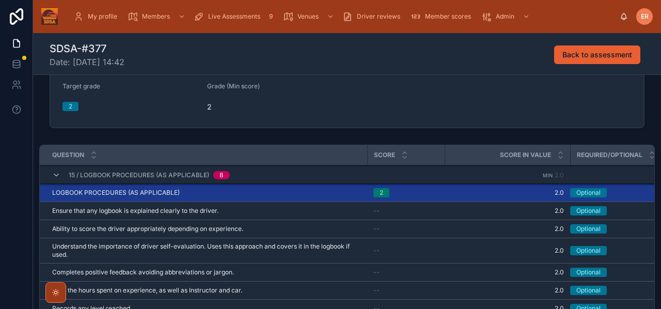
scroll to position [215, 0]
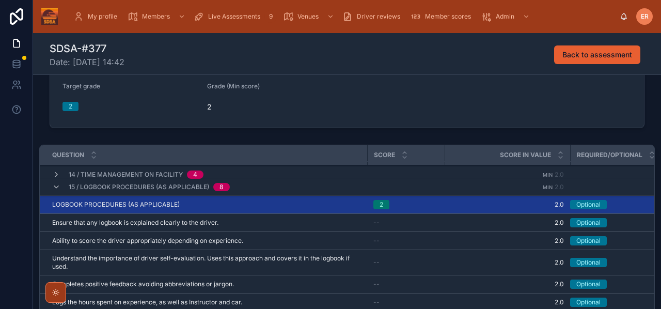
click at [57, 186] on icon at bounding box center [56, 187] width 8 height 8
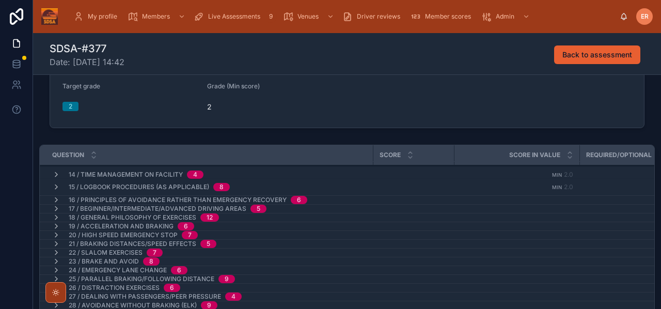
click at [57, 197] on icon at bounding box center [56, 200] width 8 height 8
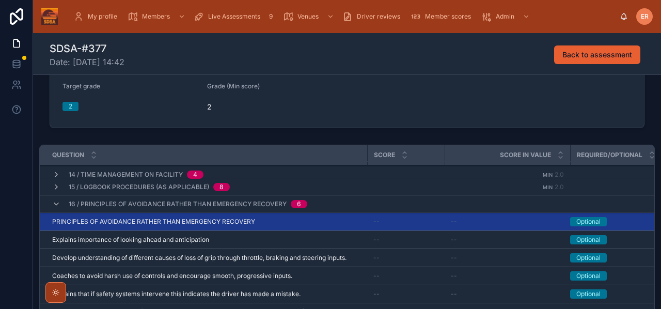
click at [157, 218] on span "PRINCIPLES OF AVOIDANCE RATHER THAN EMERGENCY RECOVERY" at bounding box center [153, 221] width 203 height 8
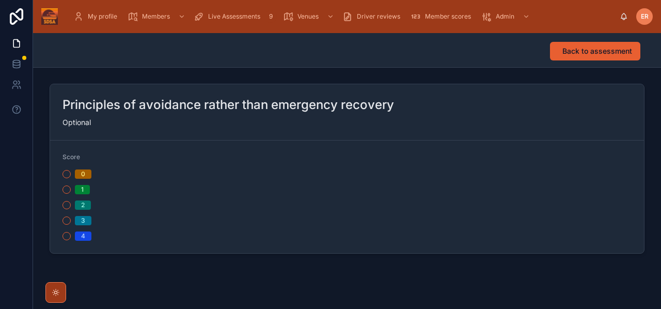
click at [68, 204] on button "2" at bounding box center [66, 205] width 8 height 8
click at [576, 54] on span "Back to assessment" at bounding box center [597, 51] width 70 height 10
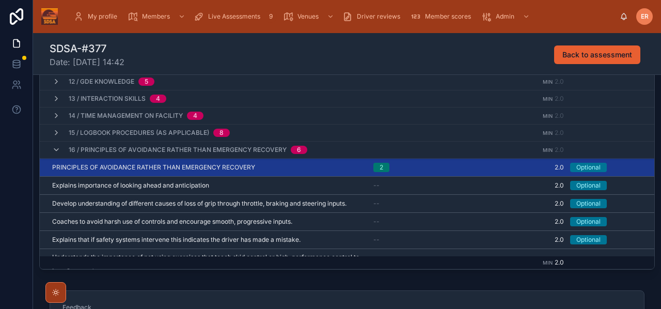
scroll to position [170, 0]
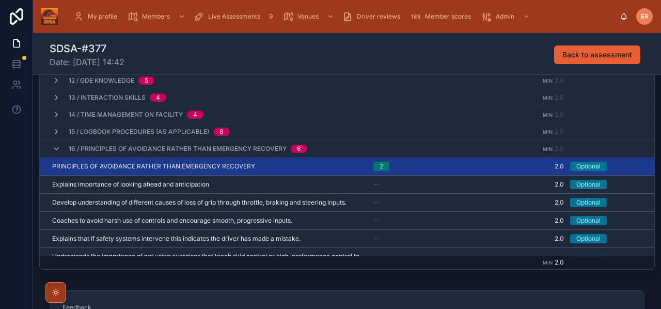
click at [57, 150] on icon at bounding box center [56, 148] width 8 height 8
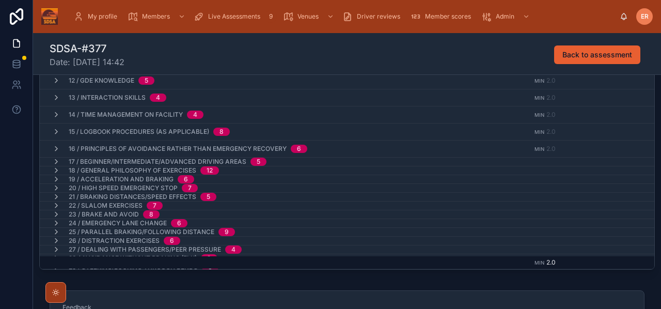
click at [56, 157] on icon at bounding box center [56, 161] width 8 height 8
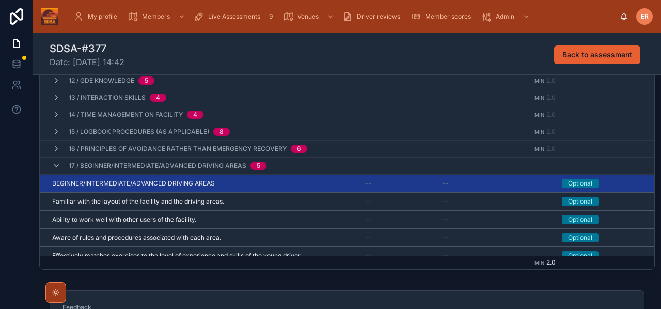
click at [187, 183] on span "BEGINNER/INTERMEDIATE/ADVANCED DRIVING AREAS" at bounding box center [133, 183] width 163 height 8
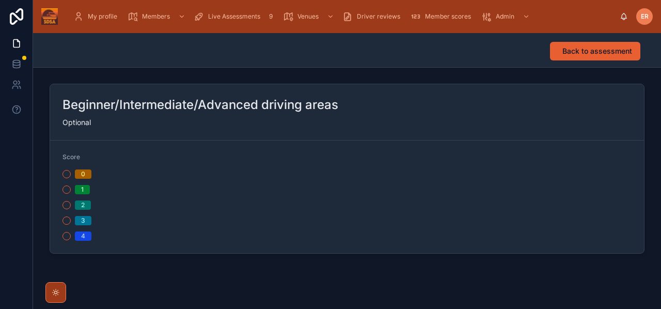
click at [68, 206] on button "2" at bounding box center [66, 205] width 8 height 8
click at [561, 55] on button "Back to assessment" at bounding box center [595, 51] width 90 height 19
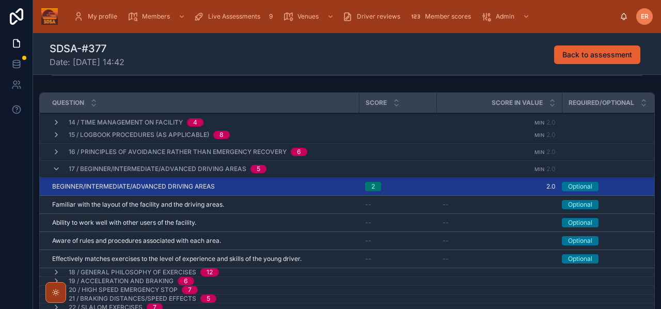
scroll to position [212, 0]
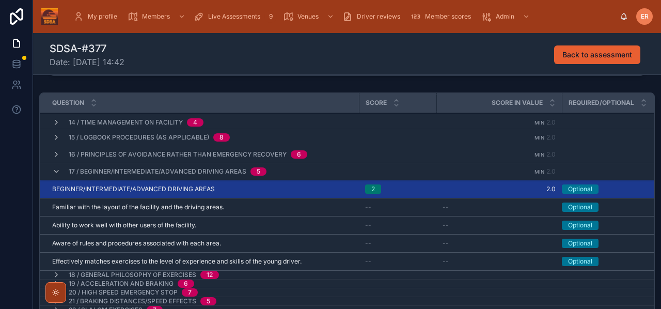
click at [55, 170] on icon at bounding box center [56, 171] width 8 height 8
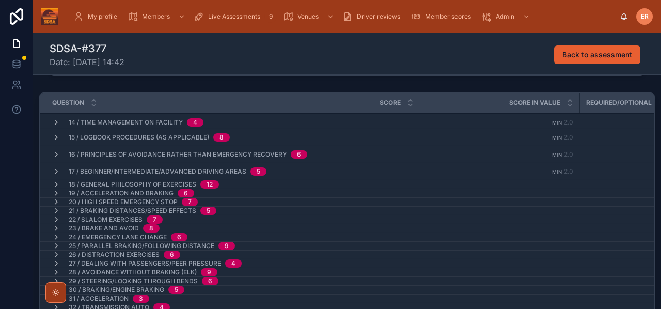
click at [54, 184] on icon at bounding box center [56, 184] width 8 height 8
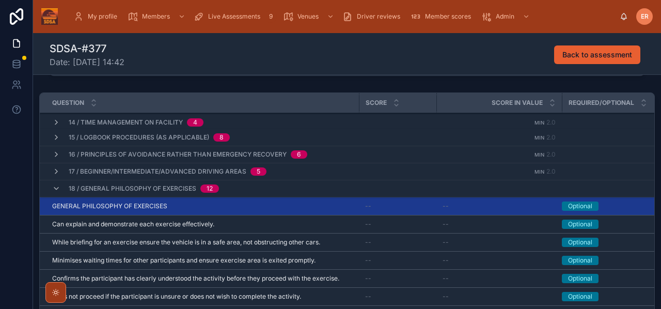
click at [130, 210] on td "GENERAL PHILOSOPHY OF EXERCISES GENERAL PHILOSOPHY OF EXERCISES" at bounding box center [199, 206] width 319 height 18
click at [128, 208] on span "GENERAL PHILOSOPHY OF EXERCISES" at bounding box center [109, 206] width 115 height 8
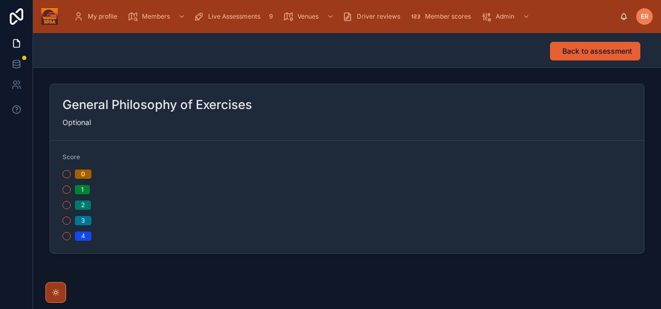
click at [64, 204] on button "2" at bounding box center [66, 205] width 8 height 8
click at [570, 51] on span "Back to assessment" at bounding box center [597, 51] width 70 height 10
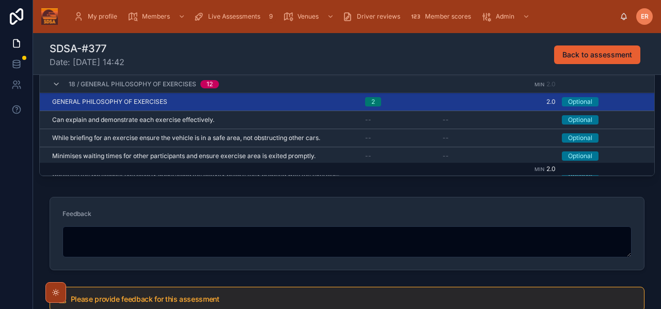
scroll to position [310, 0]
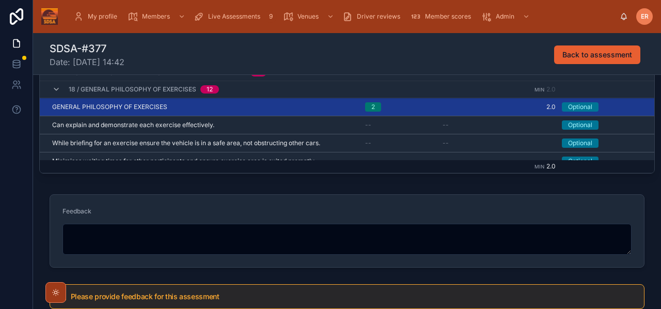
click at [58, 92] on icon at bounding box center [56, 89] width 8 height 8
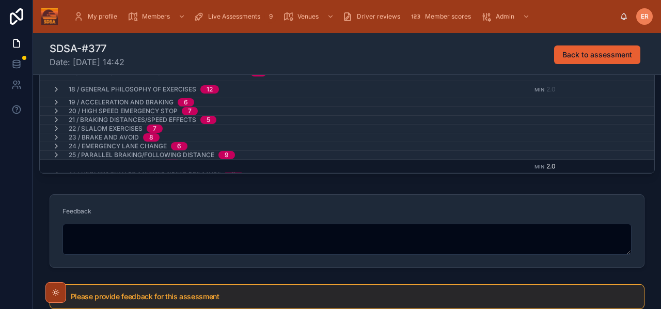
click at [56, 103] on icon at bounding box center [56, 102] width 8 height 8
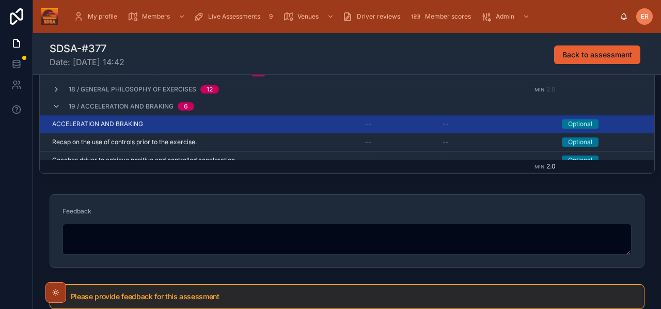
click at [193, 126] on div "ACCELERATION AND BRAKING ACCELERATION AND BRAKING" at bounding box center [202, 124] width 300 height 8
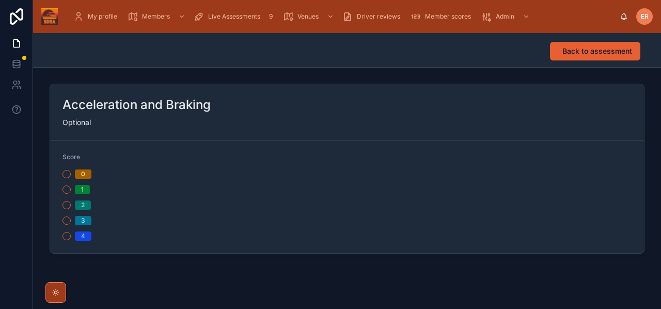
click at [70, 202] on button "2" at bounding box center [66, 205] width 8 height 8
click at [574, 56] on span "Back to assessment" at bounding box center [597, 51] width 70 height 10
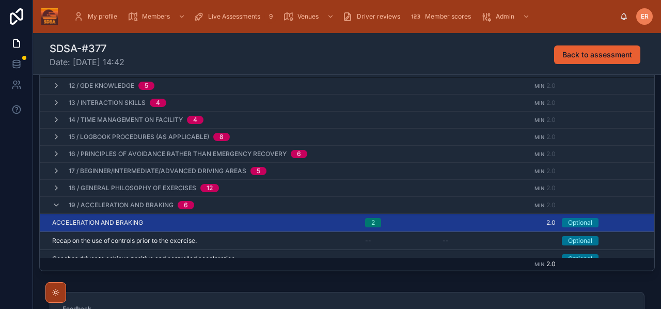
scroll to position [180, 0]
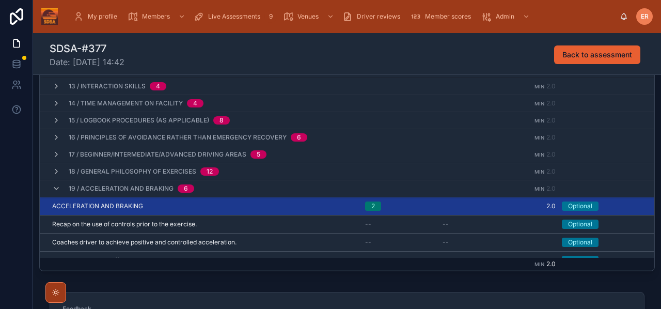
click at [58, 189] on icon at bounding box center [56, 188] width 8 height 8
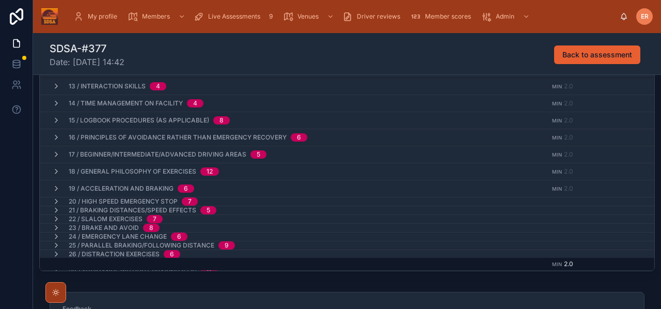
click at [57, 199] on icon at bounding box center [56, 201] width 8 height 8
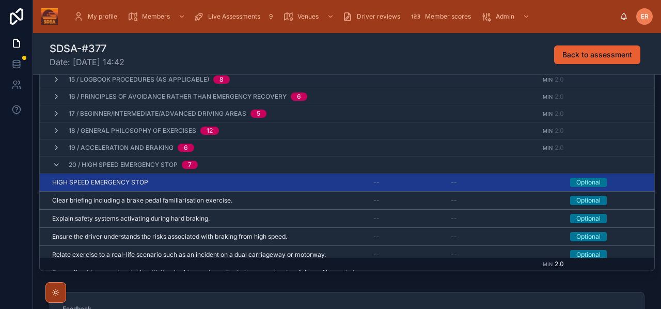
scroll to position [217, 0]
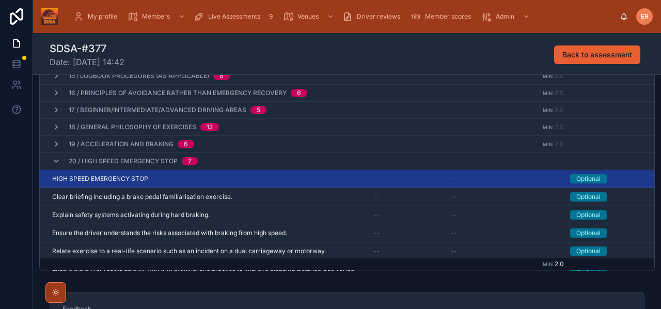
click at [238, 179] on div "HIGH SPEED EMERGENCY STOP HIGH SPEED EMERGENCY STOP" at bounding box center [206, 178] width 309 height 8
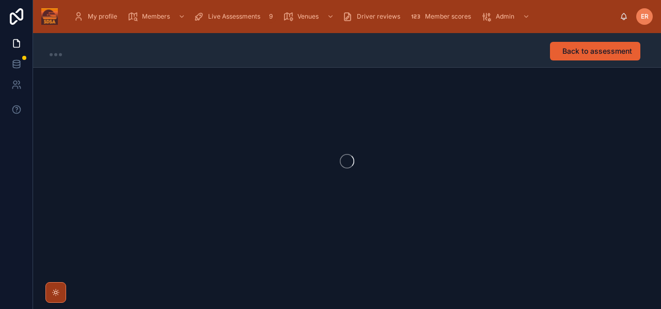
scroll to position [1, 0]
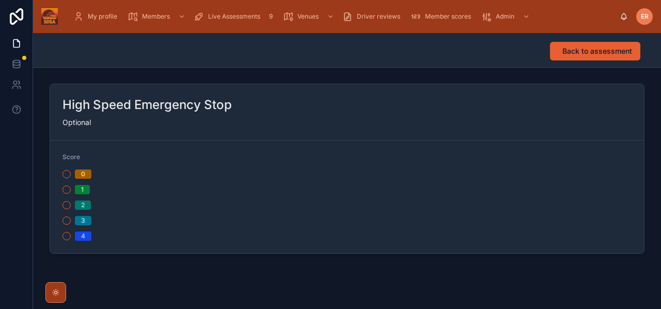
click at [65, 205] on button "2" at bounding box center [66, 205] width 8 height 8
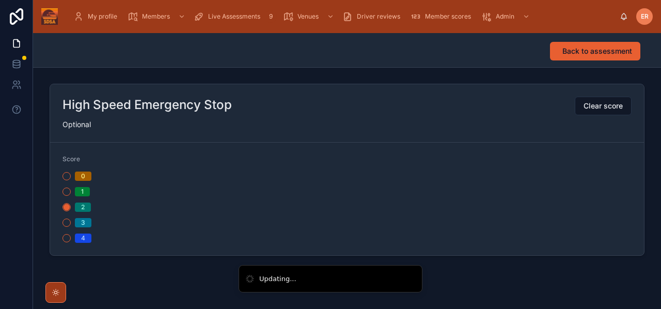
click at [601, 47] on span "Back to assessment" at bounding box center [597, 51] width 70 height 10
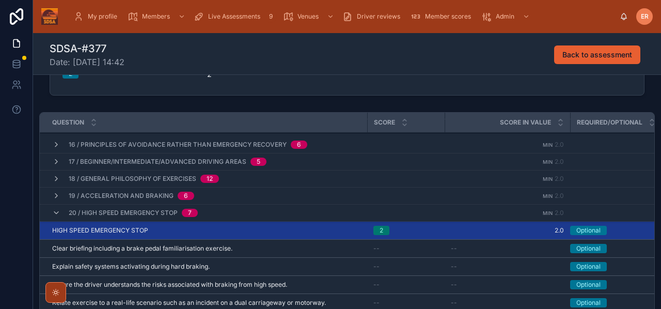
scroll to position [255, 0]
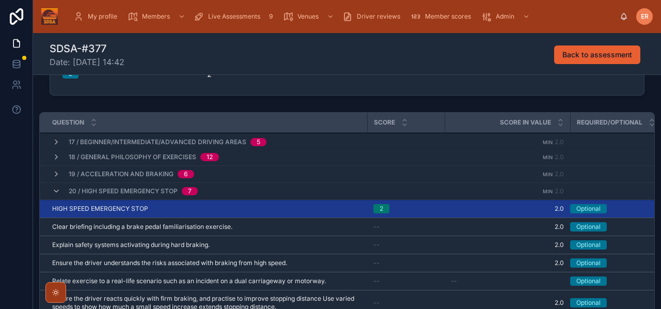
click at [57, 189] on icon at bounding box center [56, 191] width 8 height 8
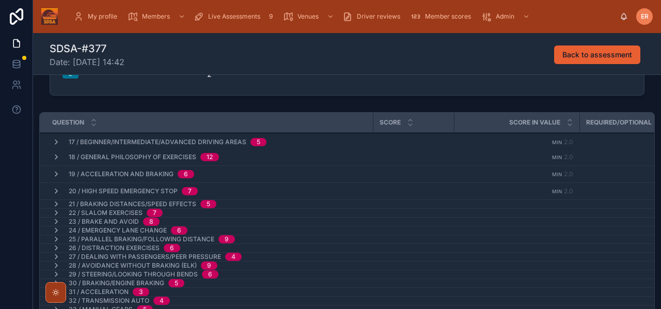
click at [56, 203] on icon at bounding box center [56, 204] width 8 height 8
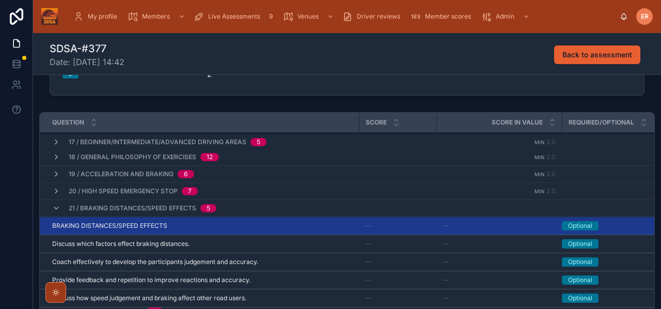
click at [185, 224] on div "BRAKING DISTANCES/SPEED EFFECTS BRAKING DISTANCES/SPEED EFFECTS" at bounding box center [202, 225] width 300 height 8
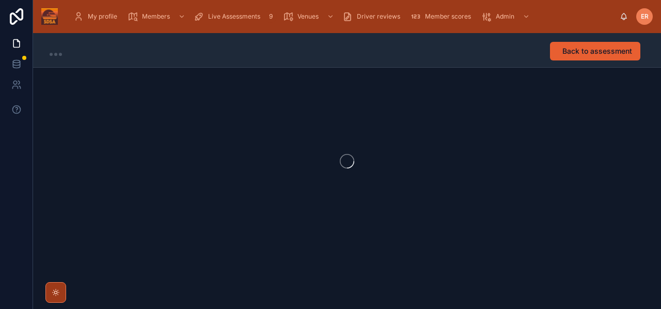
scroll to position [1, 0]
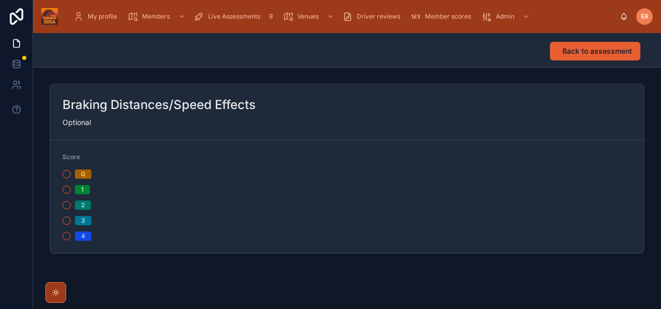
click at [66, 207] on button "2" at bounding box center [66, 205] width 8 height 8
click at [610, 47] on span "Back to assessment" at bounding box center [597, 51] width 70 height 10
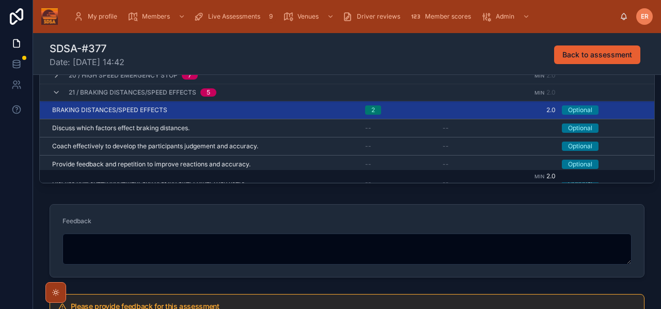
scroll to position [300, 0]
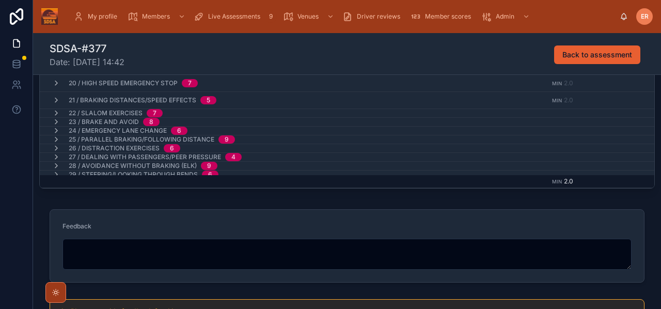
click at [55, 112] on icon at bounding box center [56, 113] width 8 height 8
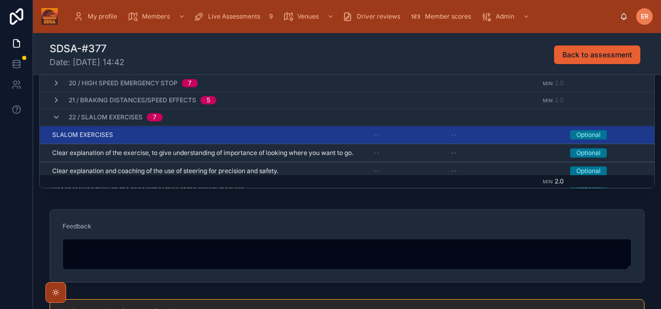
click at [163, 137] on div "SLALOM EXERCISES SLALOM EXERCISES" at bounding box center [206, 135] width 309 height 8
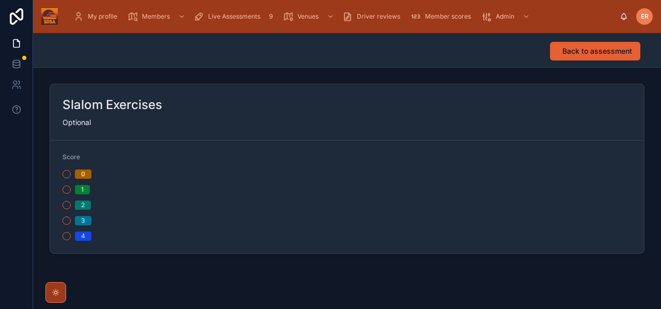
click at [66, 205] on button "2" at bounding box center [66, 205] width 8 height 8
click at [572, 53] on span "Back to assessment" at bounding box center [597, 51] width 70 height 10
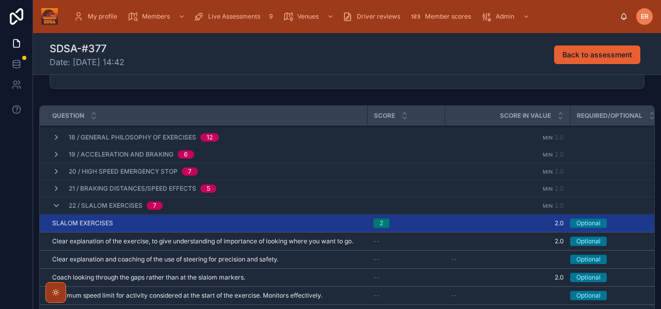
scroll to position [270, 0]
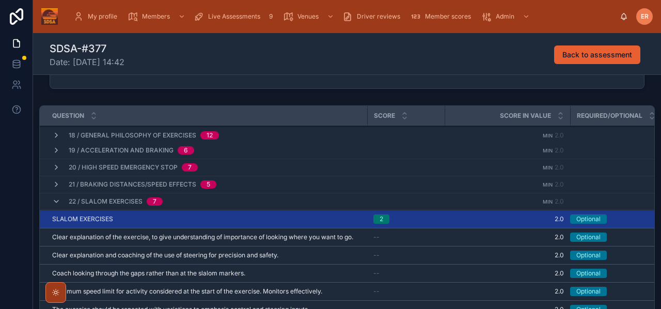
click at [58, 203] on icon at bounding box center [56, 201] width 8 height 8
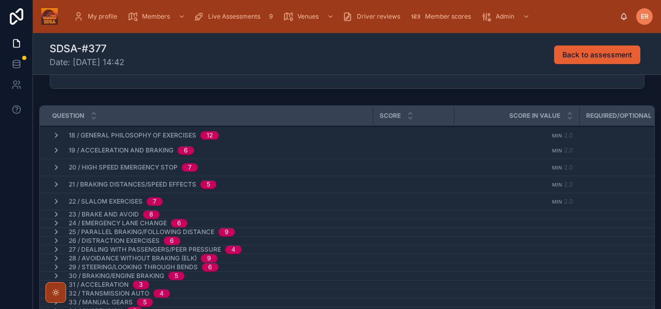
click at [56, 212] on icon at bounding box center [56, 214] width 8 height 8
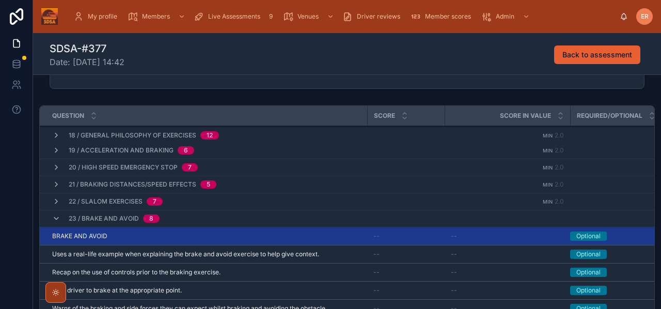
click at [149, 234] on div "BRAKE AND AVOID BRAKE AND AVOID" at bounding box center [206, 236] width 309 height 8
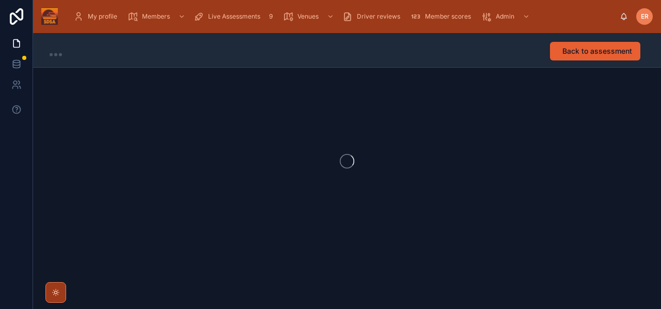
scroll to position [1, 0]
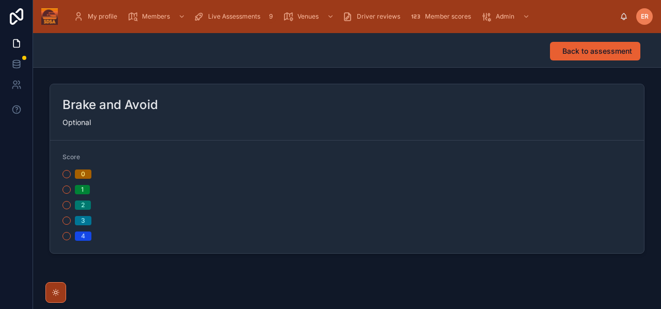
click at [64, 207] on button "2" at bounding box center [66, 205] width 8 height 8
click at [579, 52] on span "Back to assessment" at bounding box center [597, 51] width 70 height 10
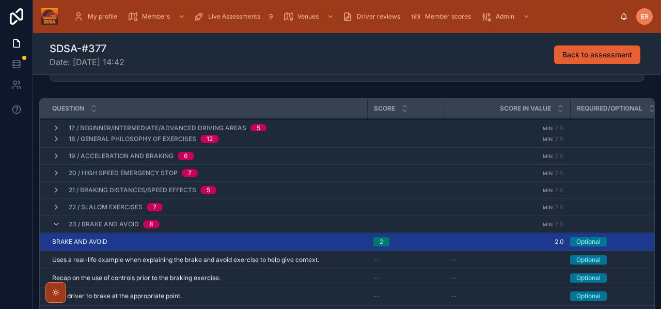
scroll to position [260, 0]
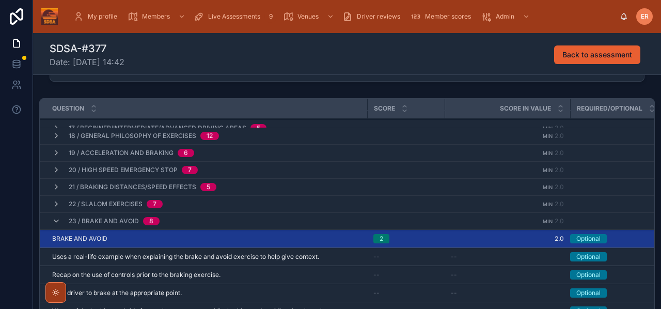
click at [54, 217] on icon at bounding box center [56, 221] width 8 height 8
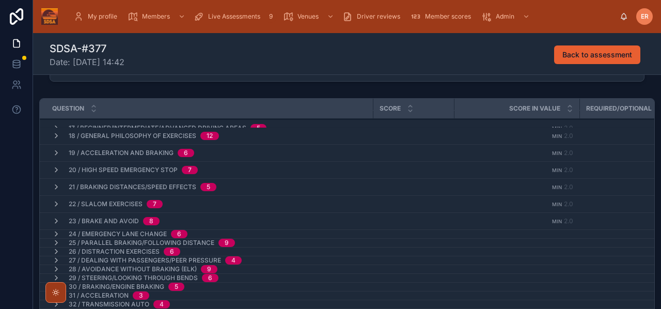
click at [53, 233] on icon at bounding box center [56, 234] width 8 height 8
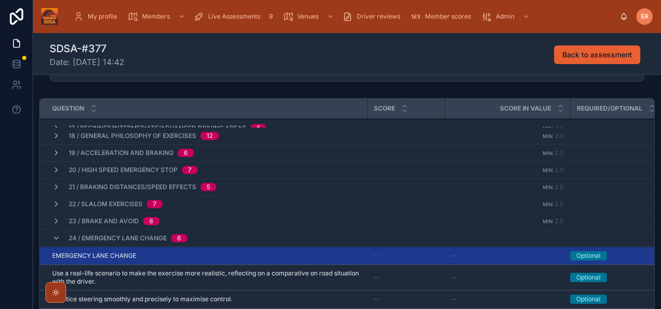
click at [167, 256] on div "EMERGENCY LANE CHANGE EMERGENCY LANE CHANGE" at bounding box center [206, 255] width 309 height 8
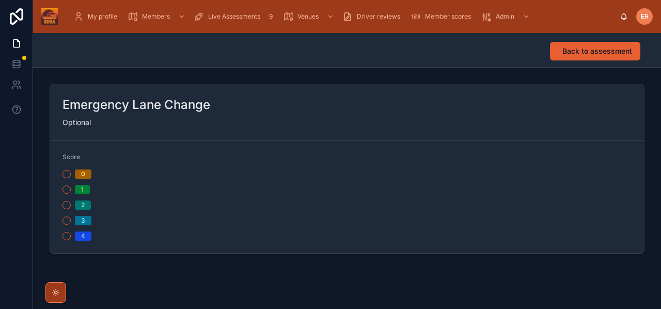
click at [68, 201] on button "2" at bounding box center [66, 205] width 8 height 8
click at [599, 60] on div "Back to assessment" at bounding box center [592, 51] width 103 height 20
click at [596, 54] on span "Back to assessment" at bounding box center [597, 51] width 70 height 10
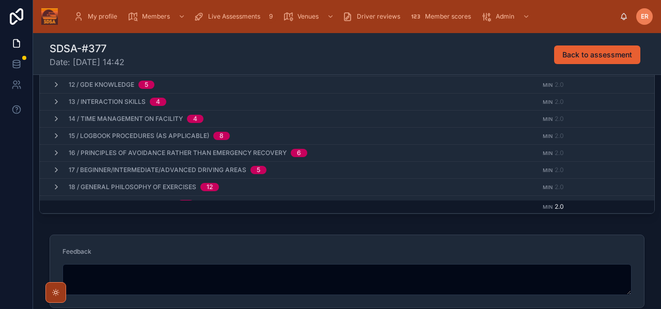
scroll to position [226, 0]
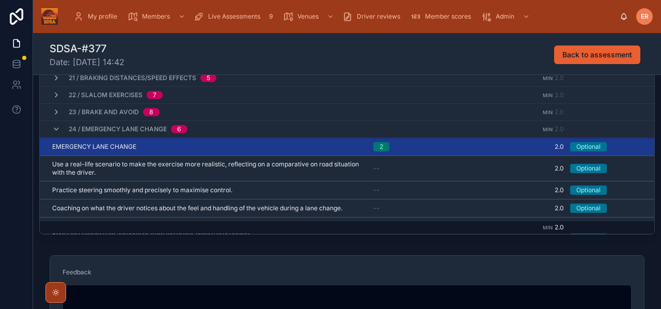
click at [55, 131] on icon at bounding box center [56, 129] width 8 height 8
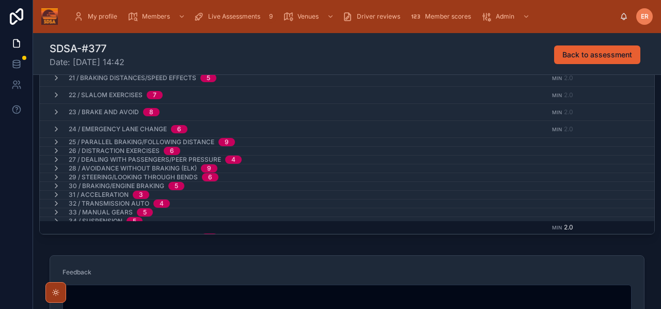
click at [55, 152] on icon at bounding box center [56, 151] width 8 height 8
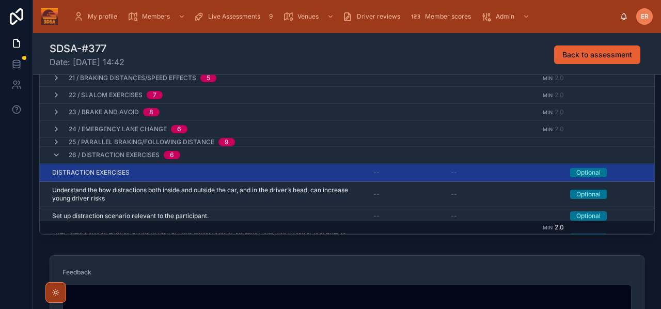
click at [119, 171] on span "DISTRACTION EXERCISES" at bounding box center [90, 172] width 77 height 8
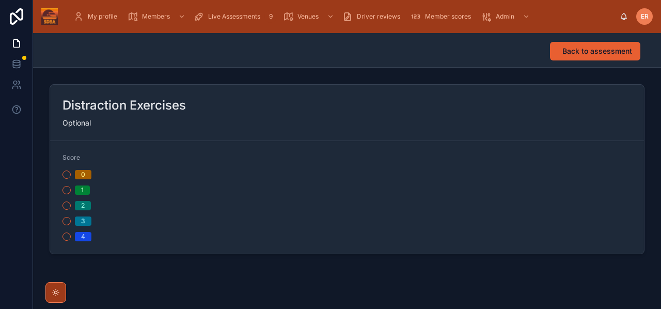
scroll to position [1, 0]
click at [68, 204] on button "2" at bounding box center [66, 205] width 8 height 8
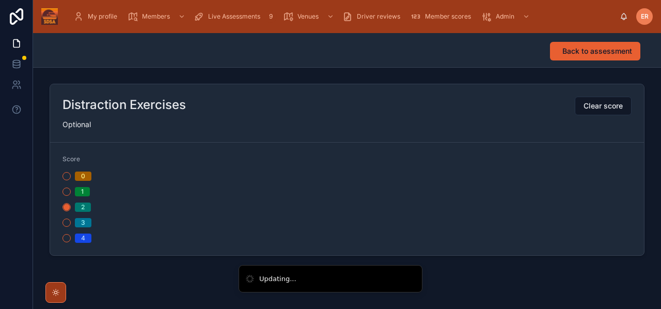
click at [598, 47] on span "Back to assessment" at bounding box center [597, 51] width 70 height 10
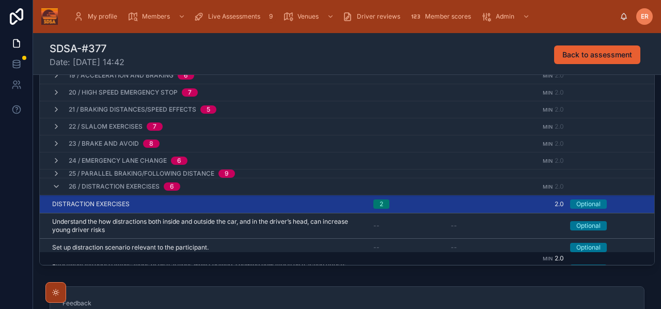
scroll to position [218, 0]
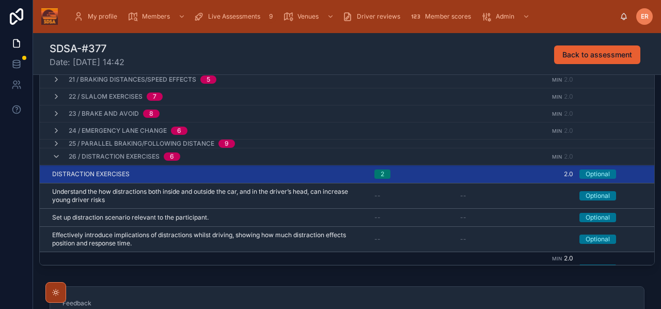
click at [56, 158] on icon at bounding box center [56, 156] width 8 height 8
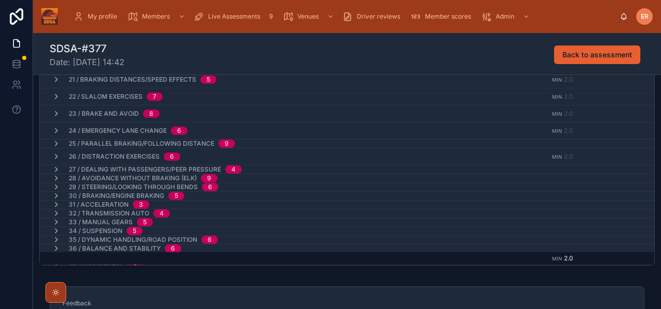
click at [55, 168] on icon at bounding box center [56, 169] width 8 height 8
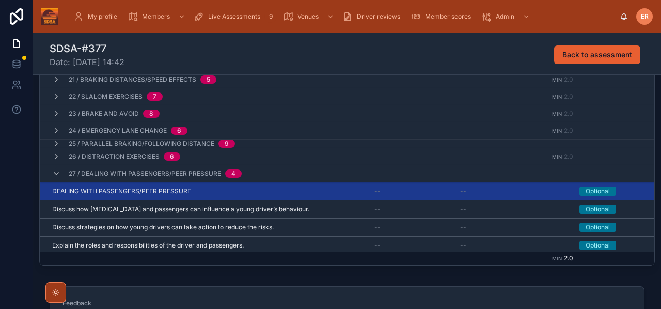
click at [56, 172] on icon at bounding box center [56, 173] width 8 height 8
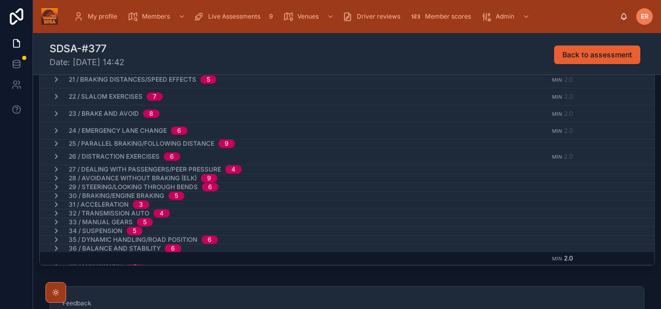
click at [56, 170] on icon at bounding box center [56, 169] width 8 height 8
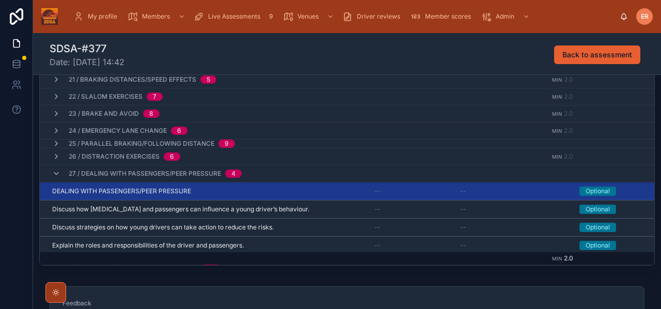
click at [140, 188] on span "DEALING WITH PASSENGERS/PEER PRESSURE" at bounding box center [121, 191] width 139 height 8
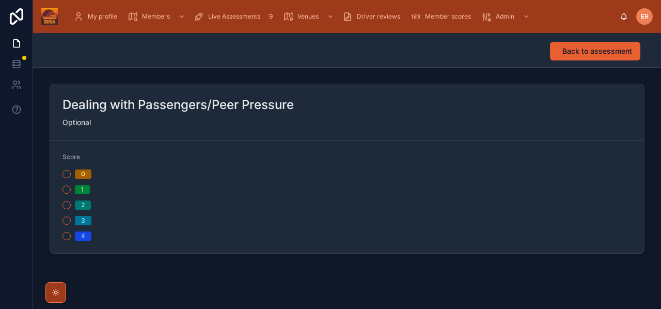
click at [63, 205] on button "2" at bounding box center [66, 205] width 8 height 8
click at [567, 49] on span "Back to assessment" at bounding box center [597, 51] width 70 height 10
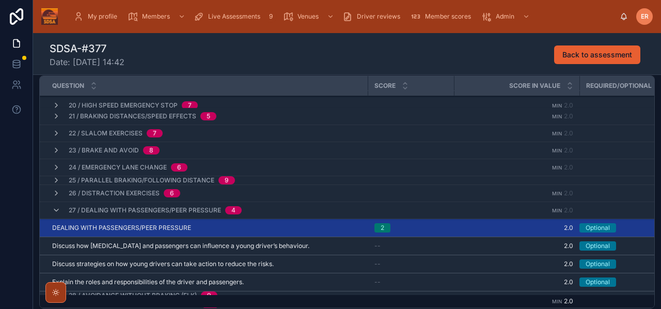
scroll to position [311, 0]
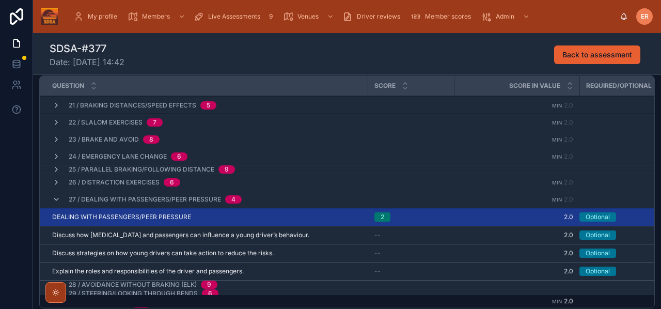
click at [51, 199] on div "27 / Dealing with Passengers/Peer Pressure 4" at bounding box center [147, 199] width 214 height 17
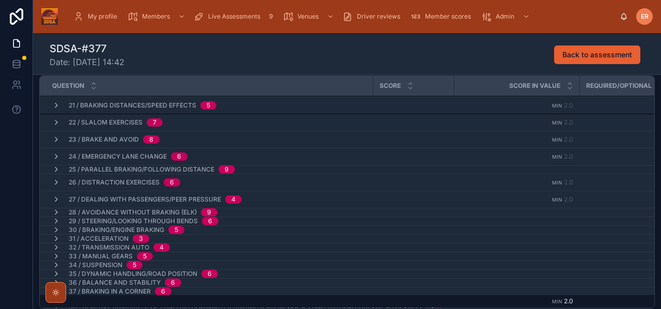
click at [54, 212] on icon at bounding box center [56, 212] width 8 height 8
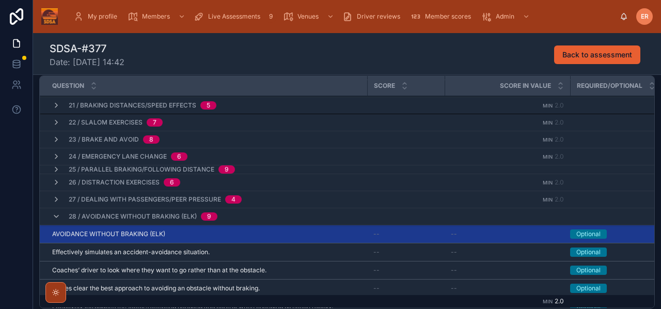
click at [200, 231] on div "AVOIDANCE WITHOUT BRAKING (ELK) AVOIDANCE WITHOUT BRAKING (ELK)" at bounding box center [206, 234] width 309 height 8
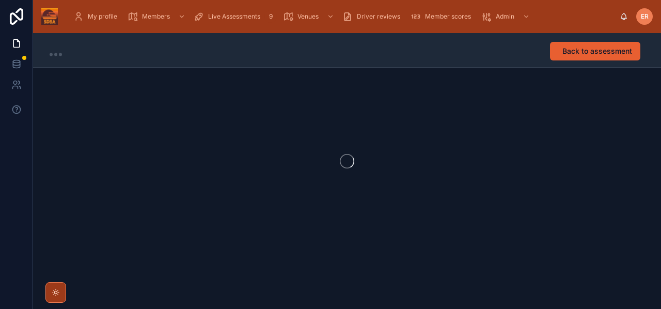
scroll to position [1, 0]
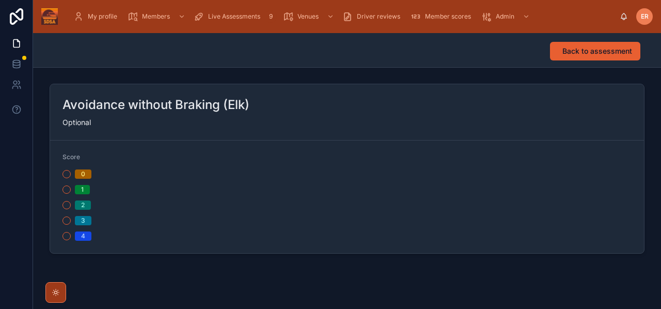
click at [67, 205] on button "2" at bounding box center [66, 205] width 8 height 8
click at [567, 46] on span "Back to assessment" at bounding box center [597, 51] width 70 height 10
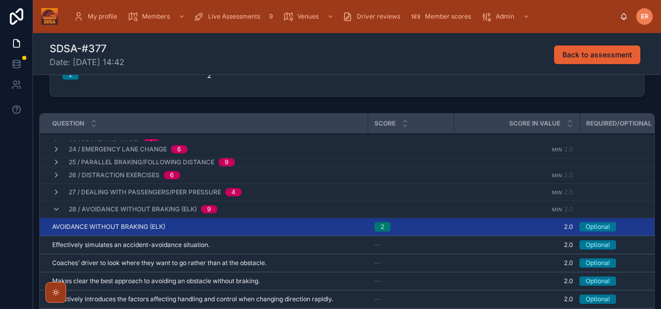
scroll to position [369, 0]
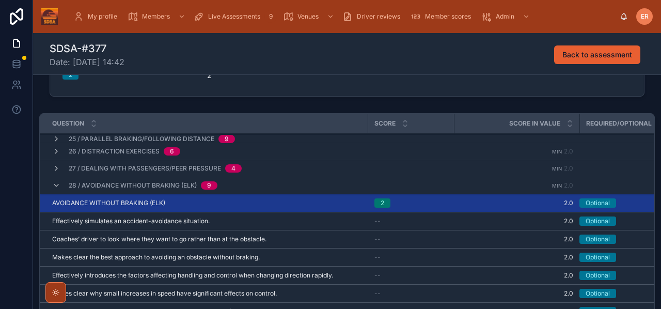
click at [54, 187] on icon at bounding box center [56, 185] width 8 height 8
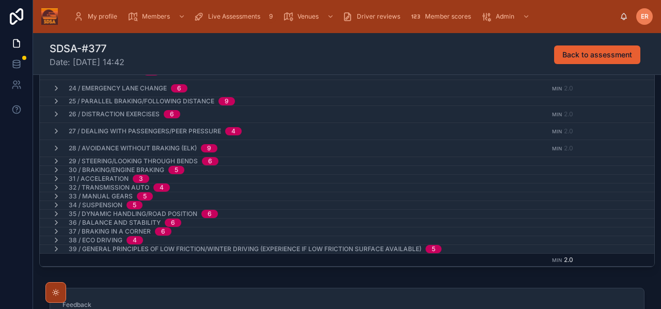
scroll to position [214, 0]
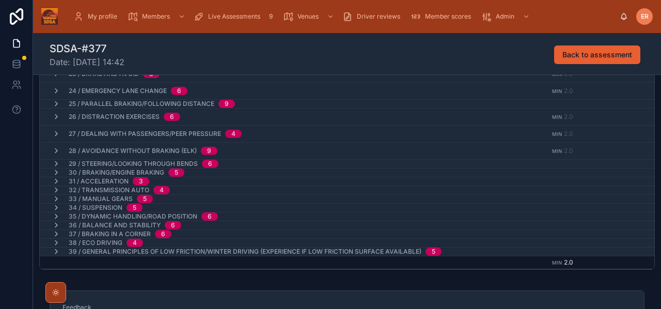
click at [54, 165] on icon at bounding box center [56, 163] width 8 height 8
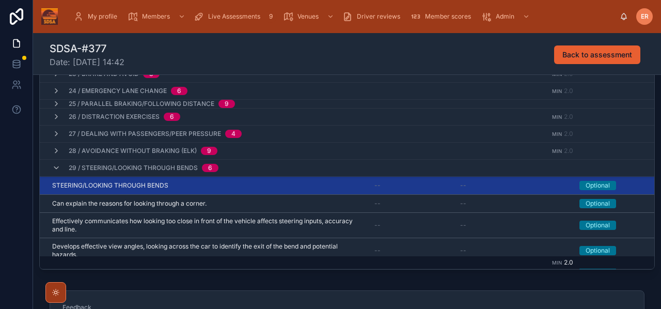
click at [213, 190] on td "STEERING/LOOKING THROUGH BENDS STEERING/LOOKING THROUGH BENDS" at bounding box center [204, 185] width 328 height 18
click at [212, 188] on div "STEERING/LOOKING THROUGH BENDS STEERING/LOOKING THROUGH BENDS" at bounding box center [207, 185] width 310 height 8
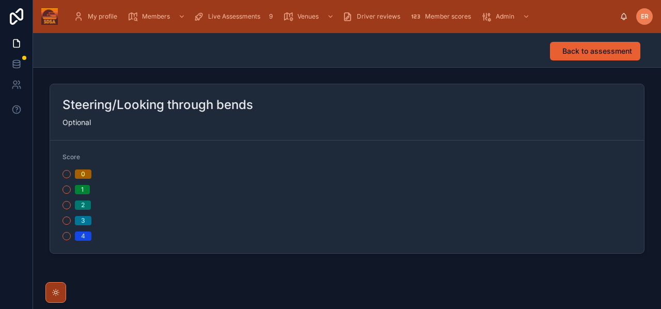
click at [68, 207] on button "2" at bounding box center [66, 205] width 8 height 8
click at [573, 55] on span "Back to assessment" at bounding box center [597, 51] width 70 height 10
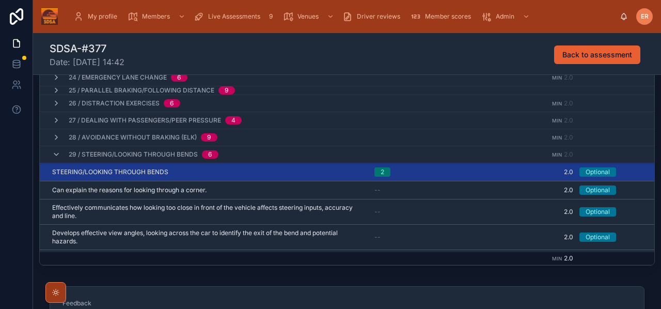
scroll to position [344, 0]
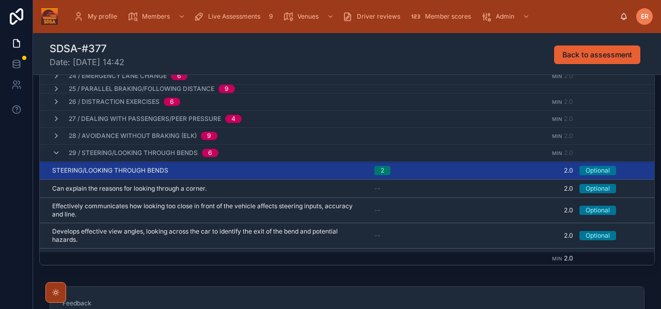
click at [55, 155] on icon at bounding box center [56, 153] width 8 height 8
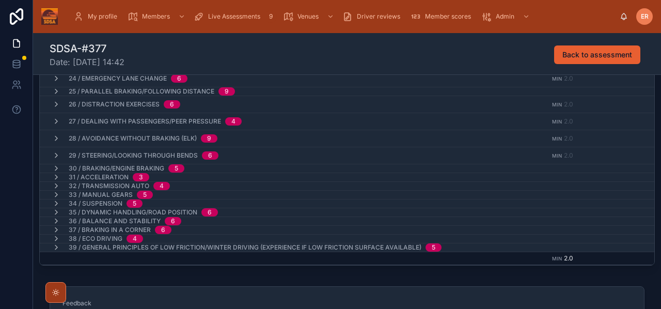
click at [55, 168] on icon at bounding box center [56, 168] width 8 height 8
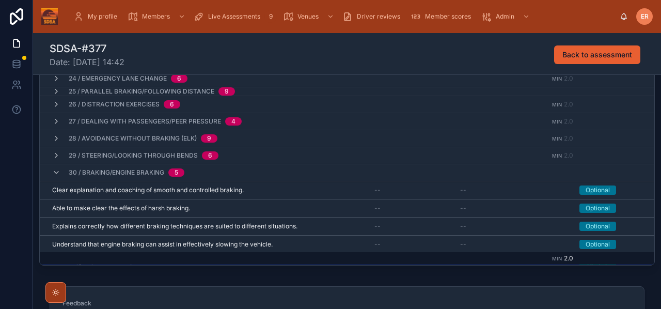
click at [227, 172] on div "30 / Braking/Engine Braking 5" at bounding box center [247, 172] width 414 height 17
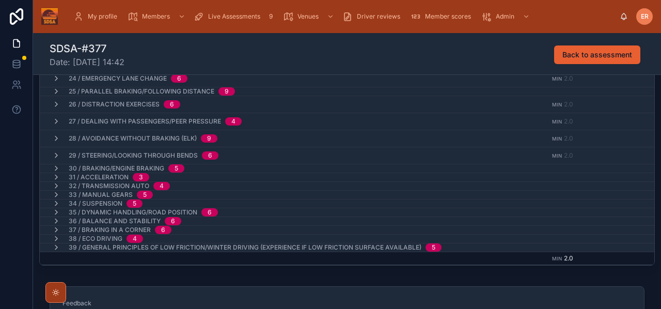
click at [212, 170] on div "30 / Braking/Engine Braking 5" at bounding box center [247, 168] width 414 height 8
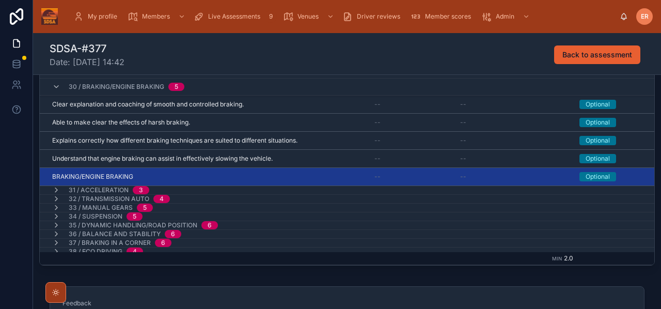
scroll to position [412, 0]
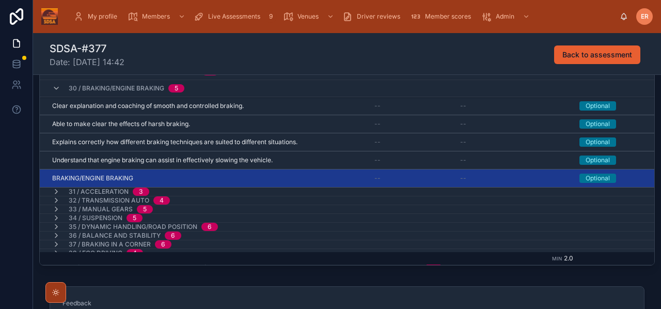
click at [197, 181] on div "BRAKING/ENGINE BRAKING BRAKING/ENGINE BRAKING" at bounding box center [207, 178] width 310 height 8
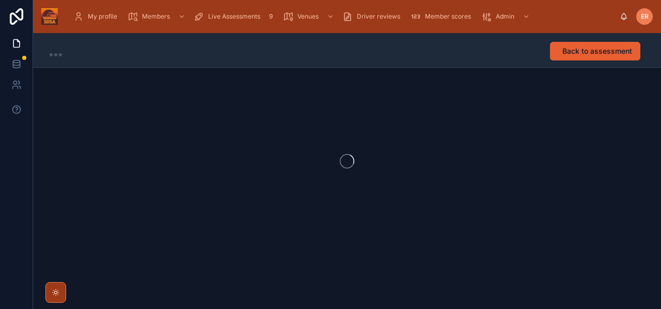
scroll to position [1, 0]
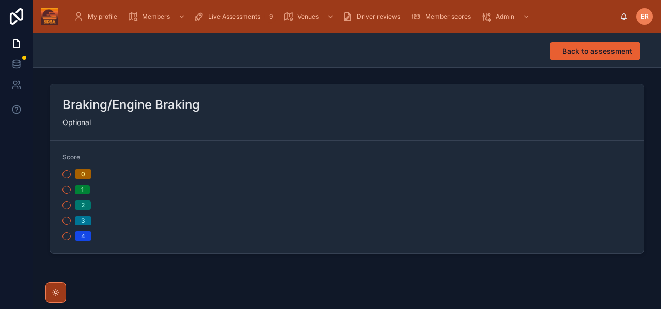
click at [66, 205] on button "2" at bounding box center [66, 205] width 8 height 8
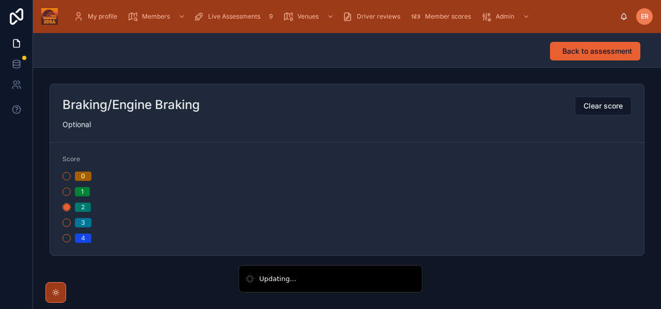
click at [606, 56] on button "Back to assessment" at bounding box center [595, 51] width 90 height 19
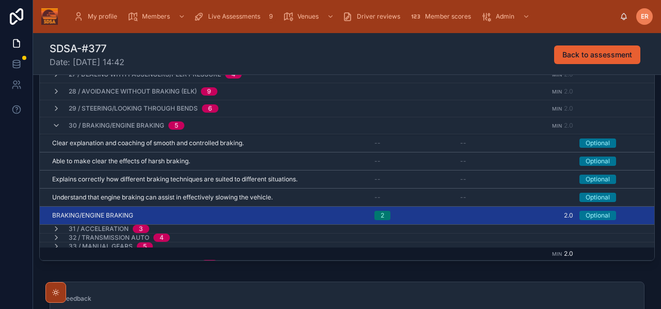
scroll to position [381, 0]
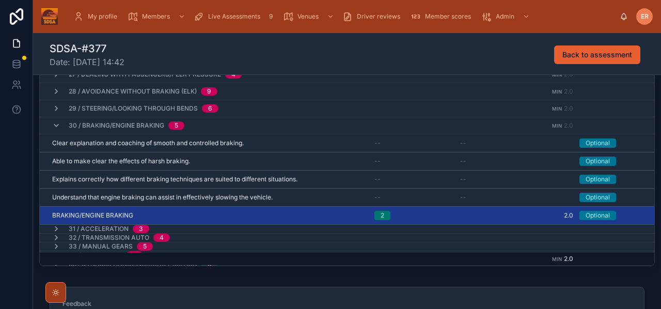
click at [55, 128] on icon at bounding box center [56, 125] width 8 height 8
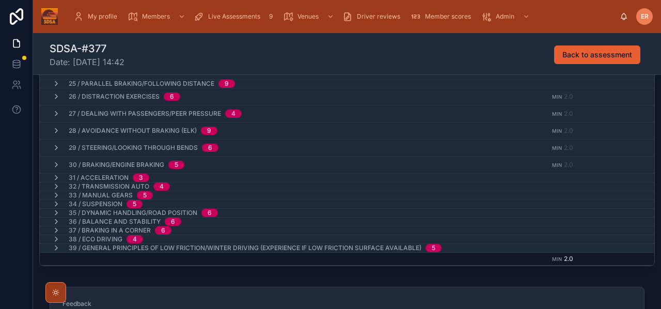
scroll to position [347, 0]
click at [55, 176] on icon at bounding box center [56, 177] width 8 height 8
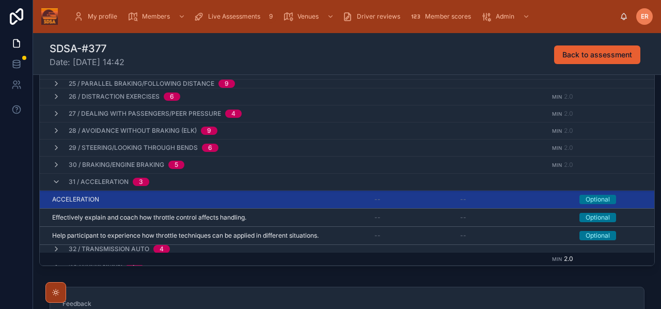
click at [150, 198] on div "ACCELERATION ACCELERATION" at bounding box center [207, 199] width 310 height 8
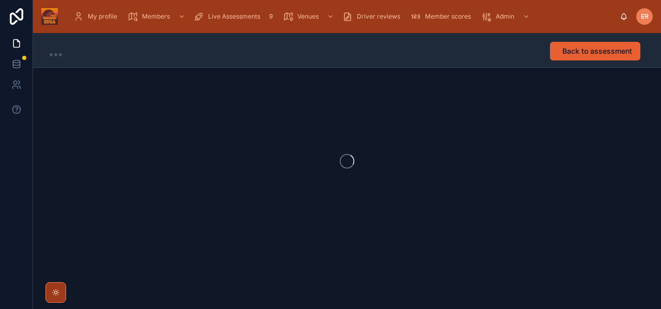
scroll to position [1, 0]
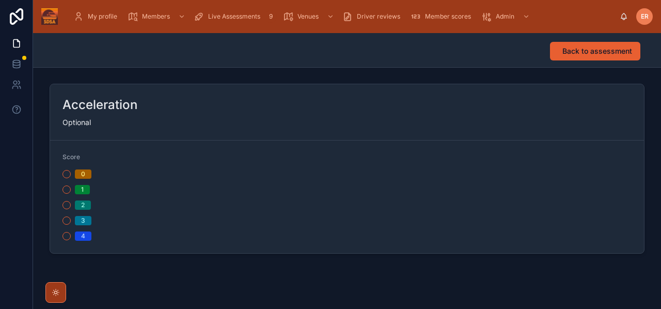
click at [64, 206] on button "2" at bounding box center [66, 205] width 8 height 8
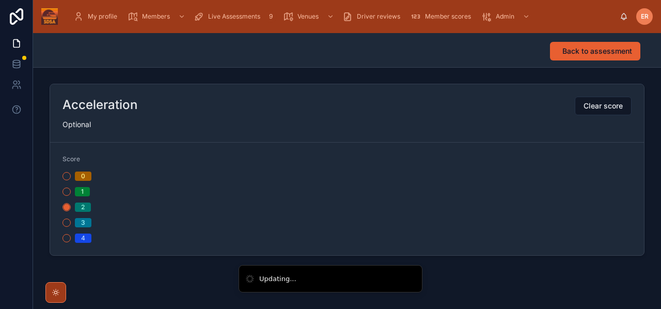
click at [563, 53] on span "Back to assessment" at bounding box center [597, 51] width 70 height 10
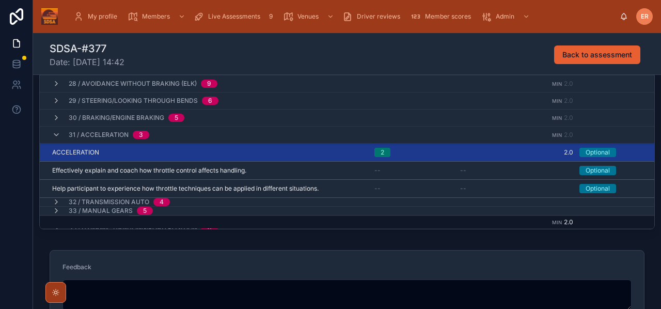
scroll to position [360, 0]
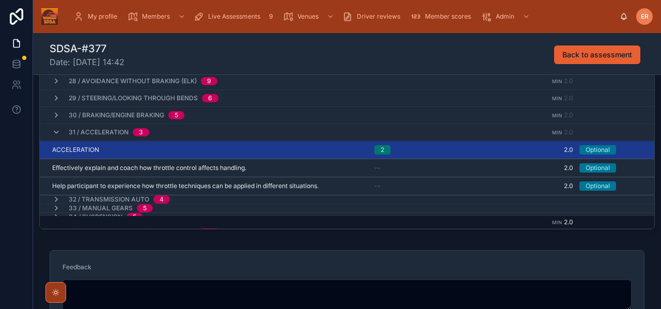
click at [54, 135] on icon at bounding box center [56, 132] width 8 height 8
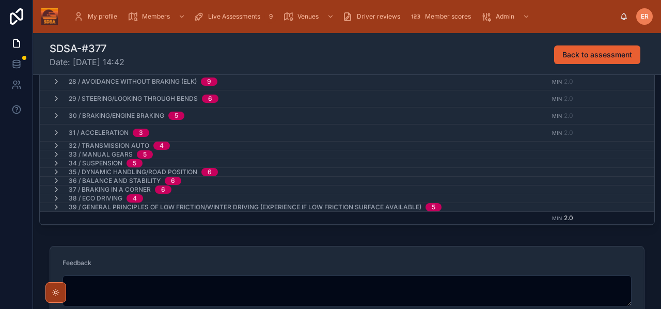
click at [54, 147] on icon at bounding box center [56, 145] width 8 height 8
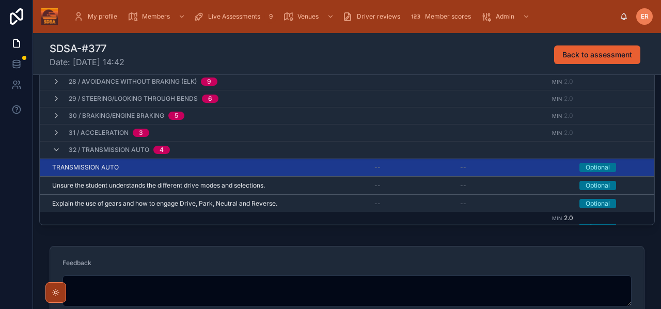
click at [170, 165] on div "TRANSMISSION AUTO TRANSMISSION AUTO" at bounding box center [207, 167] width 310 height 8
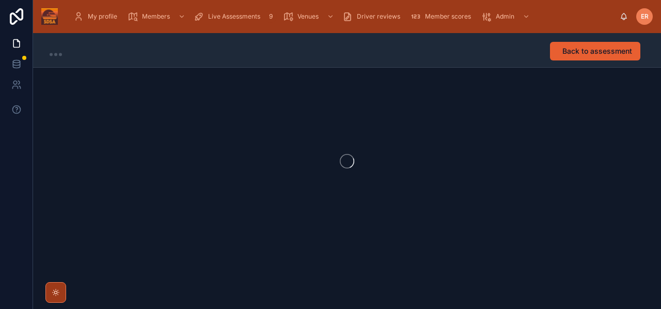
scroll to position [1, 0]
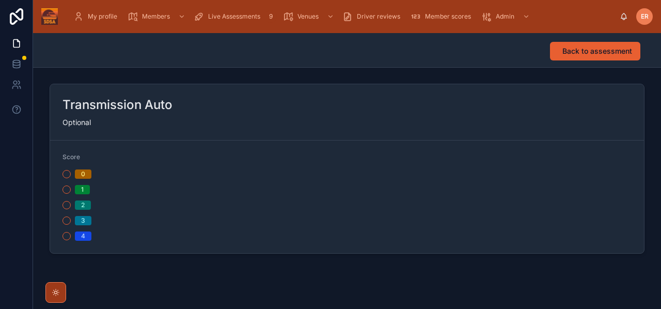
click at [65, 202] on button "2" at bounding box center [66, 205] width 8 height 8
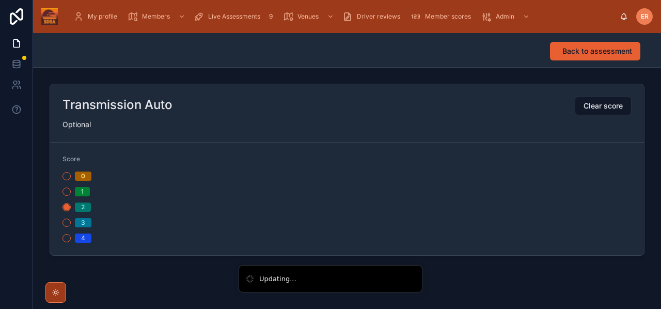
click at [612, 50] on span "Back to assessment" at bounding box center [597, 51] width 70 height 10
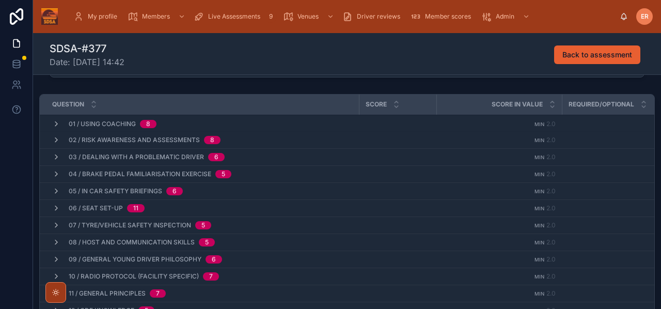
scroll to position [206, 0]
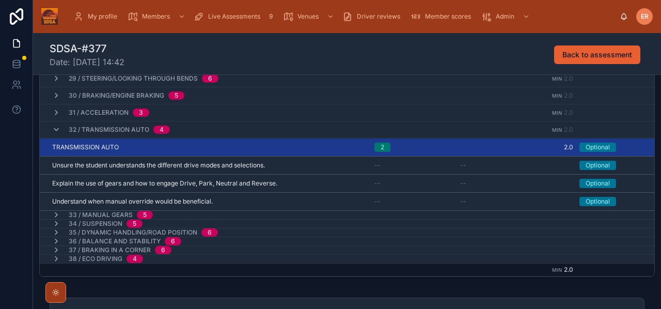
click at [55, 131] on div "32 / Transmission Auto 4" at bounding box center [111, 129] width 118 height 17
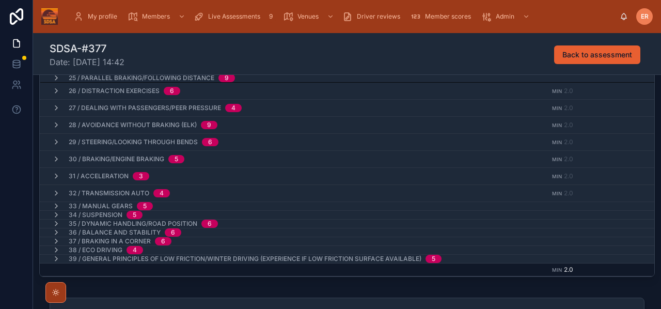
scroll to position [361, 0]
click at [57, 207] on icon at bounding box center [56, 206] width 8 height 8
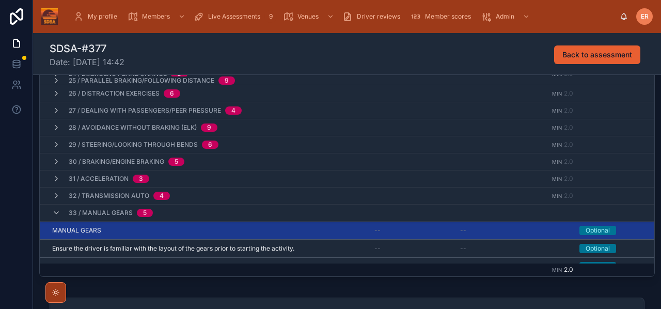
click at [191, 229] on div "MANUAL GEARS MANUAL GEARS" at bounding box center [207, 230] width 310 height 8
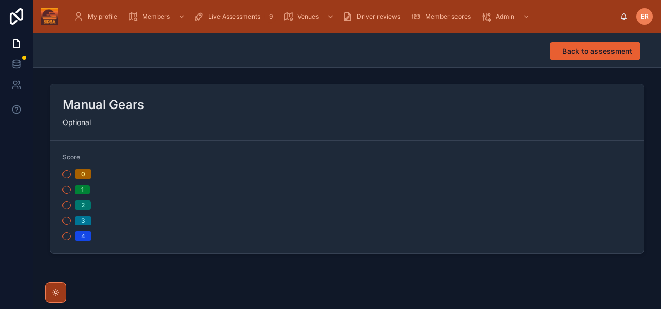
click at [66, 204] on button "2" at bounding box center [66, 205] width 8 height 8
click at [562, 53] on button "Back to assessment" at bounding box center [595, 51] width 90 height 19
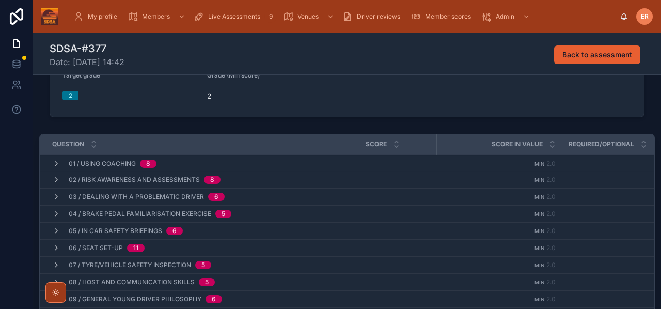
scroll to position [205, 0]
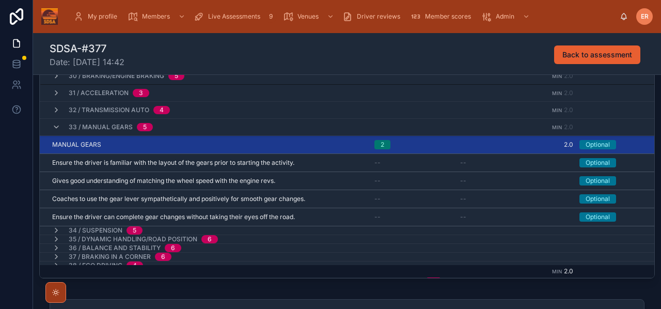
click at [55, 129] on icon at bounding box center [56, 127] width 8 height 8
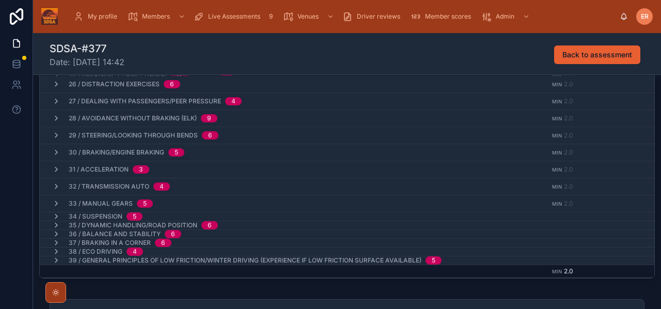
scroll to position [369, 0]
click at [55, 215] on icon at bounding box center [56, 216] width 8 height 8
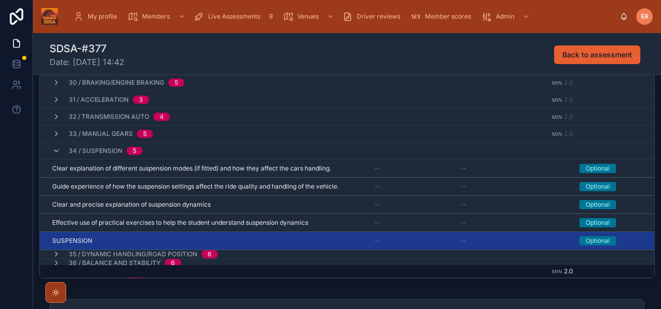
scroll to position [447, 0]
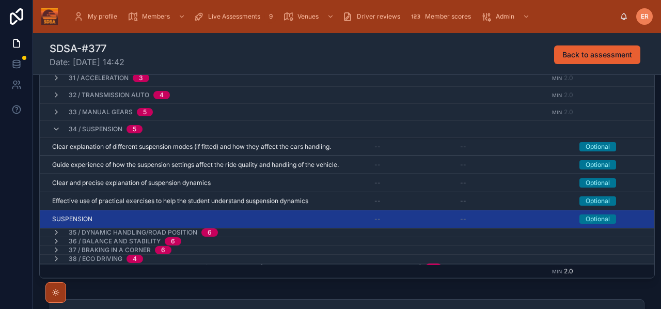
click at [139, 216] on div "SUSPENSION SUSPENSION" at bounding box center [207, 219] width 310 height 8
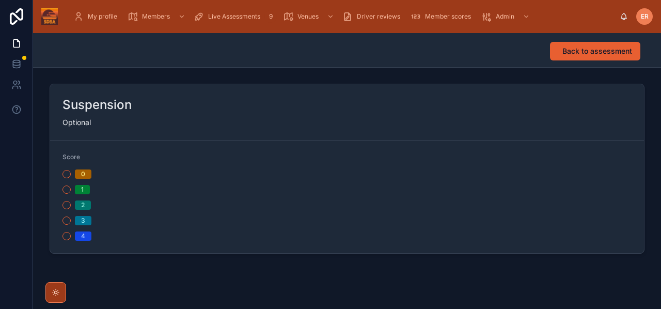
click at [66, 205] on button "2" at bounding box center [66, 205] width 8 height 8
click at [569, 55] on span "Back to assessment" at bounding box center [597, 51] width 70 height 10
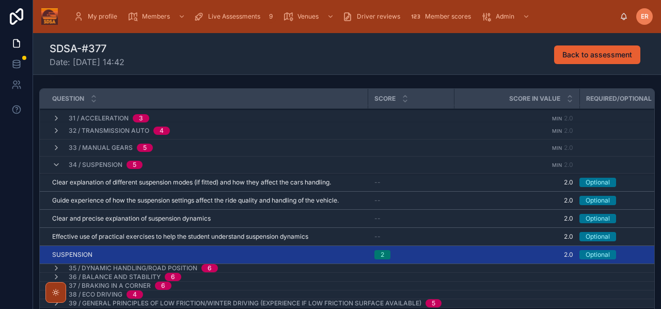
scroll to position [160, 0]
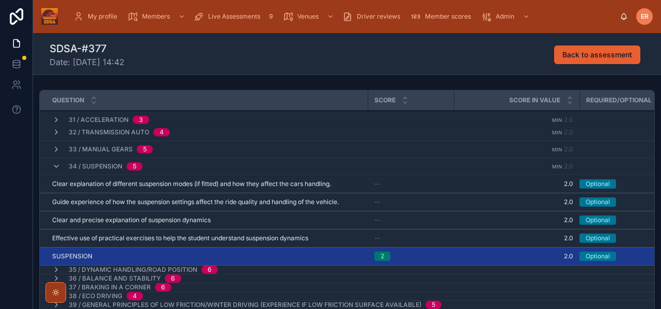
click at [55, 167] on icon at bounding box center [56, 166] width 8 height 8
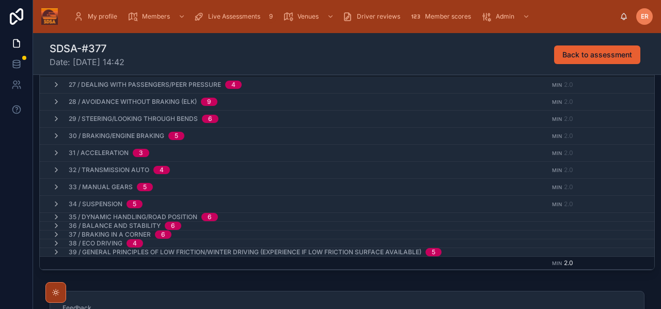
scroll to position [375, 0]
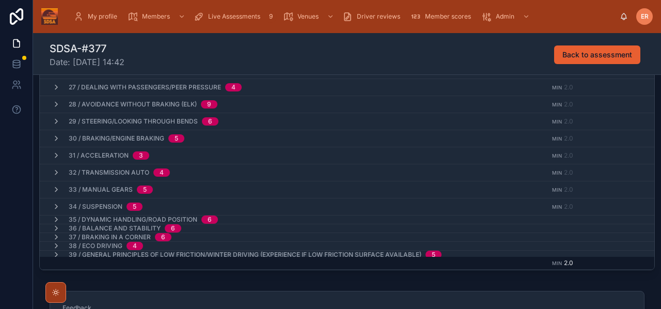
click at [57, 217] on icon at bounding box center [56, 219] width 8 height 8
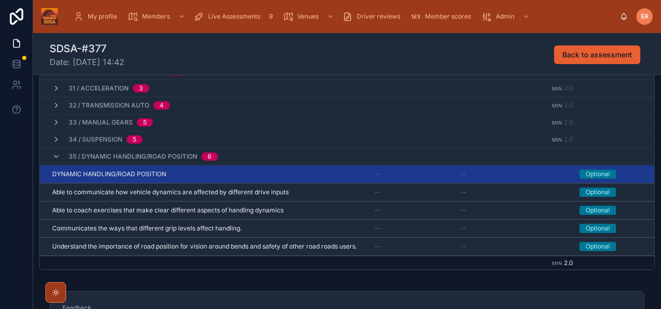
scroll to position [431, 0]
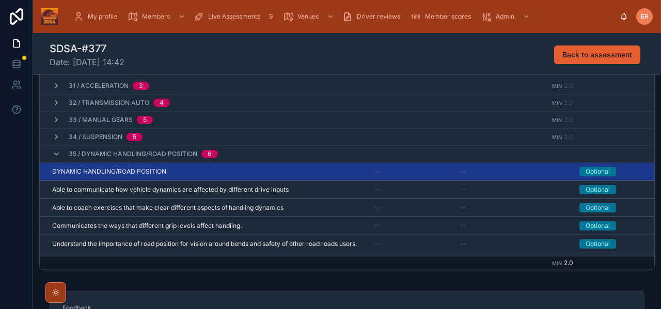
click at [203, 172] on div "DYNAMIC HANDLING/ROAD POSITION DYNAMIC HANDLING/ROAD POSITION" at bounding box center [207, 171] width 310 height 8
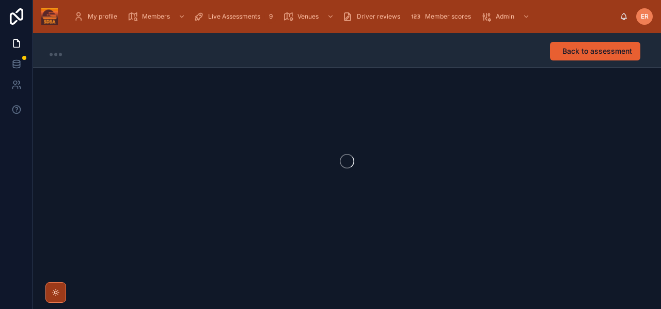
scroll to position [1, 0]
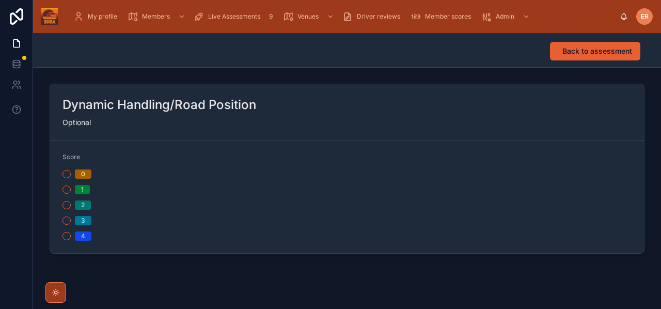
click at [66, 206] on button "2" at bounding box center [66, 205] width 8 height 8
click at [584, 55] on span "Back to assessment" at bounding box center [597, 51] width 70 height 10
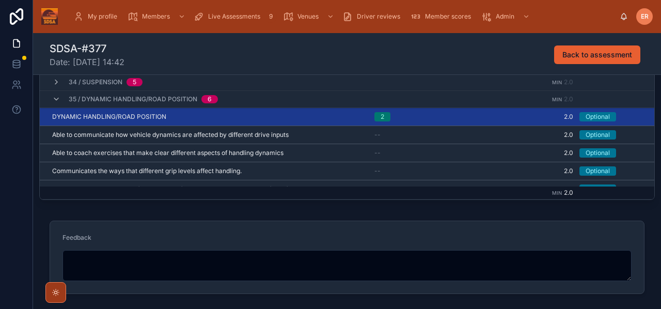
scroll to position [283, 0]
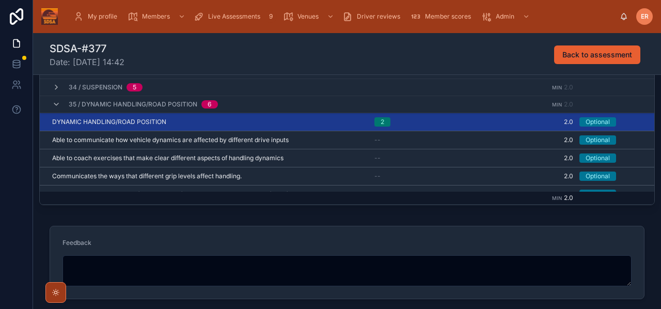
click at [53, 102] on icon at bounding box center [56, 104] width 8 height 8
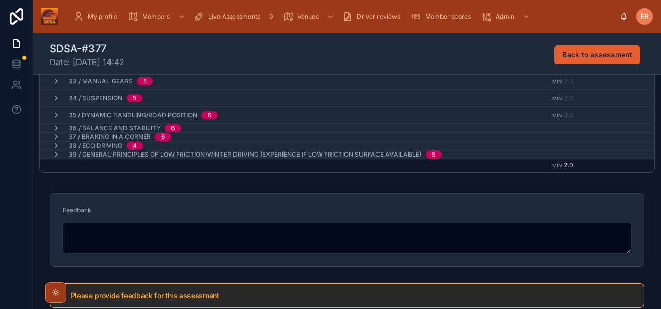
click at [55, 127] on icon at bounding box center [56, 128] width 8 height 8
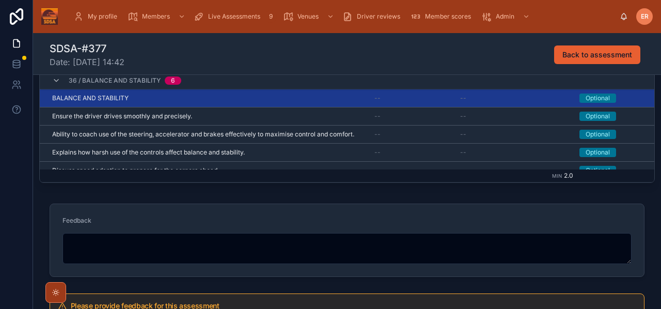
click at [193, 99] on div "BALANCE AND STABILITY BALANCE AND STABILITY" at bounding box center [207, 98] width 310 height 8
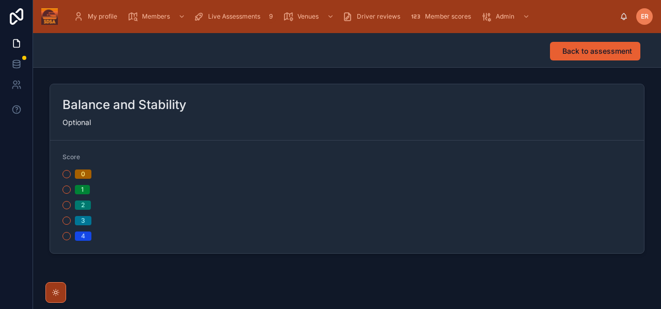
click at [67, 204] on button "2" at bounding box center [66, 205] width 8 height 8
click at [595, 51] on span "Back to assessment" at bounding box center [597, 51] width 70 height 10
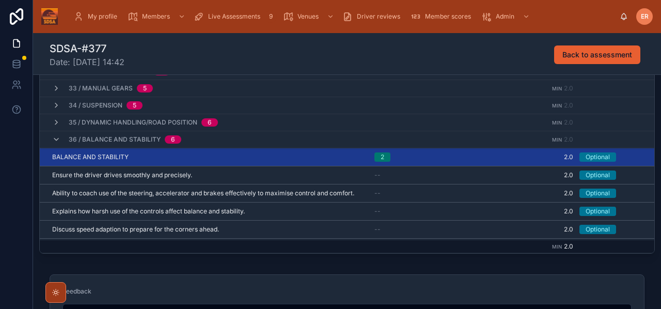
click at [53, 138] on div "36 / Balance and Stability 6" at bounding box center [116, 139] width 129 height 17
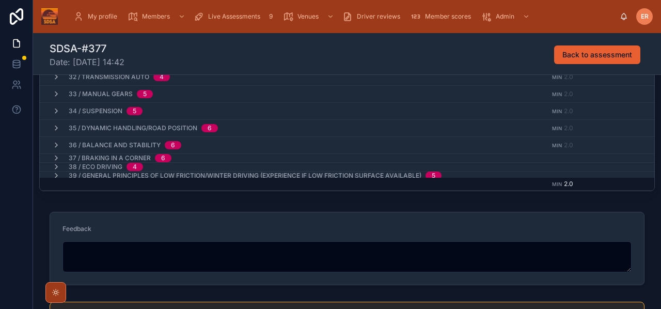
click at [57, 154] on icon at bounding box center [56, 158] width 8 height 8
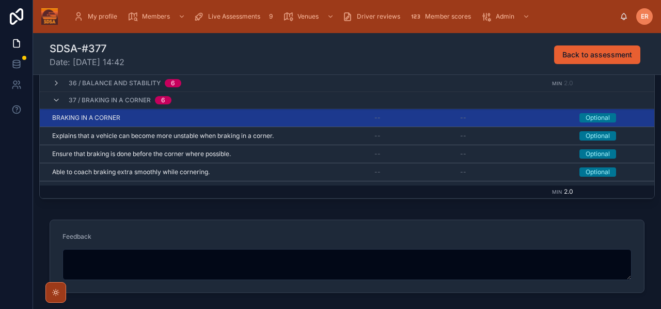
click at [159, 116] on div "BRAKING IN A CORNER BRAKING IN A CORNER" at bounding box center [207, 118] width 310 height 8
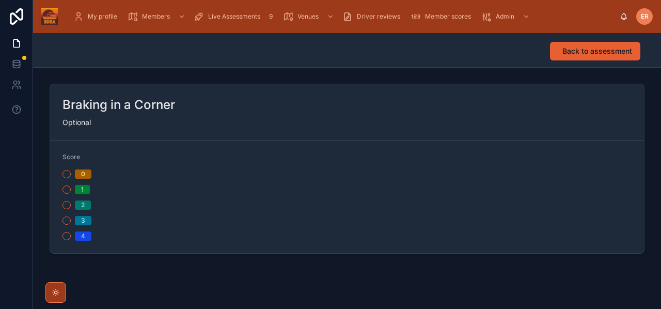
click at [67, 205] on button "2" at bounding box center [66, 205] width 8 height 8
click at [581, 49] on span "Back to assessment" at bounding box center [597, 51] width 70 height 10
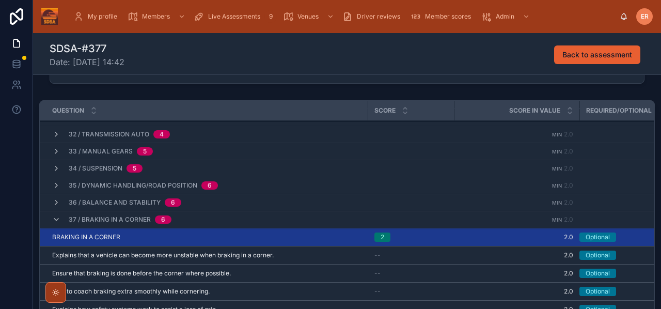
click at [55, 220] on icon at bounding box center [56, 219] width 8 height 8
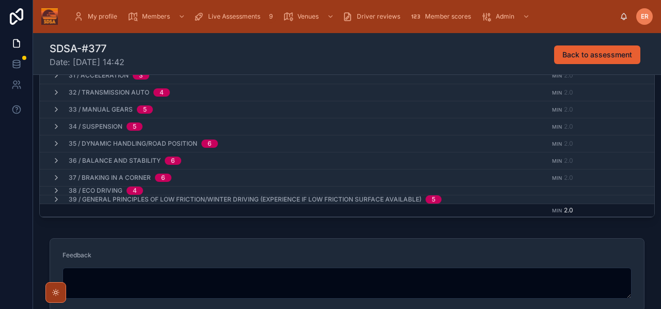
click at [56, 189] on icon at bounding box center [56, 190] width 8 height 8
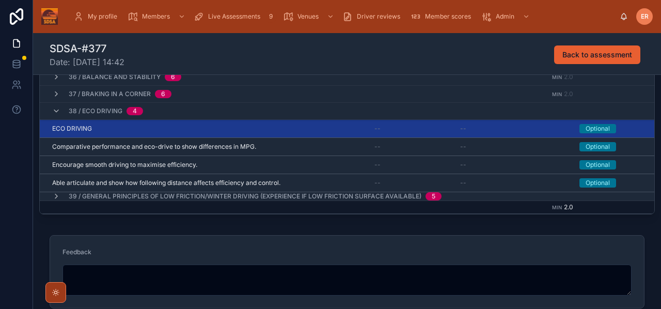
click at [176, 132] on div "ECO DRIVING ECO DRIVING" at bounding box center [207, 128] width 310 height 8
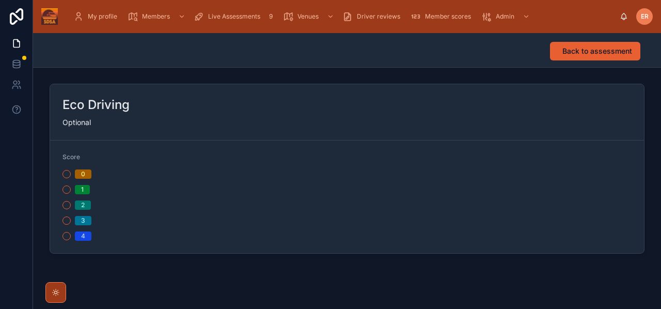
click at [67, 204] on button "2" at bounding box center [66, 205] width 8 height 8
click at [569, 55] on span "Back to assessment" at bounding box center [597, 51] width 70 height 10
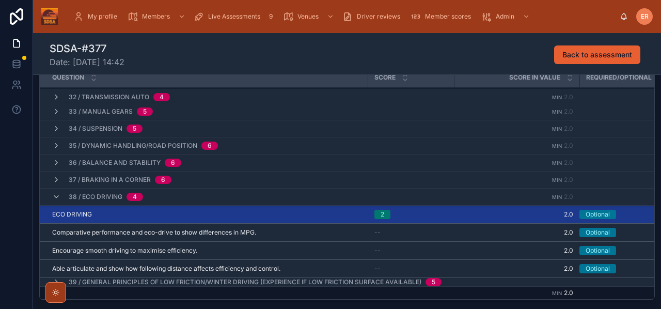
click at [53, 199] on icon at bounding box center [56, 196] width 8 height 8
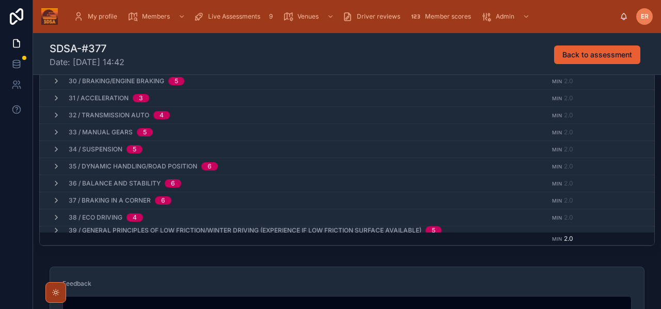
scroll to position [292, 0]
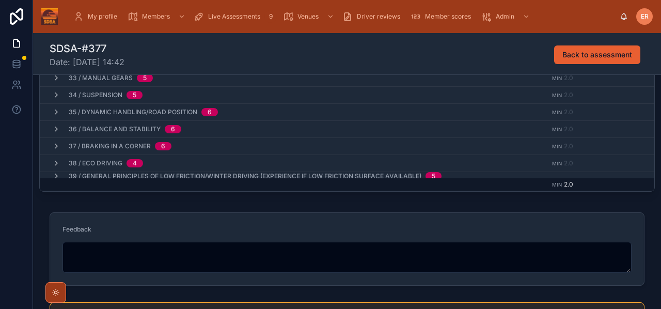
click at [57, 175] on icon at bounding box center [56, 176] width 8 height 8
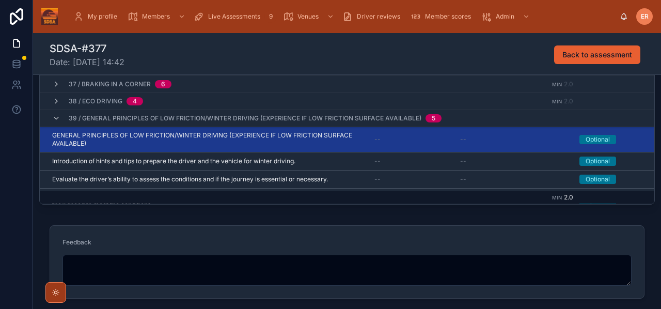
scroll to position [463, 0]
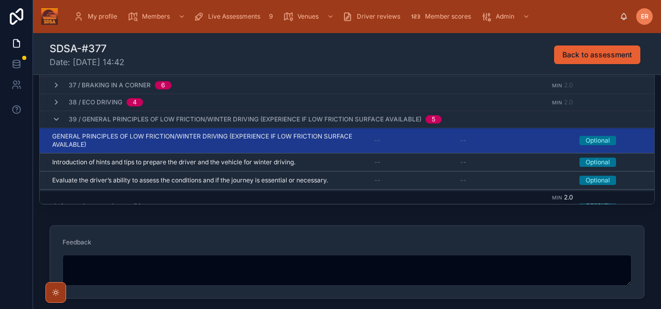
click at [196, 141] on span "GENERAL PRINCIPLES OF LOW FRICTION/WINTER DRIVING (EXPERIENCE IF LOW FRICTION S…" at bounding box center [207, 140] width 310 height 17
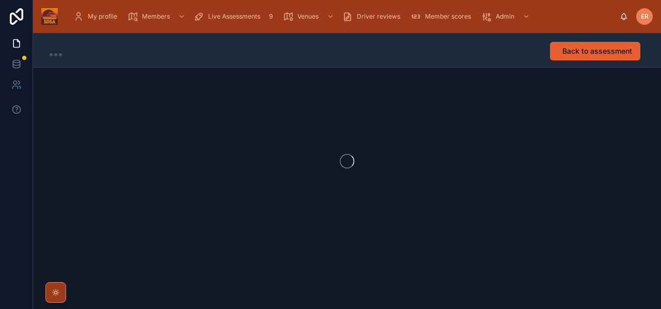
scroll to position [1, 0]
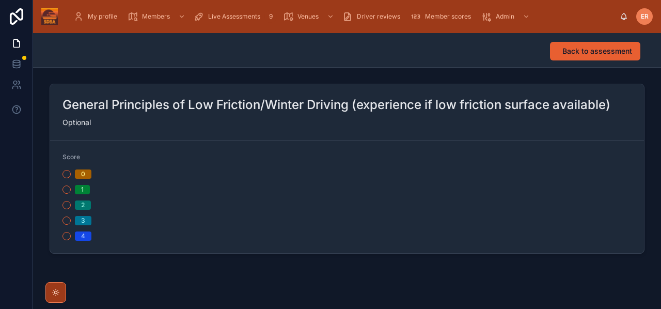
click at [68, 204] on button "2" at bounding box center [66, 205] width 8 height 8
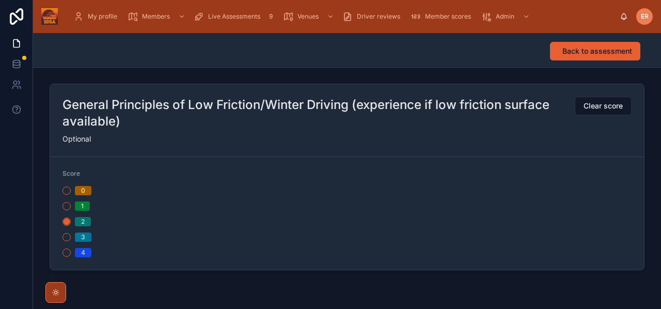
click at [581, 45] on button "Back to assessment" at bounding box center [595, 51] width 90 height 19
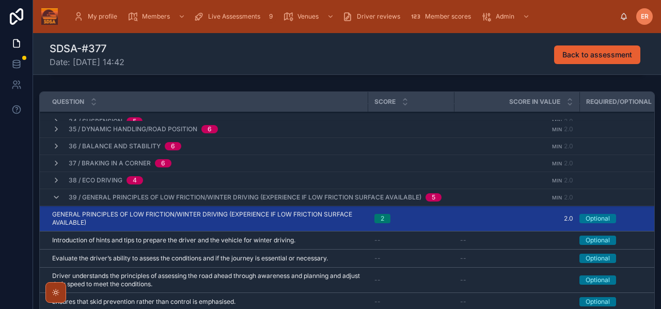
scroll to position [166, 0]
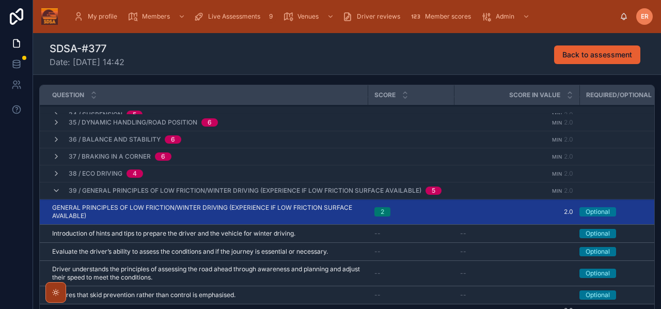
click at [56, 191] on icon at bounding box center [56, 190] width 8 height 8
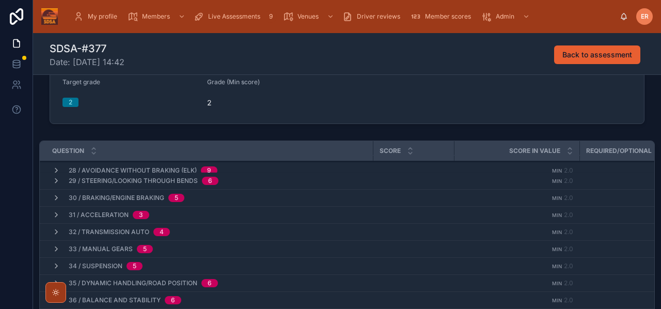
scroll to position [52, 0]
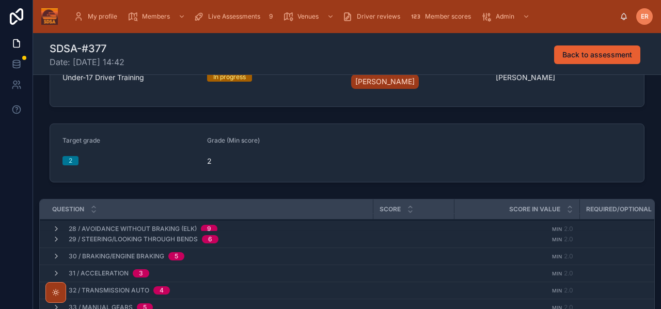
click at [93, 212] on icon at bounding box center [93, 211] width 7 height 7
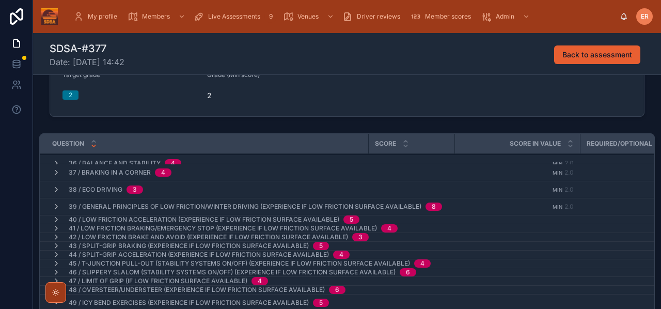
scroll to position [533, 0]
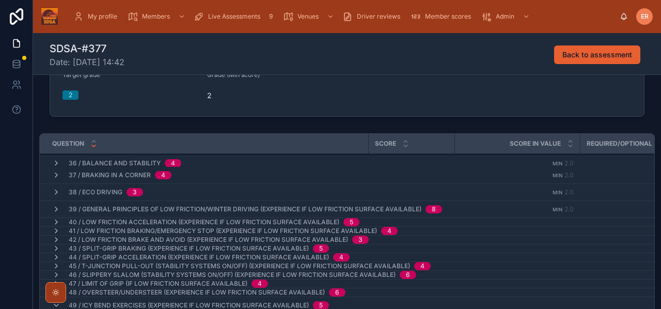
click at [54, 221] on icon at bounding box center [56, 222] width 8 height 8
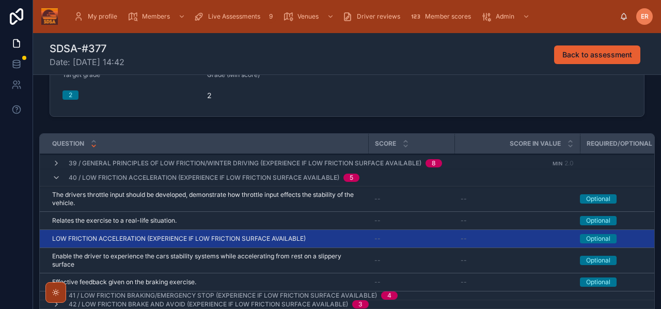
scroll to position [579, 0]
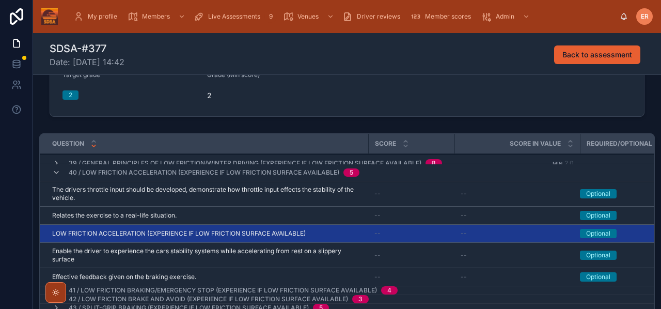
click at [113, 235] on span "LOW FRICTION ACCELERATION (EXPERIENCE IF LOW FRICTION SURFACE AVAILABLE)" at bounding box center [178, 233] width 253 height 8
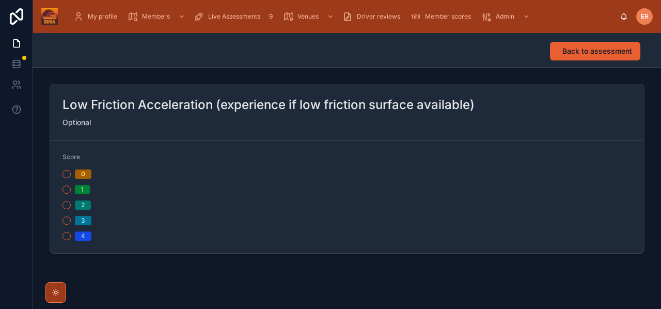
click at [68, 202] on button "2" at bounding box center [66, 205] width 8 height 8
click at [596, 50] on span "Back to assessment" at bounding box center [597, 51] width 70 height 10
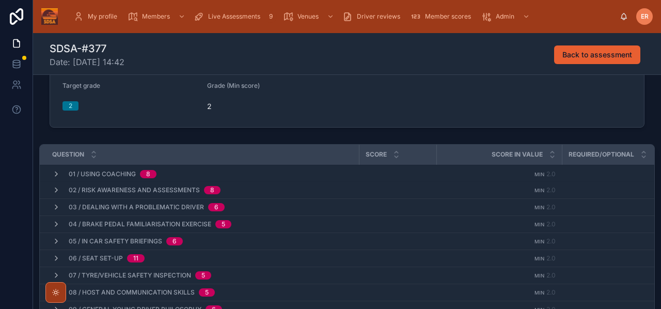
scroll to position [96, 0]
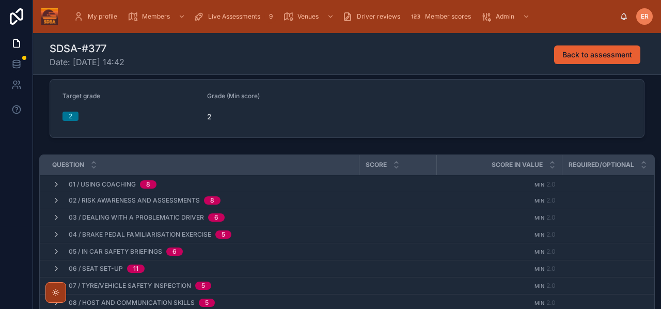
click at [93, 169] on icon at bounding box center [93, 167] width 7 height 7
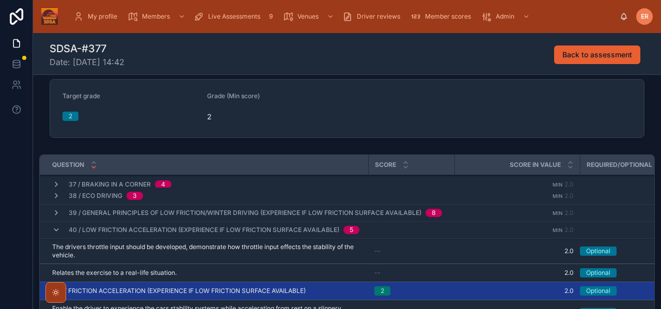
scroll to position [548, 0]
click at [56, 230] on icon at bounding box center [56, 230] width 8 height 8
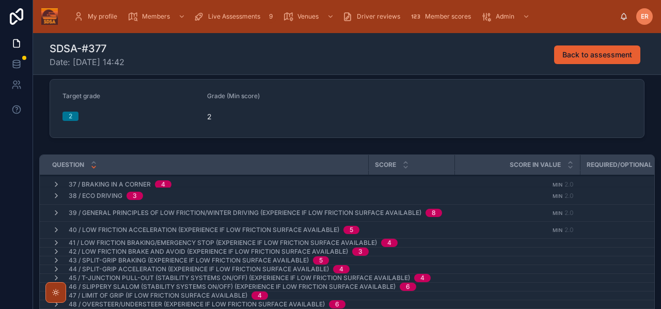
click at [56, 242] on icon at bounding box center [56, 242] width 8 height 8
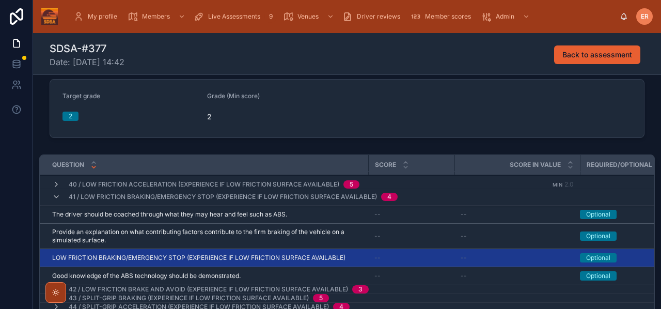
scroll to position [591, 0]
click at [275, 256] on span "LOW FRICTION BRAKING/EMERGENCY STOP (EXPERIENCE IF LOW FRICTION SURFACE AVAILAB…" at bounding box center [198, 257] width 293 height 8
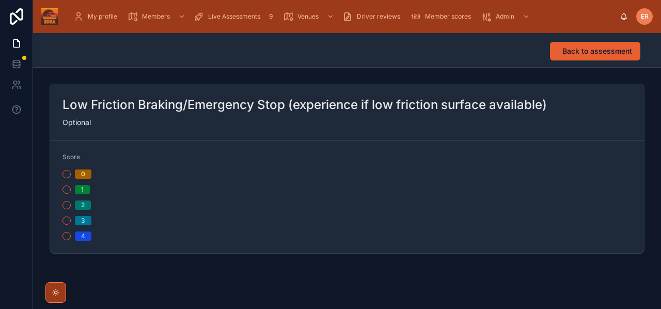
click at [66, 206] on button "2" at bounding box center [66, 205] width 8 height 8
click at [585, 53] on span "Back to assessment" at bounding box center [597, 51] width 70 height 10
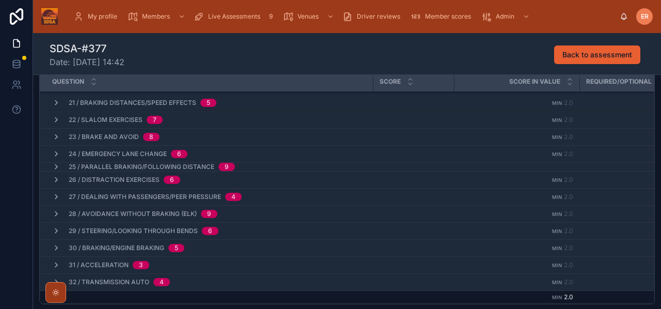
scroll to position [305, 0]
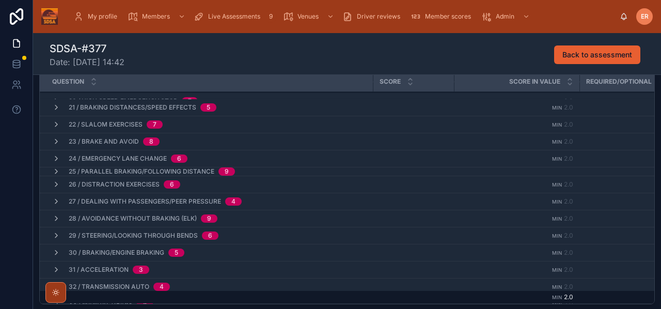
click at [95, 85] on icon at bounding box center [93, 84] width 7 height 7
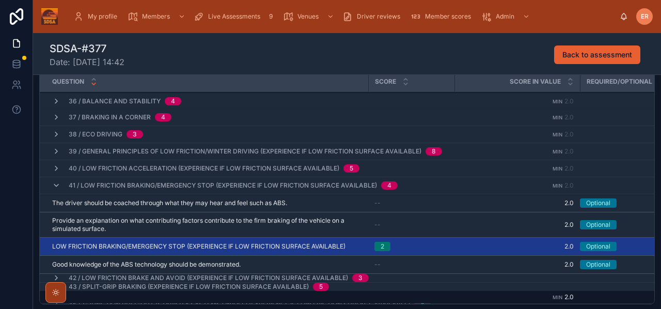
scroll to position [531, 0]
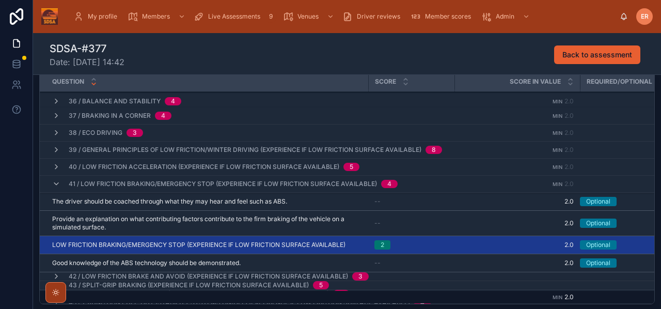
click at [56, 184] on icon at bounding box center [56, 184] width 8 height 8
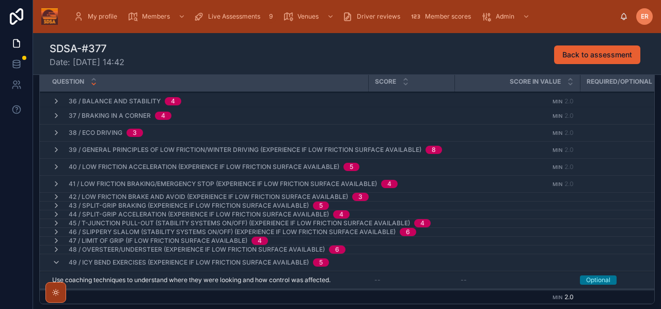
click at [55, 197] on icon at bounding box center [56, 196] width 8 height 8
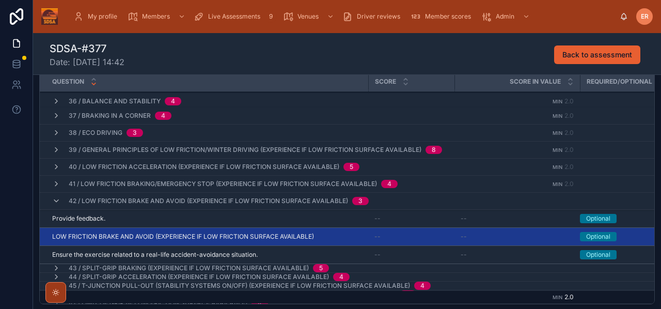
click at [138, 236] on span "LOW FRICTION BRAKE AND AVOID (EXPERIENCE IF LOW FRICTION SURFACE AVAILABLE)" at bounding box center [183, 236] width 262 height 8
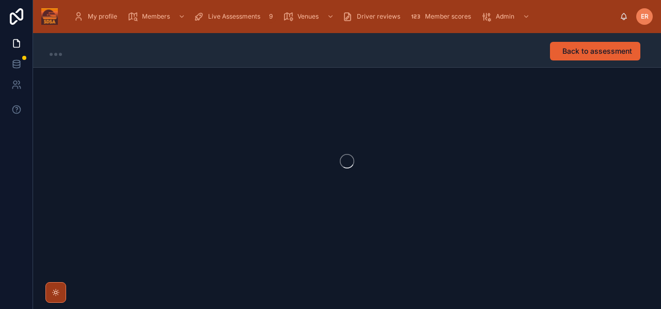
scroll to position [1, 0]
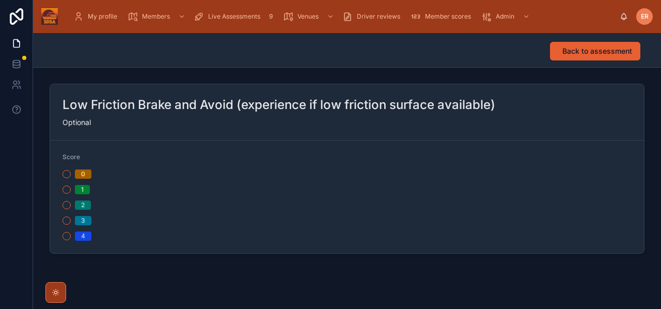
click at [67, 206] on button "2" at bounding box center [66, 205] width 8 height 8
click at [587, 60] on button "Back to assessment" at bounding box center [595, 51] width 90 height 19
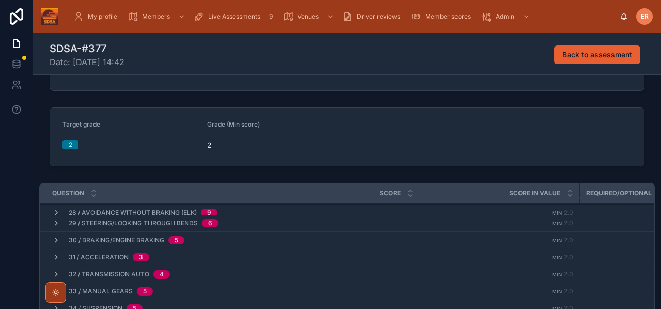
scroll to position [58, 0]
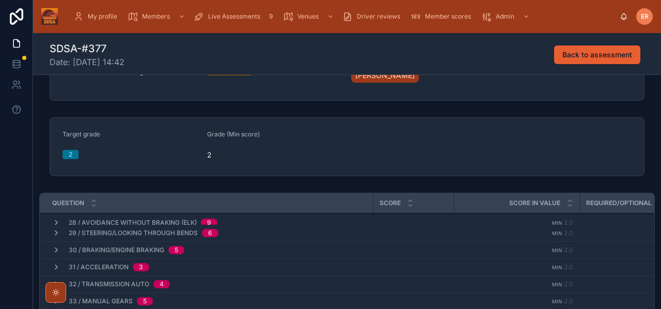
click at [94, 203] on div at bounding box center [93, 202] width 7 height 11
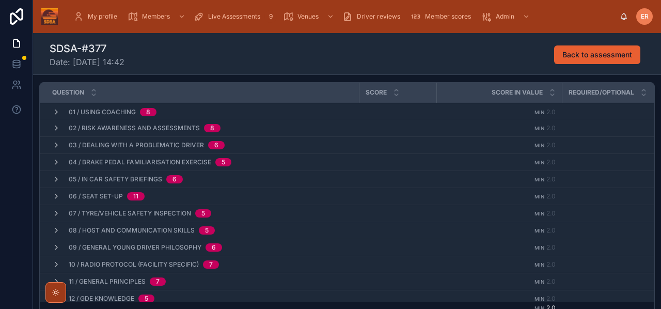
scroll to position [137, 0]
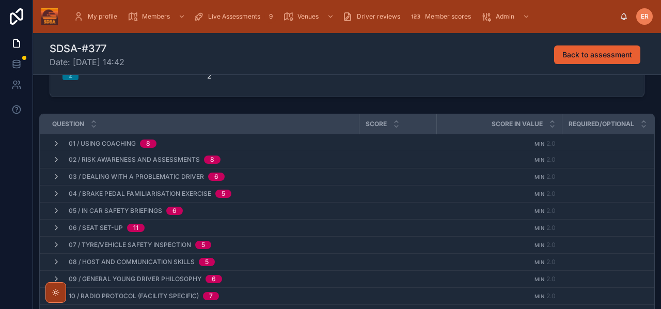
click at [92, 125] on icon at bounding box center [94, 126] width 4 height 2
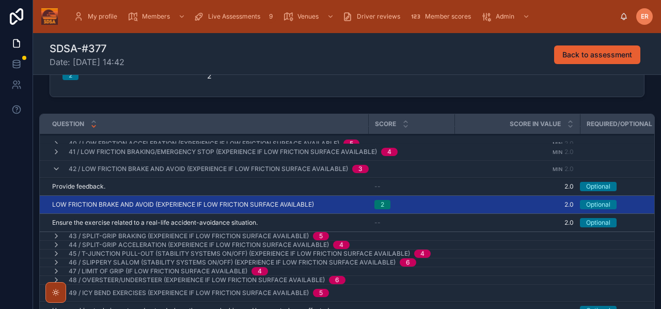
scroll to position [575, 0]
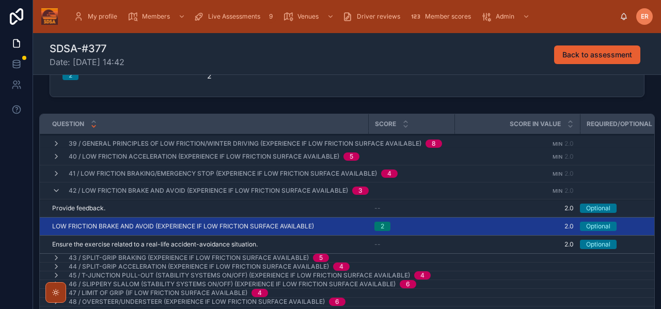
click at [54, 190] on icon at bounding box center [56, 190] width 8 height 8
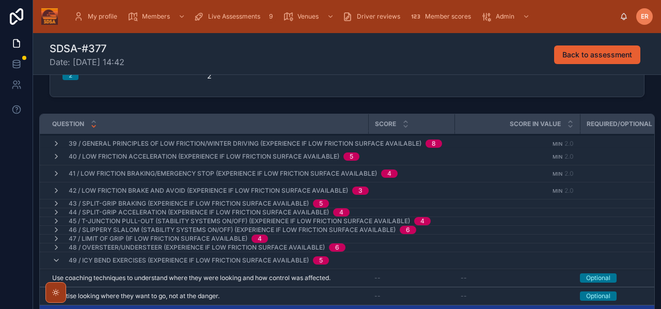
click at [57, 203] on icon at bounding box center [56, 203] width 8 height 8
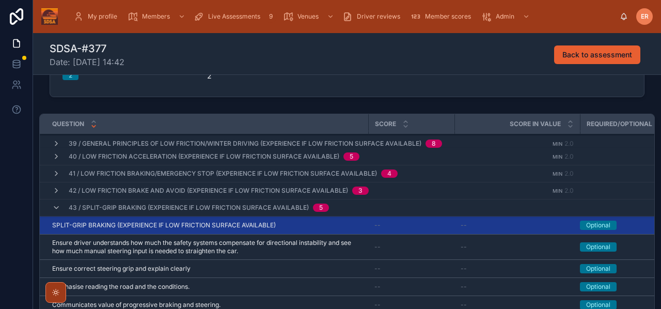
click at [54, 210] on icon at bounding box center [56, 207] width 8 height 8
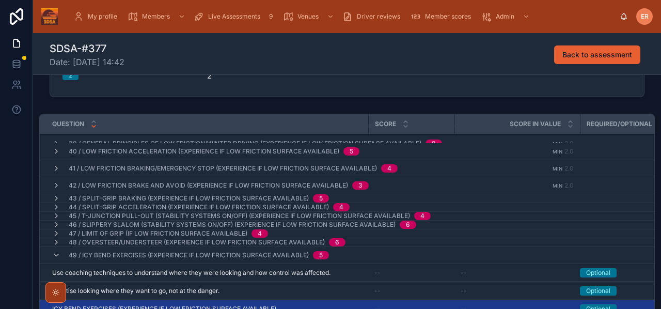
scroll to position [624, 0]
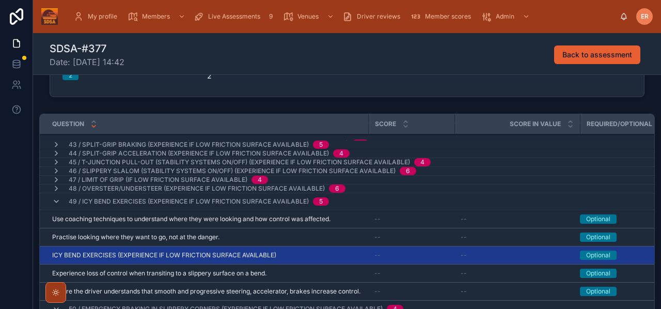
click at [55, 201] on icon at bounding box center [56, 201] width 8 height 8
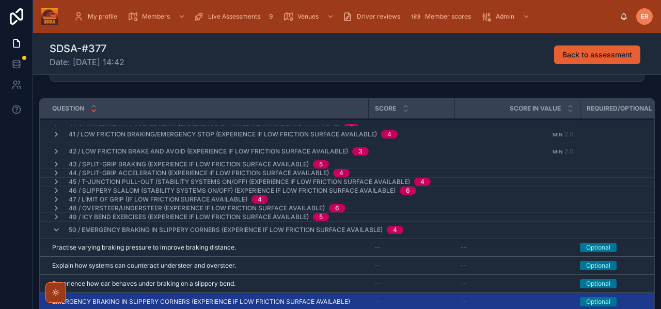
scroll to position [596, 0]
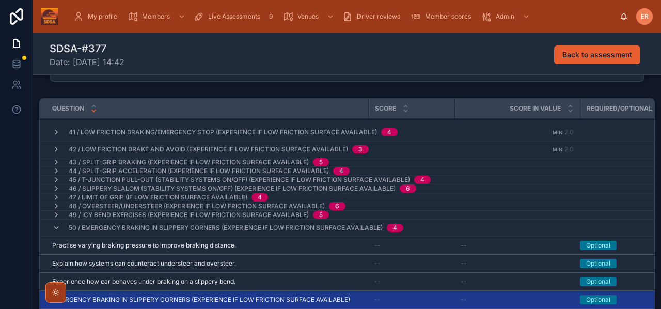
click at [56, 225] on icon at bounding box center [56, 227] width 8 height 8
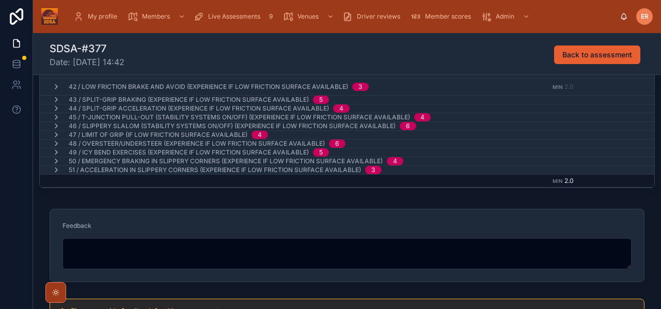
scroll to position [296, 0]
click at [108, 258] on textarea at bounding box center [346, 252] width 569 height 31
click at [69, 251] on textarea at bounding box center [346, 252] width 569 height 31
paste textarea "**********"
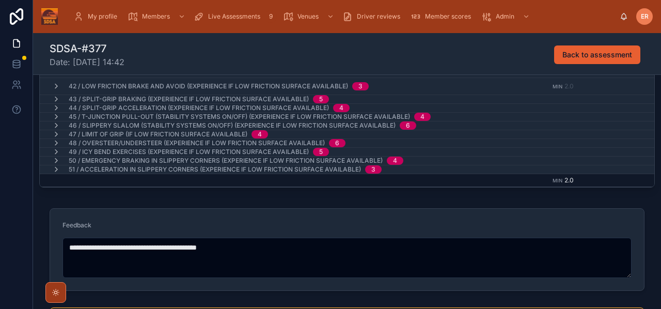
type textarea "**********"
click at [50, 267] on form "**********" at bounding box center [346, 249] width 593 height 82
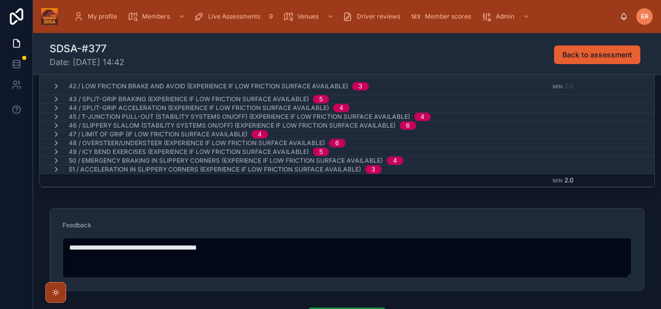
click at [639, 235] on form "**********" at bounding box center [346, 249] width 593 height 82
click at [616, 201] on div "Assessment type Under-17 Driver Training Status In progress Assessor(s) Ed Redf…" at bounding box center [347, 61] width 628 height 538
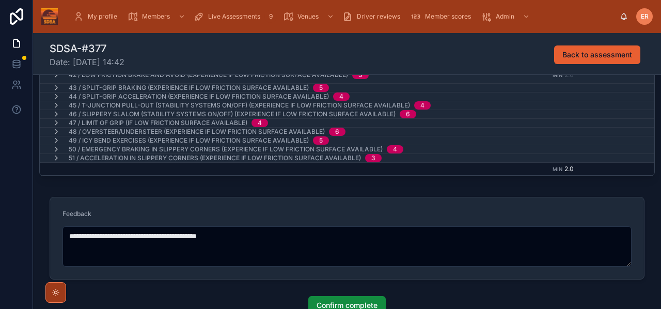
scroll to position [382, 0]
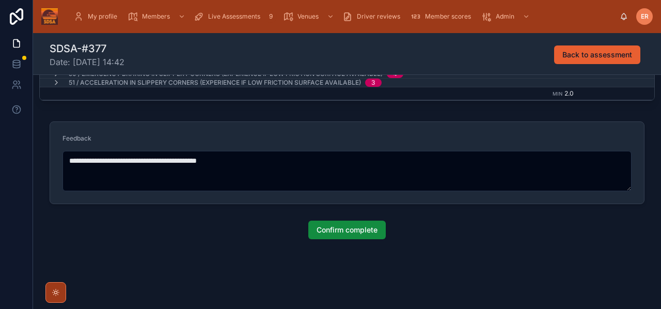
click at [325, 230] on span "Confirm complete" at bounding box center [346, 229] width 61 height 10
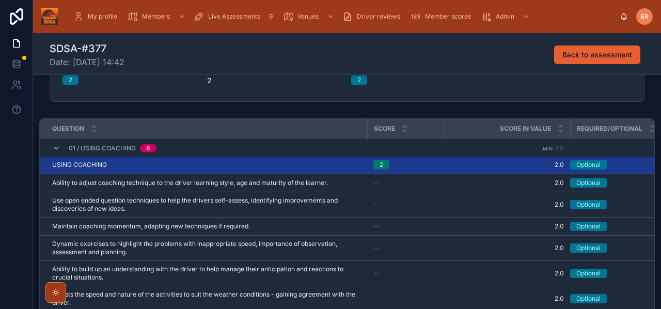
scroll to position [0, 0]
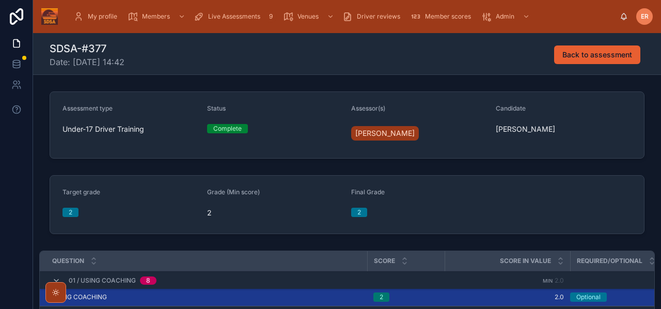
click at [228, 16] on span "Live Assessments" at bounding box center [234, 16] width 52 height 8
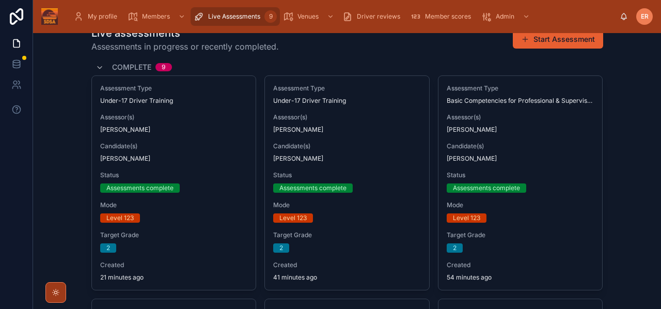
scroll to position [36, 0]
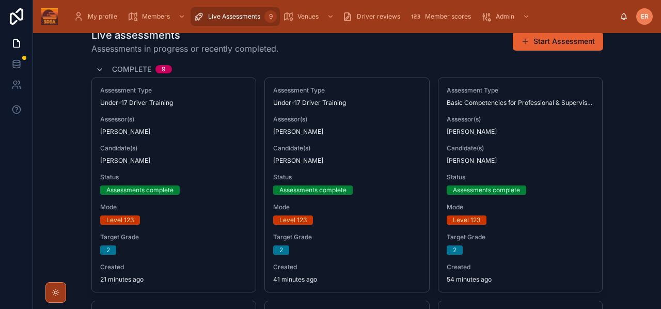
click at [168, 159] on span "[PERSON_NAME]" at bounding box center [174, 160] width 148 height 8
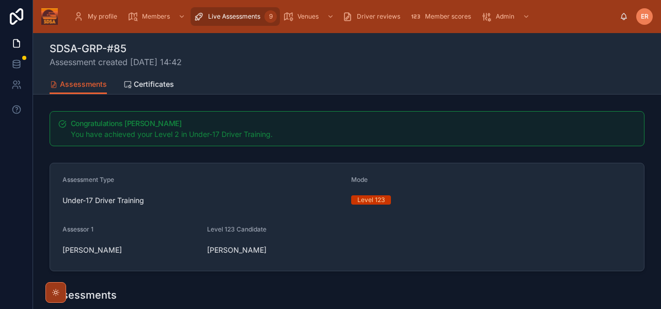
click at [141, 89] on span "Certificates" at bounding box center [154, 84] width 40 height 10
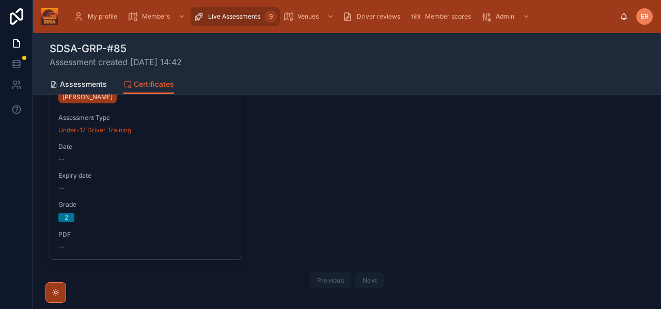
scroll to position [146, 0]
click at [328, 173] on div "Certified user John Marie Assessor Ed Redfern Assessment Type Under-17 Driver T…" at bounding box center [347, 164] width 595 height 253
click at [91, 85] on span "Assessments" at bounding box center [83, 84] width 47 height 10
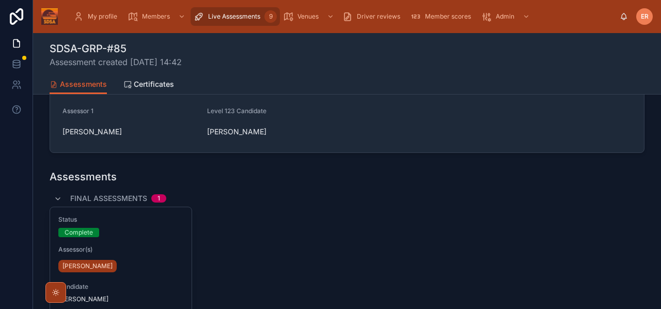
scroll to position [116, 0]
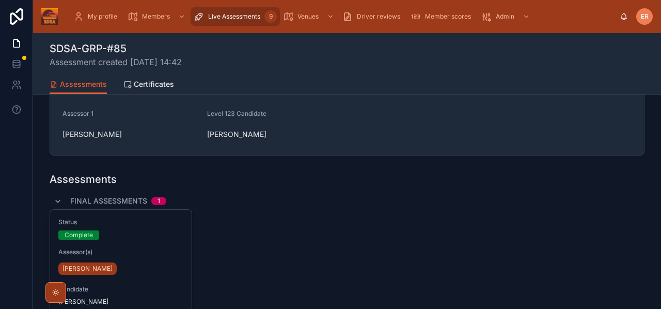
click at [224, 19] on span "Live Assessments" at bounding box center [234, 16] width 52 height 8
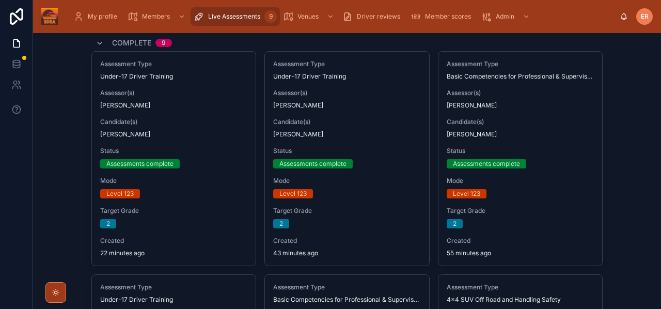
scroll to position [63, 0]
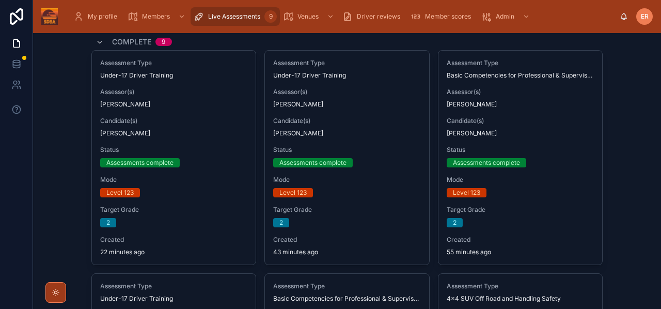
click at [224, 169] on div "Assessment Type Under-17 Driver Training Assessor(s) Ed Redfern Candidate(s) Jo…" at bounding box center [174, 158] width 164 height 214
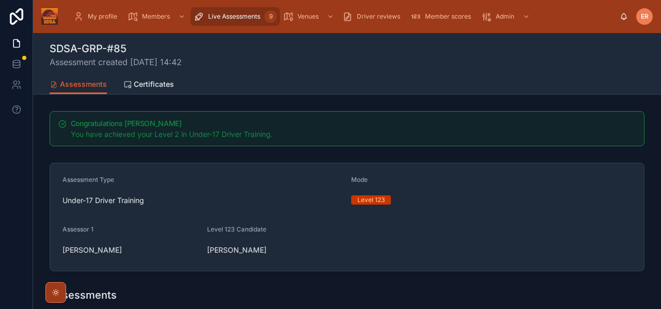
scroll to position [6, 0]
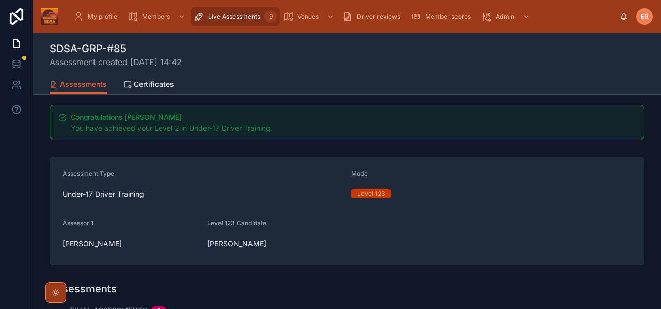
click at [148, 90] on link "Certificates" at bounding box center [148, 85] width 51 height 21
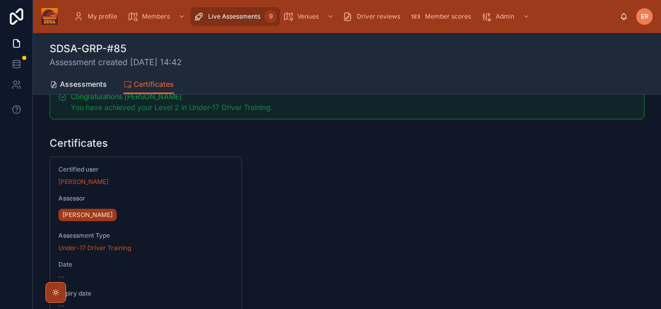
scroll to position [20, 0]
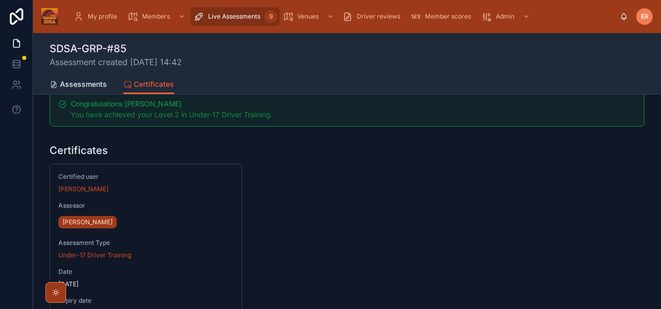
click at [221, 17] on span "Live Assessments" at bounding box center [234, 16] width 52 height 8
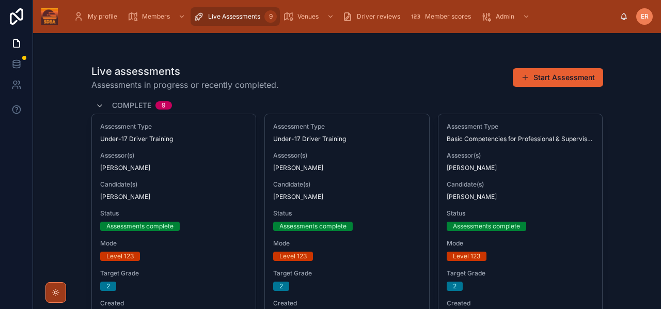
click at [543, 79] on button "Start Assessment" at bounding box center [557, 77] width 90 height 19
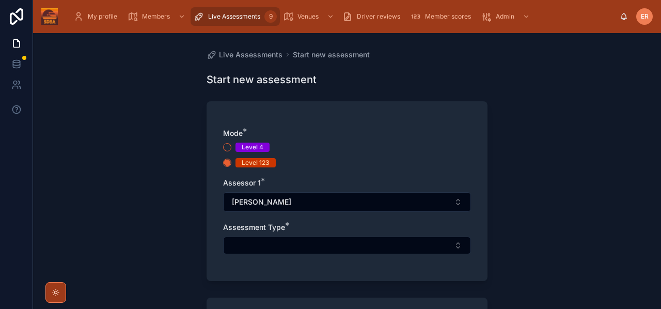
click at [252, 241] on button "Select Button" at bounding box center [347, 245] width 248 height 18
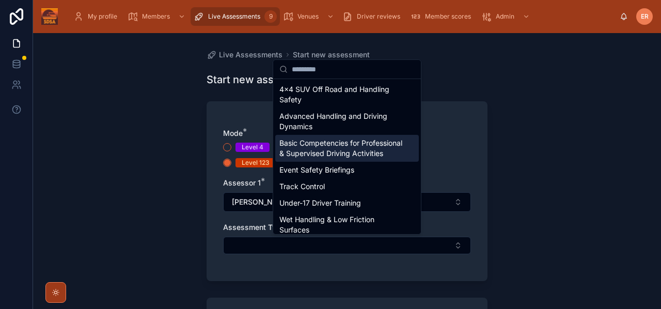
click at [310, 154] on span "Basic Competencies for Professional & Supervised Driving Activities" at bounding box center [340, 148] width 123 height 21
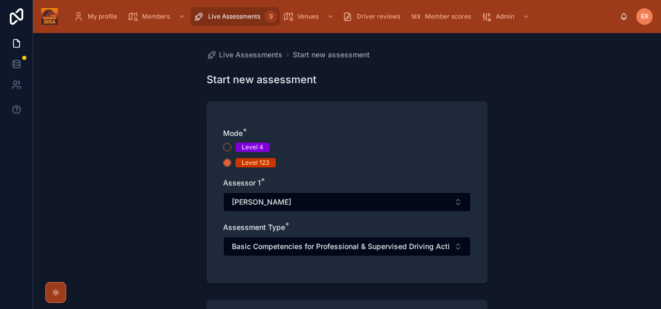
click at [510, 217] on div "Live Assessments Start new assessment Start new assessment Mode * Level 4 Level…" at bounding box center [347, 171] width 628 height 276
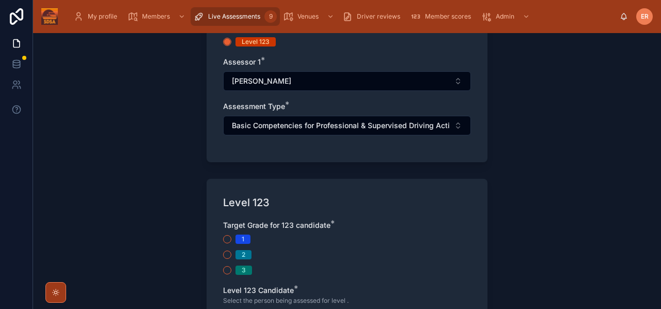
scroll to position [120, 0]
click at [225, 259] on div "2" at bounding box center [347, 254] width 248 height 9
click at [230, 256] on button "2" at bounding box center [227, 255] width 8 height 8
click at [531, 240] on div "Live Assessments Start new assessment Start new assessment Mode * Level 4 Level…" at bounding box center [347, 171] width 628 height 276
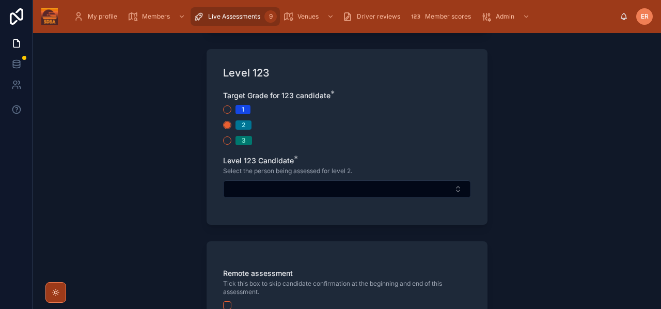
scroll to position [254, 0]
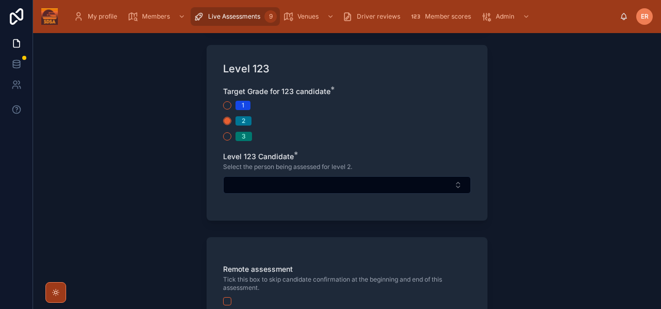
click at [368, 186] on button "Select Button" at bounding box center [347, 185] width 248 height 18
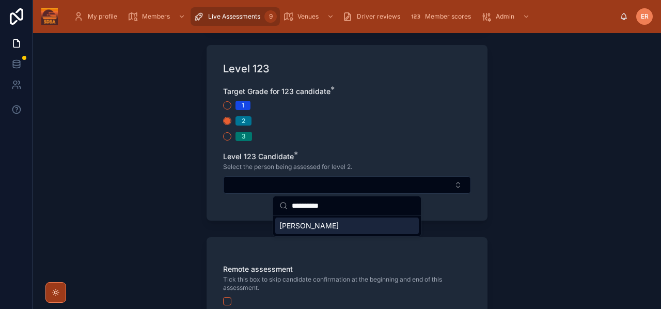
type input "**********"
click at [303, 229] on span "[PERSON_NAME]" at bounding box center [308, 225] width 59 height 10
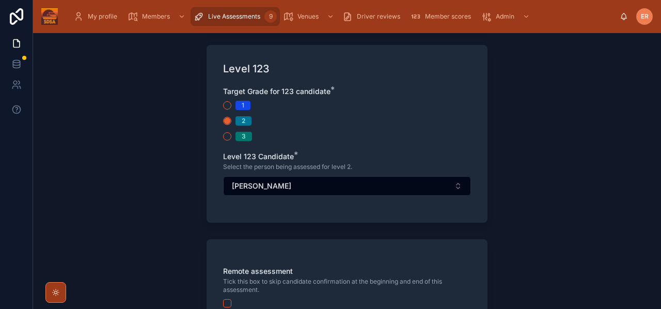
click at [518, 203] on div "Live Assessments Start new assessment Start new assessment Mode * Level 4 Level…" at bounding box center [347, 171] width 628 height 276
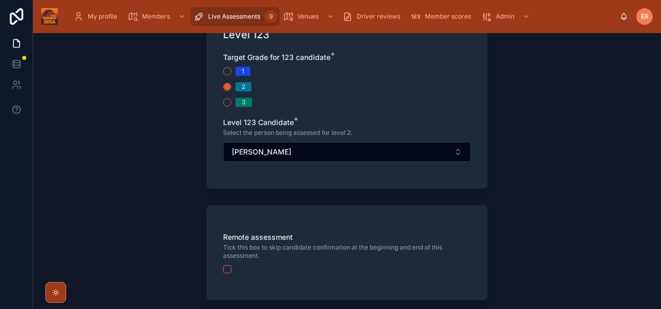
scroll to position [289, 0]
click at [226, 269] on button "button" at bounding box center [227, 268] width 8 height 8
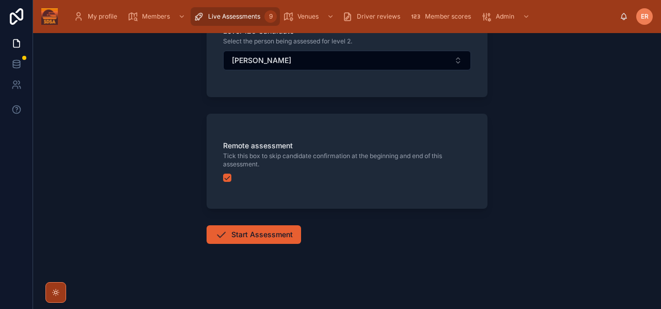
scroll to position [381, 0]
click at [226, 235] on icon at bounding box center [221, 233] width 12 height 12
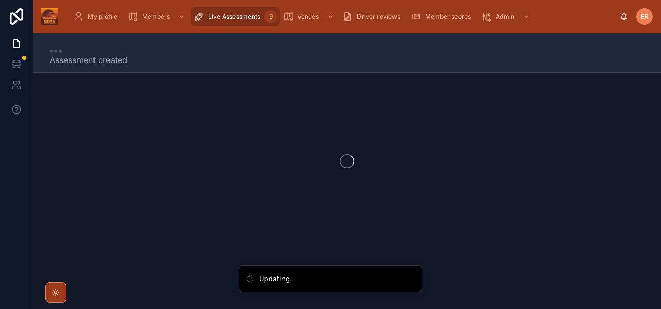
scroll to position [6, 0]
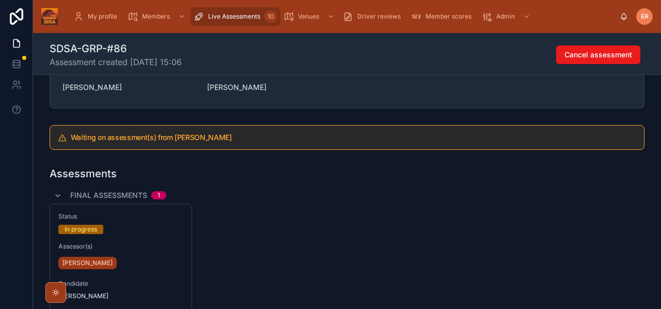
scroll to position [116, 0]
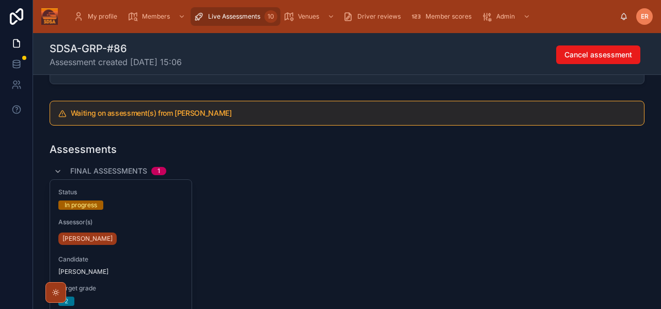
click at [134, 215] on div "Status In progress Assessor(s) Ed Redfern Candidate John Marie Target grade 2" at bounding box center [120, 247] width 141 height 134
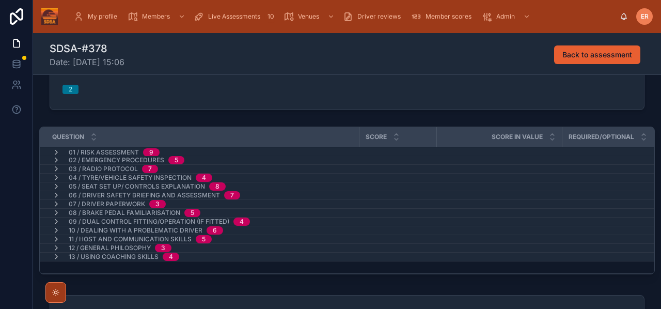
scroll to position [123, 0]
click at [92, 140] on icon at bounding box center [93, 138] width 7 height 7
click at [93, 133] on icon at bounding box center [93, 134] width 7 height 7
click at [56, 152] on icon at bounding box center [56, 152] width 8 height 8
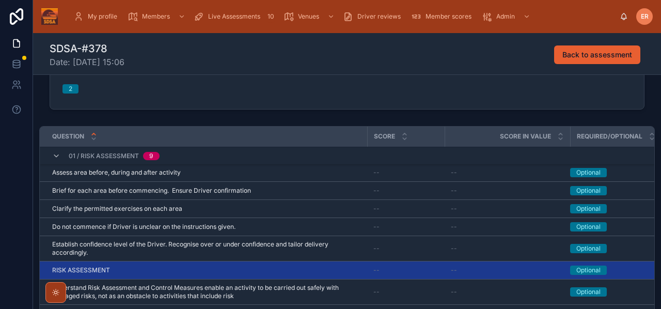
click at [130, 268] on div "RISK ASSESSMENT RISK ASSESSMENT" at bounding box center [206, 270] width 309 height 8
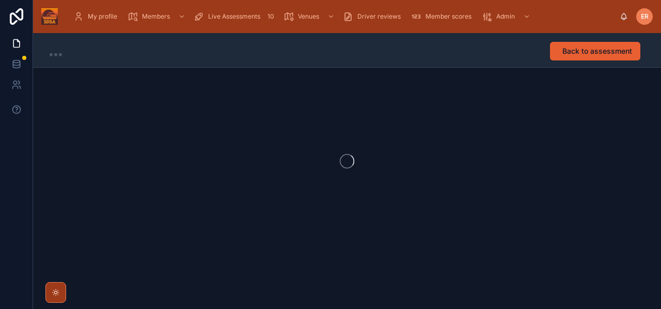
scroll to position [1, 0]
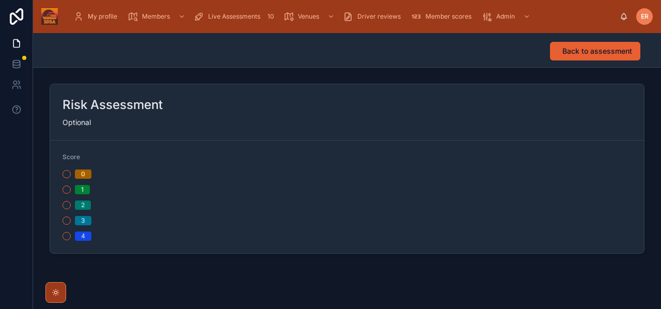
click at [65, 204] on button "2" at bounding box center [66, 205] width 8 height 8
click at [583, 49] on span "Back to assessment" at bounding box center [597, 51] width 70 height 10
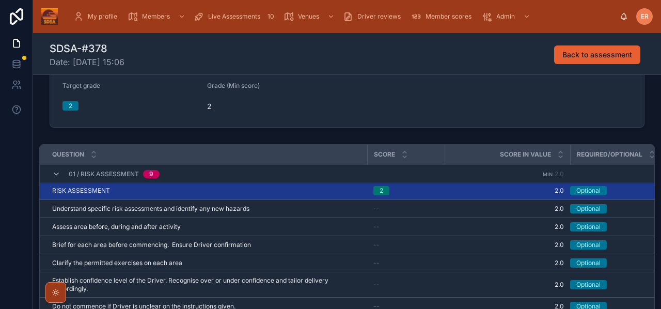
click at [54, 174] on icon at bounding box center [56, 174] width 8 height 8
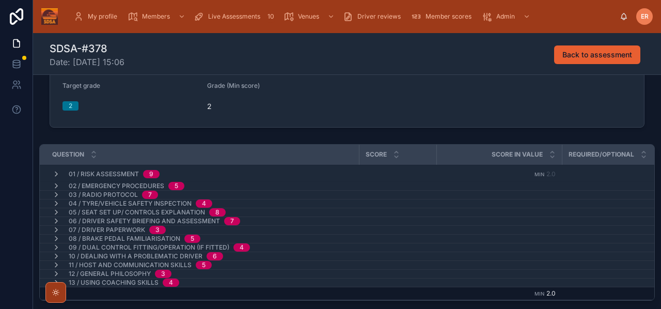
click at [55, 185] on icon at bounding box center [56, 186] width 8 height 8
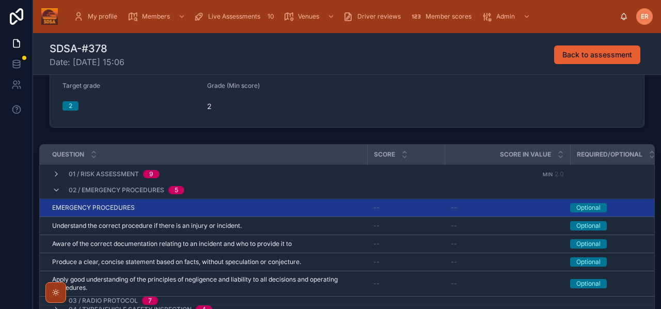
click at [214, 208] on div "EMERGENCY PROCEDURES EMERGENCY PROCEDURES" at bounding box center [206, 207] width 309 height 8
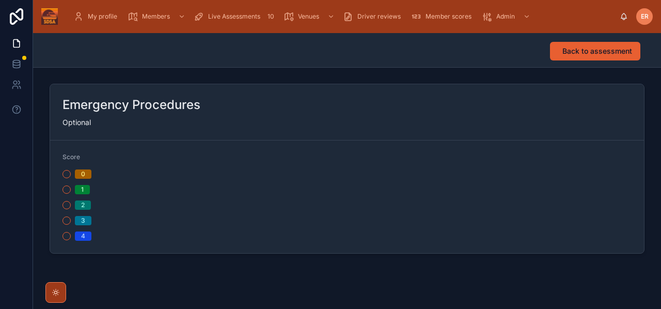
click at [65, 204] on button "2" at bounding box center [66, 205] width 8 height 8
click at [593, 49] on span "Back to assessment" at bounding box center [597, 51] width 70 height 10
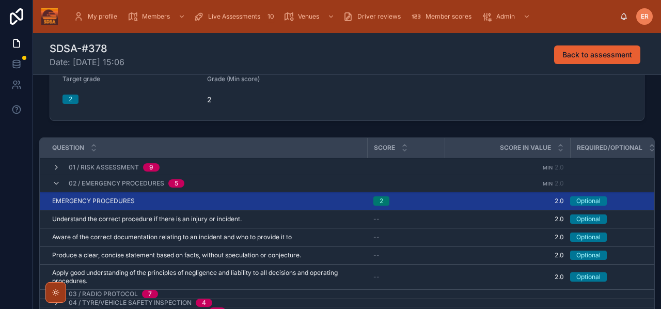
scroll to position [2, 0]
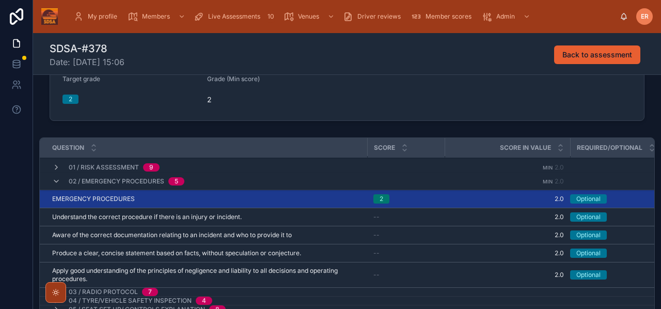
click at [56, 184] on icon at bounding box center [56, 181] width 8 height 8
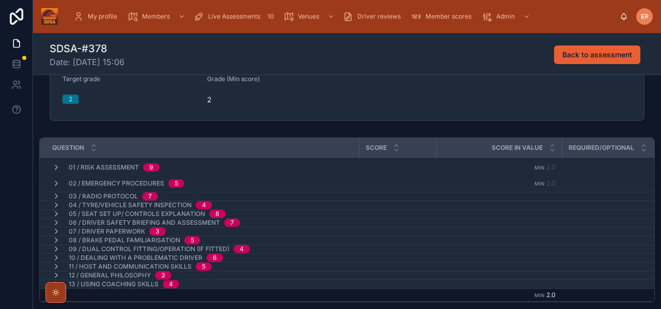
scroll to position [0, 0]
click at [56, 195] on icon at bounding box center [56, 196] width 8 height 8
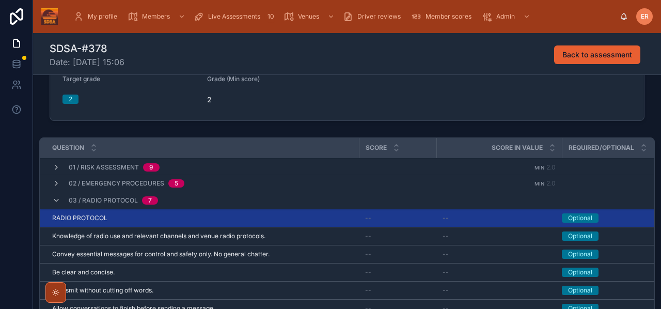
click at [197, 220] on div "RADIO PROTOCOL RADIO PROTOCOL" at bounding box center [202, 218] width 300 height 8
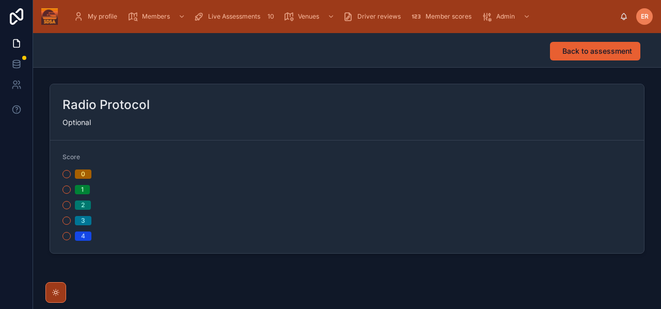
click at [66, 206] on button "2" at bounding box center [66, 205] width 8 height 8
click at [565, 50] on span "Back to assessment" at bounding box center [597, 51] width 70 height 10
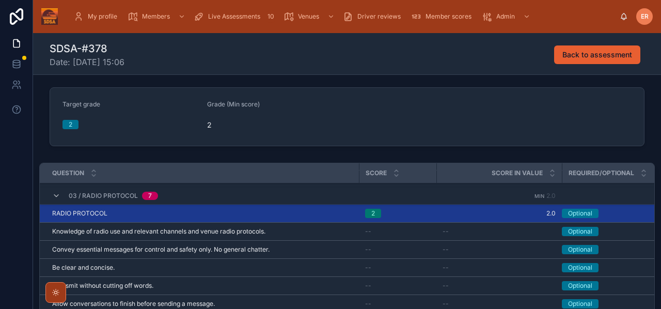
scroll to position [31, 0]
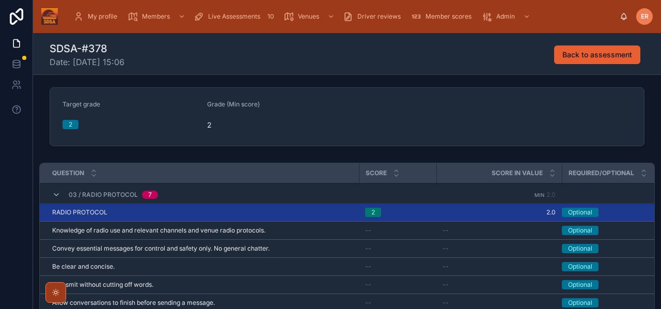
click at [55, 196] on icon at bounding box center [56, 194] width 8 height 8
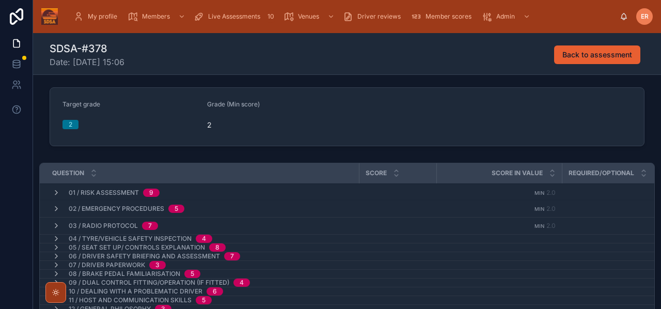
click at [55, 236] on icon at bounding box center [56, 238] width 8 height 8
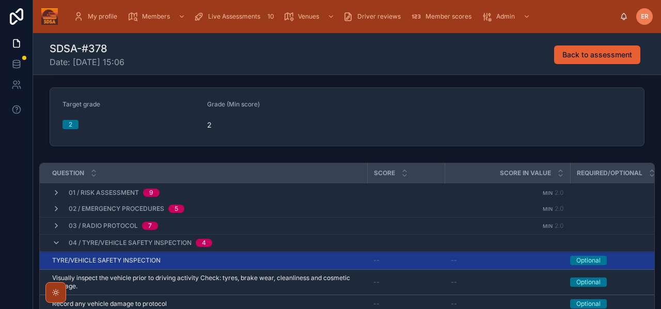
click at [192, 259] on div "TYRE/VEHICLE SAFETY INSPECTION TYRE/VEHICLE SAFETY INSPECTION" at bounding box center [206, 260] width 309 height 8
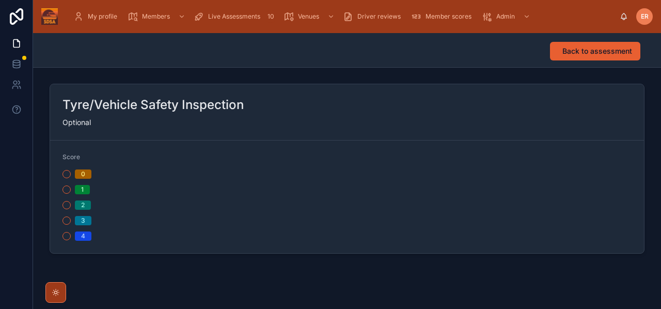
click at [68, 206] on button "2" at bounding box center [66, 205] width 8 height 8
click at [590, 53] on span "Back to assessment" at bounding box center [597, 51] width 70 height 10
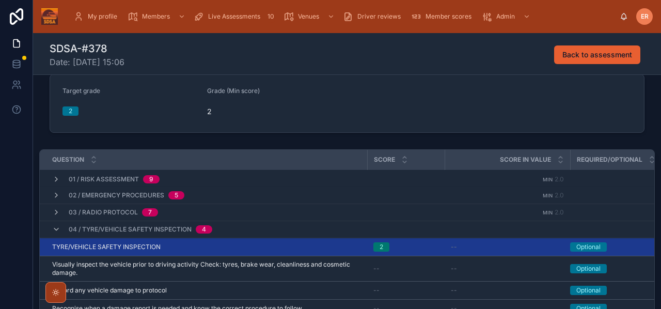
scroll to position [28, 0]
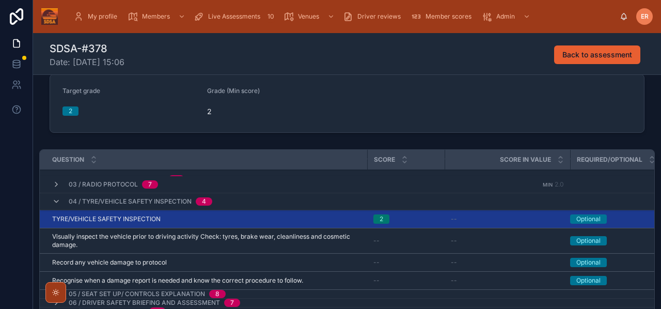
click at [55, 200] on icon at bounding box center [56, 201] width 8 height 8
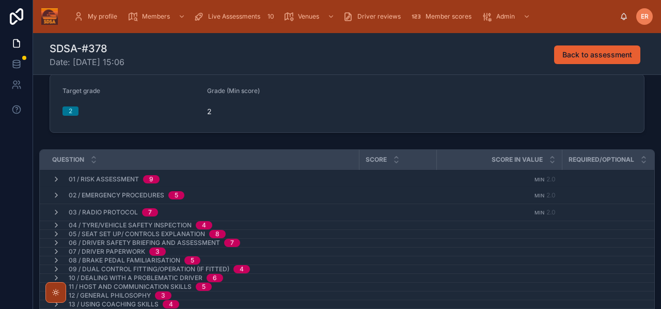
scroll to position [0, 0]
click at [55, 224] on icon at bounding box center [56, 225] width 8 height 8
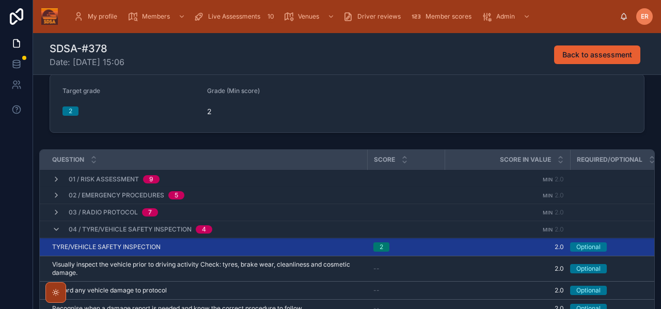
click at [190, 244] on div "TYRE/VEHICLE SAFETY INSPECTION TYRE/VEHICLE SAFETY INSPECTION" at bounding box center [206, 247] width 309 height 8
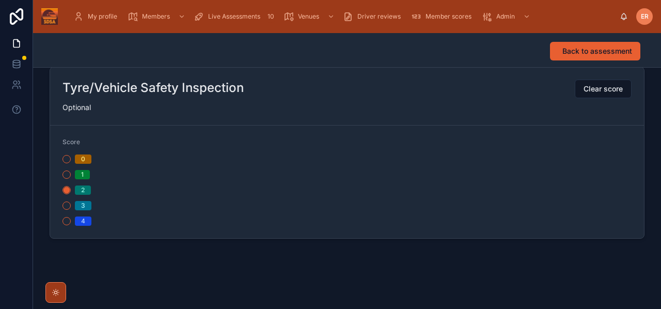
scroll to position [18, 0]
click at [580, 52] on span "Back to assessment" at bounding box center [597, 51] width 70 height 10
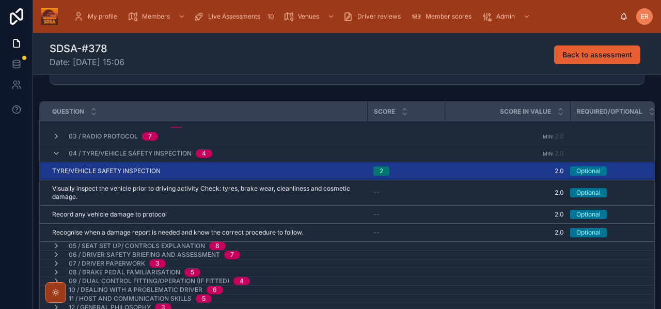
scroll to position [151, 0]
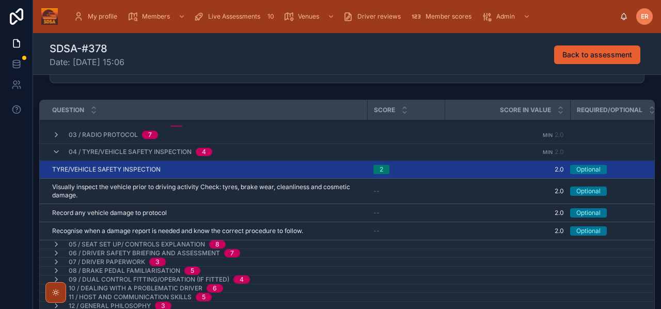
click at [55, 153] on icon at bounding box center [56, 152] width 8 height 8
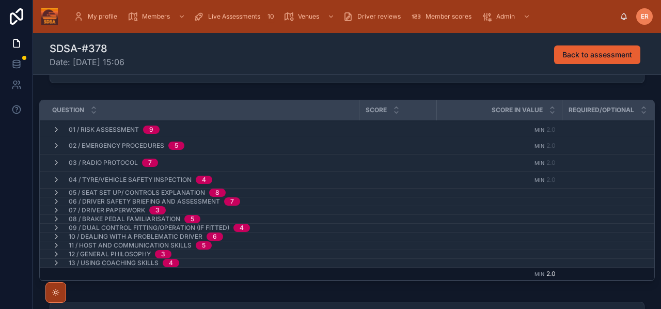
scroll to position [0, 0]
click at [56, 189] on icon at bounding box center [56, 192] width 8 height 8
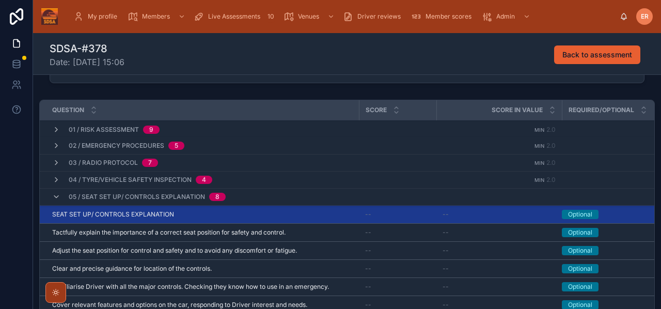
click at [202, 211] on div "SEAT SET UP/ CONTROLS EXPLANATION SEAT SET UP/ CONTROLS EXPLANATION" at bounding box center [202, 214] width 300 height 8
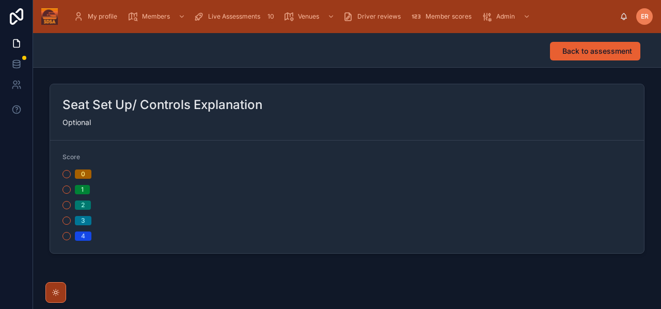
click at [67, 206] on button "2" at bounding box center [66, 205] width 8 height 8
click at [577, 57] on button "Back to assessment" at bounding box center [595, 51] width 90 height 19
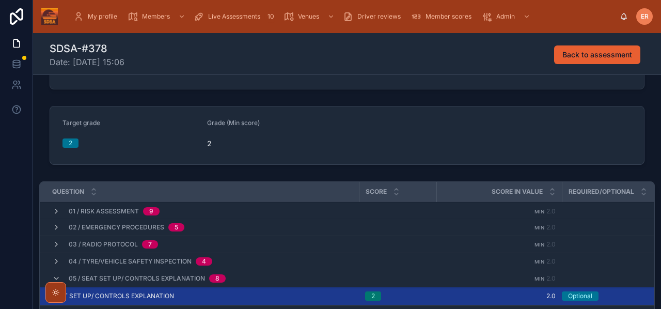
scroll to position [174, 0]
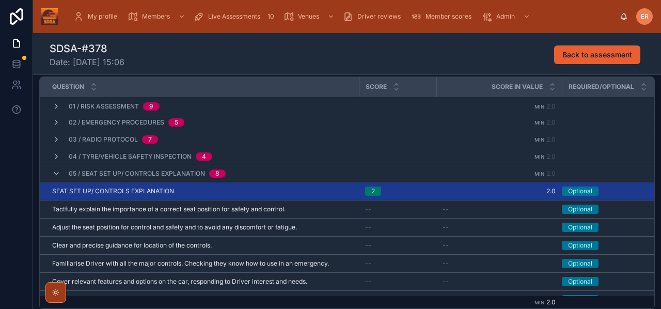
click at [56, 175] on icon at bounding box center [56, 173] width 8 height 8
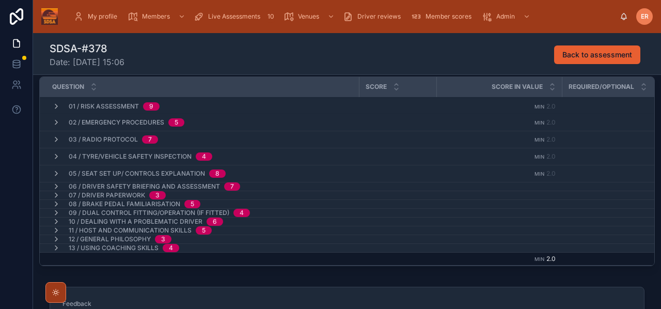
click at [56, 187] on icon at bounding box center [56, 186] width 8 height 8
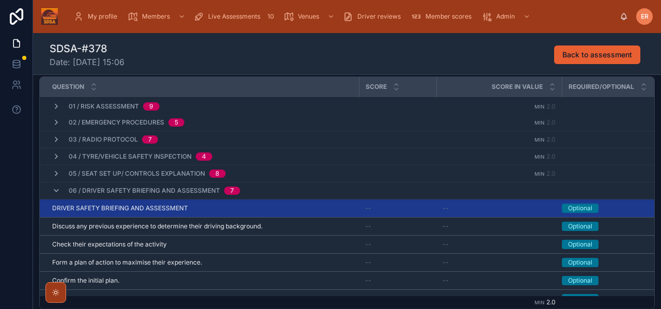
click at [214, 207] on div "DRIVER SAFETY BRIEFING AND ASSESSMENT DRIVER SAFETY BRIEFING AND ASSESSMENT" at bounding box center [202, 208] width 300 height 8
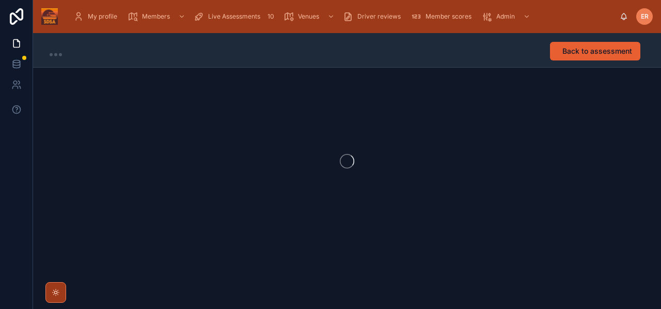
scroll to position [1, 0]
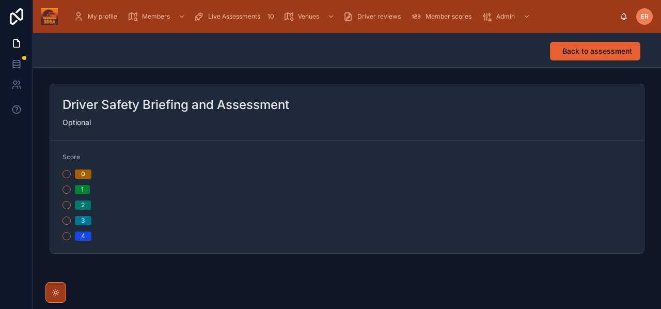
click at [63, 206] on button "2" at bounding box center [66, 205] width 8 height 8
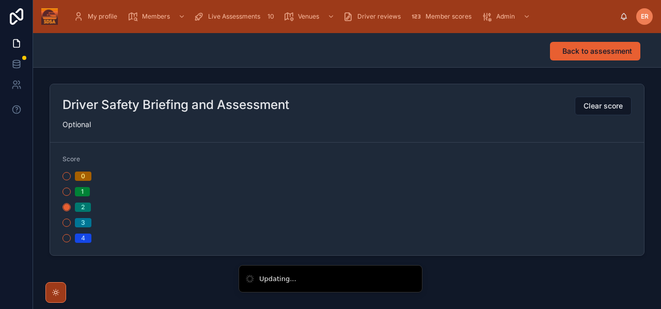
click at [588, 54] on span "Back to assessment" at bounding box center [597, 51] width 70 height 10
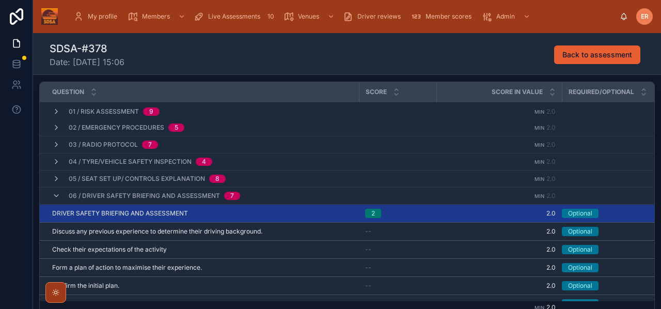
scroll to position [39, 0]
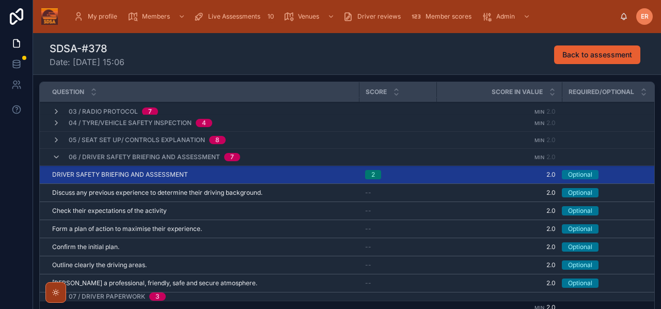
click at [53, 159] on icon at bounding box center [56, 157] width 8 height 8
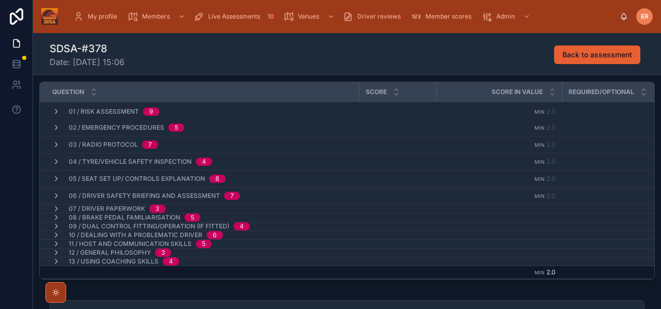
click at [54, 207] on icon at bounding box center [56, 208] width 8 height 8
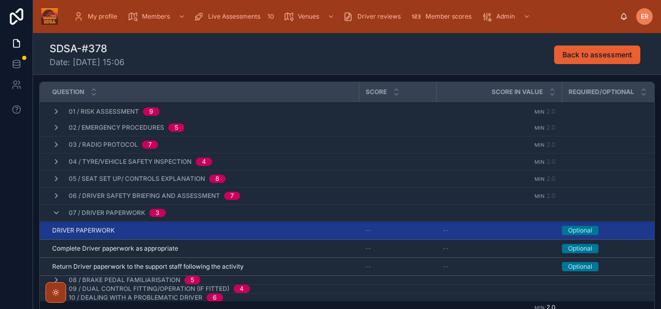
click at [147, 230] on div "DRIVER PAPERWORK DRIVER PAPERWORK" at bounding box center [202, 230] width 300 height 8
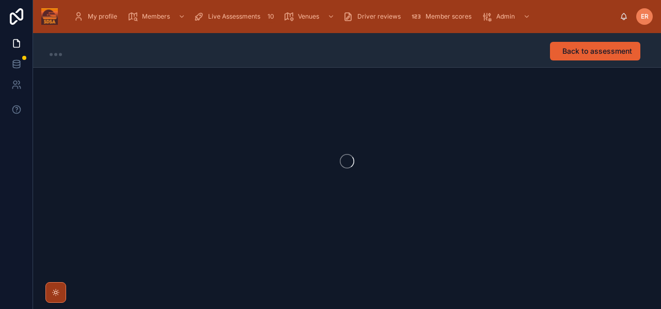
scroll to position [1, 0]
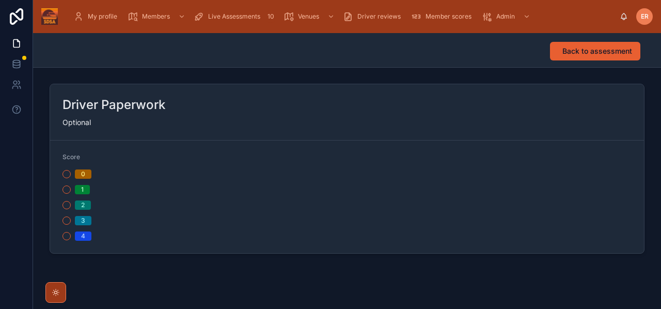
click at [67, 205] on button "2" at bounding box center [66, 205] width 8 height 8
click at [568, 46] on span "Back to assessment" at bounding box center [597, 51] width 70 height 10
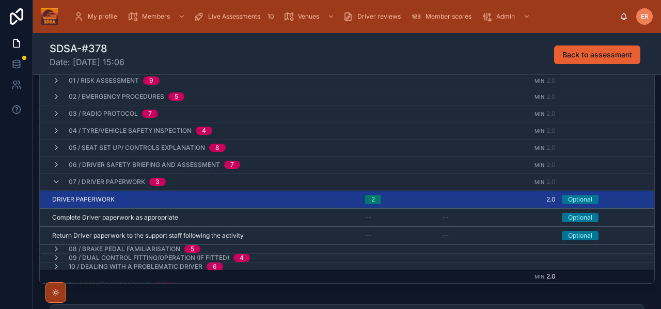
scroll to position [252, 0]
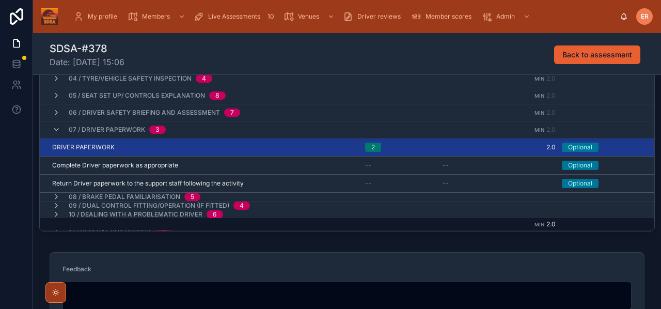
click at [59, 131] on icon at bounding box center [56, 129] width 8 height 8
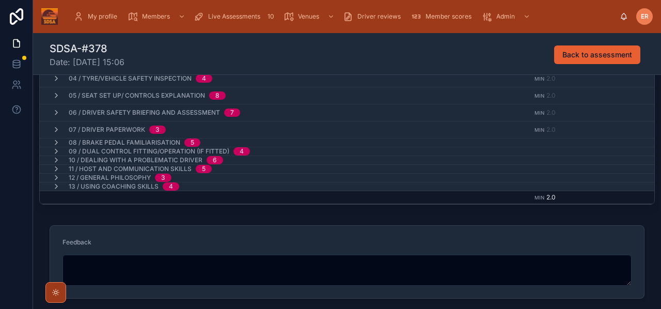
click at [55, 143] on icon at bounding box center [56, 142] width 8 height 8
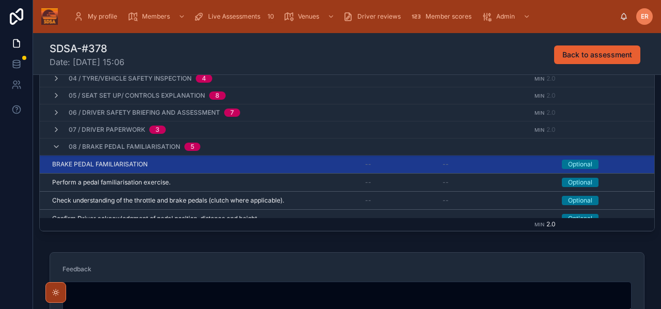
click at [171, 162] on div "BRAKE PEDAL FAMILIARISATION BRAKE PEDAL FAMILIARISATION" at bounding box center [202, 164] width 300 height 8
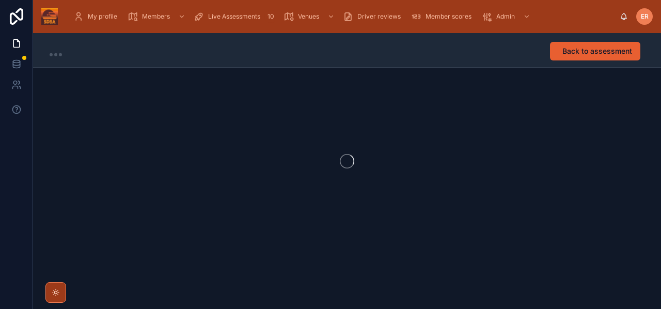
scroll to position [1, 0]
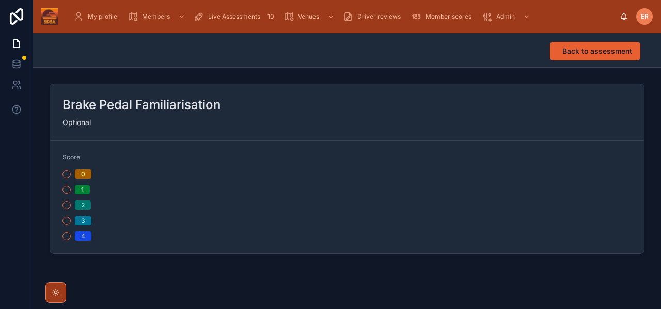
click at [71, 206] on div "2" at bounding box center [202, 204] width 280 height 9
click at [68, 206] on button "2" at bounding box center [66, 205] width 8 height 8
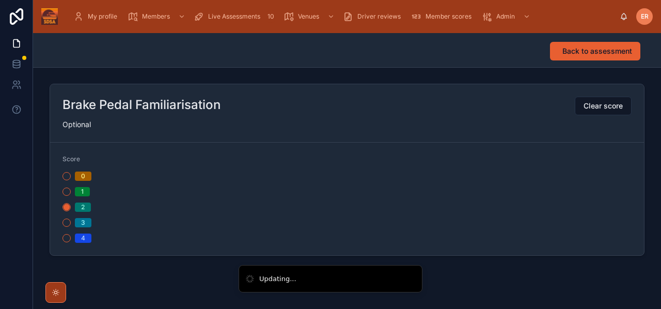
click at [594, 45] on button "Back to assessment" at bounding box center [595, 51] width 90 height 19
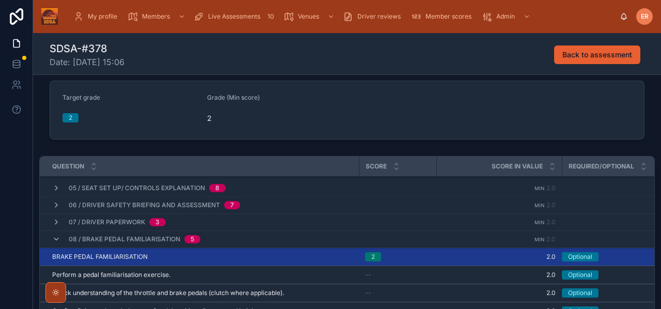
scroll to position [72, 0]
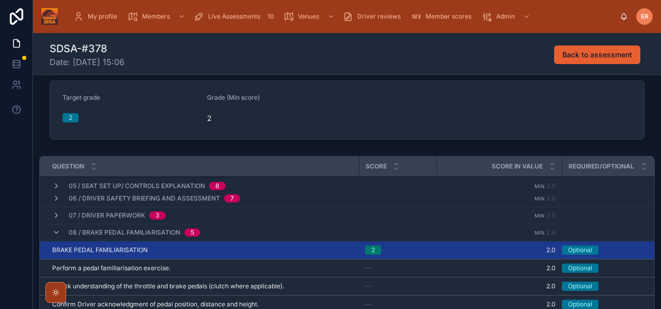
click at [55, 232] on icon at bounding box center [56, 232] width 8 height 8
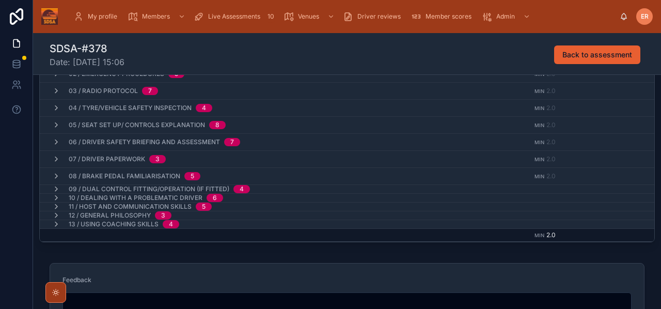
scroll to position [223, 0]
click at [55, 186] on icon at bounding box center [56, 188] width 8 height 8
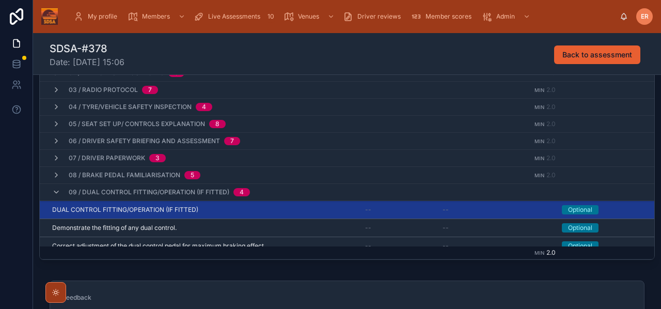
click at [183, 206] on span "DUAL CONTROL FITTING/OPERATION (IF FITTED)" at bounding box center [125, 209] width 146 height 8
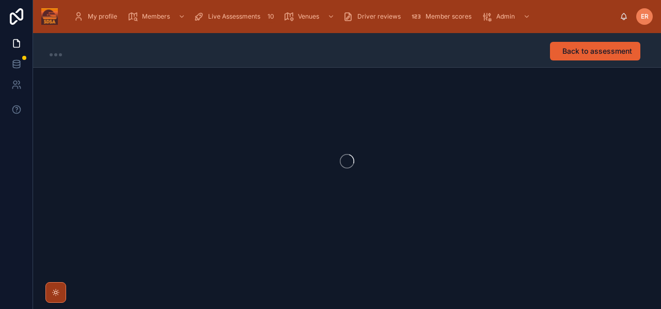
scroll to position [1, 0]
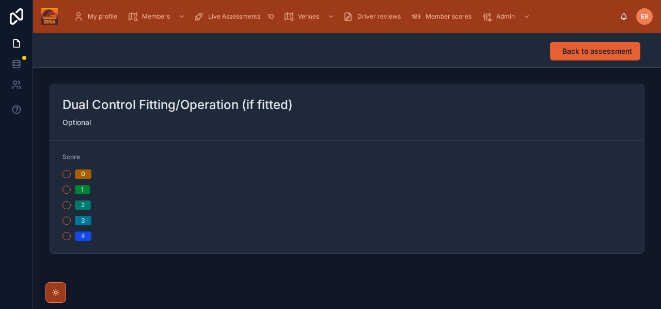
click at [68, 205] on button "2" at bounding box center [66, 205] width 8 height 8
click at [566, 47] on span "Back to assessment" at bounding box center [597, 51] width 70 height 10
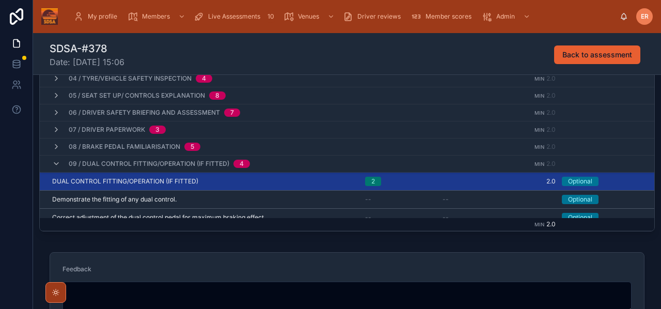
scroll to position [3, 0]
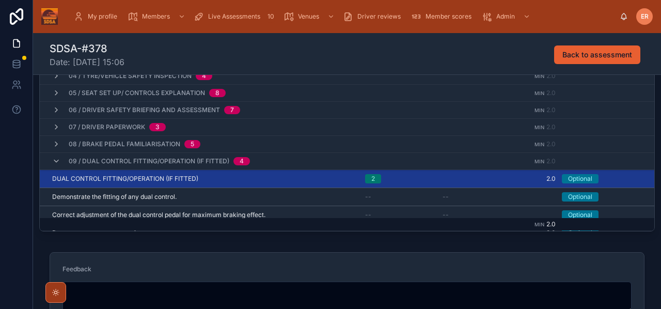
click at [59, 162] on icon at bounding box center [56, 161] width 8 height 8
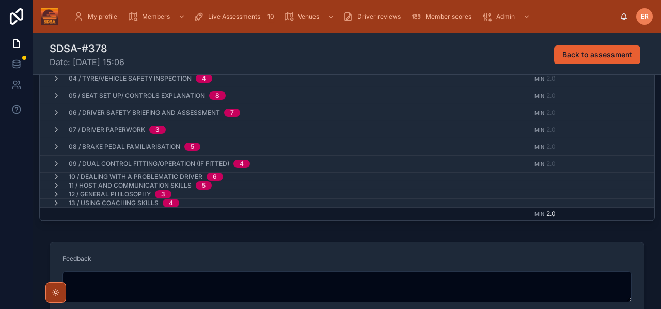
scroll to position [254, 0]
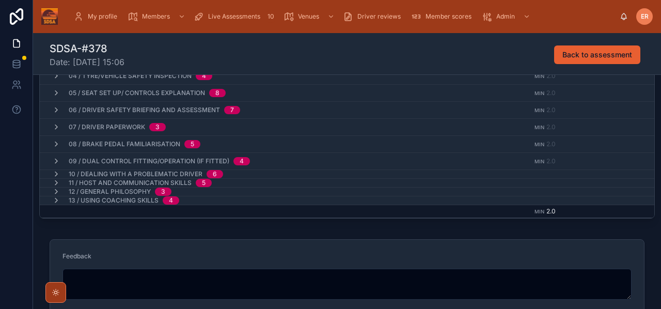
click at [58, 174] on icon at bounding box center [56, 174] width 8 height 8
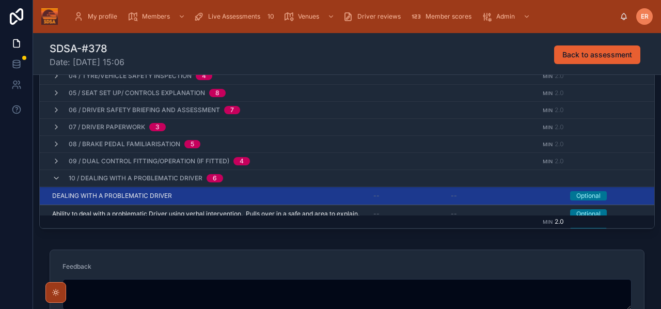
click at [197, 195] on div "DEALING WITH A PROBLEMATIC DRIVER DEALING WITH A PROBLEMATIC DRIVER" at bounding box center [206, 195] width 309 height 8
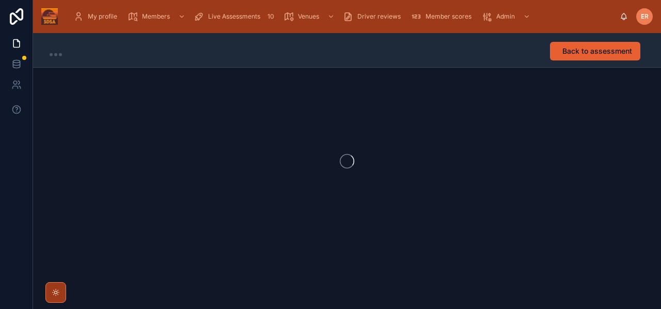
scroll to position [1, 0]
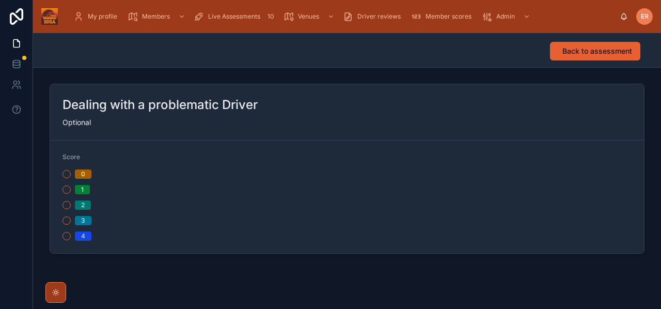
click at [64, 207] on button "2" at bounding box center [66, 205] width 8 height 8
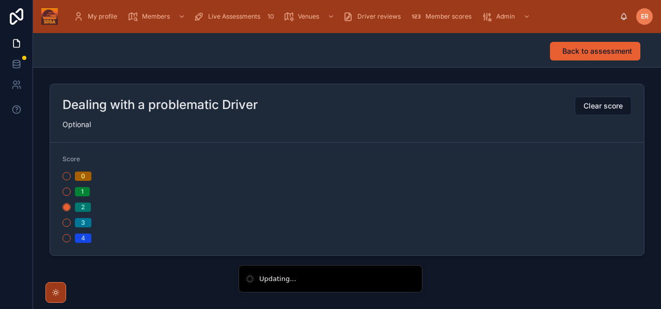
click at [566, 50] on span "Back to assessment" at bounding box center [597, 51] width 70 height 10
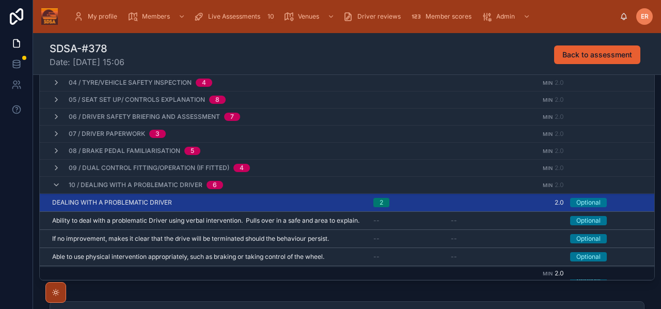
scroll to position [52, 0]
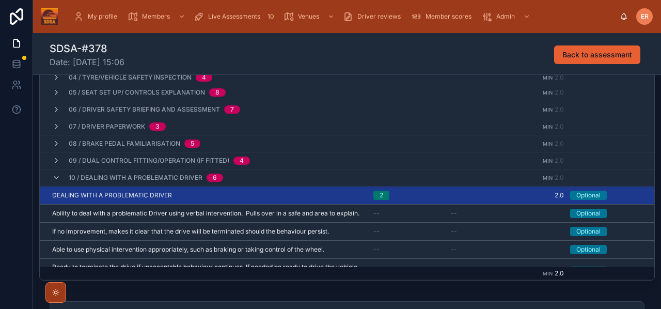
click at [55, 181] on icon at bounding box center [56, 177] width 8 height 8
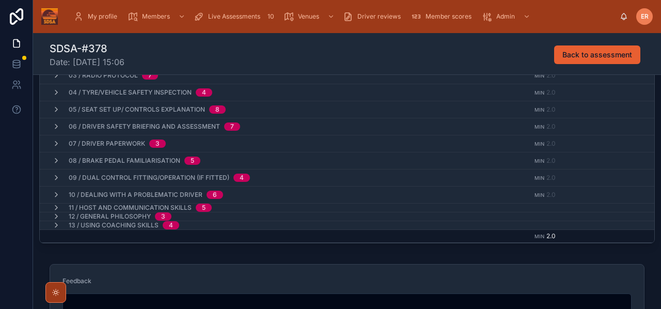
scroll to position [240, 0]
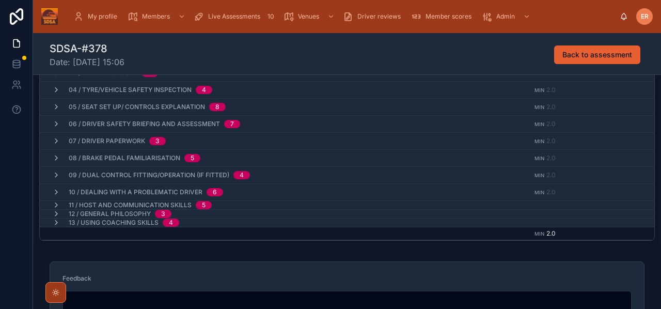
click at [55, 203] on icon at bounding box center [56, 205] width 8 height 8
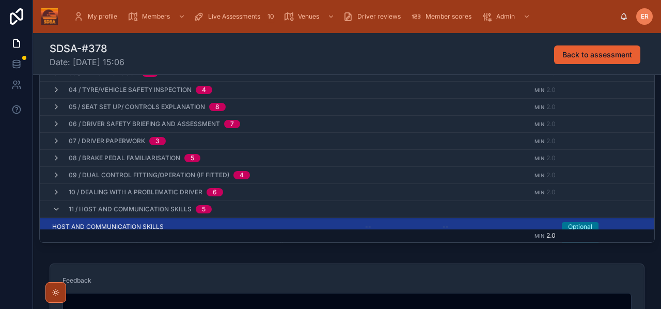
scroll to position [47, 0]
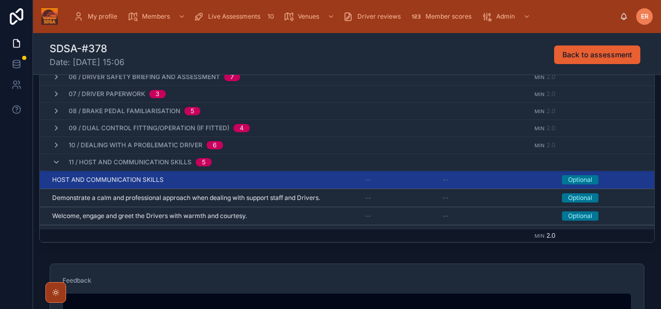
click at [174, 182] on div "HOST AND COMMUNICATION SKILLS HOST AND COMMUNICATION SKILLS" at bounding box center [202, 179] width 300 height 8
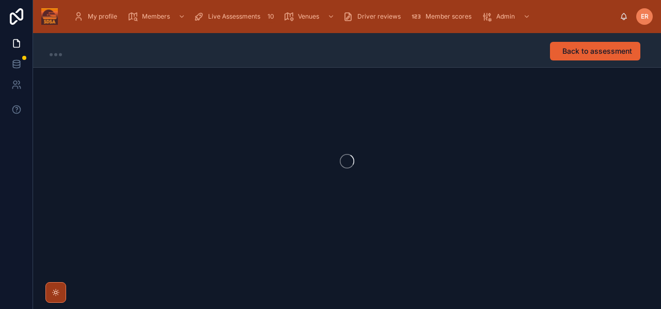
scroll to position [1, 0]
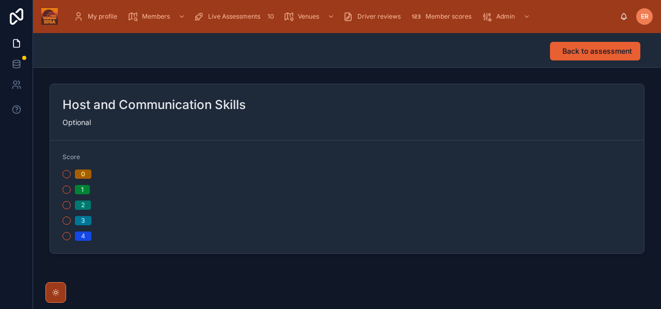
click at [66, 206] on button "2" at bounding box center [66, 205] width 8 height 8
click at [558, 55] on button "Back to assessment" at bounding box center [595, 51] width 90 height 19
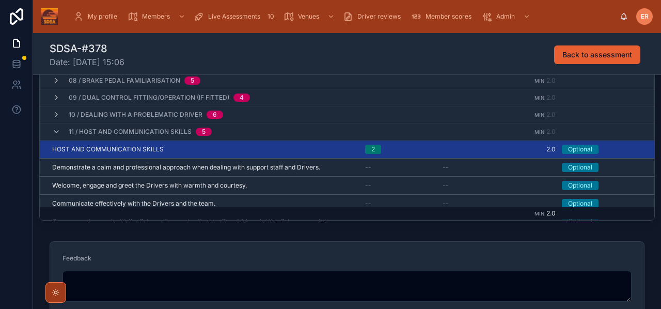
scroll to position [72, 0]
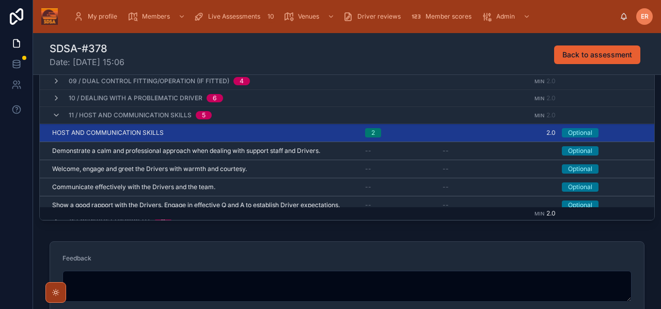
click at [56, 115] on icon at bounding box center [56, 115] width 8 height 8
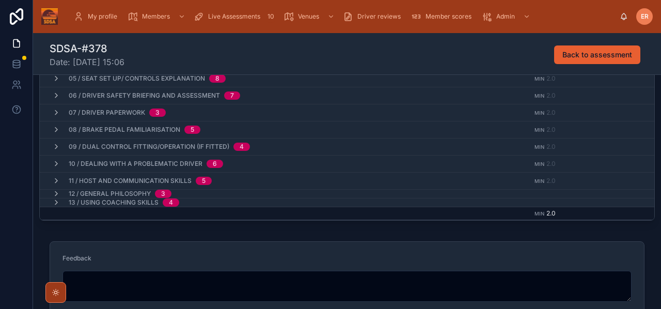
scroll to position [328, 0]
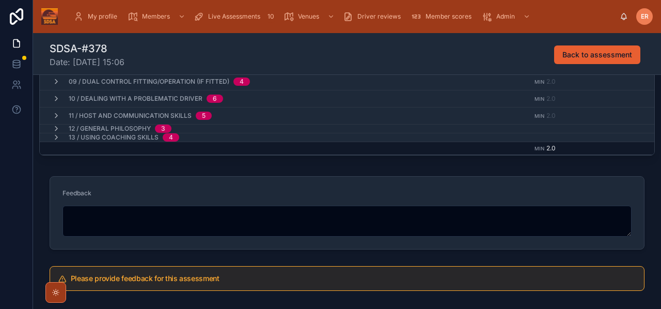
click at [56, 125] on icon at bounding box center [56, 128] width 8 height 8
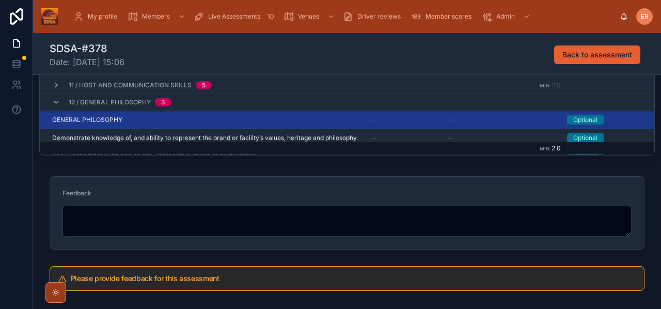
scroll to position [38, 0]
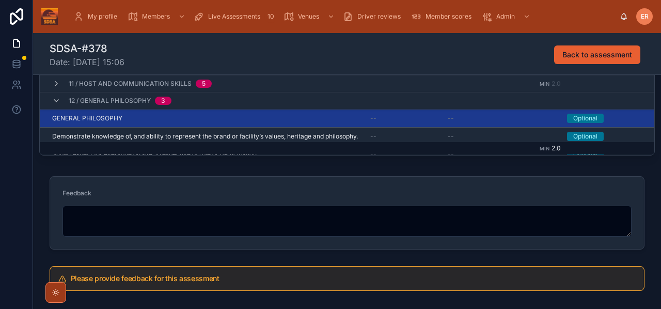
click at [197, 119] on div "GENERAL PHILOSOPHY GENERAL PHILOSOPHY" at bounding box center [205, 118] width 306 height 8
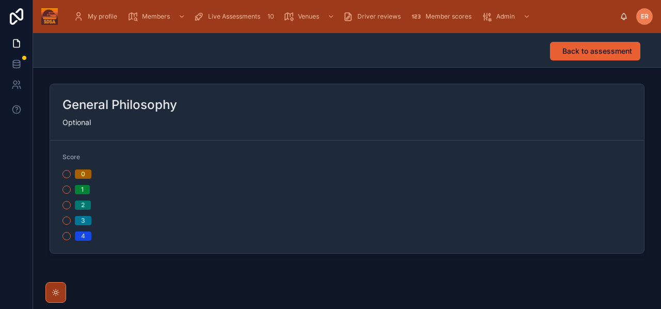
click at [66, 206] on button "2" at bounding box center [66, 205] width 8 height 8
click at [576, 51] on span "Back to assessment" at bounding box center [597, 51] width 70 height 10
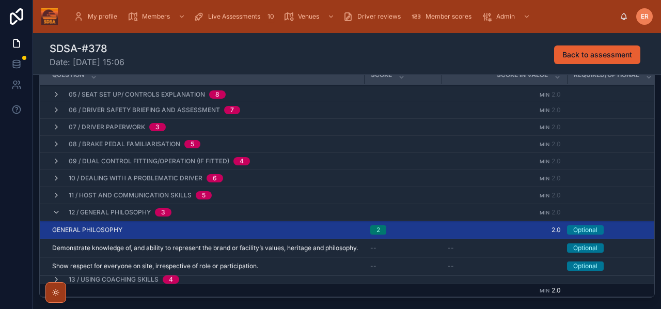
scroll to position [187, 0]
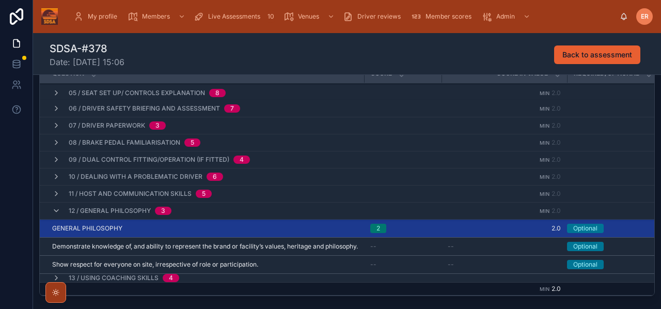
click at [54, 206] on icon at bounding box center [56, 210] width 8 height 8
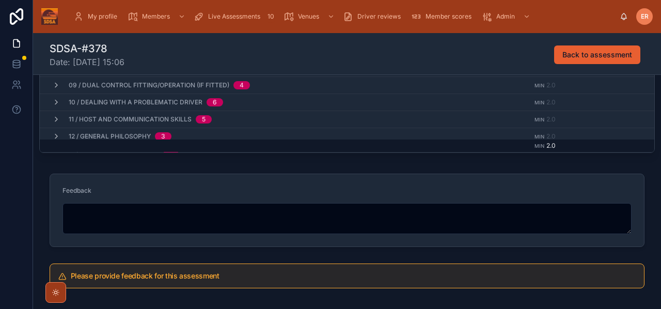
scroll to position [0, 0]
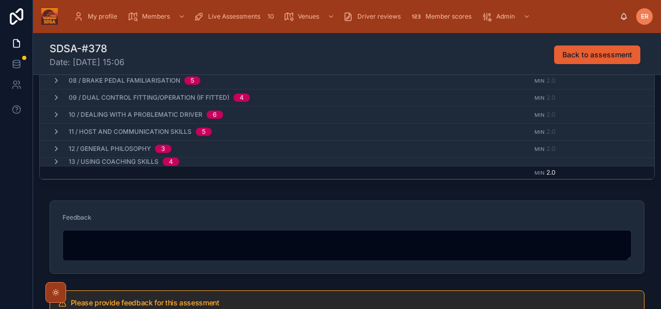
click at [53, 160] on icon at bounding box center [56, 161] width 8 height 8
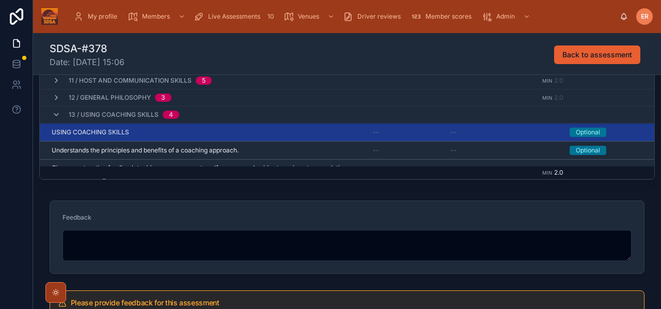
click at [185, 131] on div "USING COACHING SKILLS USING COACHING SKILLS" at bounding box center [206, 132] width 309 height 8
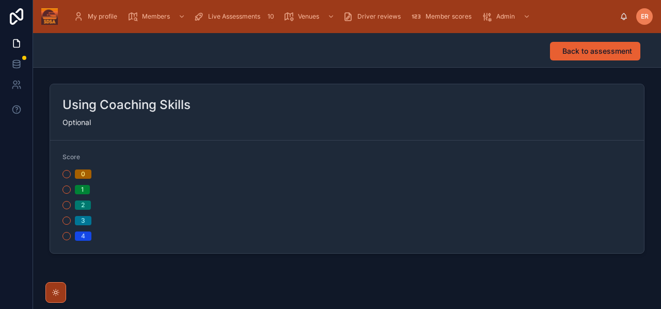
click at [63, 205] on button "2" at bounding box center [66, 205] width 8 height 8
click at [575, 53] on span "Back to assessment" at bounding box center [597, 51] width 70 height 10
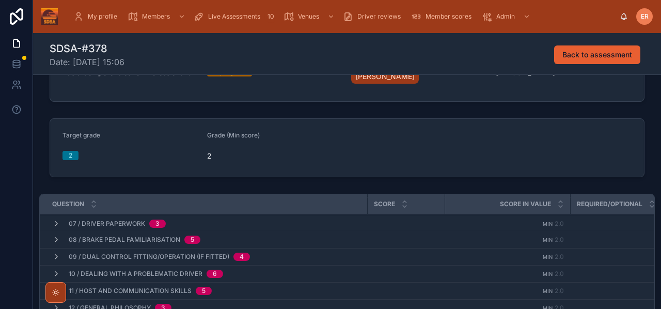
click at [91, 206] on icon at bounding box center [93, 206] width 7 height 7
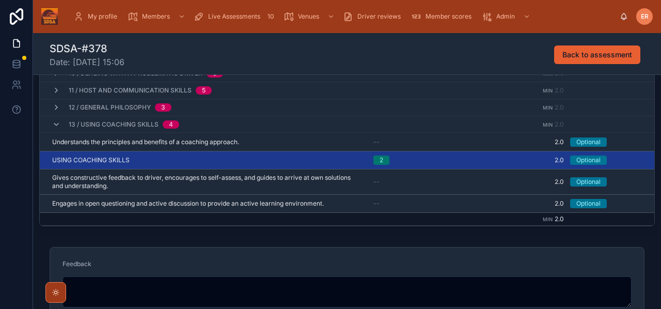
click at [55, 125] on icon at bounding box center [56, 124] width 8 height 8
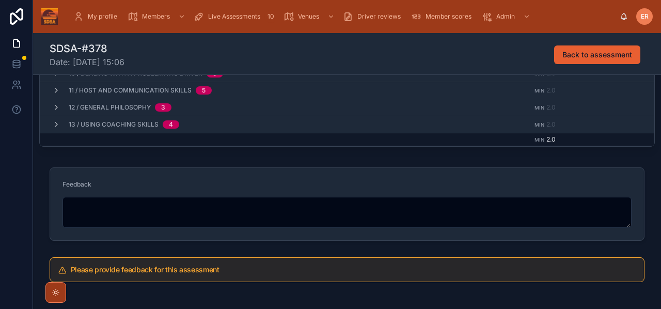
click at [111, 207] on textarea at bounding box center [346, 212] width 569 height 31
click at [80, 217] on textarea at bounding box center [346, 212] width 569 height 31
paste textarea "**********"
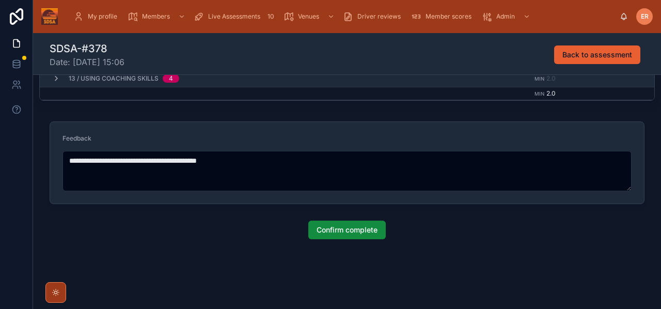
type textarea "**********"
click at [350, 227] on span "Confirm complete" at bounding box center [346, 229] width 61 height 10
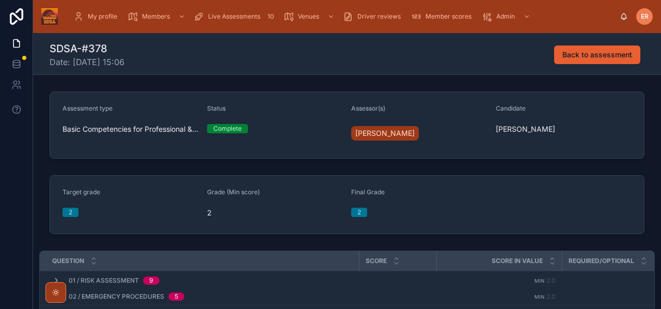
click at [235, 14] on span "Live Assessments" at bounding box center [234, 16] width 52 height 8
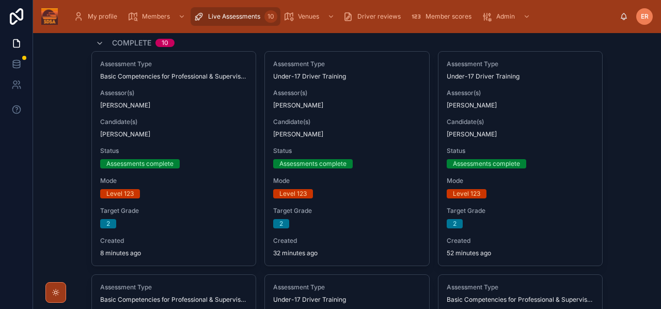
scroll to position [62, 0]
click at [192, 131] on span "[PERSON_NAME]" at bounding box center [174, 135] width 148 height 8
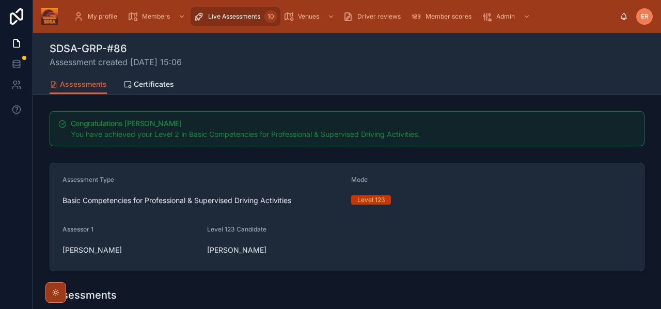
click at [130, 246] on div "[PERSON_NAME]" at bounding box center [130, 250] width 136 height 10
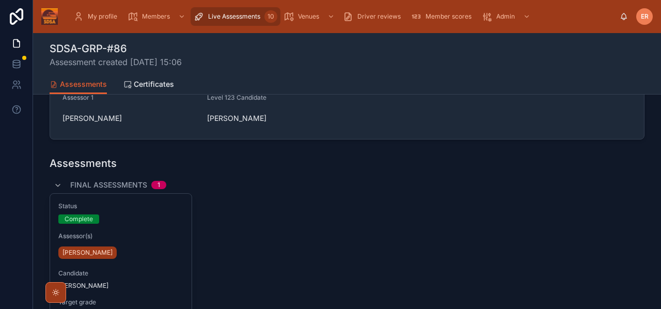
scroll to position [137, 0]
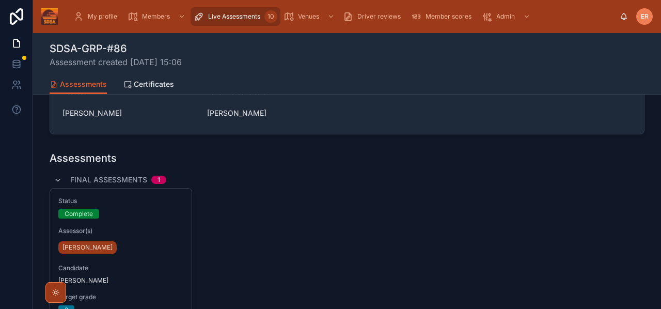
click at [136, 82] on span "Certificates" at bounding box center [154, 84] width 40 height 10
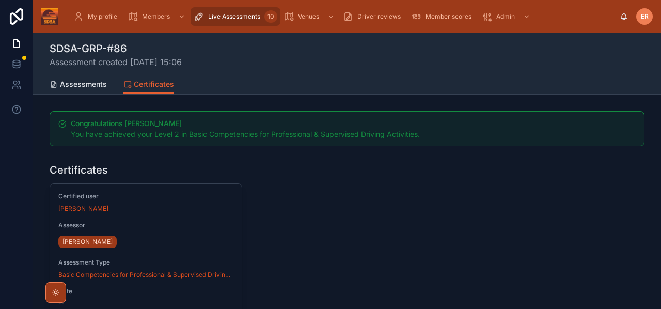
click at [289, 188] on div "Certified user John Marie Assessor Ed Redfern Assessment Type Basic Competencie…" at bounding box center [347, 309] width 595 height 253
click at [78, 89] on link "Assessments" at bounding box center [78, 85] width 57 height 21
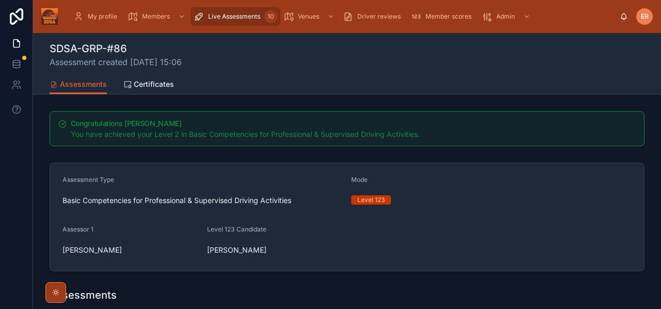
click at [267, 79] on div "Assessments Certificates" at bounding box center [347, 84] width 595 height 20
click at [288, 86] on div "Assessments Certificates" at bounding box center [347, 84] width 595 height 20
click at [243, 85] on div "Assessments Certificates" at bounding box center [347, 84] width 595 height 20
click at [288, 59] on div "SDSA-GRP-#86 Assessment created 03/10/2025 15:06" at bounding box center [347, 54] width 595 height 27
click at [236, 5] on div "My profile Members Live Assessments 10 Venues Driver reviews Member scores Admin" at bounding box center [342, 16] width 553 height 23
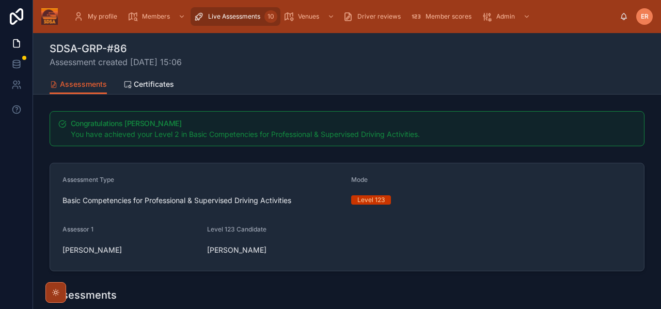
click at [235, 18] on span "Live Assessments" at bounding box center [234, 16] width 52 height 8
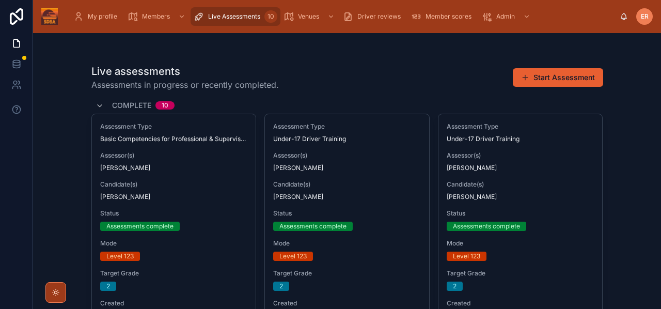
click at [275, 89] on span "Assessments in progress or recently completed." at bounding box center [184, 84] width 187 height 12
click at [220, 66] on h1 "Live assessments" at bounding box center [184, 71] width 187 height 14
click at [540, 211] on span "Status" at bounding box center [520, 213] width 148 height 8
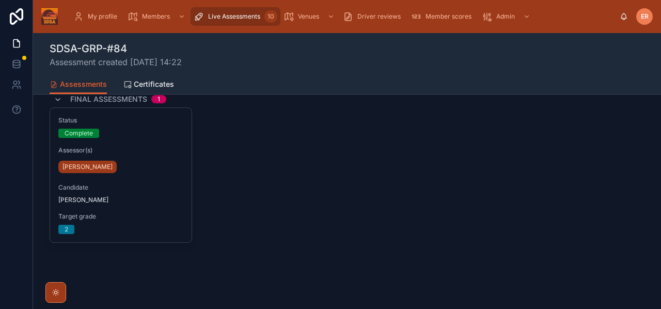
scroll to position [172, 0]
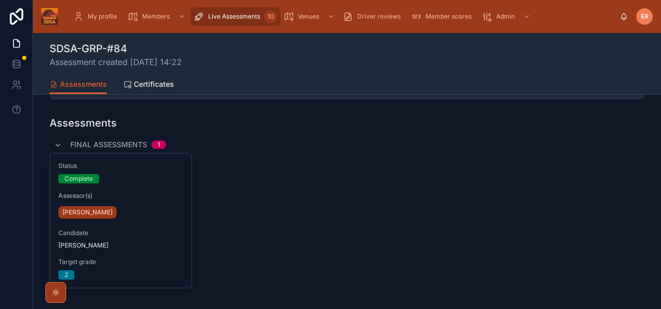
click at [129, 195] on span "Assessor(s)" at bounding box center [120, 195] width 125 height 8
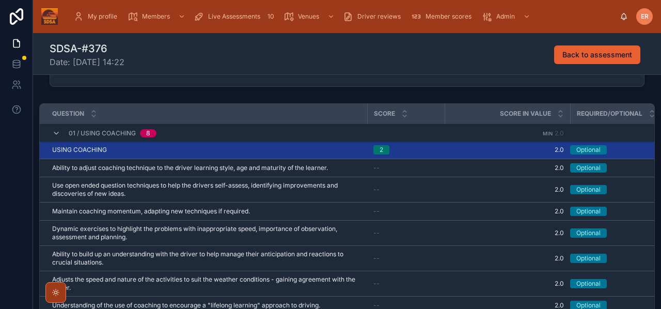
scroll to position [145, 0]
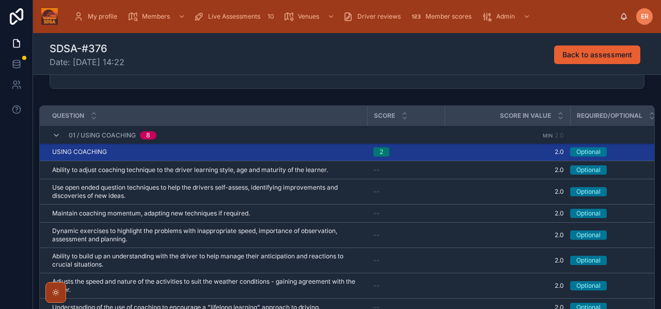
click at [54, 135] on icon at bounding box center [56, 135] width 8 height 8
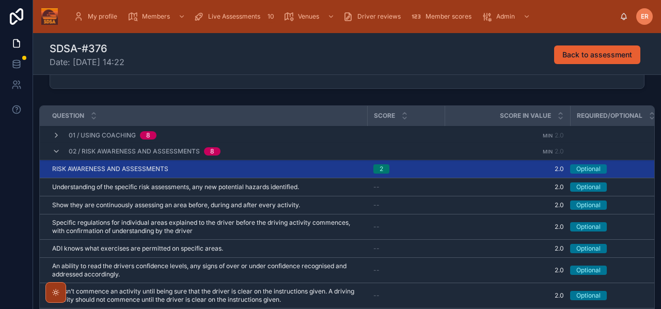
click at [56, 148] on icon at bounding box center [56, 151] width 8 height 8
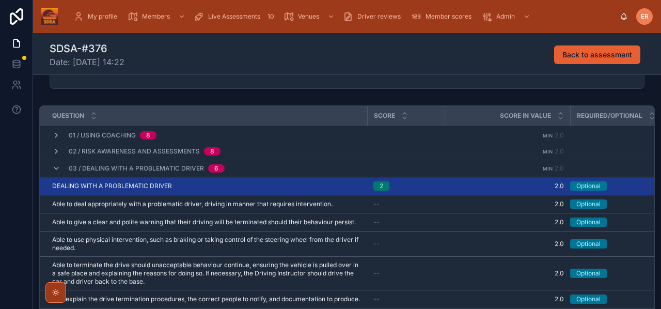
click at [55, 165] on icon at bounding box center [56, 168] width 8 height 8
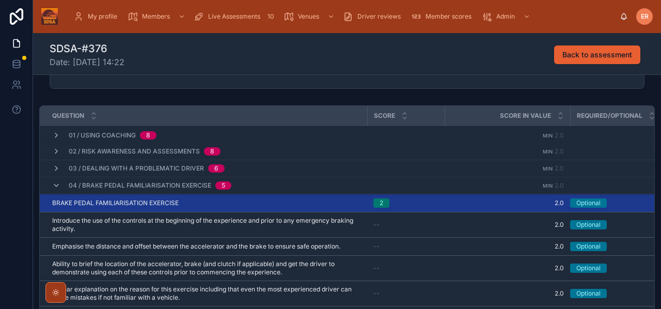
click at [56, 183] on icon at bounding box center [56, 185] width 8 height 8
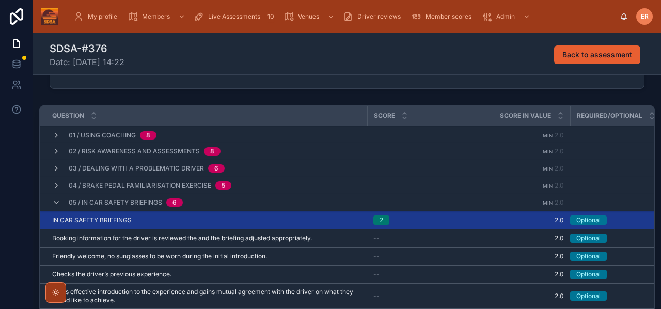
click at [53, 200] on icon at bounding box center [56, 202] width 8 height 8
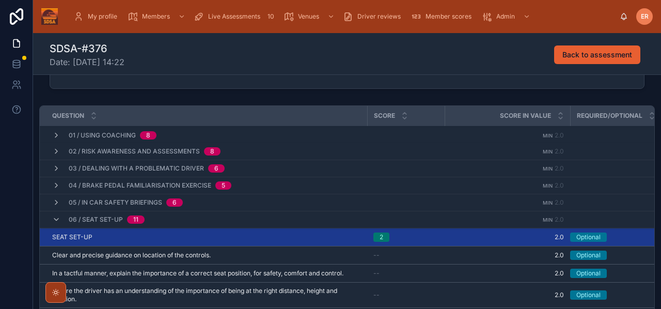
click at [54, 220] on icon at bounding box center [56, 219] width 8 height 8
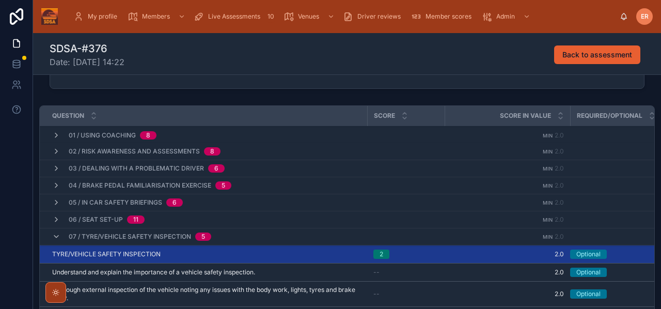
click at [55, 234] on icon at bounding box center [56, 236] width 8 height 8
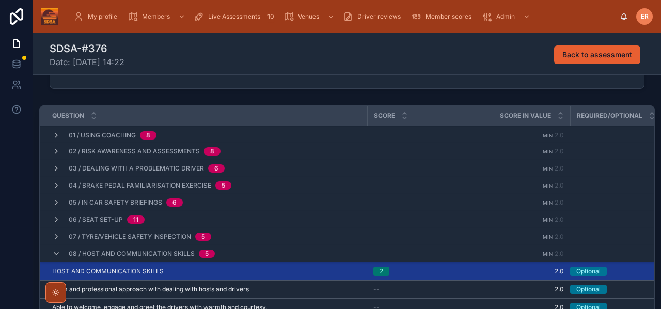
click at [55, 249] on icon at bounding box center [56, 253] width 8 height 8
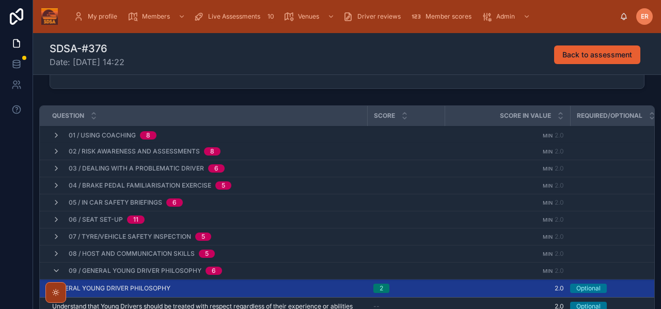
click at [54, 267] on icon at bounding box center [56, 270] width 8 height 8
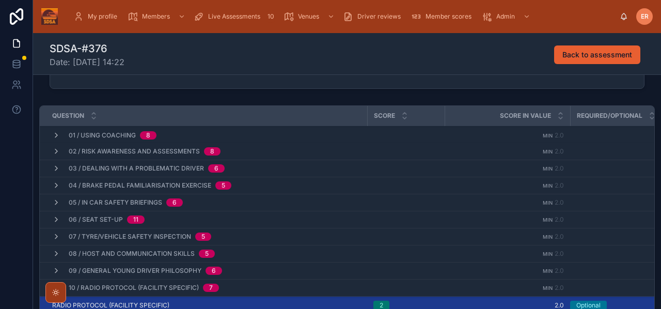
scroll to position [119, 0]
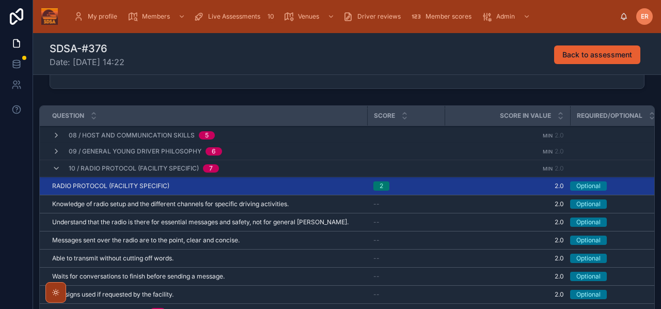
click at [54, 170] on icon at bounding box center [56, 168] width 8 height 8
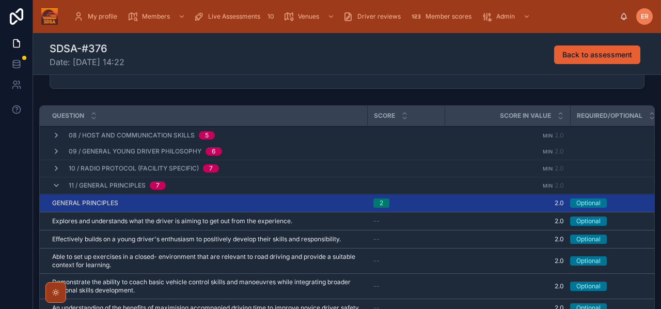
click at [54, 187] on icon at bounding box center [56, 185] width 8 height 8
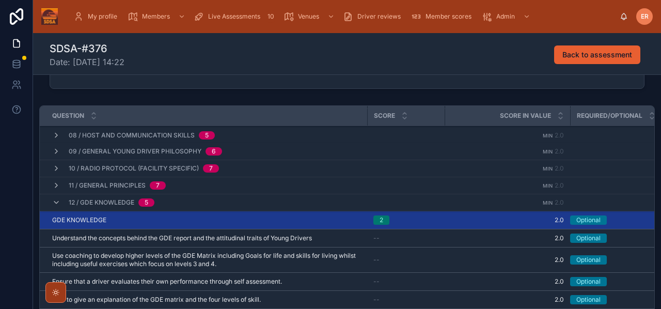
click at [54, 200] on icon at bounding box center [56, 202] width 8 height 8
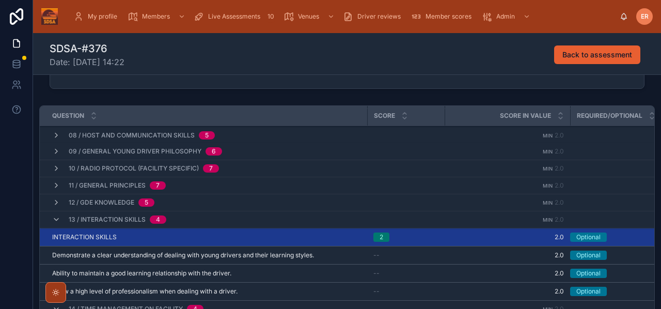
click at [55, 217] on icon at bounding box center [56, 219] width 8 height 8
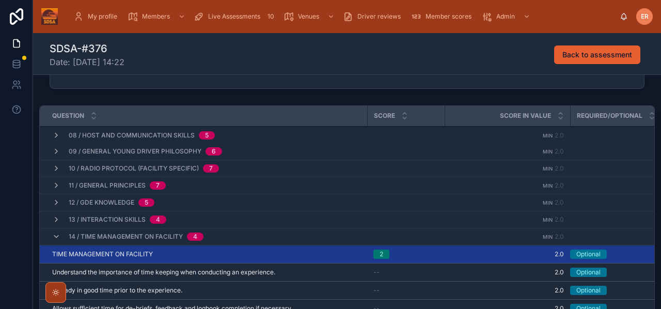
click at [55, 233] on icon at bounding box center [56, 236] width 8 height 8
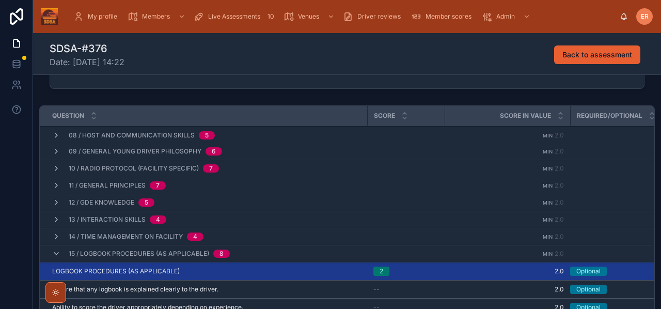
click at [55, 254] on icon at bounding box center [56, 253] width 8 height 8
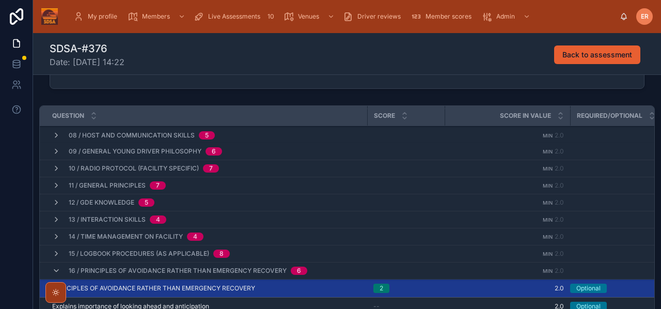
click at [55, 269] on icon at bounding box center [56, 270] width 8 height 8
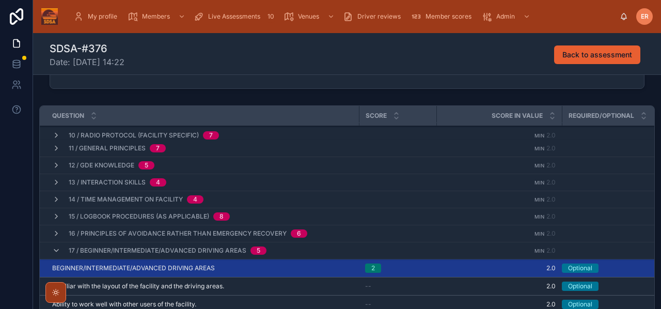
scroll to position [205, 0]
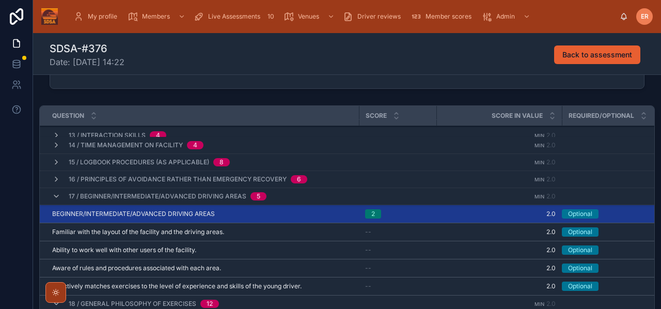
click at [54, 198] on icon at bounding box center [56, 196] width 8 height 8
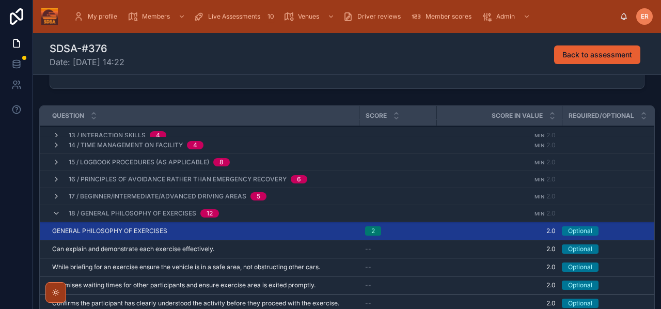
click at [54, 214] on icon at bounding box center [56, 213] width 8 height 8
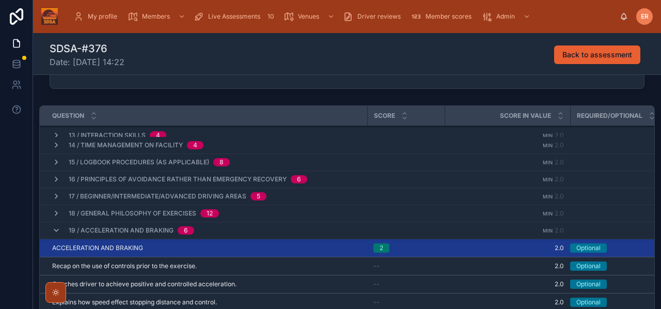
click at [54, 231] on icon at bounding box center [56, 230] width 8 height 8
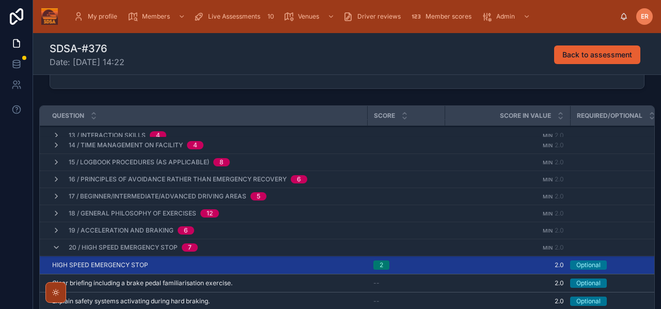
click at [53, 248] on icon at bounding box center [56, 247] width 8 height 8
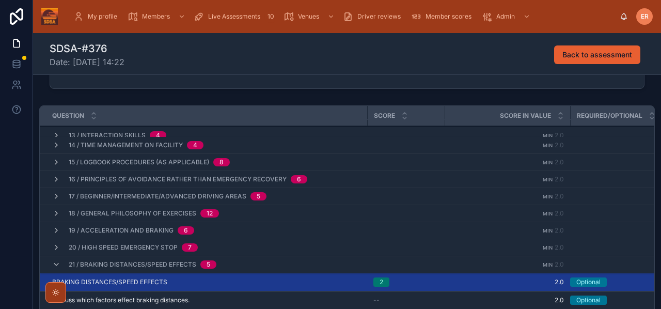
click at [53, 259] on div "21 / Braking Distances/Speed Effects 5" at bounding box center [134, 264] width 164 height 17
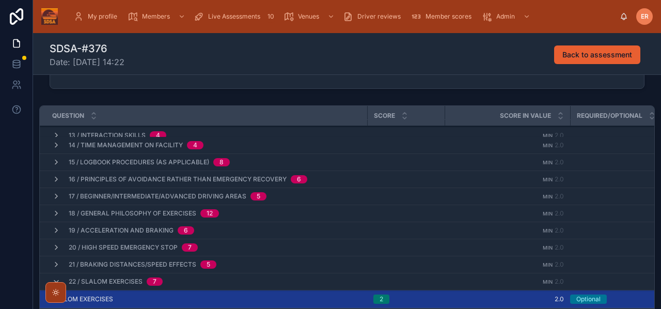
click at [54, 278] on icon at bounding box center [56, 281] width 8 height 8
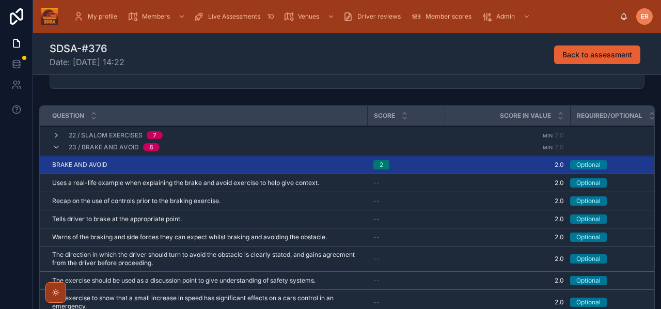
scroll to position [366, 0]
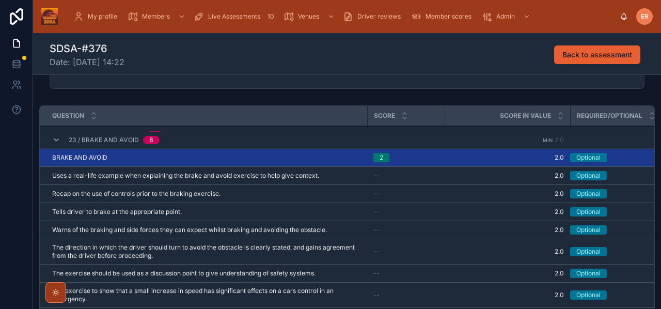
click at [57, 141] on icon at bounding box center [56, 140] width 8 height 8
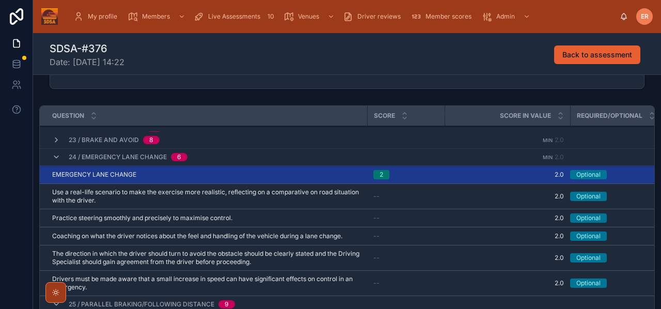
click at [54, 157] on icon at bounding box center [56, 157] width 8 height 8
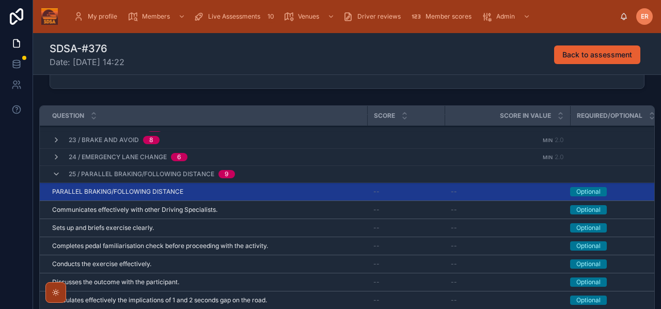
click at [54, 172] on icon at bounding box center [56, 174] width 8 height 8
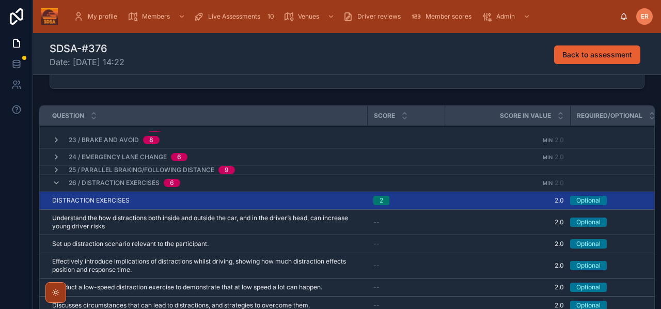
click at [55, 184] on icon at bounding box center [56, 183] width 8 height 8
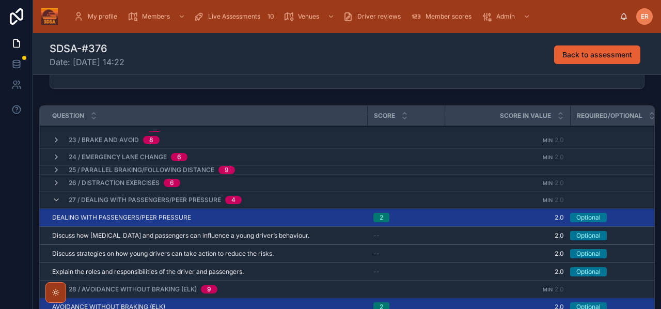
click at [55, 197] on icon at bounding box center [56, 200] width 8 height 8
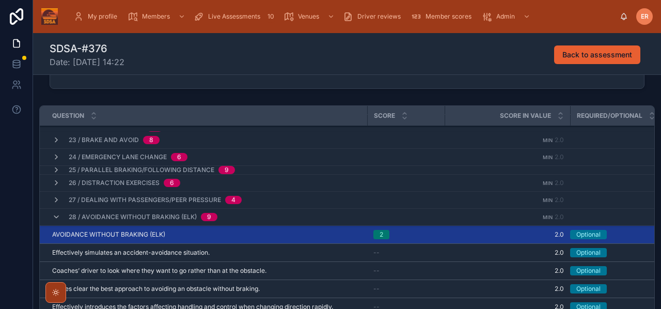
click at [53, 215] on icon at bounding box center [56, 217] width 8 height 8
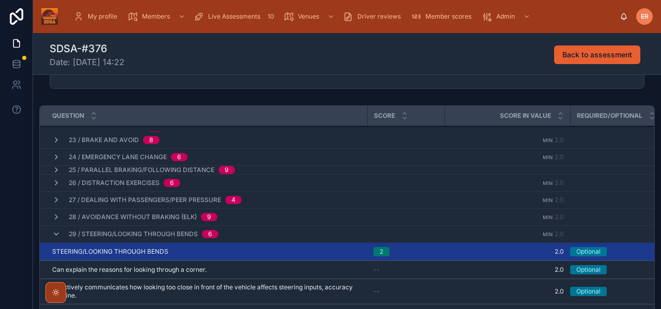
click at [53, 231] on icon at bounding box center [56, 234] width 8 height 8
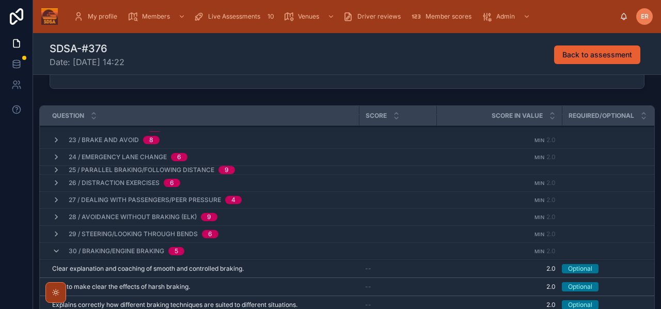
click at [53, 248] on icon at bounding box center [56, 251] width 8 height 8
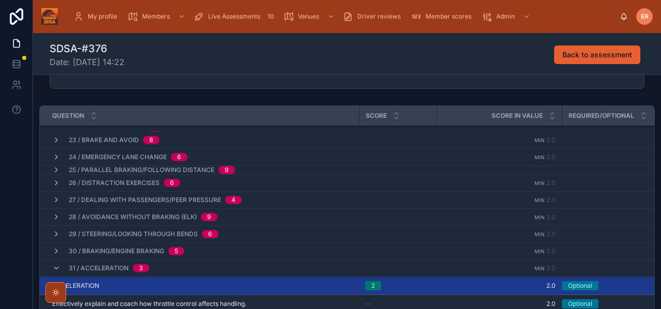
click at [55, 265] on icon at bounding box center [56, 268] width 8 height 8
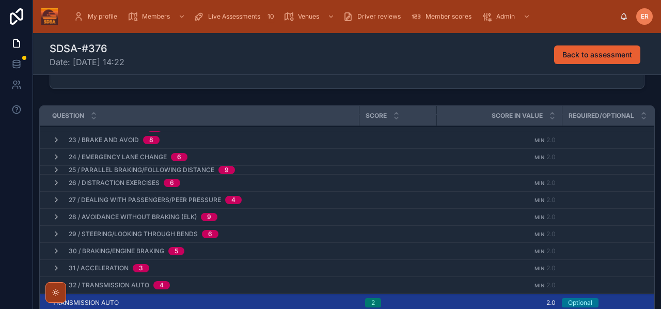
scroll to position [418, 0]
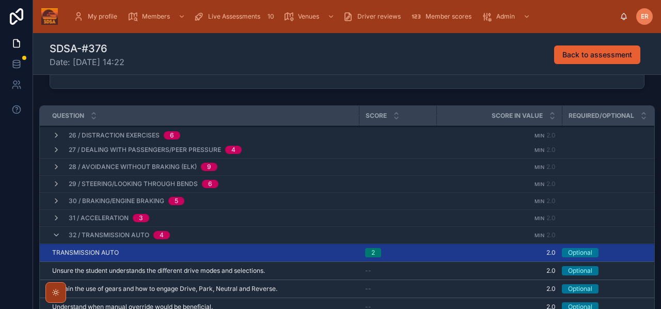
click at [56, 216] on icon at bounding box center [56, 218] width 8 height 8
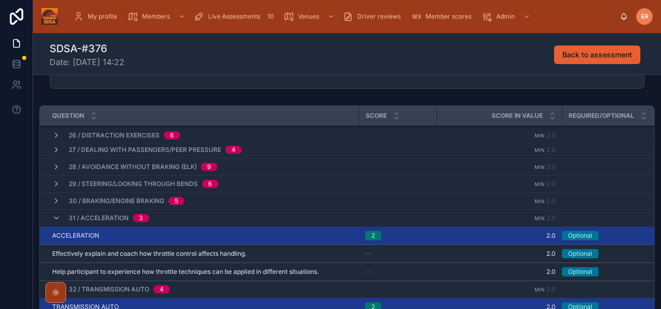
click at [56, 217] on icon at bounding box center [56, 218] width 8 height 8
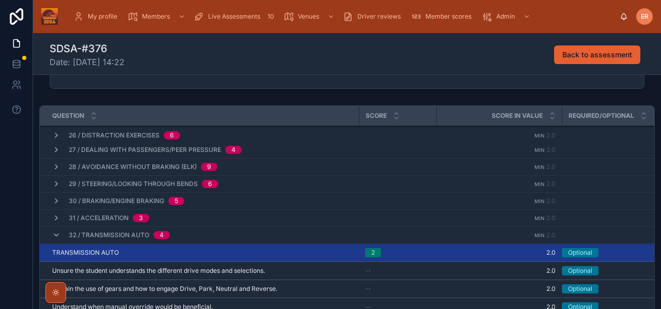
click at [55, 233] on icon at bounding box center [56, 235] width 8 height 8
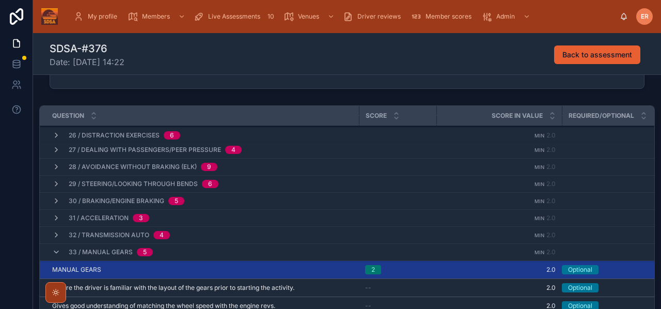
click at [55, 251] on icon at bounding box center [56, 252] width 8 height 8
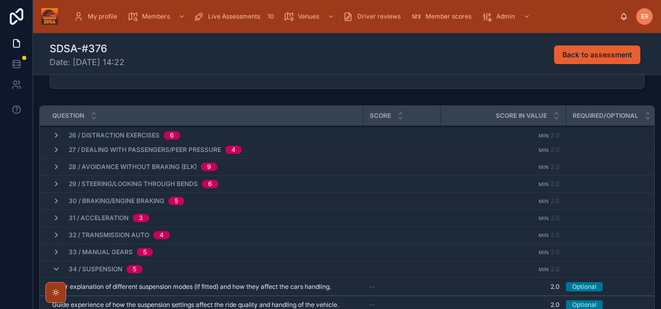
click at [55, 269] on icon at bounding box center [56, 269] width 8 height 8
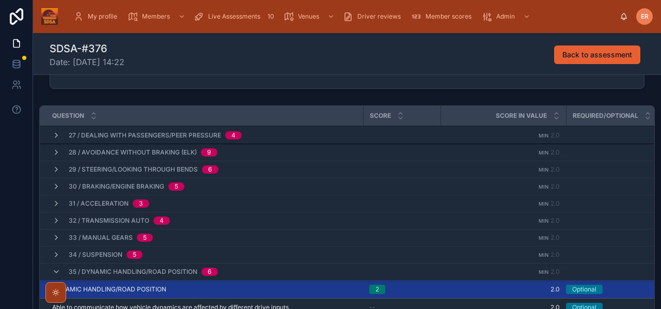
scroll to position [471, 0]
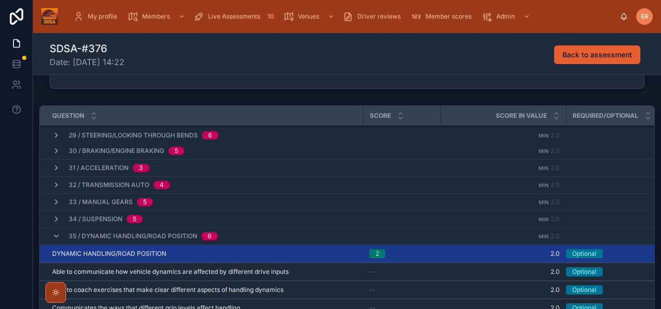
click at [55, 213] on td "34 / Suspension 5" at bounding box center [240, 219] width 400 height 17
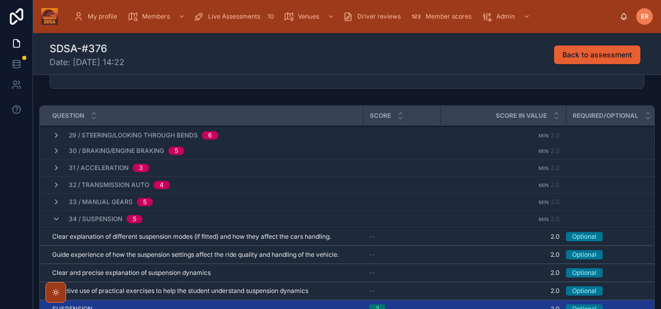
click at [53, 219] on icon at bounding box center [56, 219] width 8 height 8
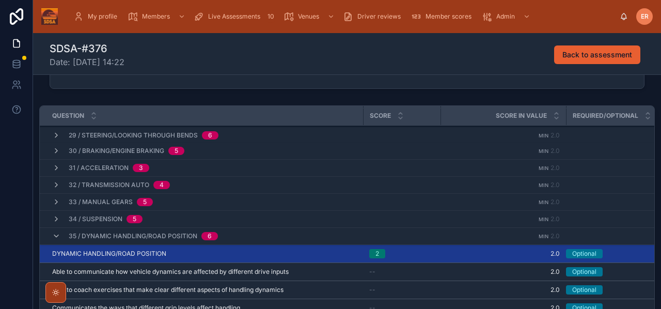
click at [55, 235] on icon at bounding box center [56, 236] width 8 height 8
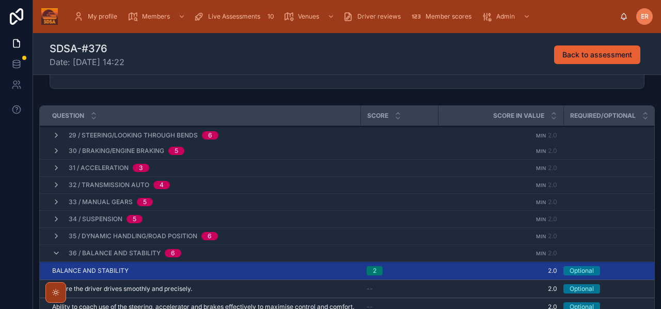
click at [56, 248] on div "36 / Balance and Stability 6" at bounding box center [116, 253] width 129 height 17
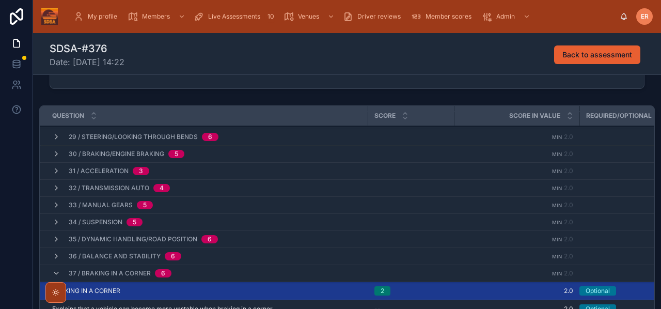
scroll to position [529, 0]
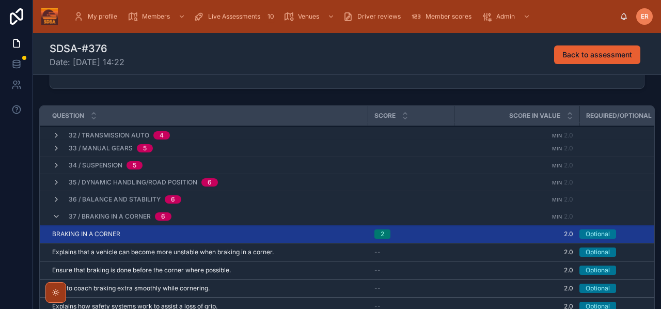
click at [52, 215] on icon at bounding box center [56, 216] width 8 height 8
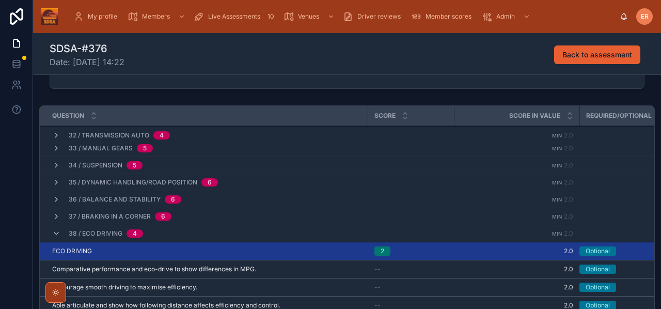
click at [54, 232] on icon at bounding box center [56, 233] width 8 height 8
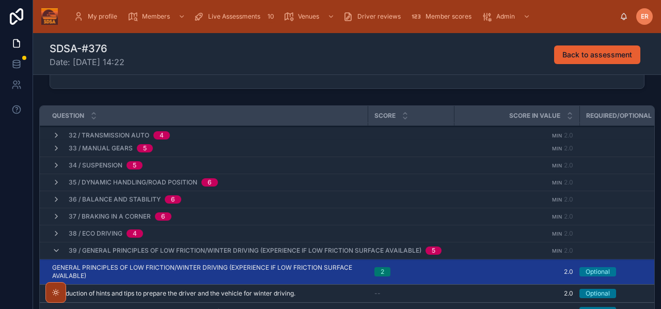
click at [56, 247] on icon at bounding box center [56, 250] width 8 height 8
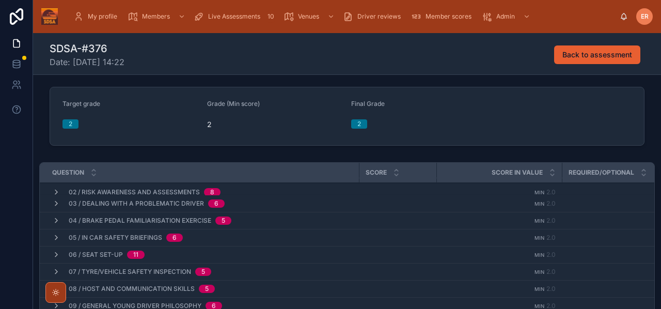
scroll to position [0, 0]
